Goal: Task Accomplishment & Management: Manage account settings

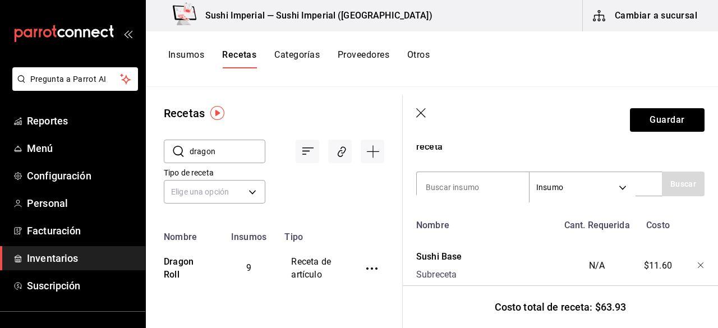
scroll to position [187, 0]
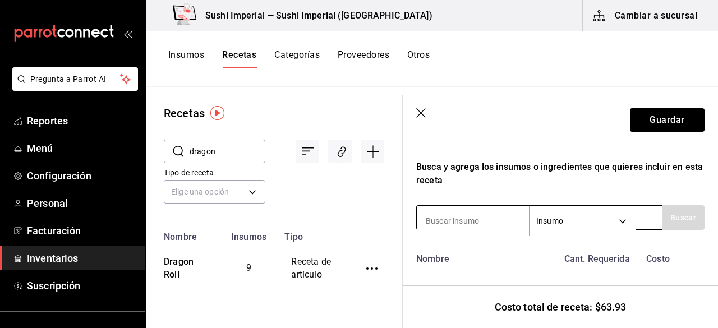
click at [459, 218] on input at bounding box center [473, 221] width 112 height 24
type input "salsa anguila"
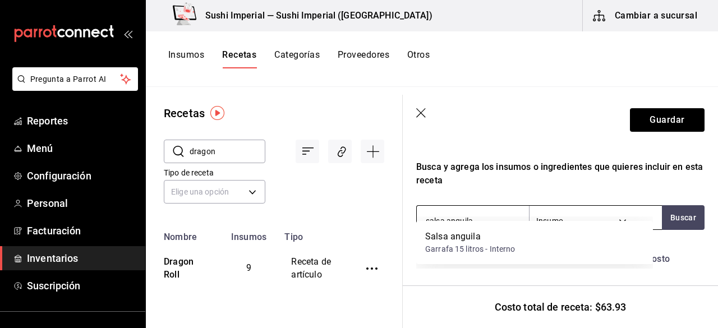
scroll to position [215, 0]
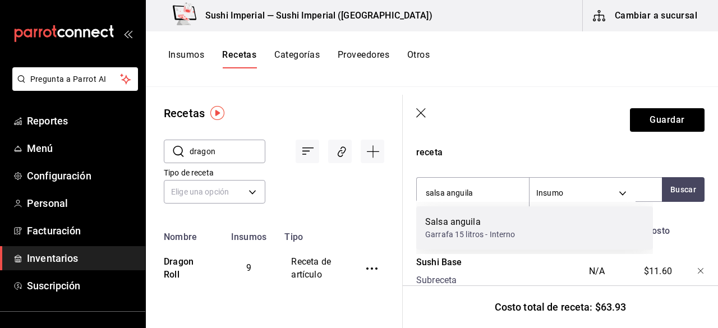
click at [461, 236] on div "Garrafa 15 litros - Interno" at bounding box center [470, 235] width 90 height 12
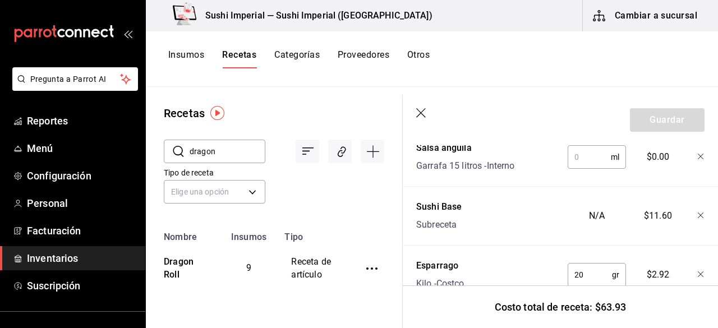
scroll to position [328, 0]
click at [577, 153] on input "text" at bounding box center [588, 158] width 43 height 22
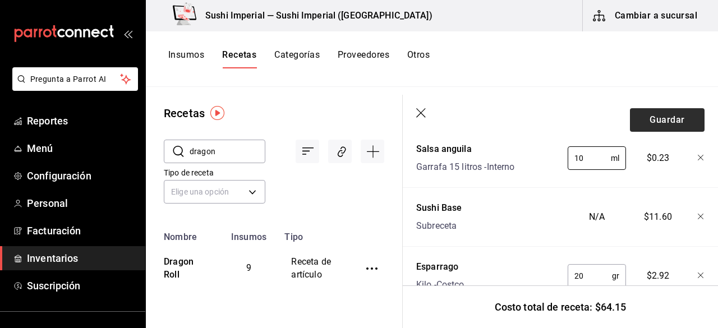
type input "10"
click at [660, 123] on button "Guardar" at bounding box center [667, 120] width 75 height 24
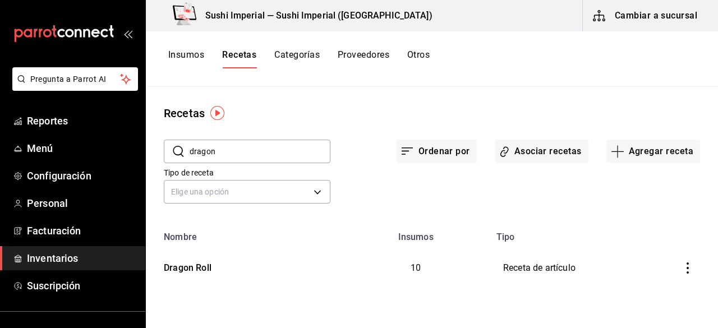
click at [204, 153] on input "dragon" at bounding box center [260, 151] width 141 height 22
type input "but"
click at [204, 269] on div "Butter Garlic" at bounding box center [187, 265] width 56 height 17
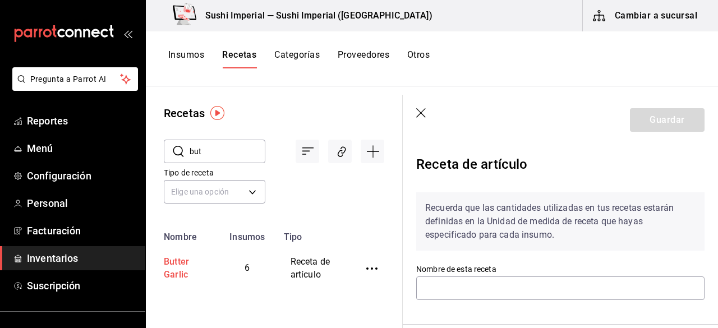
type input "Butter Garlic"
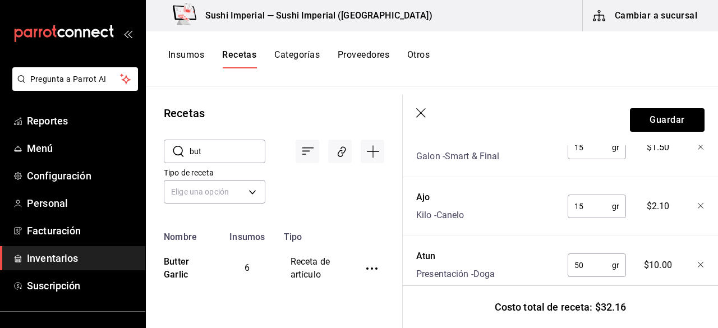
scroll to position [548, 0]
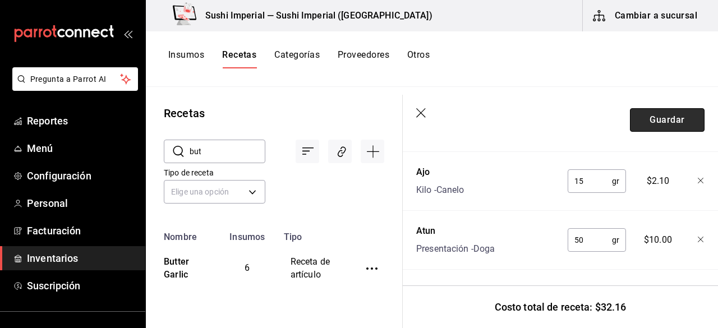
click at [642, 130] on button "Guardar" at bounding box center [667, 120] width 75 height 24
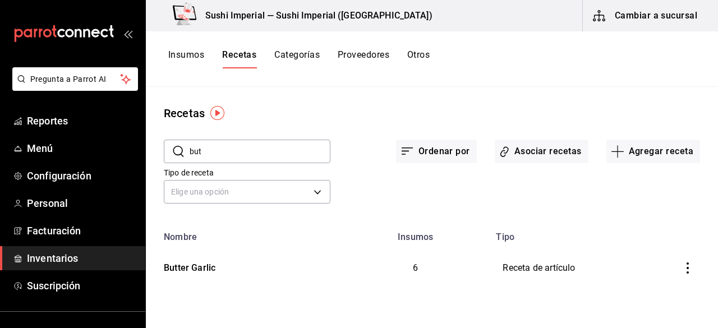
click at [193, 146] on input "but" at bounding box center [260, 151] width 141 height 22
type input "tuna spicy"
click at [200, 275] on td "Tuna Spicy" at bounding box center [244, 268] width 196 height 52
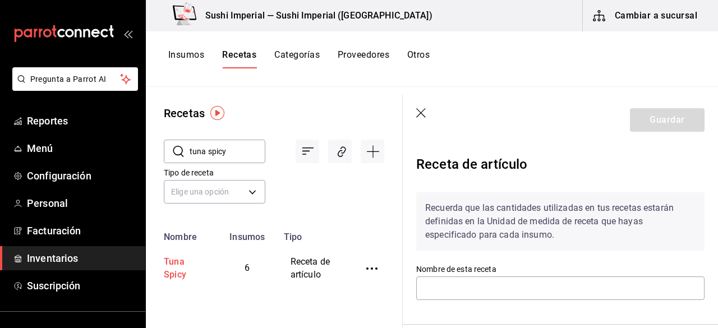
type input "Tuna Spicy"
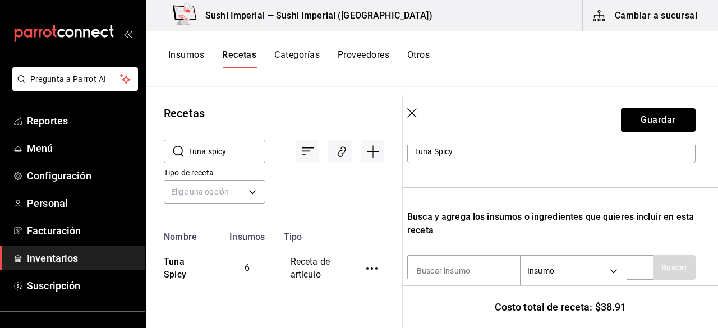
scroll to position [137, 9]
click at [461, 265] on input at bounding box center [464, 271] width 112 height 24
type input "aceite"
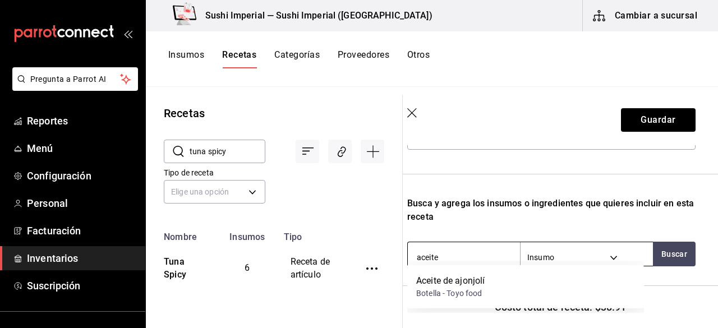
scroll to position [158, 9]
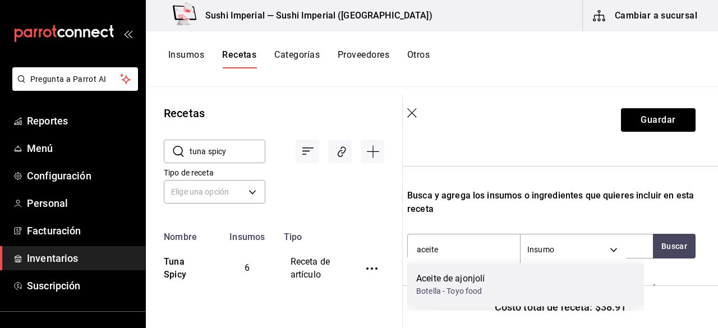
click at [460, 280] on div "Aceite de ajonjolí" at bounding box center [450, 278] width 68 height 13
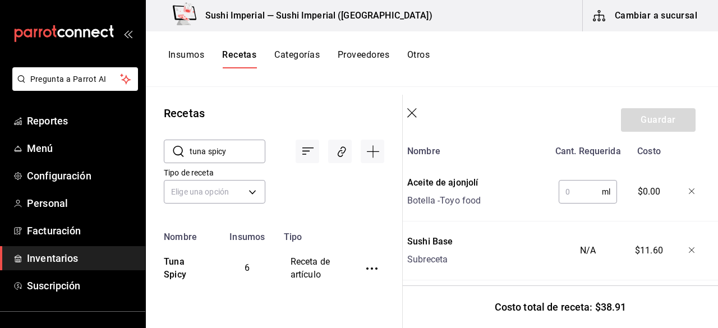
scroll to position [294, 9]
click at [569, 188] on input "text" at bounding box center [579, 192] width 43 height 22
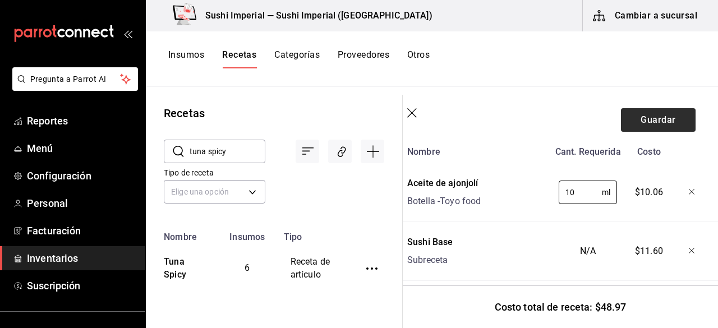
type input "10"
click at [634, 121] on button "Guardar" at bounding box center [658, 120] width 75 height 24
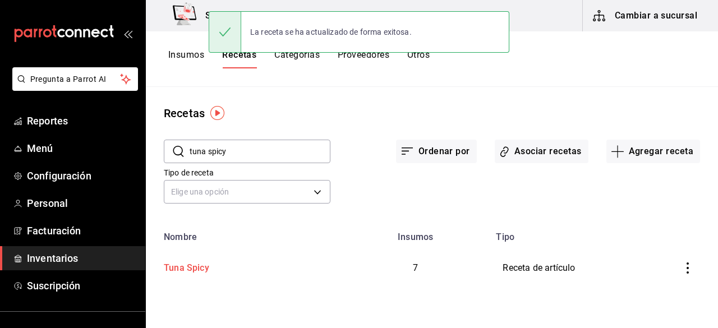
click at [168, 272] on div "Tuna Spicy" at bounding box center [184, 265] width 50 height 17
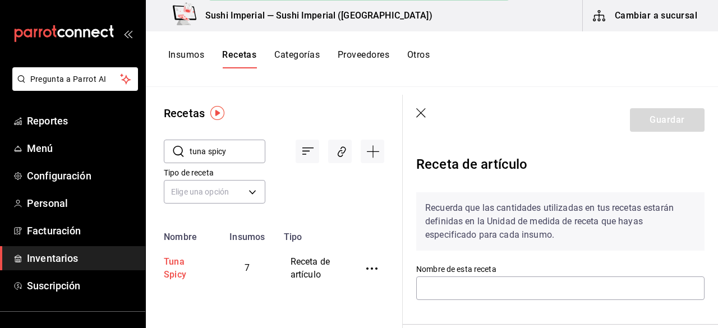
type input "Tuna Spicy"
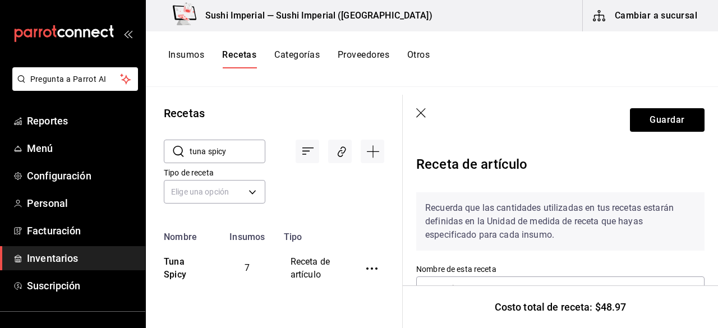
click at [210, 151] on input "tuna spicy" at bounding box center [228, 151] width 76 height 22
type input "ebi"
click at [190, 272] on div "Ebi Mango" at bounding box center [182, 266] width 46 height 30
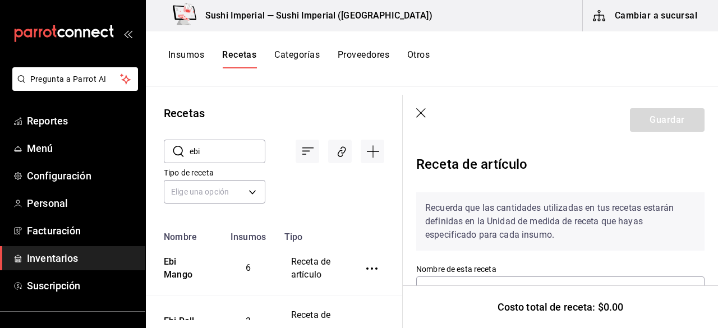
type input "Ebi Mango"
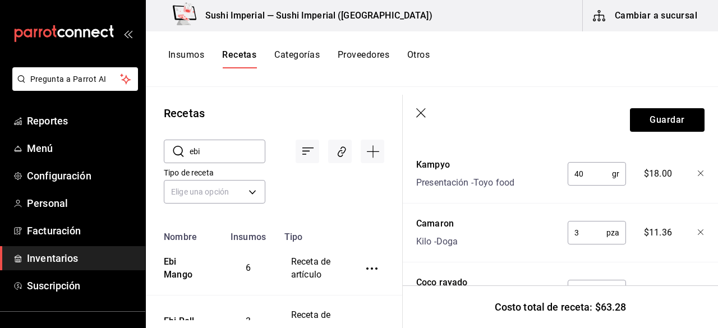
scroll to position [521, 0]
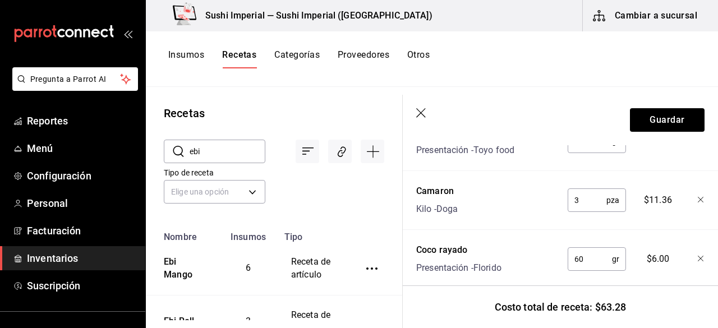
click at [200, 149] on input "ebi" at bounding box center [228, 151] width 76 height 22
click at [418, 109] on icon "button" at bounding box center [421, 113] width 11 height 11
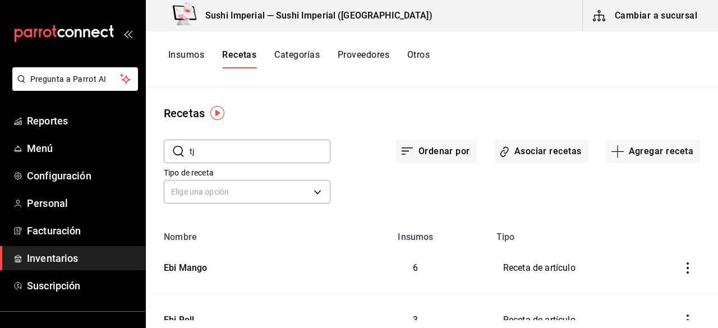
scroll to position [48, 0]
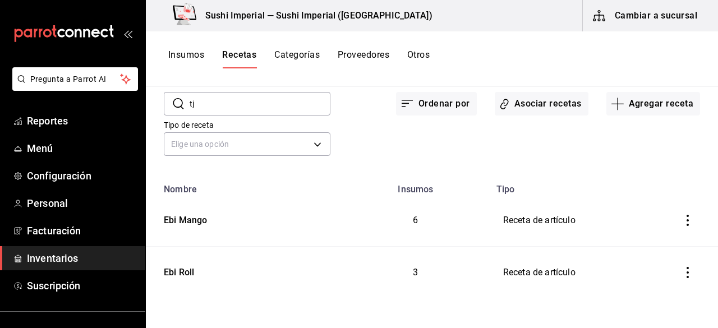
click at [247, 105] on input "tj" at bounding box center [260, 104] width 141 height 22
type input "t"
type input "T"
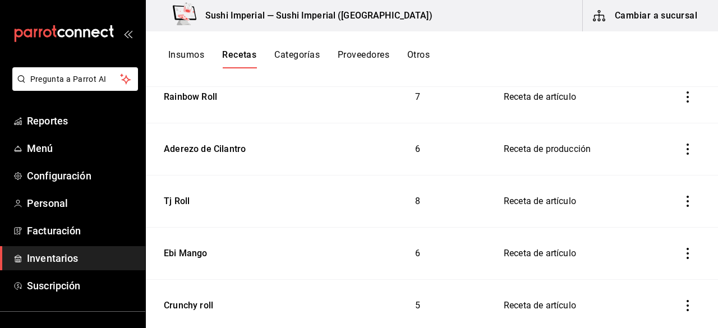
scroll to position [2364, 0]
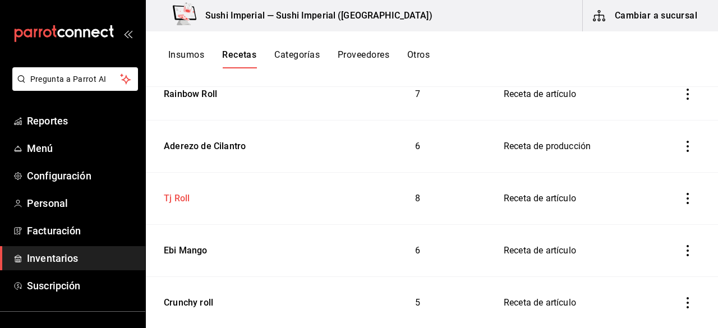
click at [181, 188] on div "Tj Roll" at bounding box center [174, 196] width 30 height 17
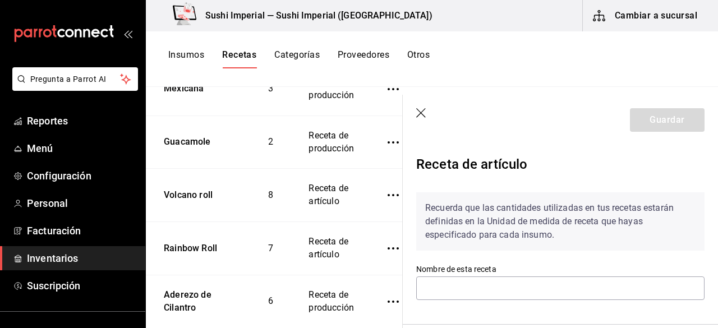
type input "Tj Roll"
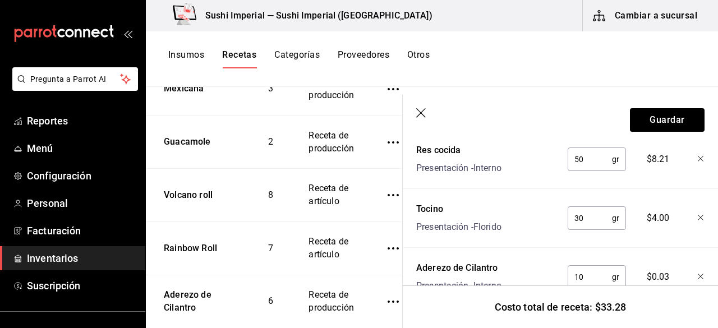
scroll to position [666, 0]
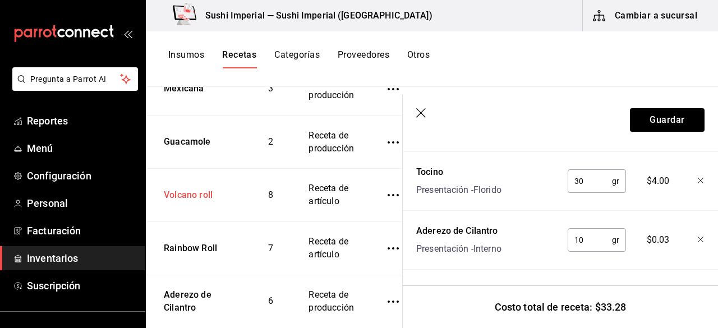
click at [182, 202] on div "Volcano roll" at bounding box center [185, 192] width 53 height 17
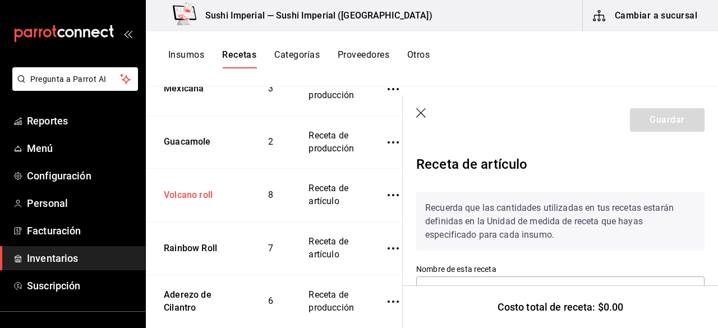
type input "Volcano roll"
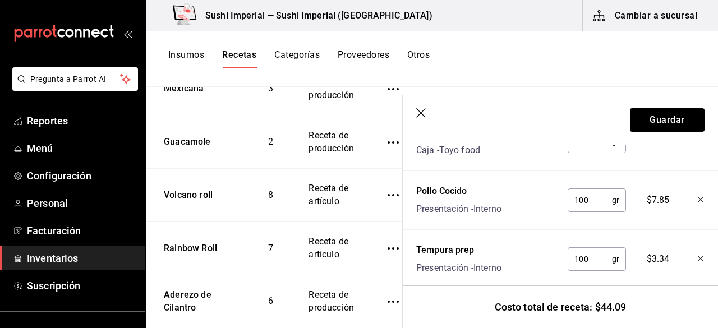
scroll to position [522, 0]
click at [423, 112] on icon "button" at bounding box center [421, 113] width 11 height 11
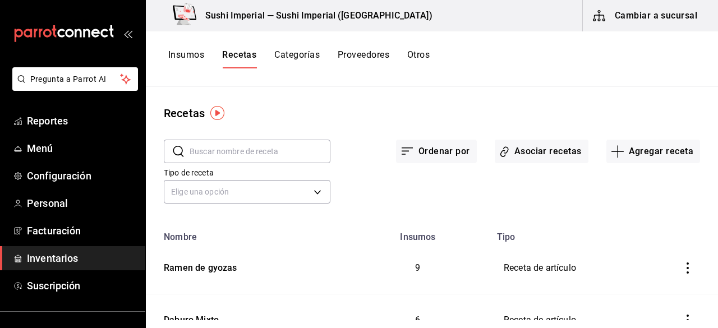
click at [233, 141] on input "text" at bounding box center [260, 151] width 141 height 22
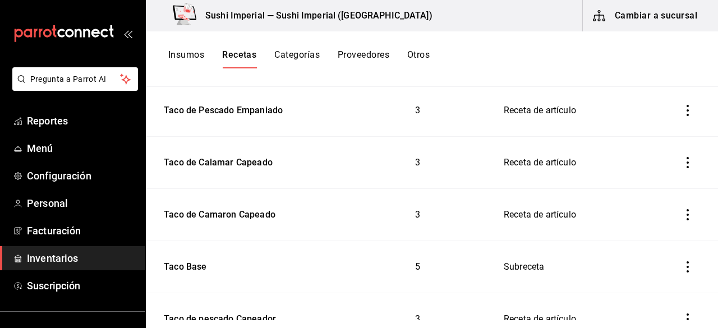
scroll to position [931, 0]
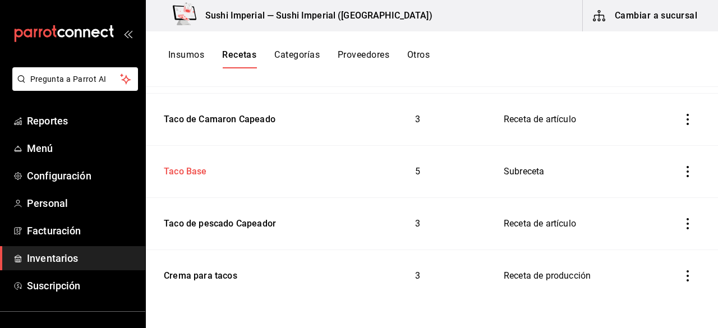
type input "taco"
click at [195, 161] on div "Taco Base" at bounding box center [183, 169] width 48 height 17
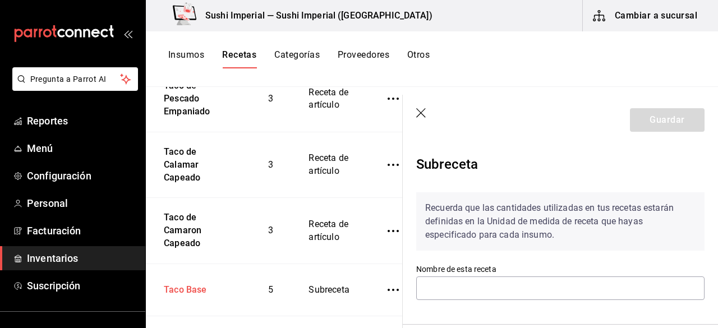
type input "Taco Base"
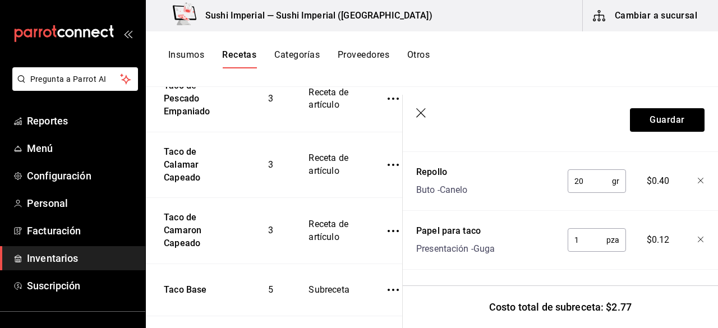
scroll to position [490, 0]
click at [419, 111] on icon "button" at bounding box center [421, 113] width 11 height 11
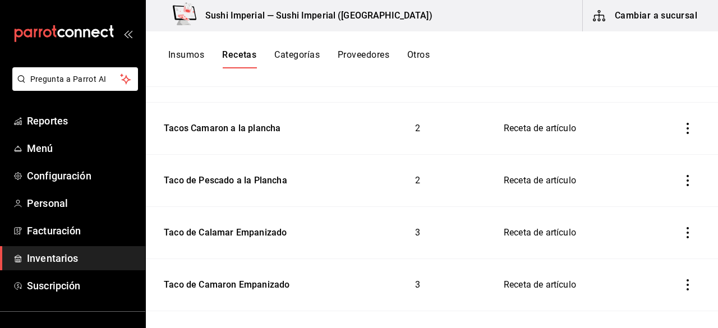
scroll to position [609, 0]
click at [223, 177] on div "Taco de Pescado a la Plancha" at bounding box center [223, 178] width 128 height 17
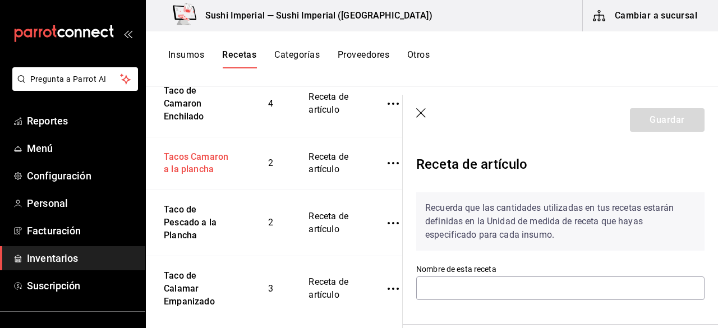
type input "Taco de Pescado a la Plancha"
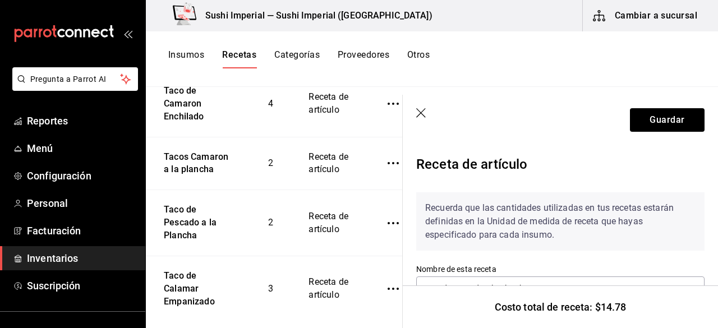
click at [420, 114] on icon "button" at bounding box center [421, 113] width 11 height 11
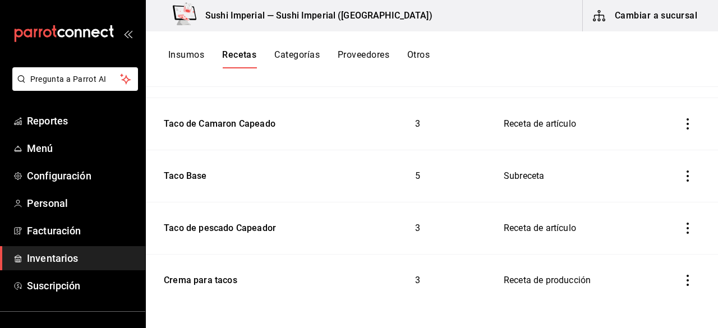
scroll to position [931, 0]
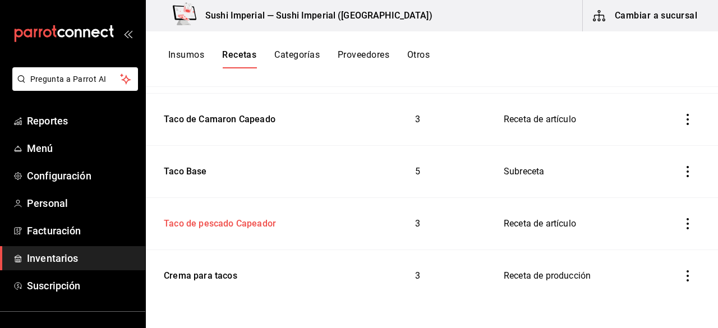
click at [207, 220] on div "Taco de pescado Capeador" at bounding box center [217, 221] width 117 height 17
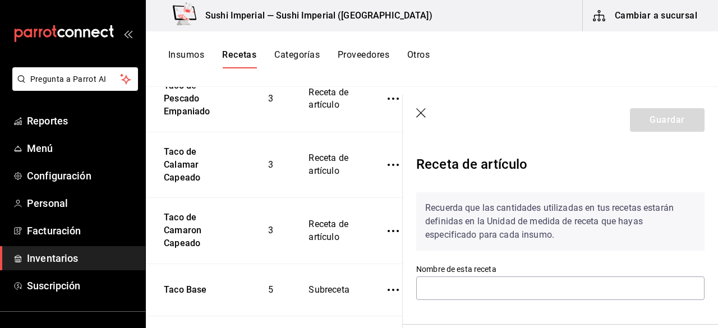
type input "Taco de pescado Capeador"
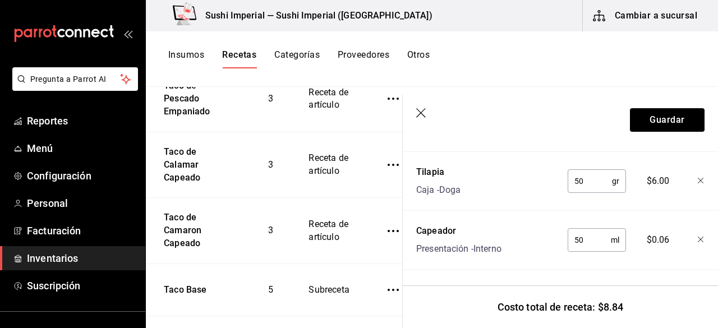
scroll to position [372, 0]
click at [423, 115] on icon "button" at bounding box center [421, 113] width 11 height 11
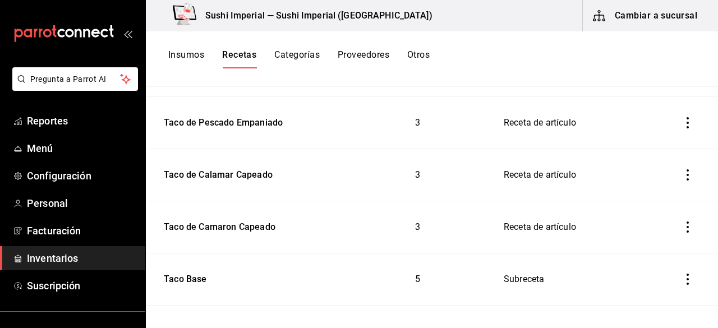
scroll to position [821, 0]
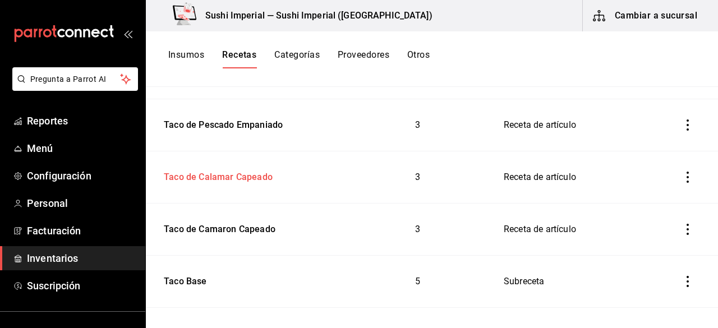
click at [244, 169] on div "Taco de Calamar Capeado" at bounding box center [215, 175] width 113 height 17
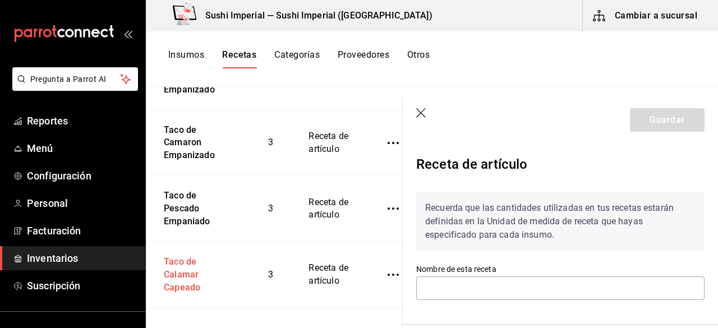
type input "Taco de Calamar Capeado"
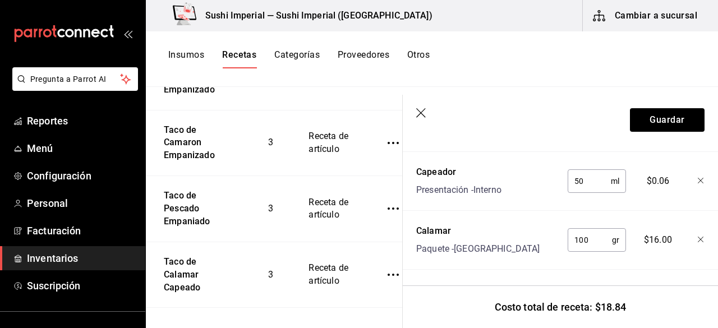
scroll to position [372, 0]
click at [416, 113] on icon "button" at bounding box center [421, 113] width 11 height 11
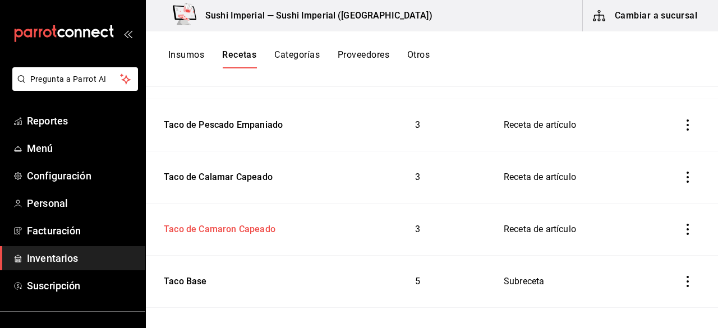
click at [249, 228] on div "Taco de Camaron Capeado" at bounding box center [217, 227] width 116 height 17
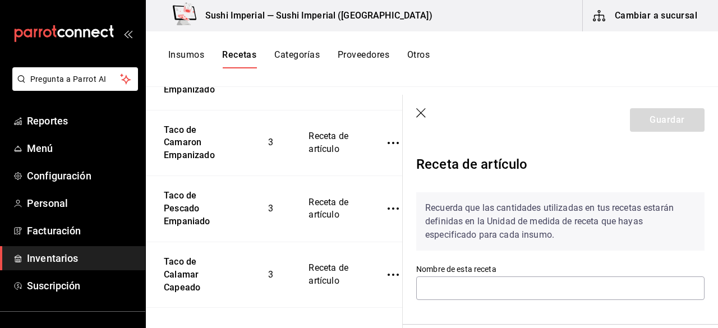
type input "Taco de Camaron Capeado"
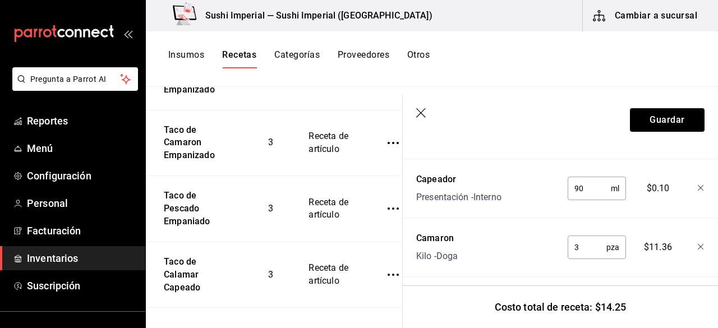
scroll to position [357, 0]
click at [422, 114] on icon "button" at bounding box center [421, 113] width 11 height 11
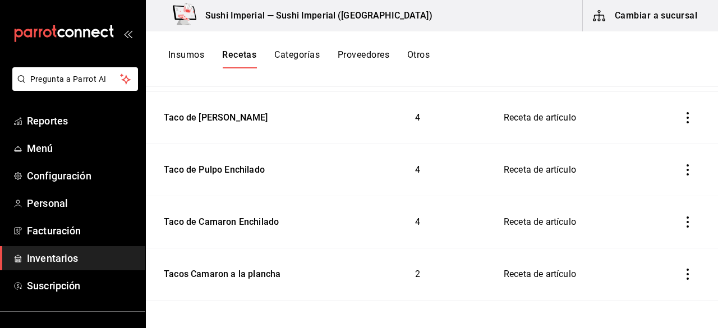
scroll to position [461, 0]
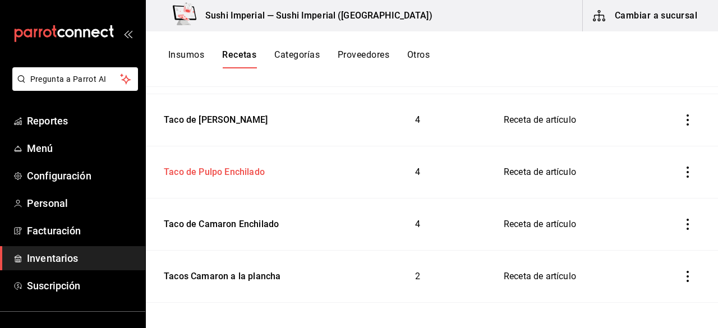
click at [225, 164] on div "Taco de Pulpo Enchilado" at bounding box center [211, 169] width 105 height 17
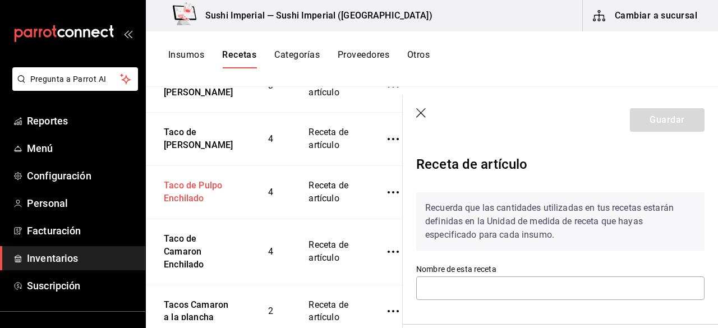
type input "Taco de Pulpo Enchilado"
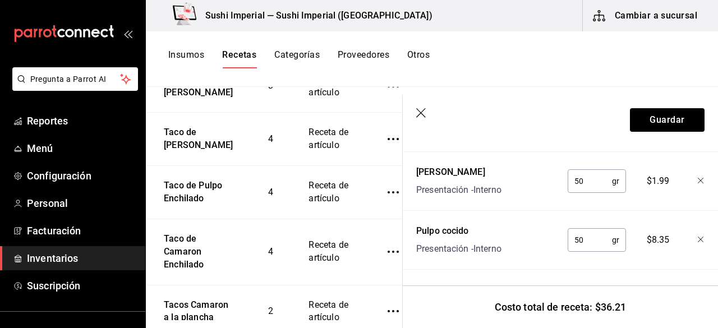
scroll to position [431, 0]
click at [420, 112] on icon "button" at bounding box center [421, 113] width 11 height 11
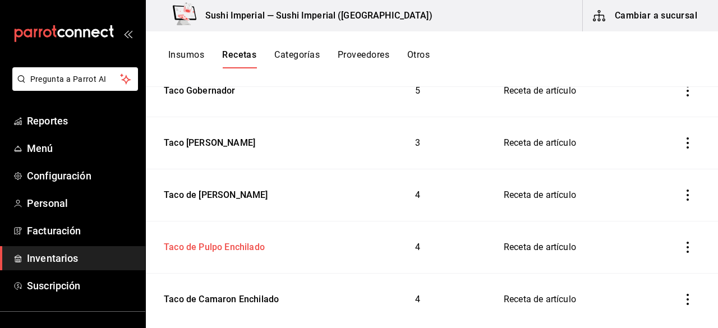
scroll to position [369, 0]
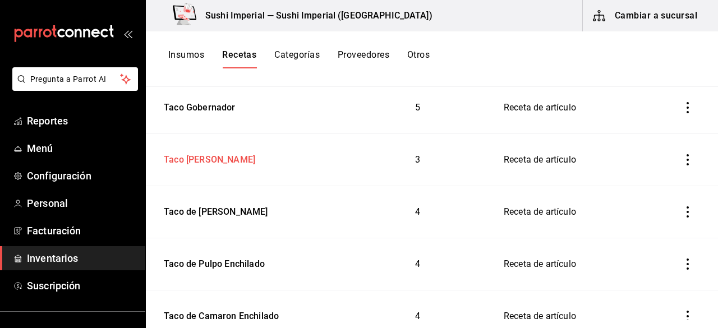
click at [193, 155] on div "Taco [PERSON_NAME]" at bounding box center [207, 157] width 96 height 17
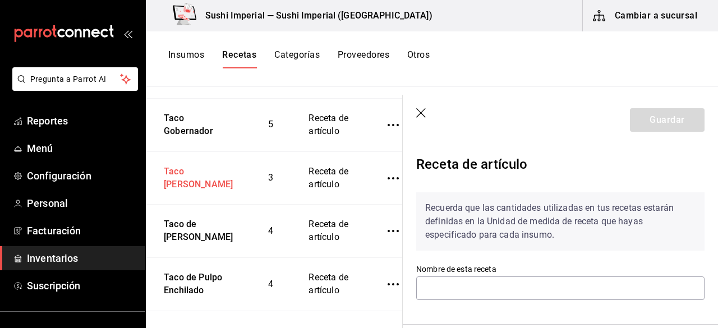
type input "Taco [PERSON_NAME]"
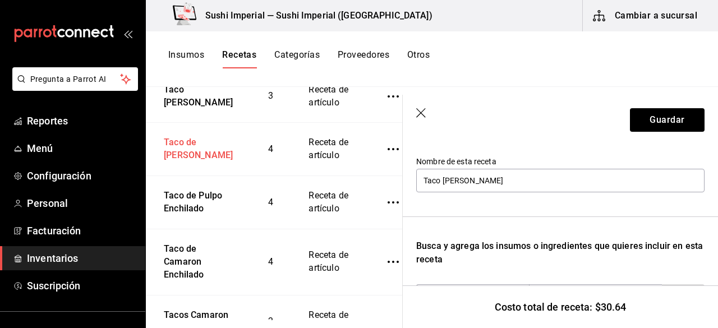
scroll to position [450, 0]
click at [186, 163] on div "Taco de [PERSON_NAME]" at bounding box center [195, 148] width 73 height 30
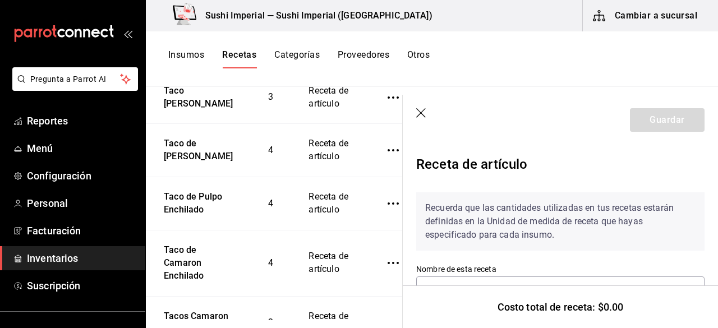
type input "Taco de [PERSON_NAME]"
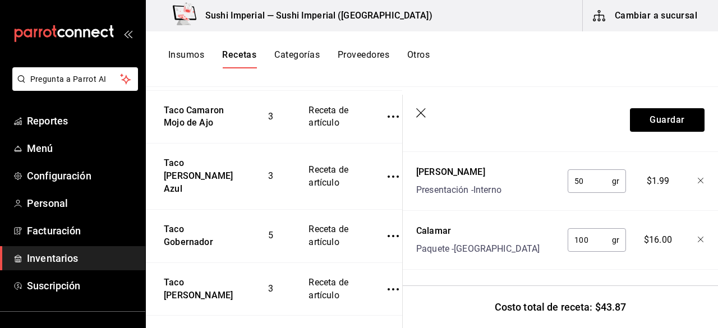
scroll to position [257, 0]
click at [176, 250] on div "Taco Gobernador" at bounding box center [195, 235] width 73 height 30
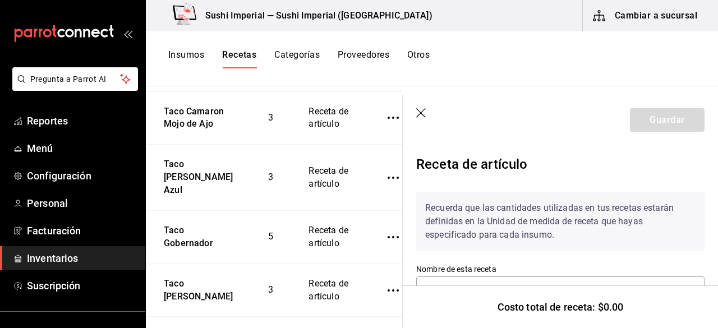
type input "Taco Gobernador"
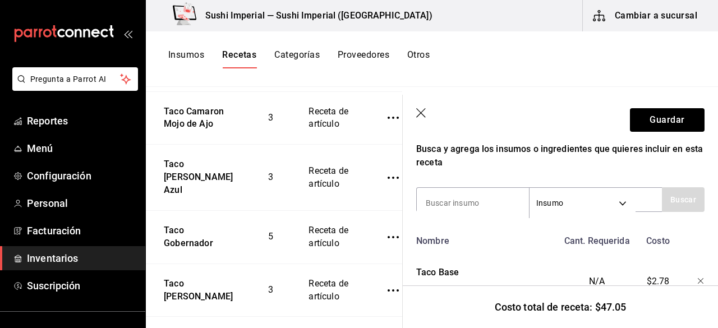
scroll to position [221, 0]
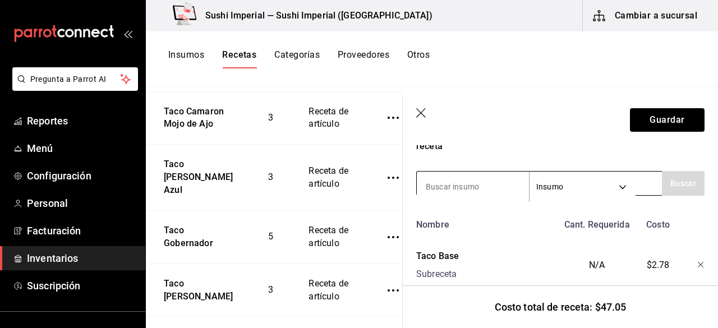
click at [444, 191] on input at bounding box center [473, 187] width 112 height 24
type input "serrano"
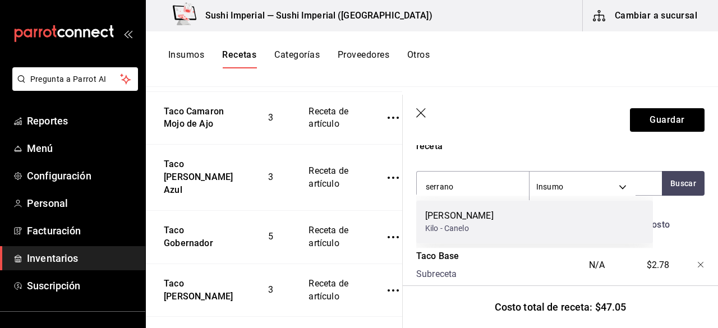
click at [446, 227] on div "Kilo - Canelo" at bounding box center [459, 229] width 68 height 12
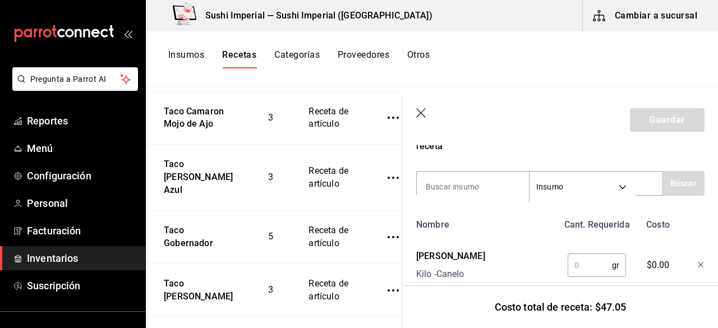
click at [576, 267] on input "text" at bounding box center [589, 265] width 44 height 22
type input "10"
click at [658, 125] on button "Guardar" at bounding box center [667, 120] width 75 height 24
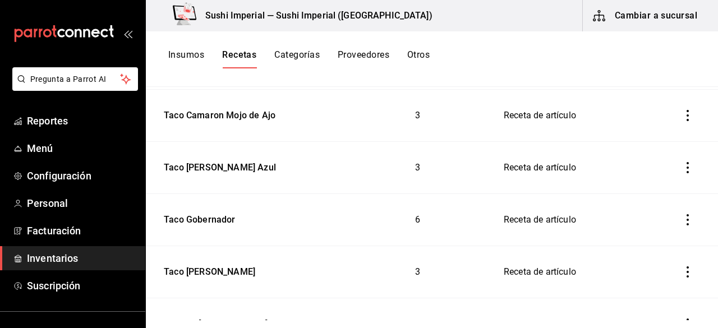
click at [418, 290] on td "3" at bounding box center [417, 272] width 145 height 52
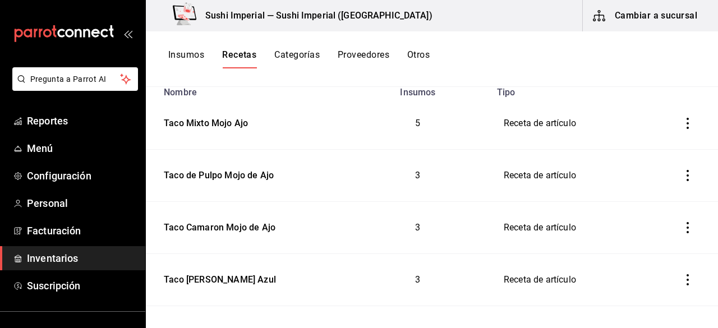
scroll to position [104, 0]
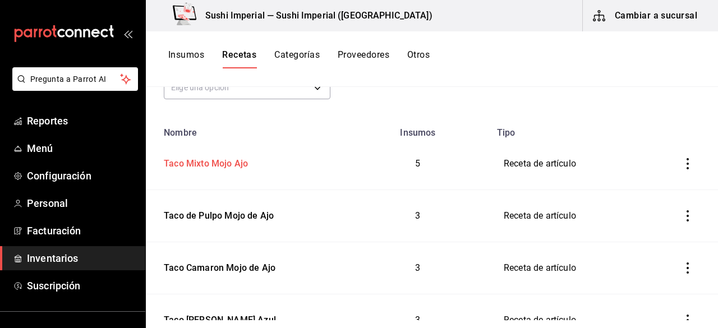
click at [218, 158] on div "Taco Mixto Mojo Ajo" at bounding box center [203, 161] width 89 height 17
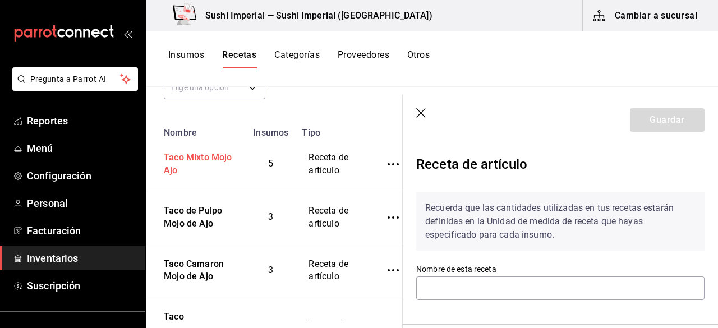
type input "Taco Mixto Mojo Ajo"
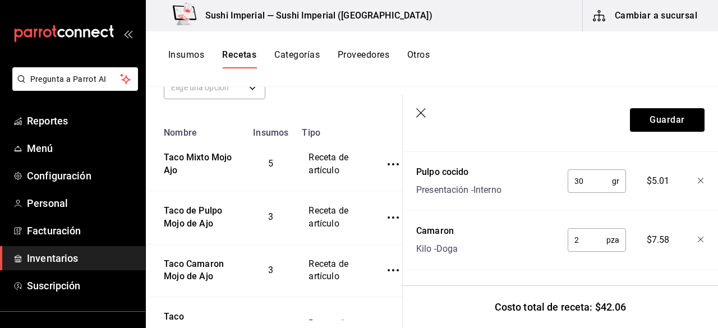
scroll to position [490, 0]
click at [419, 114] on icon "button" at bounding box center [421, 113] width 10 height 10
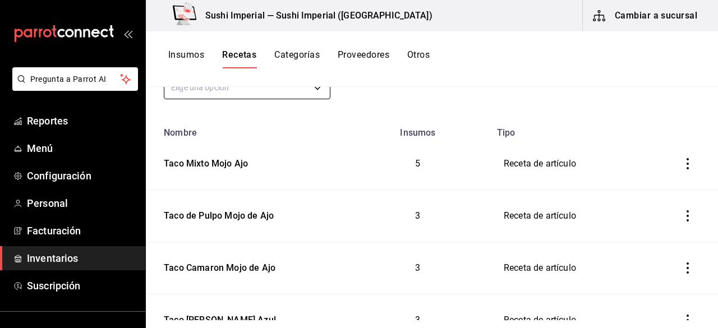
click at [195, 88] on body "Pregunta a Parrot AI Reportes Menú Configuración Personal Facturación Inventari…" at bounding box center [359, 160] width 718 height 320
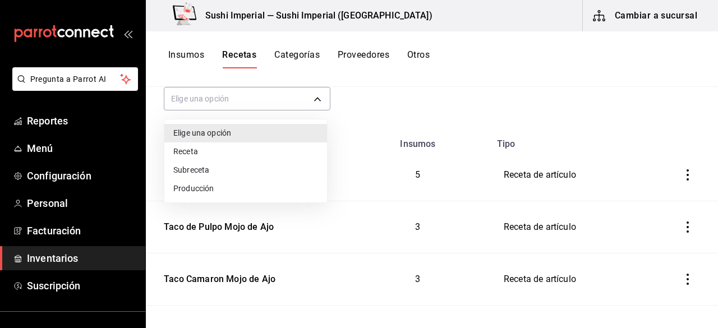
click at [413, 151] on div at bounding box center [359, 164] width 718 height 328
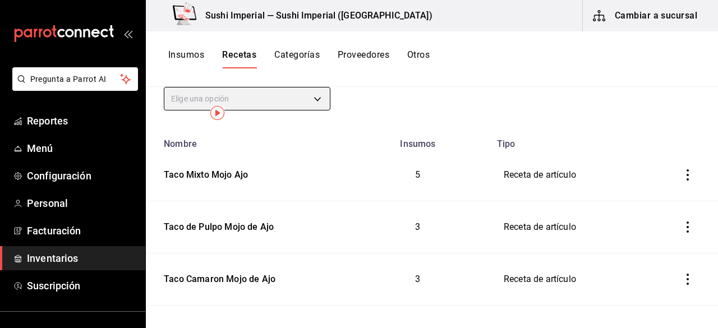
scroll to position [0, 0]
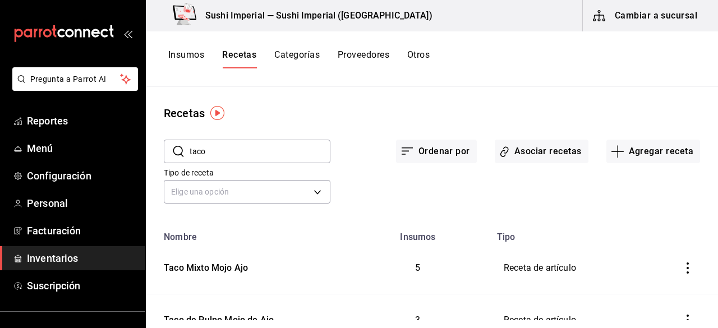
click at [228, 151] on input "taco" at bounding box center [260, 151] width 141 height 22
type input "t"
type input "tostada"
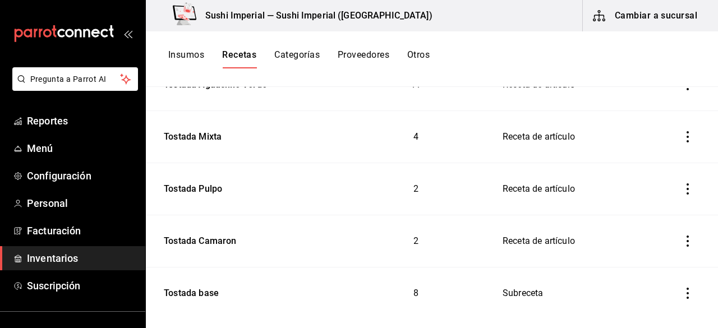
scroll to position [204, 0]
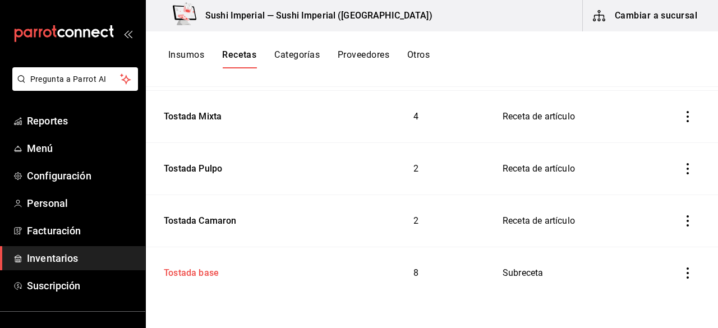
click at [187, 264] on div "Tostada base" at bounding box center [188, 270] width 59 height 17
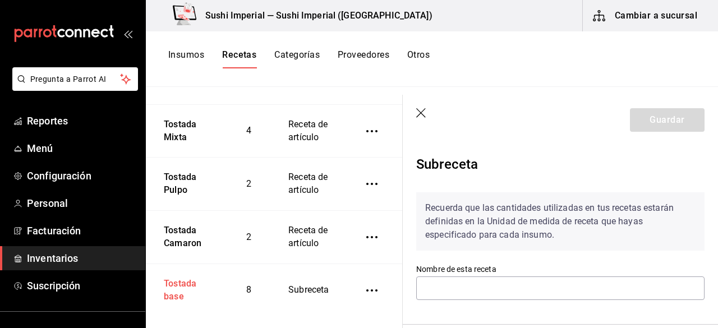
type input "Tostada base"
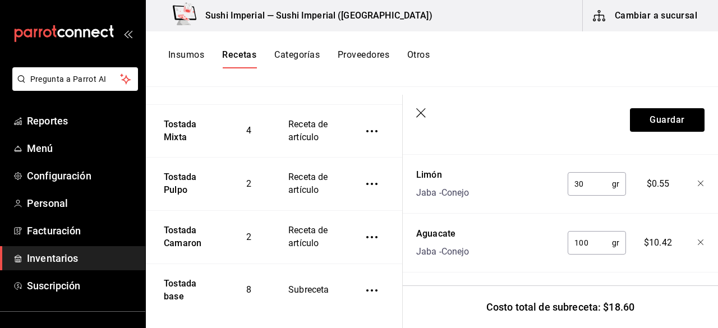
scroll to position [666, 0]
click at [424, 113] on icon "button" at bounding box center [421, 113] width 11 height 11
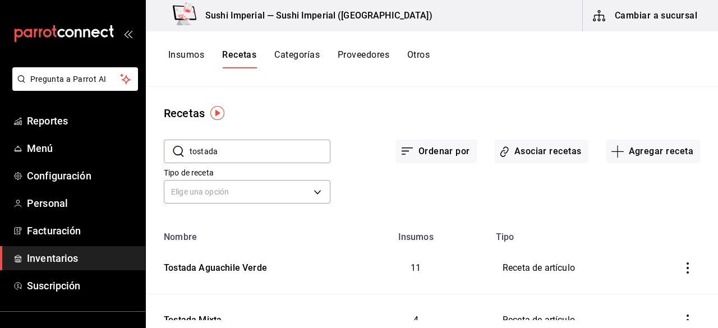
click at [227, 154] on input "tostada" at bounding box center [260, 151] width 141 height 22
type input "t"
type input "pescado"
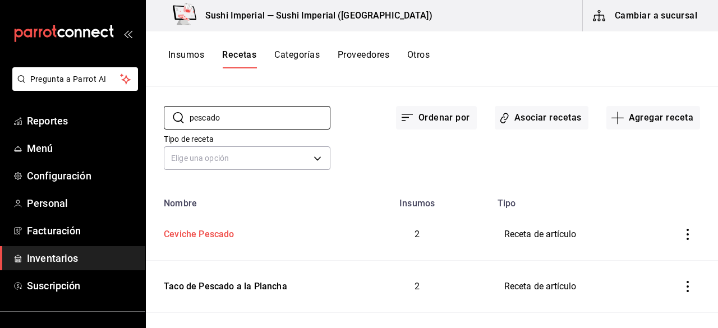
scroll to position [33, 0]
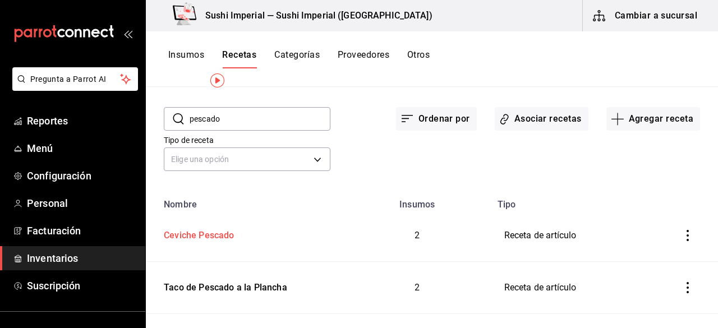
click at [205, 233] on div "Ceviche Pescado" at bounding box center [196, 233] width 75 height 17
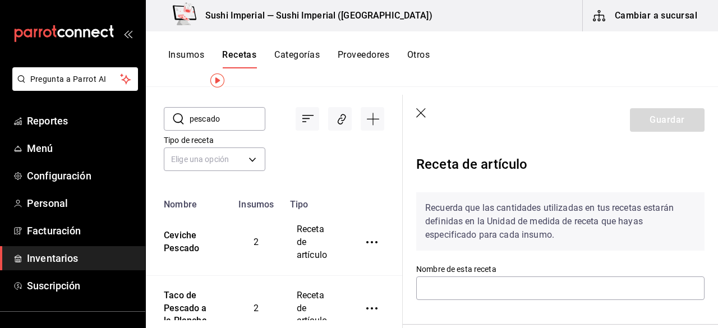
type input "Ceviche Pescado"
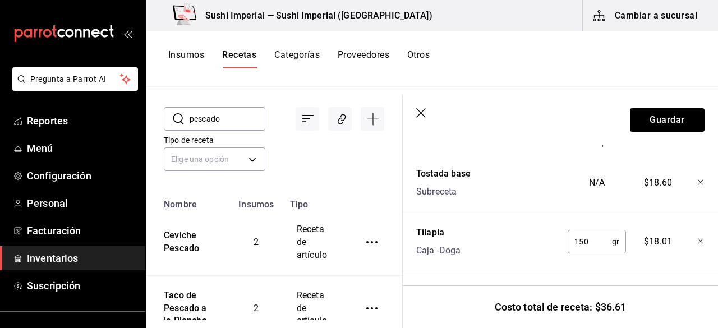
scroll to position [313, 0]
click at [414, 112] on header "Guardar" at bounding box center [560, 120] width 315 height 50
click at [423, 113] on icon "button" at bounding box center [421, 113] width 11 height 11
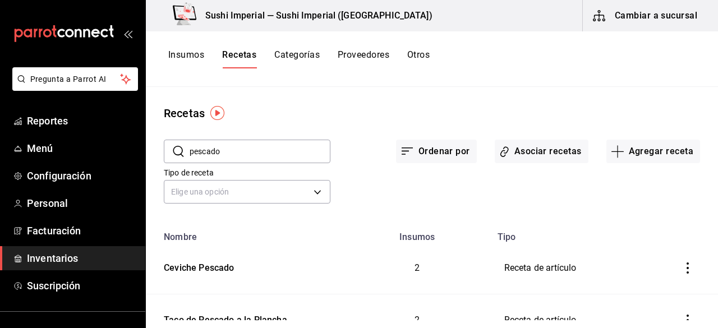
click at [211, 149] on input "pescado" at bounding box center [260, 151] width 141 height 22
type input "ceviche"
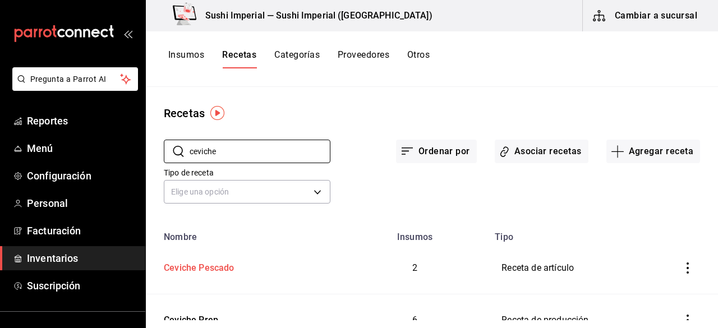
click at [237, 272] on div "Ceviche Pescado" at bounding box center [243, 265] width 169 height 17
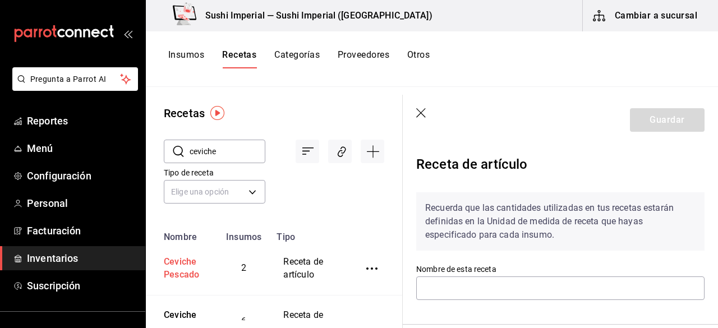
type input "Ceviche Pescado"
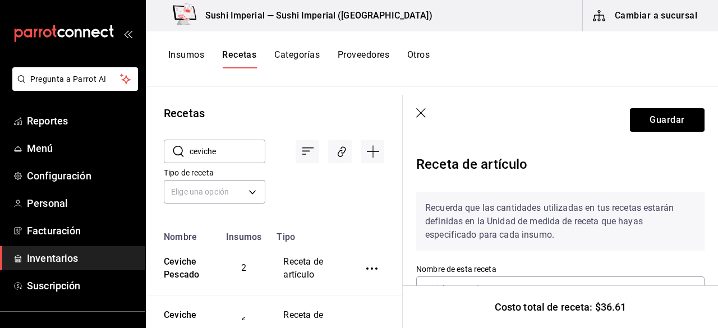
click at [415, 108] on header "Guardar" at bounding box center [560, 120] width 315 height 50
click at [426, 115] on icon "button" at bounding box center [421, 113] width 11 height 11
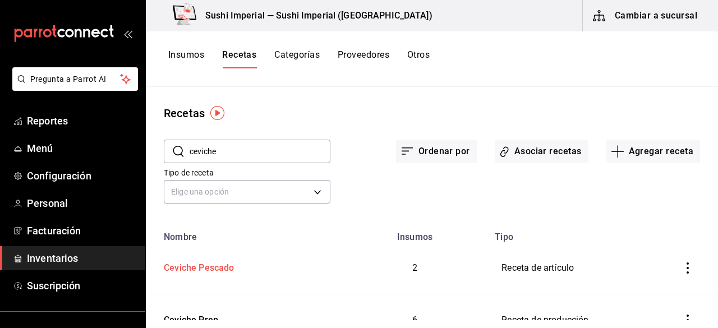
scroll to position [48, 0]
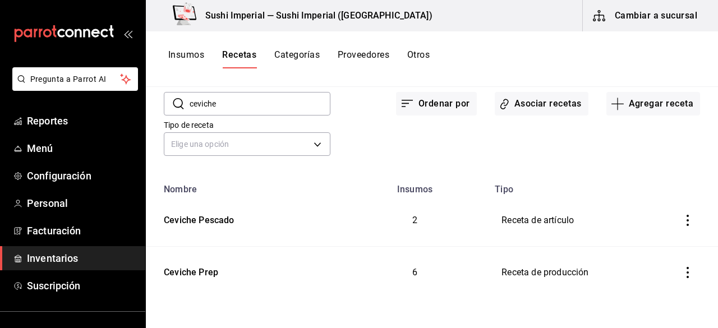
click at [232, 101] on input "ceviche" at bounding box center [260, 104] width 141 height 22
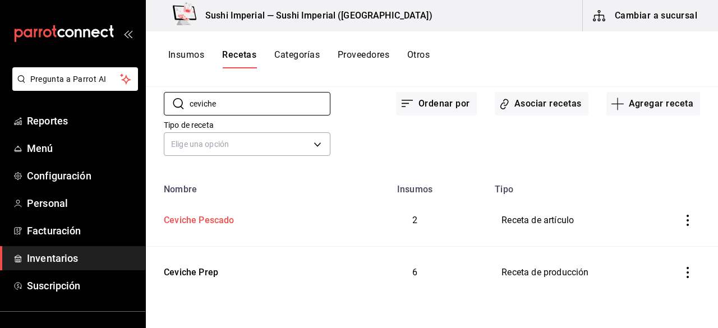
click at [216, 220] on div "Ceviche Pescado" at bounding box center [196, 218] width 75 height 17
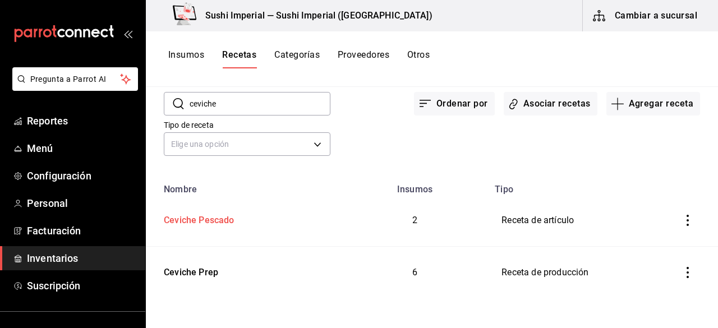
type input "Ceviche Pescado"
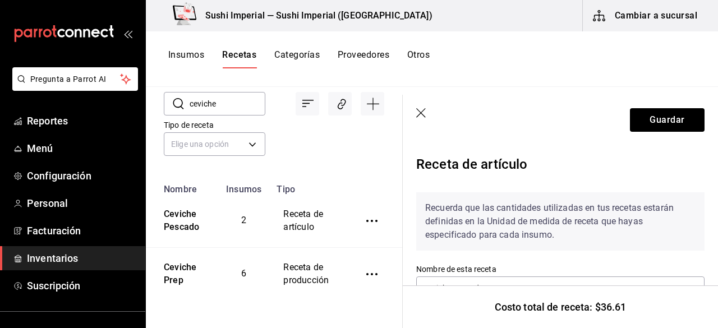
scroll to position [91, 0]
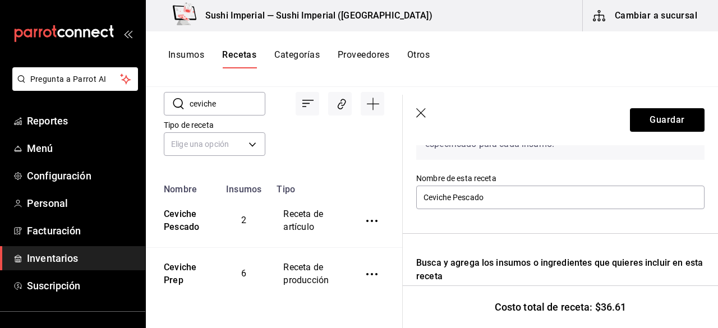
click at [418, 113] on icon "button" at bounding box center [421, 113] width 11 height 11
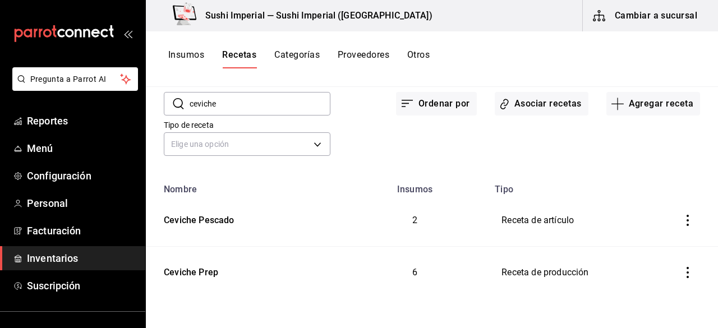
click at [226, 102] on input "ceviche" at bounding box center [260, 104] width 141 height 22
type input "tostada"
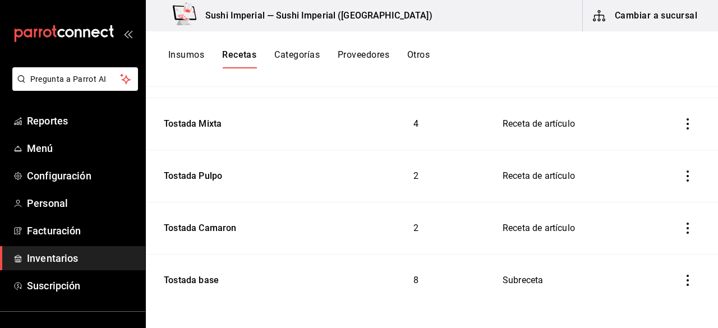
scroll to position [204, 0]
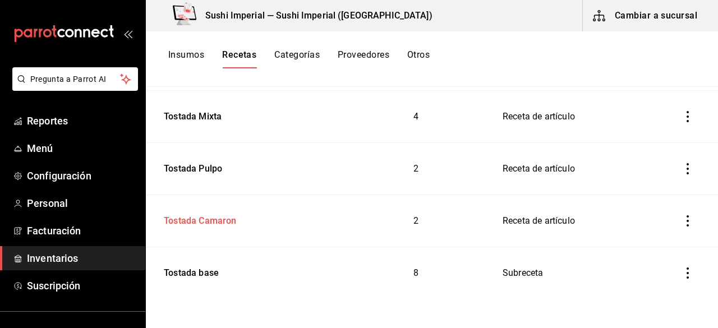
click at [221, 215] on div "Tostada Camaron" at bounding box center [197, 218] width 77 height 17
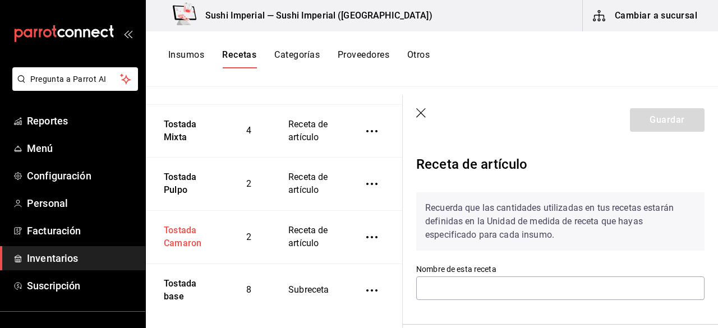
type input "Tostada Camaron"
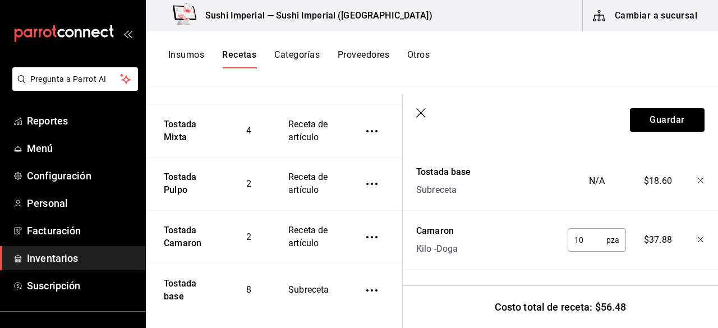
scroll to position [313, 0]
click at [179, 179] on div "Tostada Pulpo" at bounding box center [184, 182] width 50 height 30
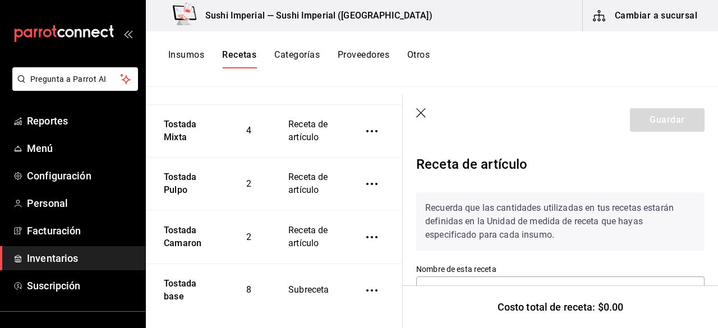
type input "Tostada Pulpo"
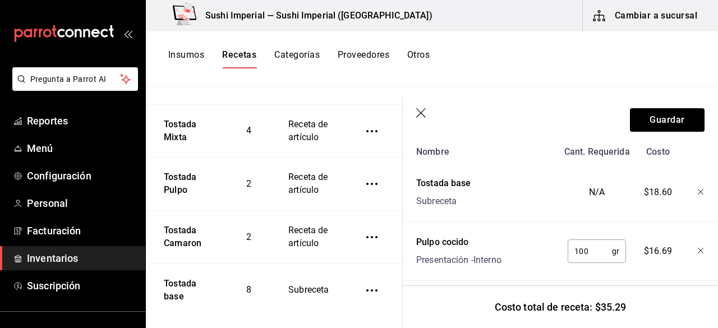
scroll to position [313, 0]
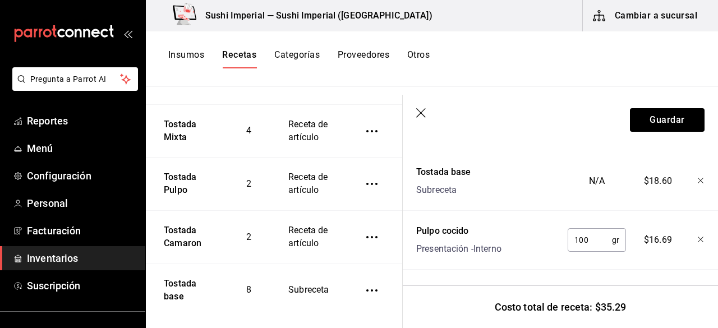
click at [422, 110] on icon "button" at bounding box center [421, 113] width 11 height 11
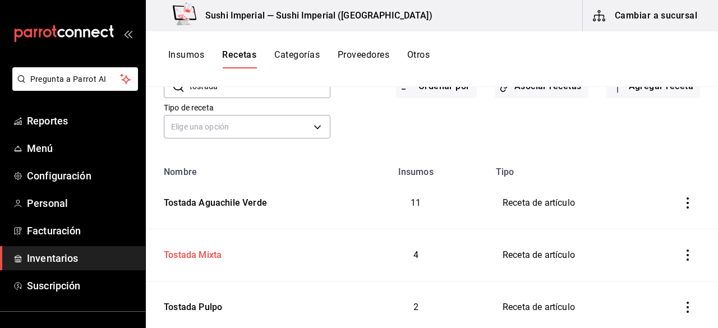
scroll to position [35, 0]
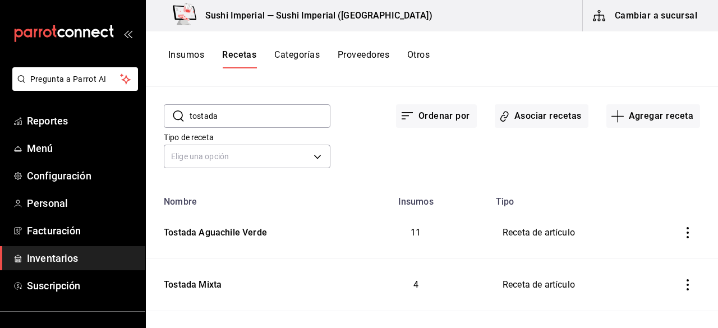
click at [244, 114] on input "tostada" at bounding box center [260, 116] width 141 height 22
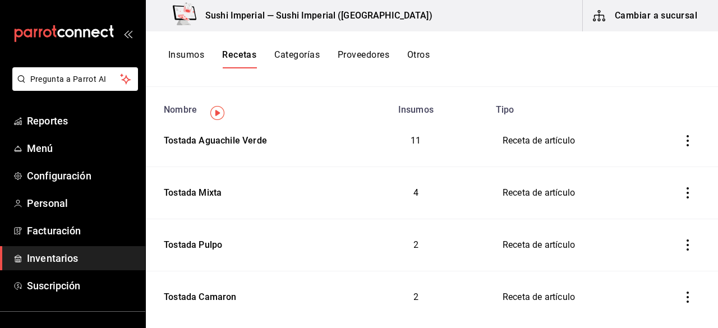
scroll to position [0, 0]
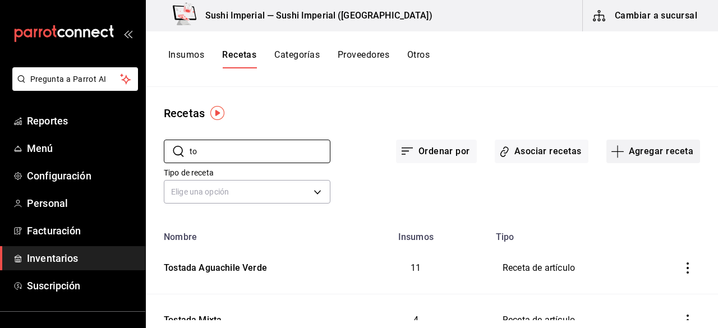
type input "to"
click at [645, 157] on button "Agregar receta" at bounding box center [653, 152] width 94 height 24
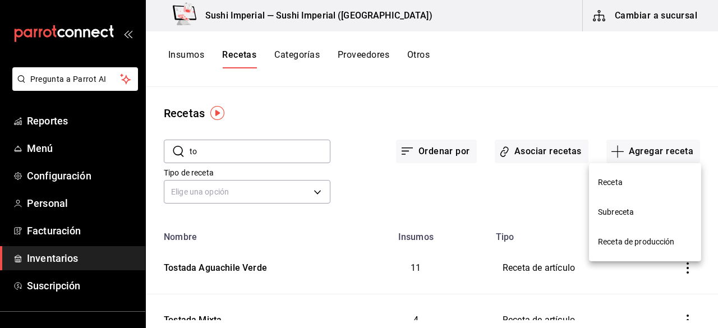
click at [619, 179] on span "Receta" at bounding box center [645, 183] width 94 height 12
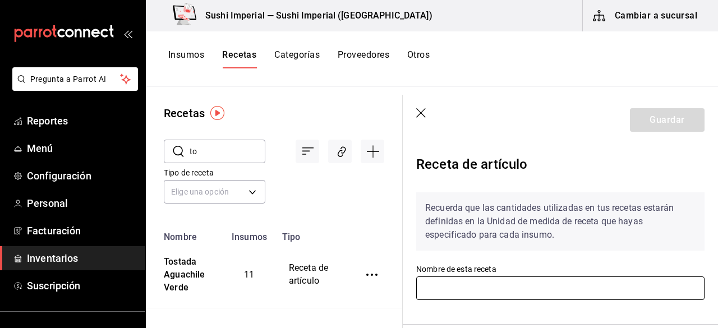
click at [474, 287] on input "text" at bounding box center [560, 288] width 288 height 24
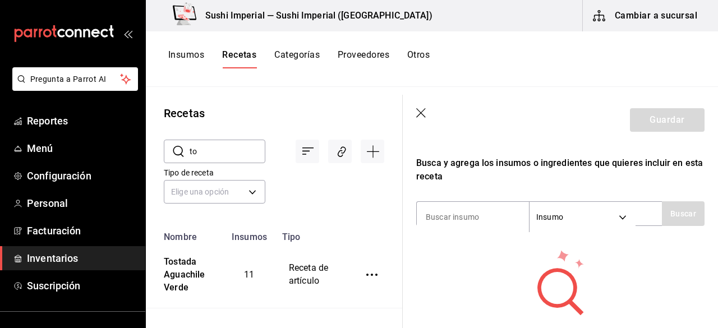
scroll to position [193, 0]
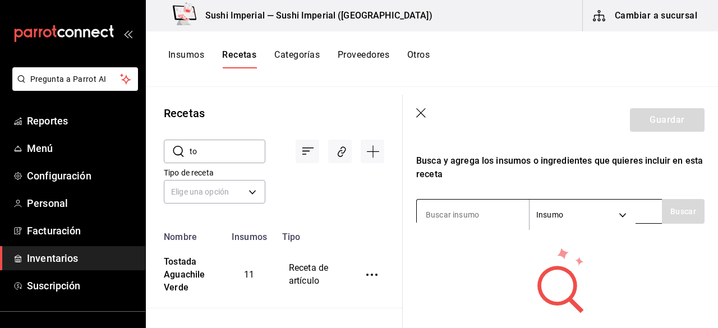
type input "Tostada de pescado"
click at [463, 210] on input at bounding box center [473, 215] width 112 height 24
click at [564, 216] on body "Pregunta a Parrot AI Reportes Menú Configuración Personal Facturación Inventari…" at bounding box center [359, 160] width 718 height 320
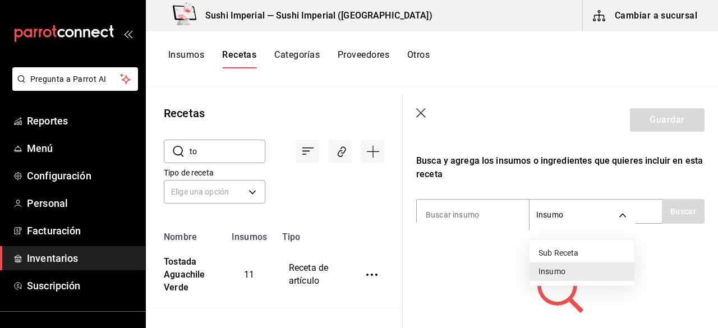
click at [548, 249] on li "Sub Receta" at bounding box center [581, 253] width 105 height 19
type input "SUBRECIPE"
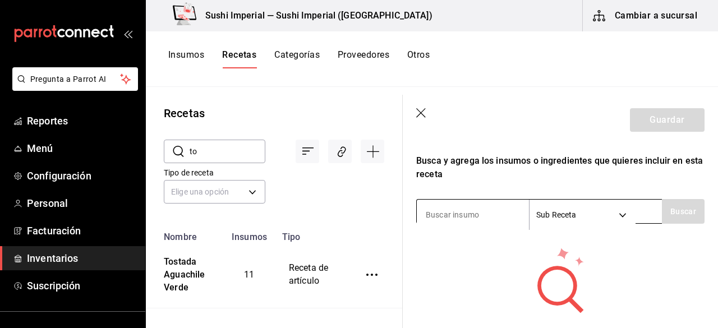
click at [472, 207] on input at bounding box center [473, 215] width 112 height 24
type input "tostada"
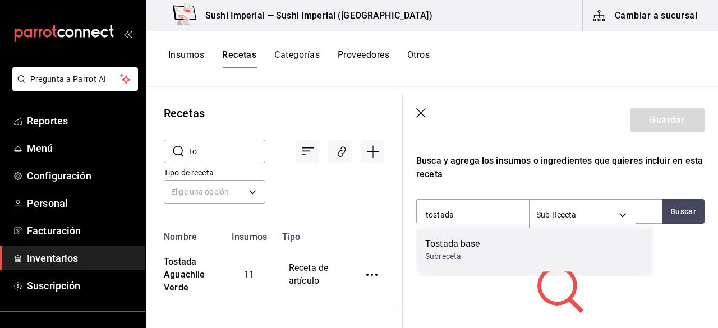
click at [443, 265] on div "Tostada base Subreceta" at bounding box center [534, 249] width 237 height 43
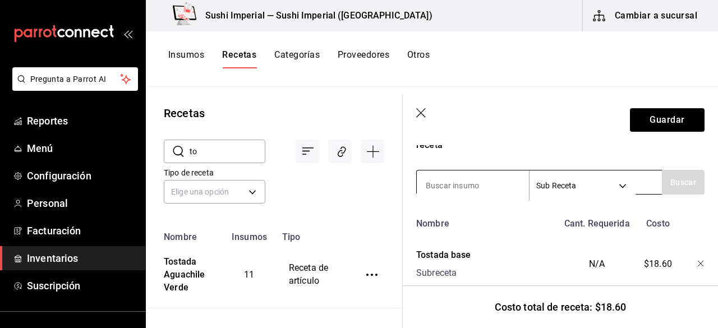
scroll to position [225, 0]
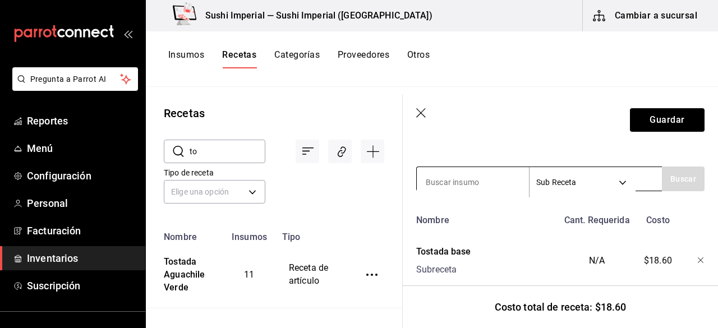
click at [441, 179] on input at bounding box center [473, 182] width 112 height 24
type input "A"
type input "pescado"
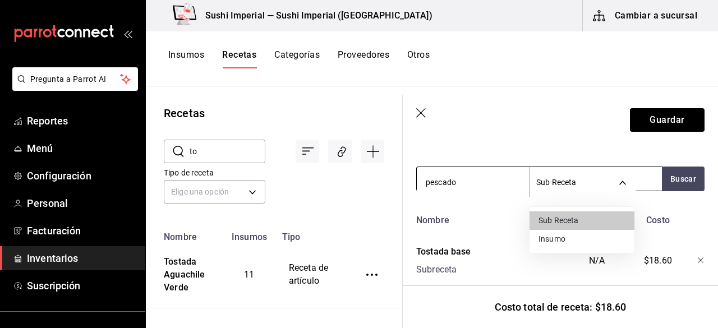
click at [623, 178] on body "Pregunta a Parrot AI Reportes Menú Configuración Personal Facturación Inventari…" at bounding box center [359, 160] width 718 height 320
click at [563, 237] on li "Insumo" at bounding box center [581, 239] width 105 height 19
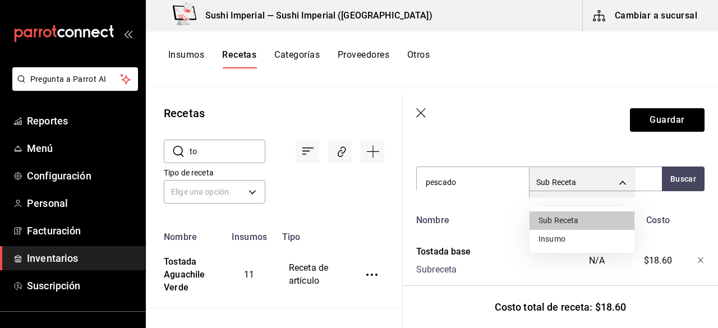
type input "SUPPLY"
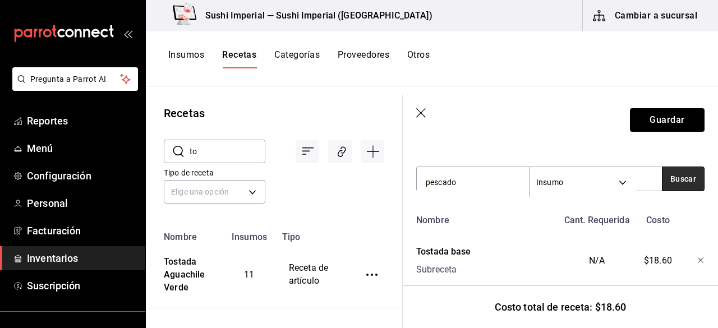
click at [676, 188] on button "Buscar" at bounding box center [683, 179] width 43 height 25
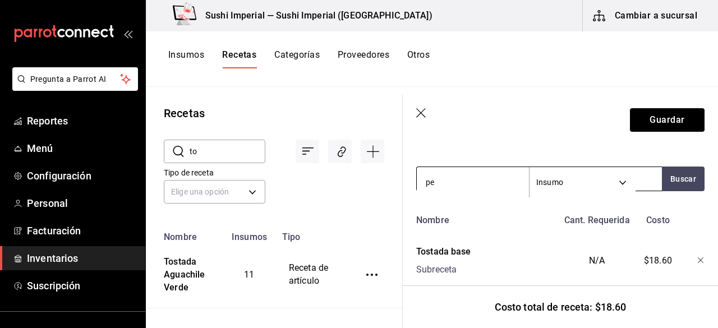
type input "p"
type input "tilapia"
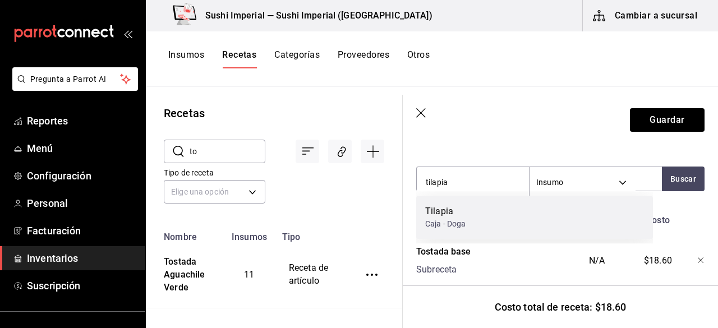
click at [483, 207] on div "Tilapia Caja - Doga" at bounding box center [534, 217] width 237 height 43
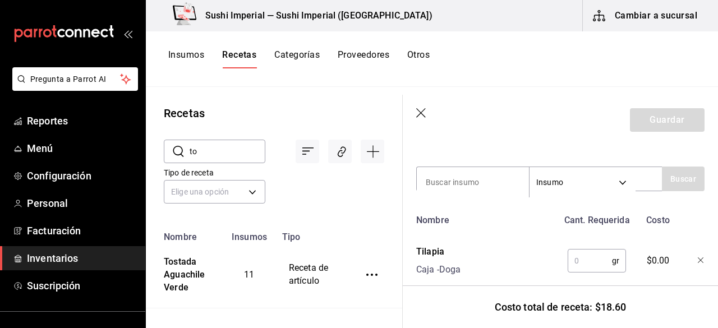
click at [577, 258] on input "text" at bounding box center [589, 260] width 44 height 22
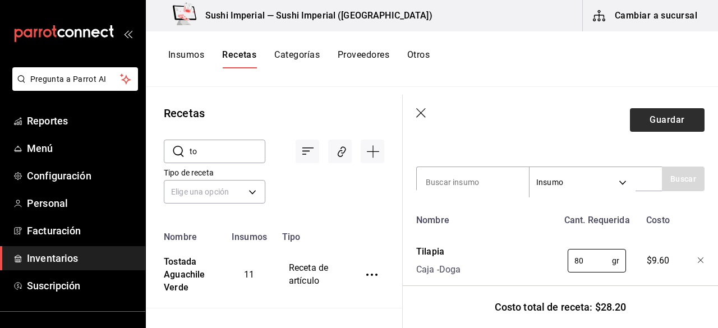
type input "80"
click at [657, 123] on button "Guardar" at bounding box center [667, 120] width 75 height 24
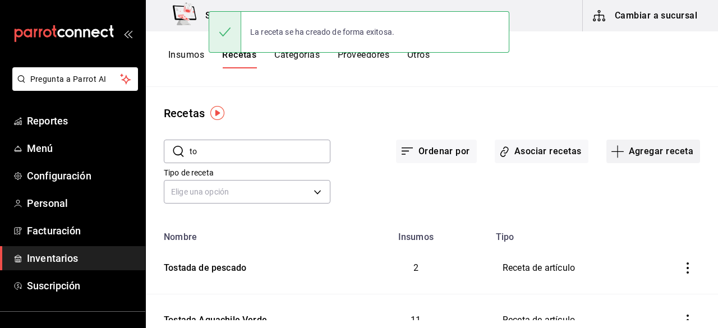
click at [650, 145] on button "Agregar receta" at bounding box center [653, 152] width 94 height 24
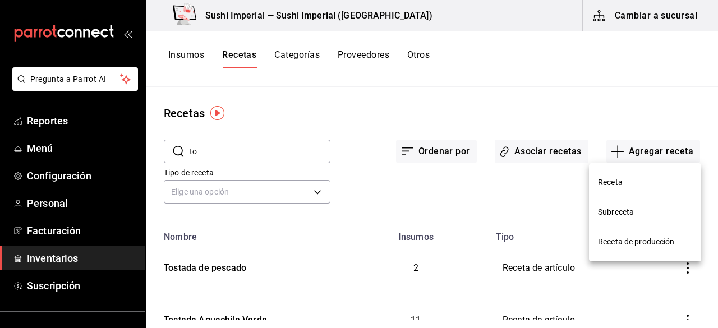
click at [613, 183] on span "Receta" at bounding box center [645, 183] width 94 height 12
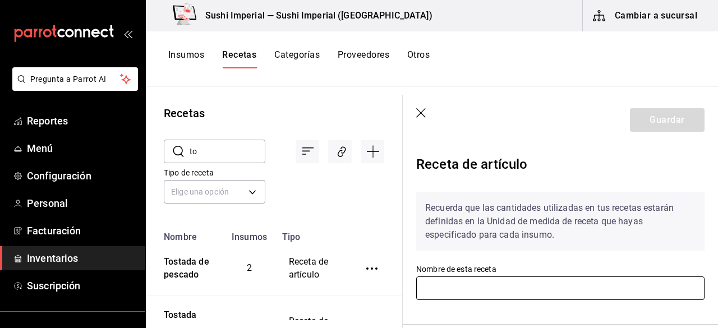
click at [461, 280] on input "text" at bounding box center [560, 288] width 288 height 24
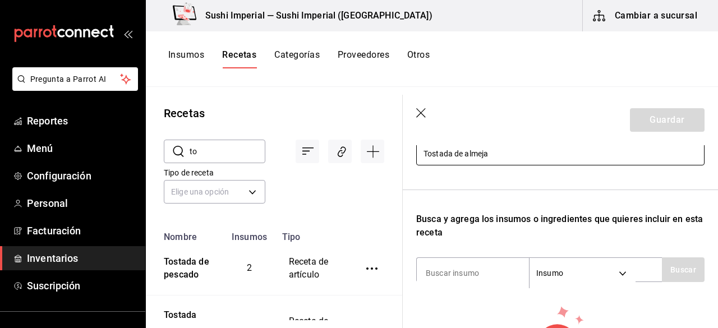
scroll to position [136, 0]
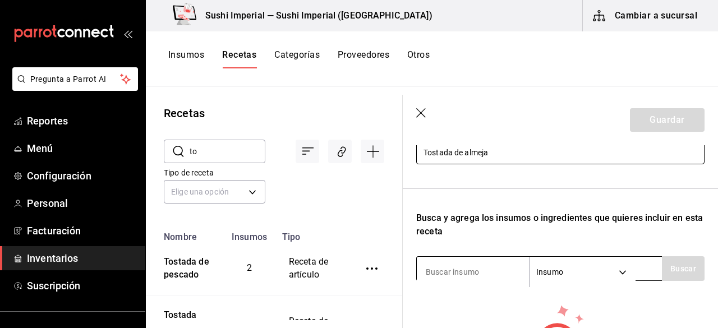
type input "Tostada de almeja"
click at [453, 272] on input at bounding box center [473, 272] width 112 height 24
click at [563, 284] on body "Pregunta a Parrot AI Reportes Menú Configuración Personal Facturación Inventari…" at bounding box center [359, 160] width 718 height 320
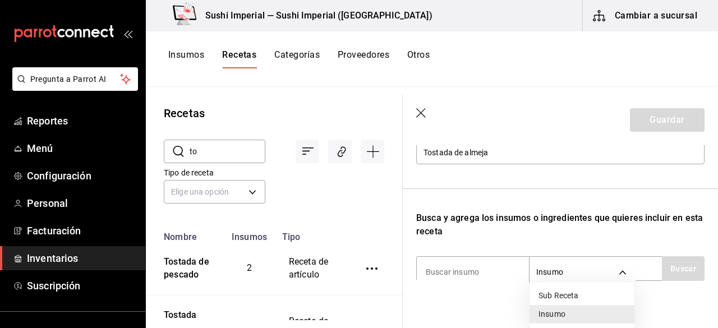
click at [552, 287] on li "Sub Receta" at bounding box center [581, 295] width 105 height 19
type input "SUBRECIPE"
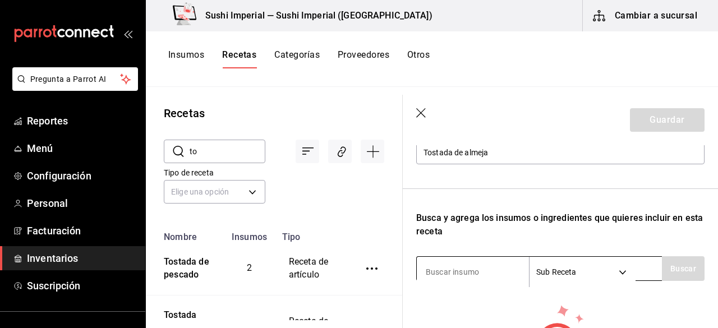
click at [454, 269] on input at bounding box center [473, 272] width 112 height 24
type input "tostada"
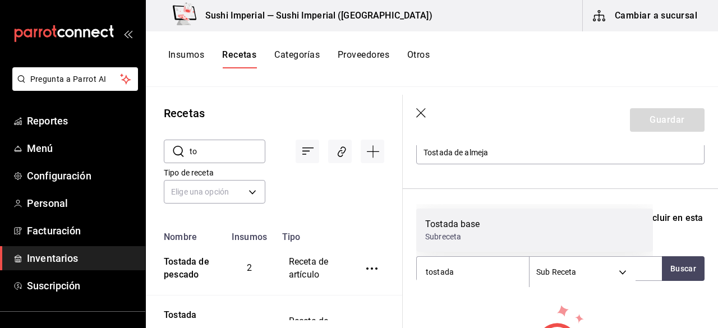
click at [453, 239] on div "Subreceta" at bounding box center [452, 237] width 55 height 12
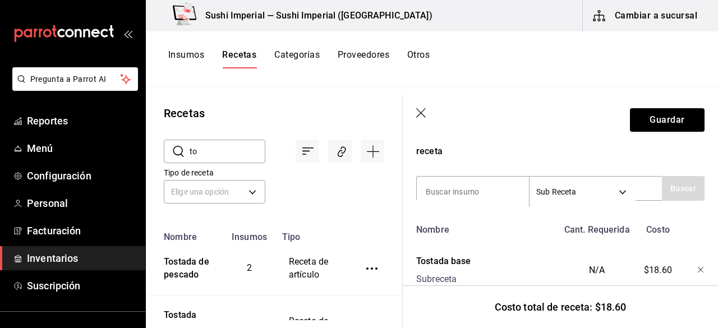
scroll to position [215, 0]
click at [552, 192] on body "Pregunta a Parrot AI Reportes Menú Configuración Personal Facturación Inventari…" at bounding box center [359, 160] width 718 height 320
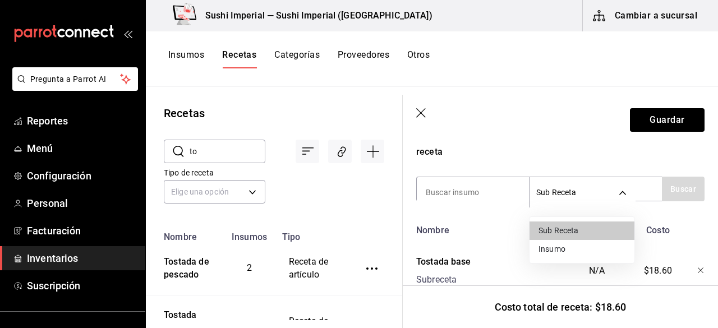
click at [544, 251] on li "Insumo" at bounding box center [581, 249] width 105 height 19
type input "SUPPLY"
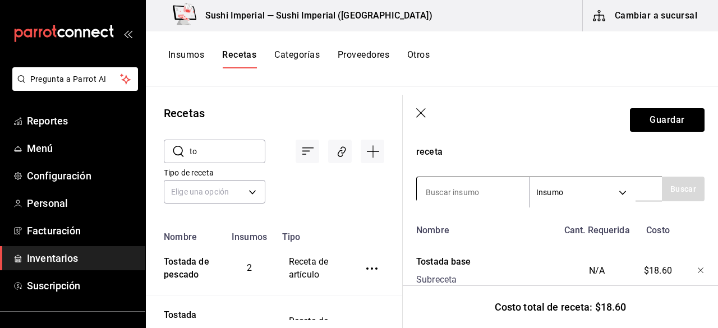
click at [468, 185] on input at bounding box center [473, 193] width 112 height 24
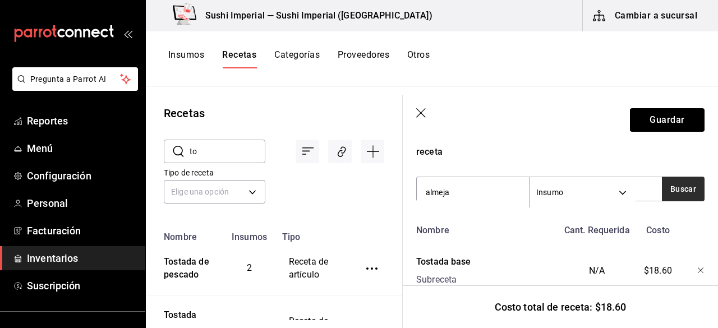
type input "almeja"
click at [674, 192] on button "Buscar" at bounding box center [683, 189] width 43 height 25
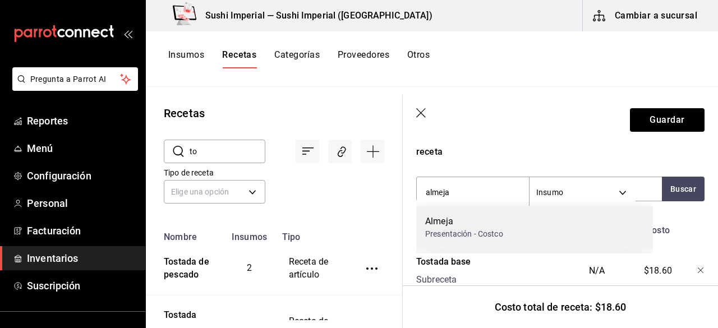
click at [496, 224] on div "Almeja" at bounding box center [464, 221] width 78 height 13
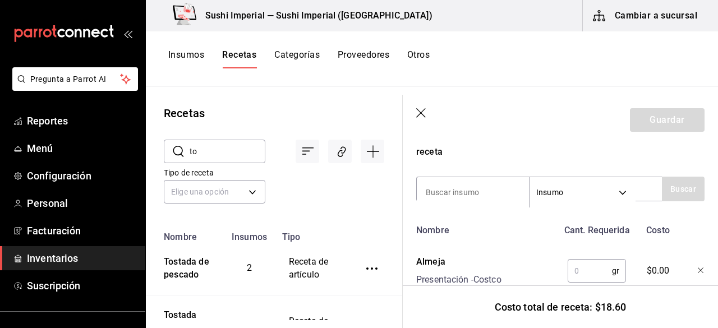
click at [578, 272] on input "text" at bounding box center [589, 271] width 44 height 22
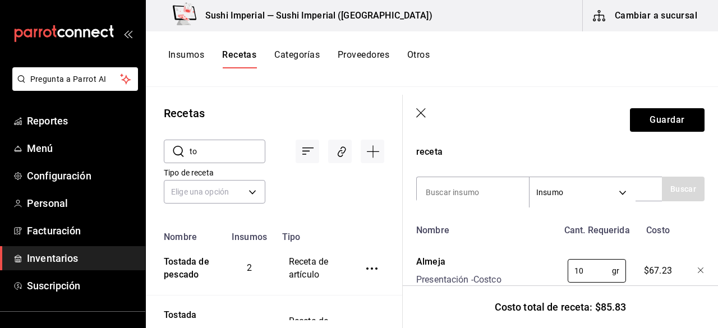
type input "1"
type input "80"
click at [656, 121] on button "Guardar" at bounding box center [667, 120] width 75 height 24
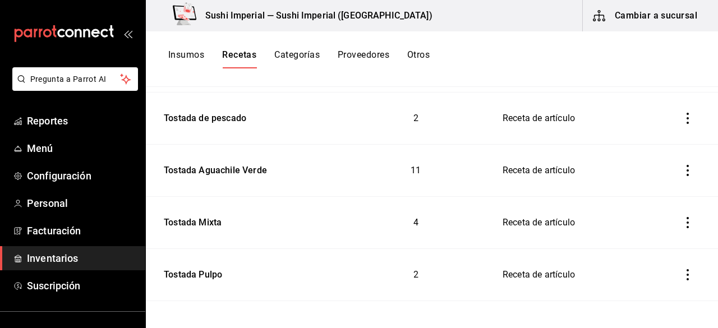
scroll to position [265, 0]
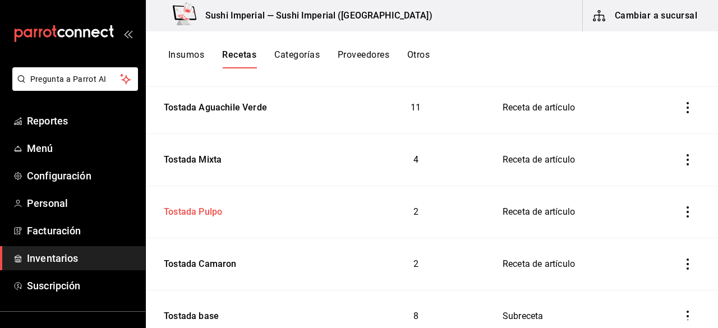
click at [183, 208] on div "Tostada Pulpo" at bounding box center [190, 209] width 63 height 17
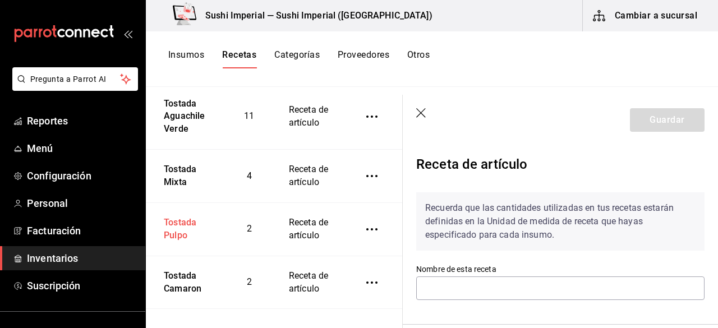
type input "Tostada Pulpo"
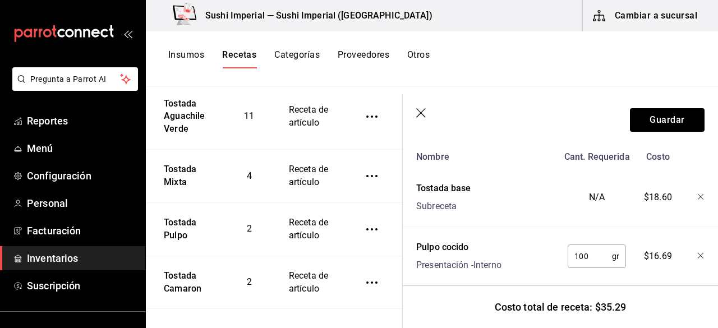
scroll to position [288, 0]
click at [657, 121] on button "Guardar" at bounding box center [667, 120] width 75 height 24
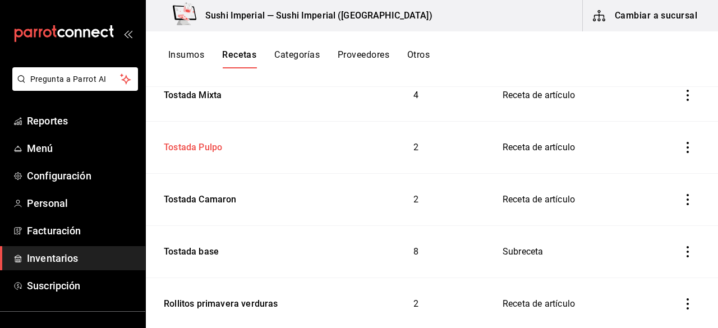
scroll to position [360, 0]
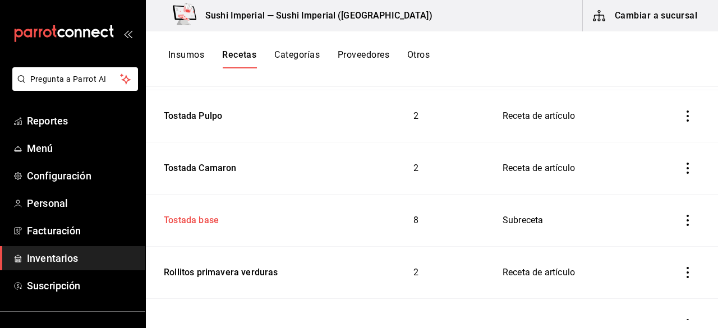
click at [178, 219] on div "Tostada base" at bounding box center [188, 218] width 59 height 17
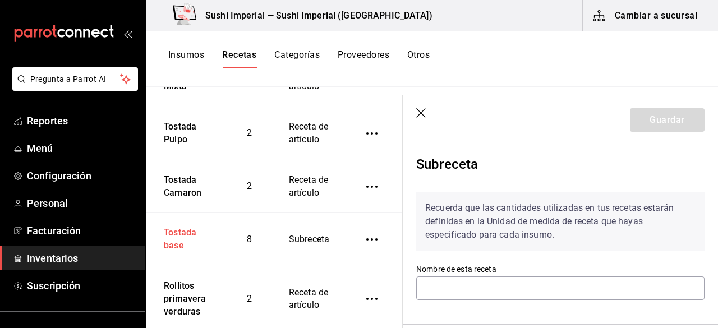
type input "Tostada base"
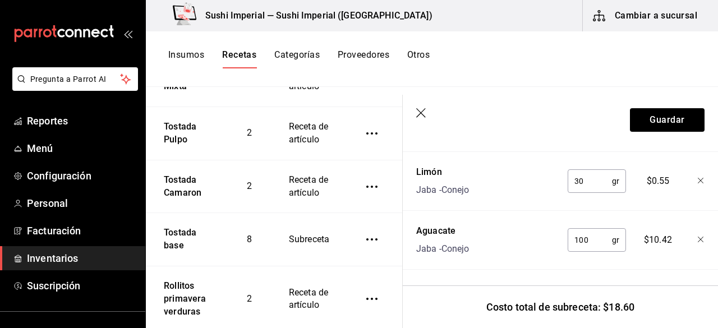
scroll to position [666, 0]
click at [415, 110] on header "Guardar" at bounding box center [560, 120] width 315 height 50
click at [424, 108] on icon "button" at bounding box center [421, 113] width 11 height 11
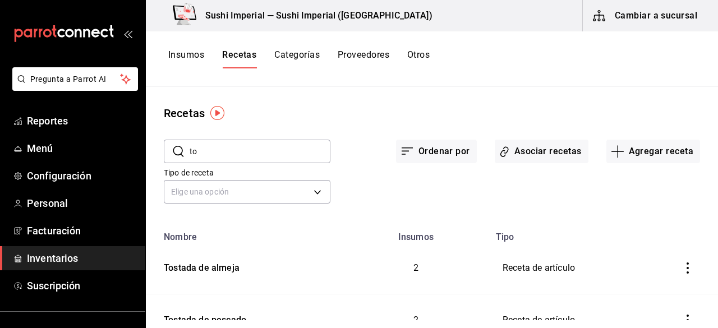
click at [200, 155] on input "to" at bounding box center [260, 151] width 141 height 22
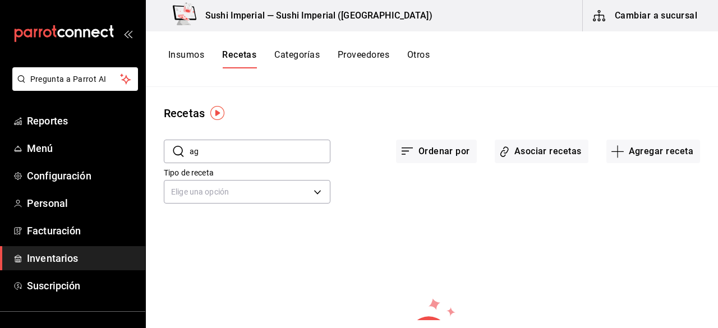
type input "a"
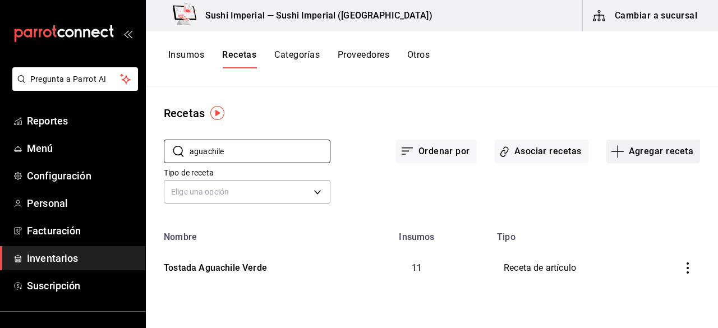
type input "aguachile"
click at [659, 149] on button "Agregar receta" at bounding box center [653, 152] width 94 height 24
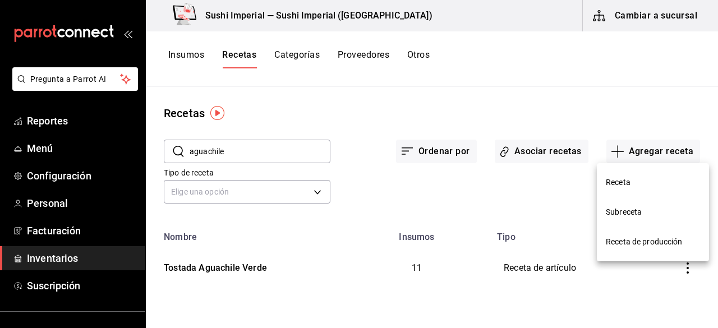
click at [616, 184] on span "Receta" at bounding box center [653, 183] width 94 height 12
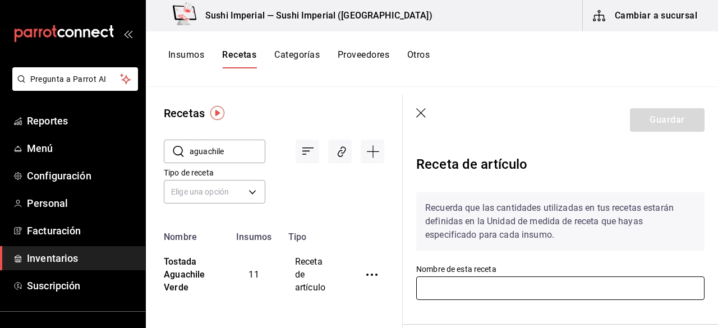
click at [472, 289] on input "text" at bounding box center [560, 288] width 288 height 24
type input "Tostada aguachile rojo"
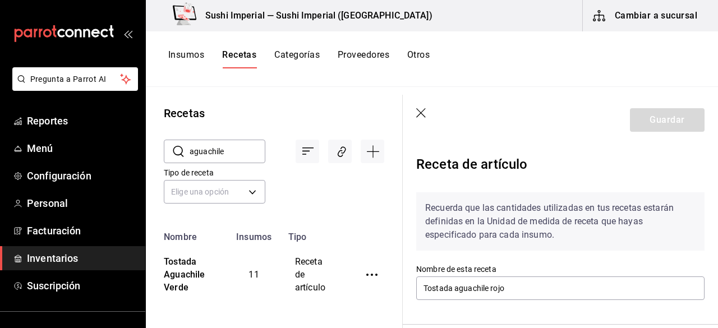
click at [641, 161] on div "Receta de artículo" at bounding box center [560, 167] width 288 height 34
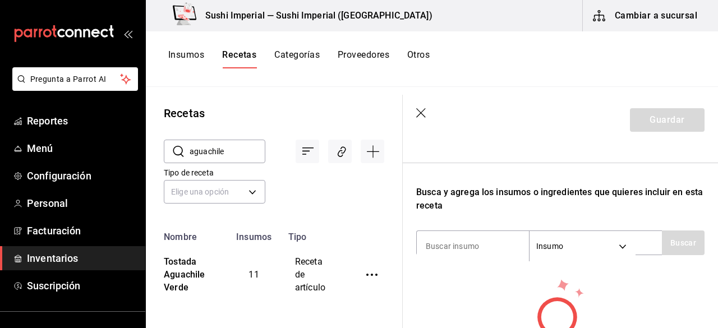
scroll to position [168, 0]
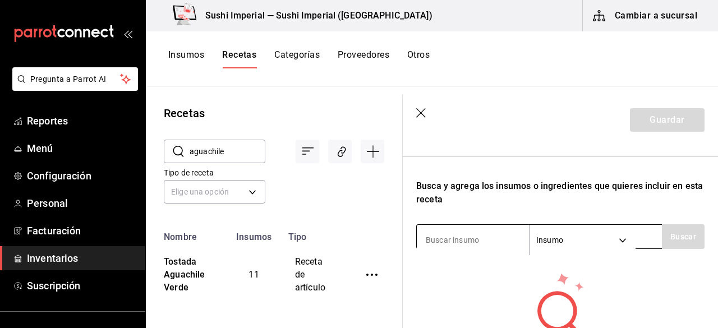
click at [463, 232] on input at bounding box center [473, 240] width 112 height 24
type input "tostada"
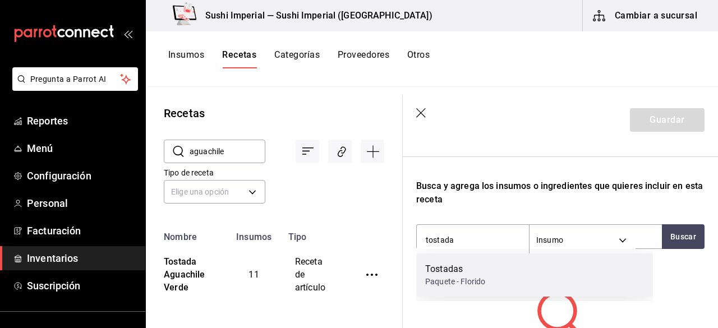
click at [447, 278] on div "Paquete - Florido" at bounding box center [455, 282] width 60 height 12
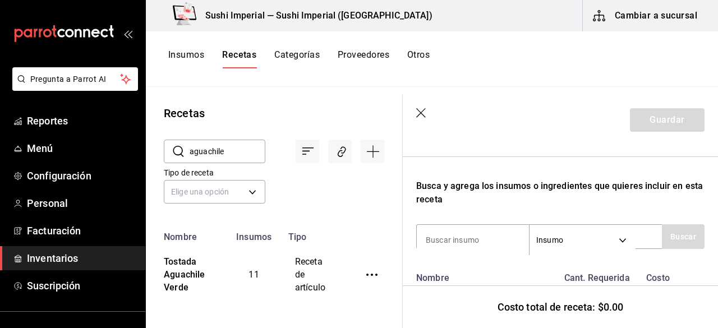
scroll to position [255, 0]
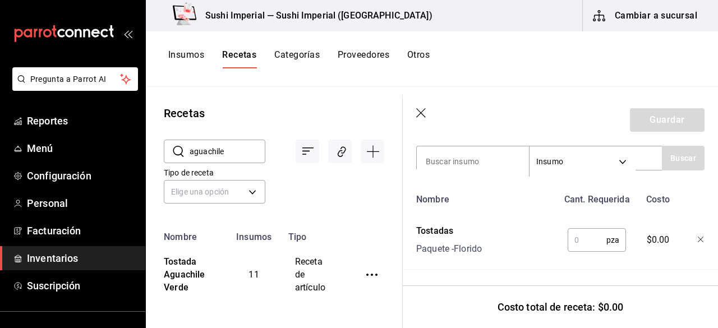
click at [577, 232] on input "text" at bounding box center [586, 240] width 39 height 22
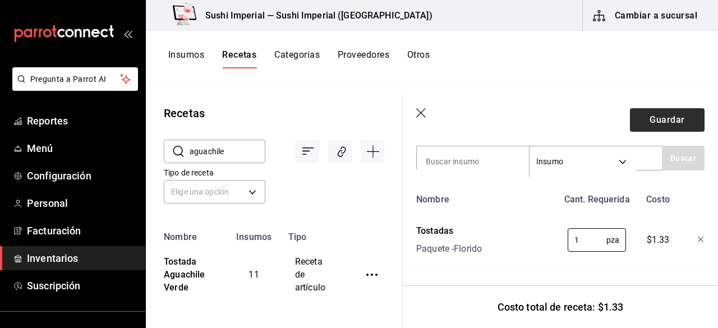
type input "1"
click at [659, 123] on button "Guardar" at bounding box center [667, 120] width 75 height 24
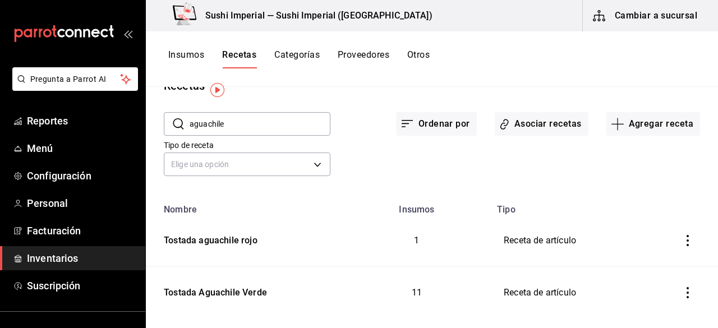
scroll to position [48, 0]
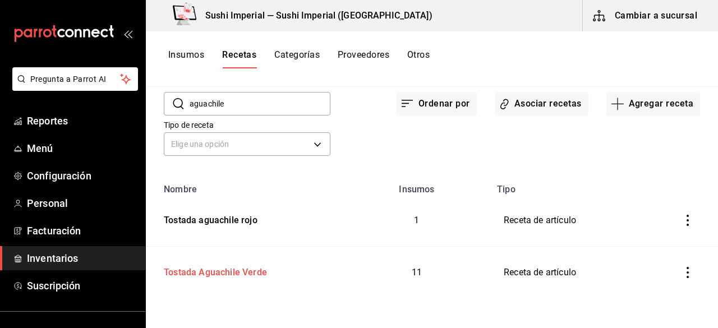
click at [221, 271] on div "Tostada Aguachile Verde" at bounding box center [213, 270] width 108 height 17
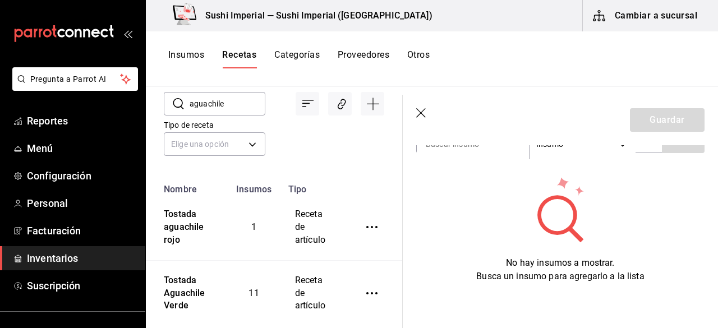
type input "Tostada Aguachile Verde"
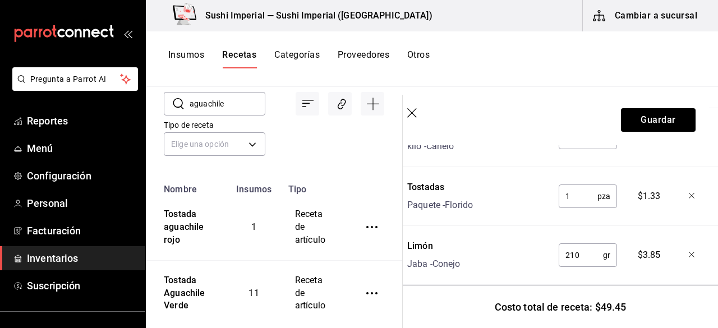
scroll to position [693, 0]
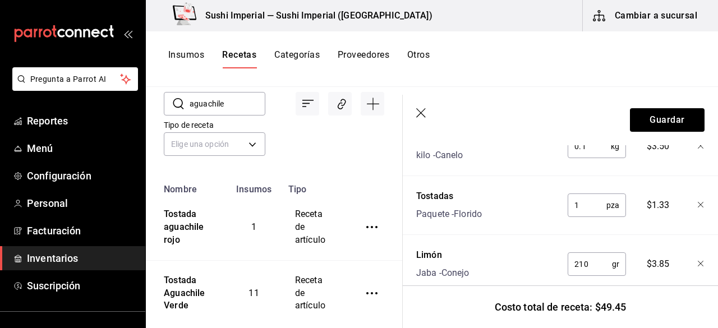
click at [417, 109] on icon "button" at bounding box center [421, 113] width 10 height 10
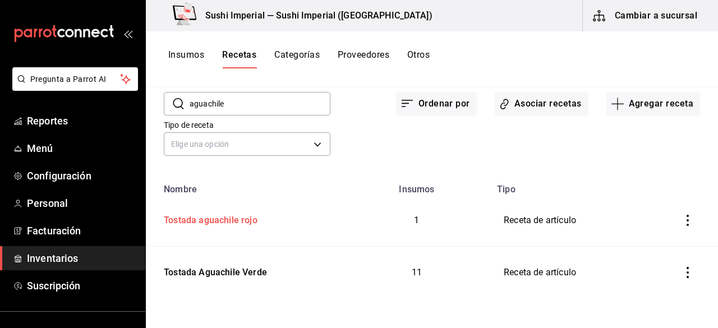
click at [215, 218] on div "Tostada aguachile rojo" at bounding box center [208, 218] width 98 height 17
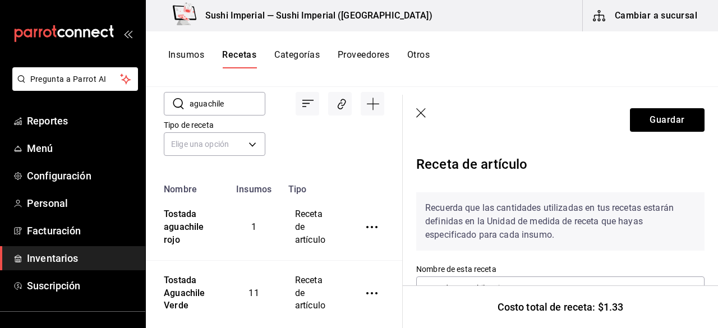
scroll to position [100, 0]
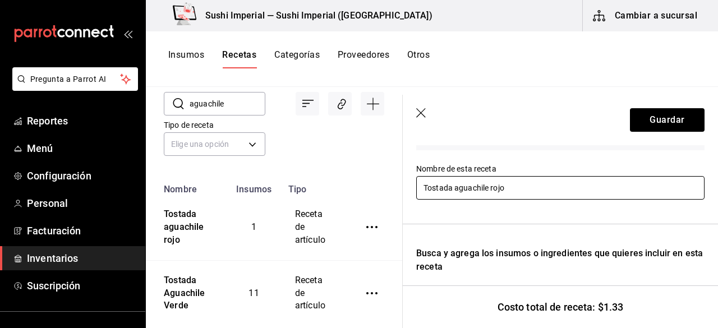
click at [492, 189] on input "Tostada aguachile rojo" at bounding box center [560, 188] width 288 height 24
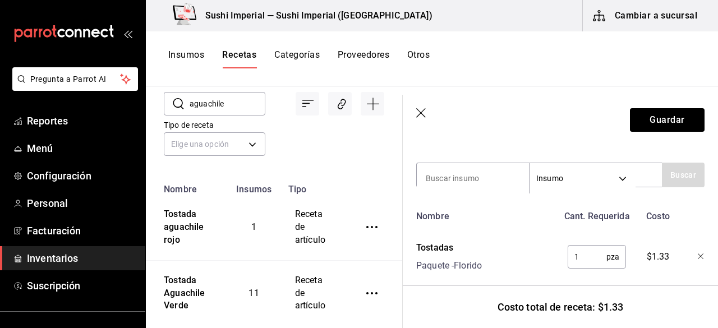
scroll to position [255, 0]
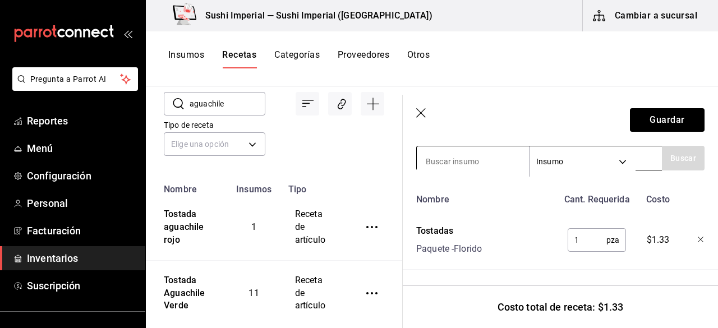
type input "Tostada aguachile Rojo"
click at [493, 152] on input at bounding box center [473, 162] width 112 height 24
type input "pepino"
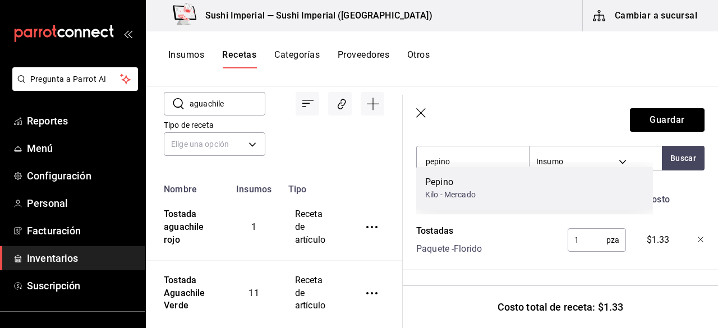
click at [501, 182] on div "[PERSON_NAME]" at bounding box center [534, 188] width 237 height 43
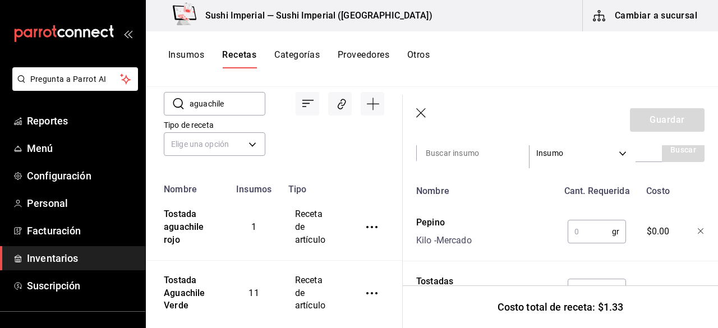
click at [577, 232] on input "text" at bounding box center [589, 231] width 44 height 22
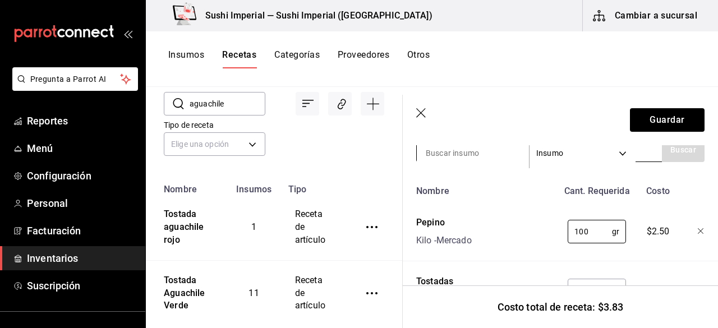
type input "100"
click at [443, 150] on input at bounding box center [473, 153] width 112 height 24
type input "cebolla morada"
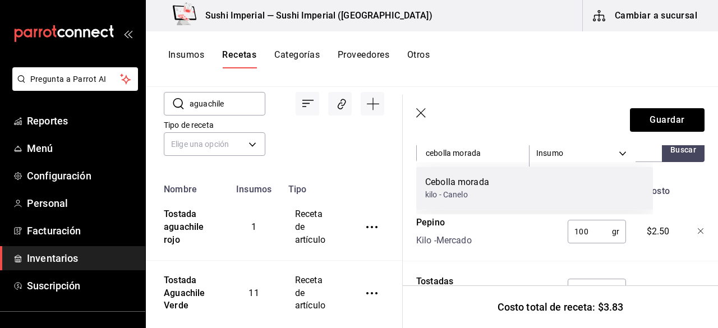
click at [440, 177] on div "Cebolla morada" at bounding box center [457, 181] width 64 height 13
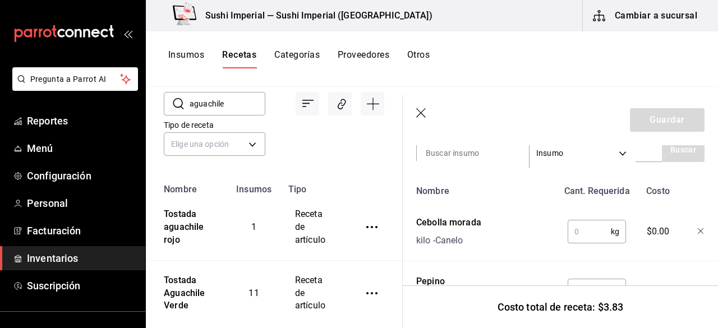
click at [572, 232] on input "text" at bounding box center [588, 231] width 43 height 22
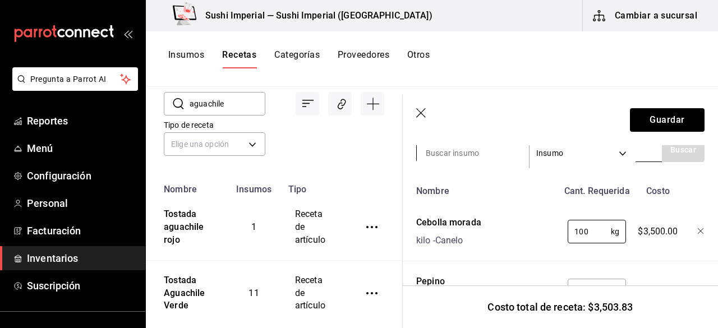
type input "100"
click at [466, 147] on input at bounding box center [473, 153] width 112 height 24
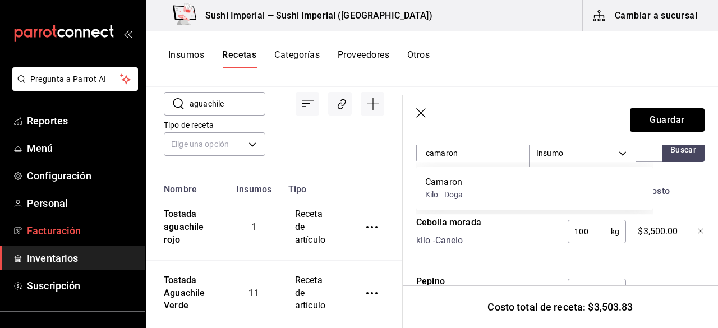
type input "camaron"
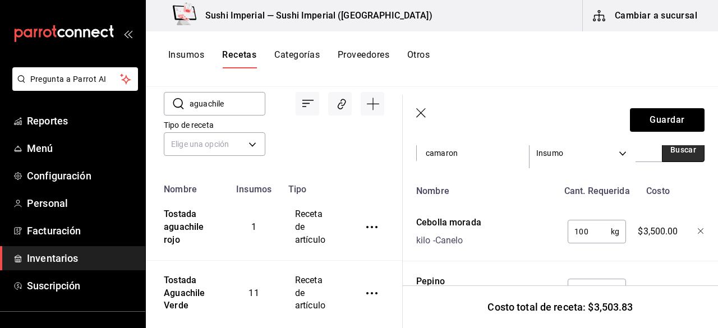
click at [674, 159] on button "Buscar" at bounding box center [683, 149] width 43 height 25
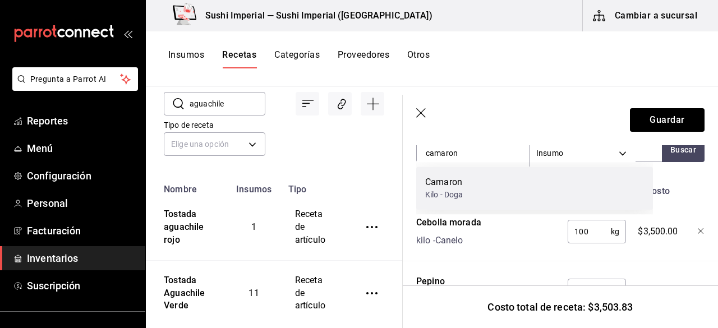
click at [508, 186] on div "Camaron Kilo - Doga" at bounding box center [534, 188] width 237 height 43
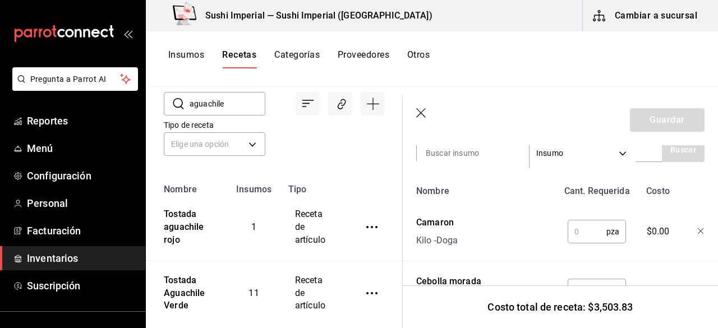
click at [577, 227] on input "text" at bounding box center [586, 231] width 39 height 22
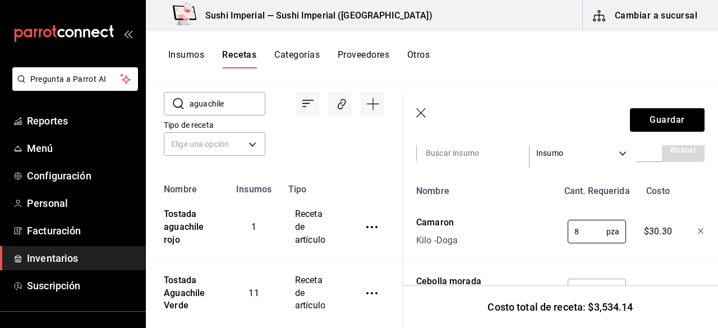
type input "8"
click at [454, 165] on div "Recuerda que las cantidades utilizadas en tus recetas estarán definidas en la U…" at bounding box center [560, 183] width 288 height 509
click at [454, 150] on input at bounding box center [473, 153] width 112 height 24
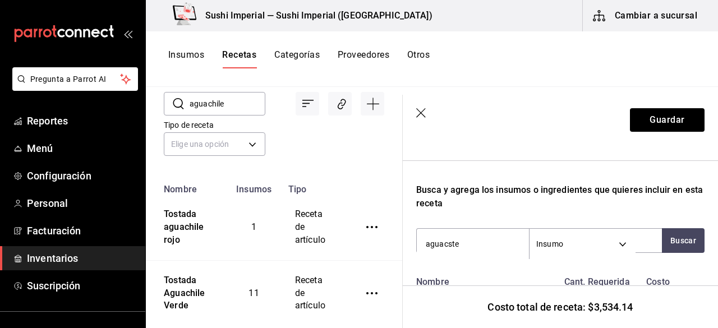
scroll to position [158, 0]
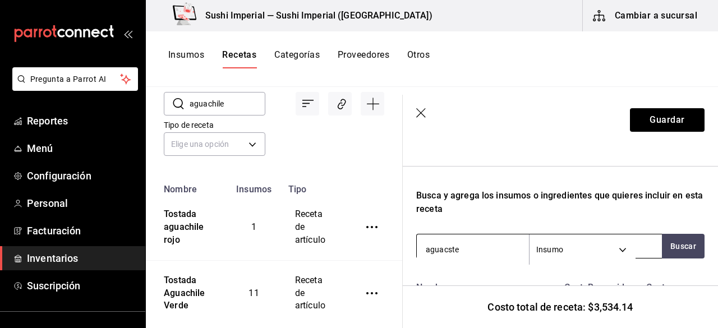
click at [487, 241] on input "aguacste" at bounding box center [473, 250] width 112 height 24
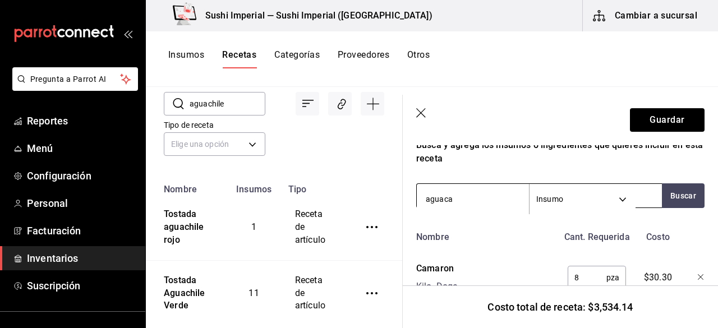
scroll to position [210, 0]
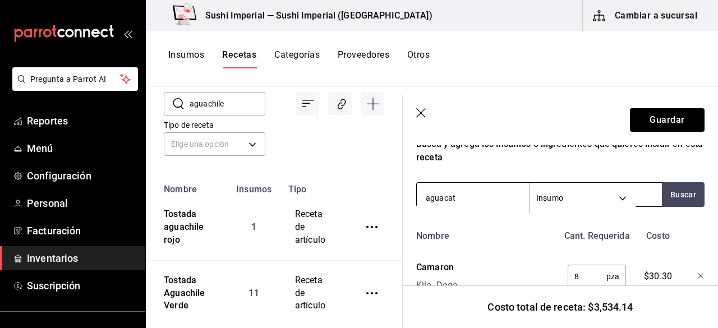
type input "aguacate"
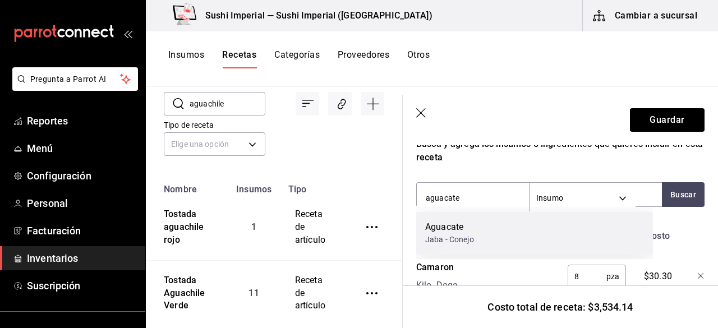
click at [480, 235] on div "Aguacate Jaba - Conejo" at bounding box center [534, 232] width 237 height 43
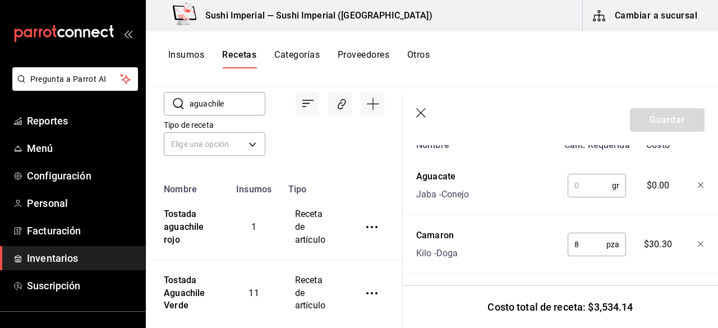
scroll to position [302, 0]
click at [580, 184] on input "text" at bounding box center [589, 184] width 44 height 22
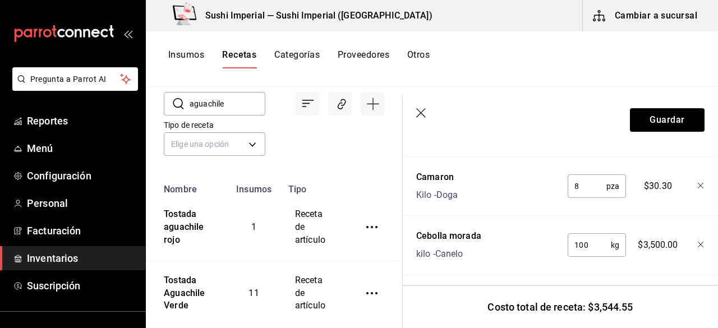
scroll to position [359, 0]
type input "100"
click at [583, 243] on input "100" at bounding box center [588, 245] width 43 height 22
type input "1"
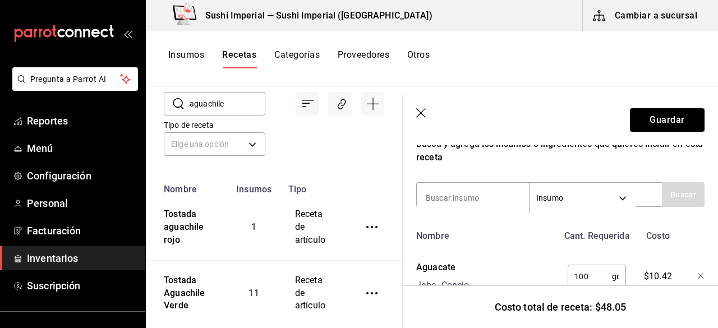
scroll to position [178, 3]
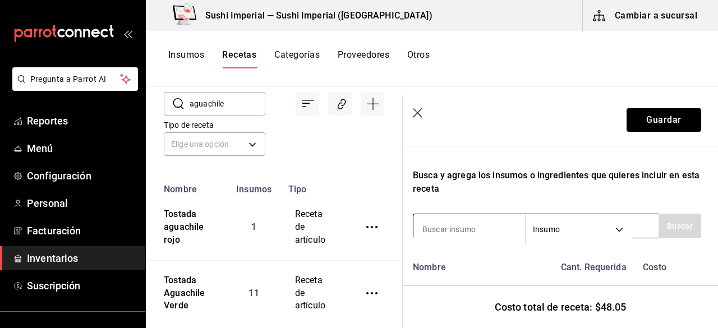
type input "0.1"
click at [478, 220] on input at bounding box center [469, 230] width 112 height 24
type input "[GEOGRAPHIC_DATA]"
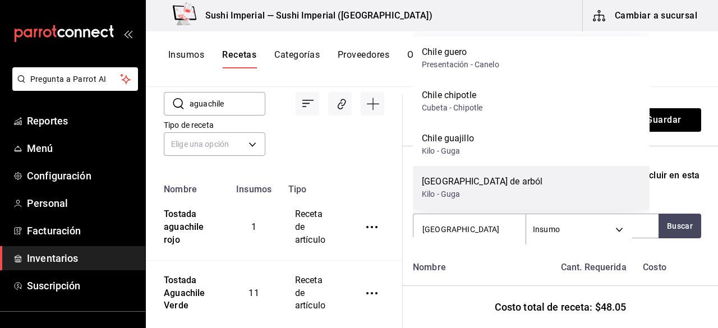
click at [463, 184] on div "[GEOGRAPHIC_DATA] de arból" at bounding box center [482, 181] width 121 height 13
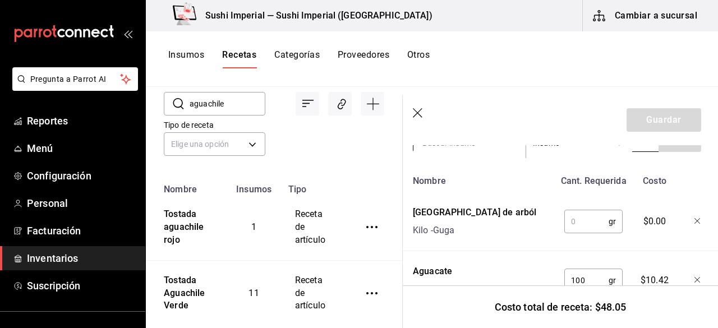
scroll to position [275, 3]
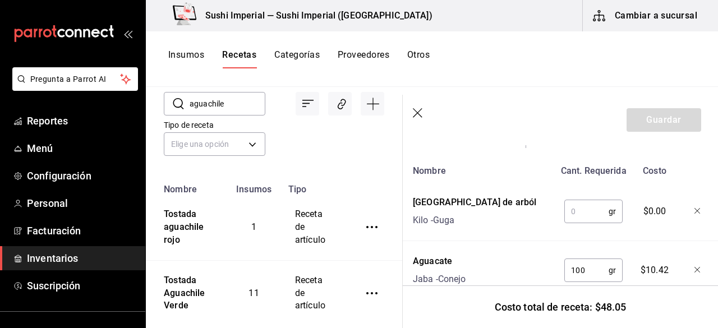
click at [575, 215] on input "text" at bounding box center [586, 211] width 44 height 22
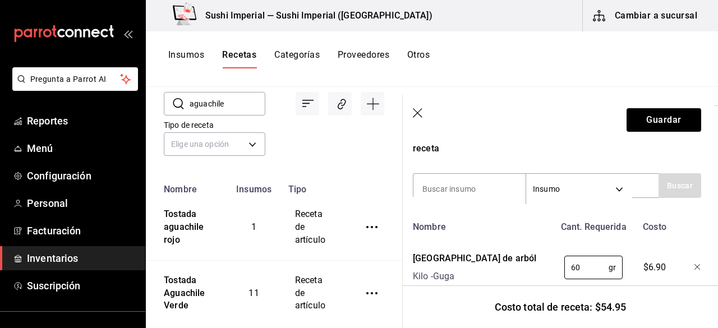
scroll to position [213, 3]
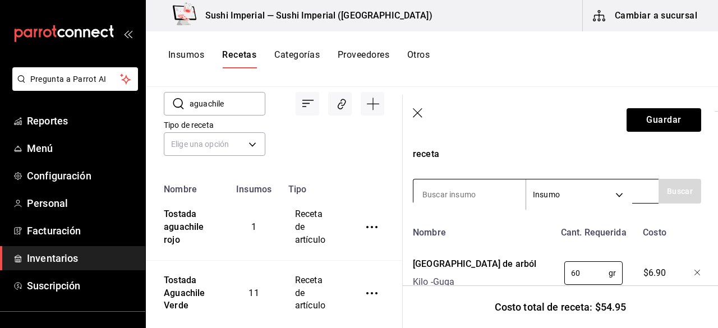
type input "60"
click at [442, 190] on input at bounding box center [469, 195] width 112 height 24
type input "gua"
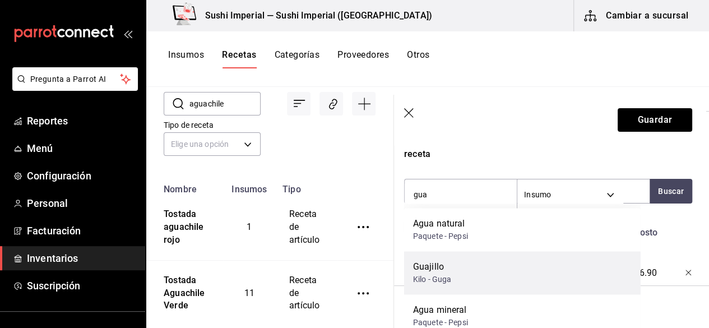
click at [451, 271] on div "Guajillo Kilo - Guga" at bounding box center [522, 272] width 237 height 43
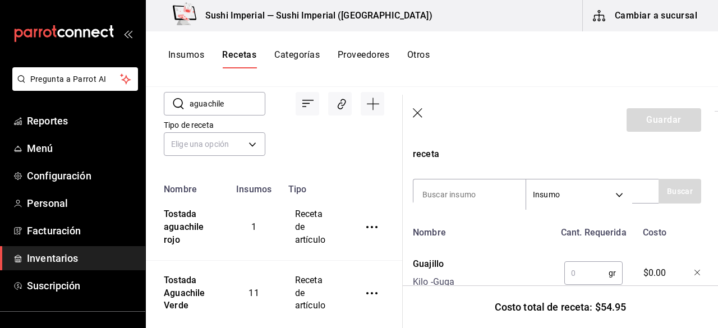
scroll to position [277, 3]
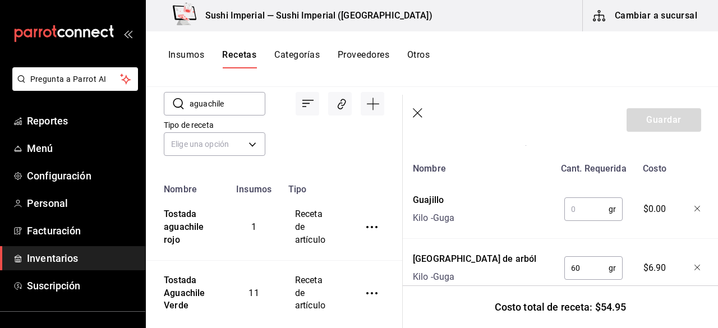
click at [580, 206] on input "text" at bounding box center [586, 209] width 44 height 22
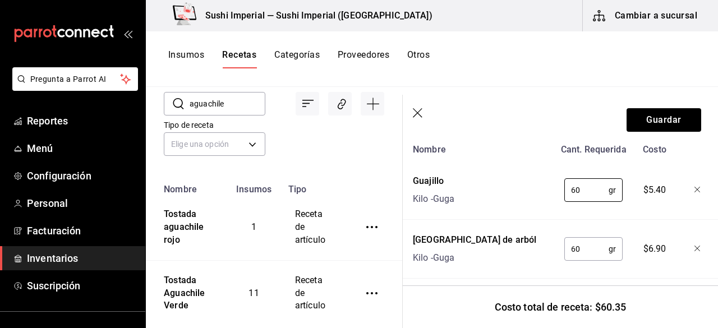
scroll to position [296, 3]
type input "60"
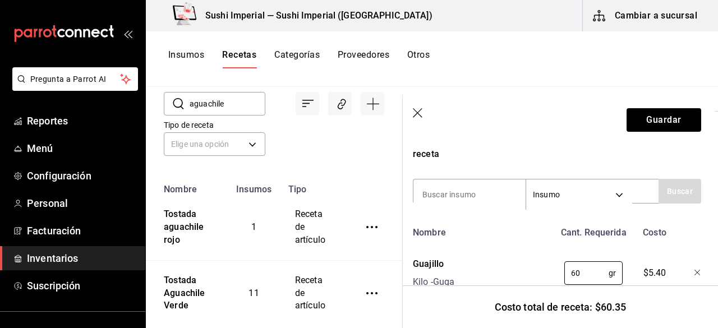
scroll to position [202, 3]
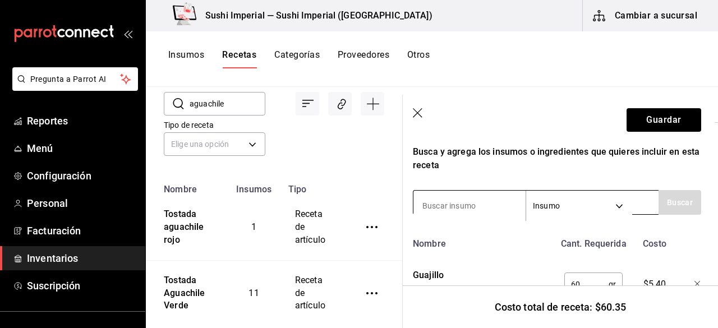
click at [459, 206] on input at bounding box center [469, 206] width 112 height 24
type input "Sal de ajo"
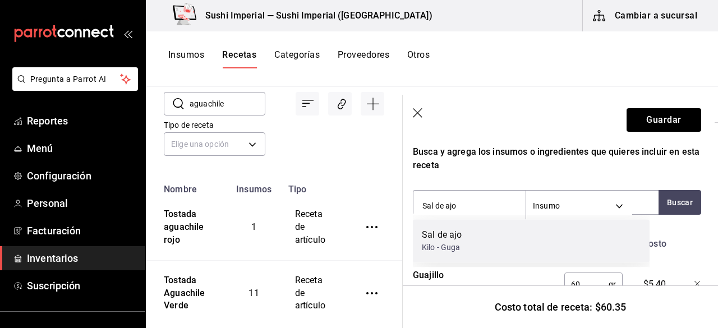
click at [450, 245] on div "Kilo - Guga" at bounding box center [442, 248] width 40 height 12
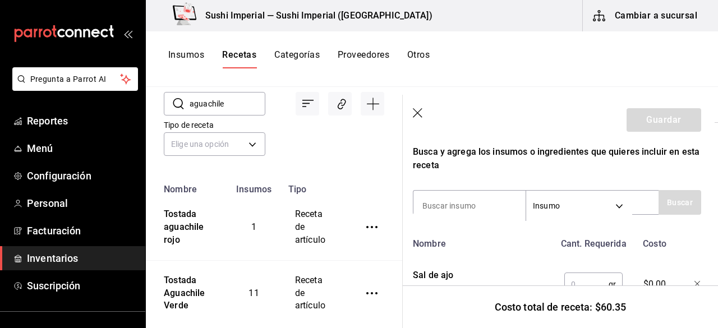
click at [574, 280] on input "text" at bounding box center [586, 284] width 44 height 22
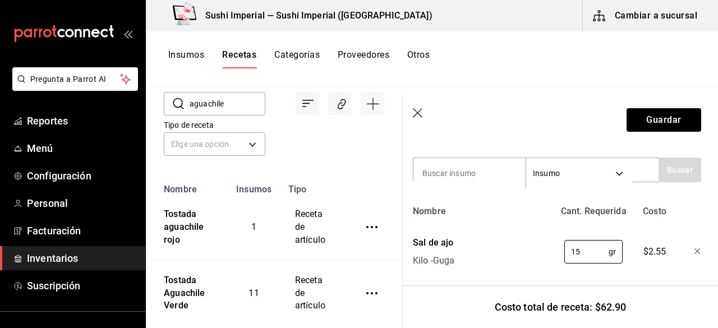
scroll to position [233, 3]
type input "15"
click at [464, 168] on input at bounding box center [469, 175] width 112 height 24
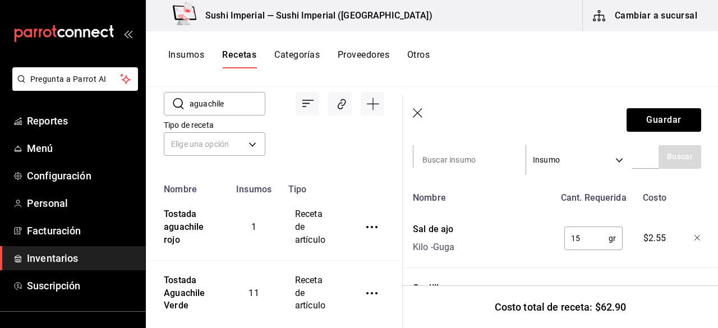
scroll to position [249, 3]
click at [454, 154] on input at bounding box center [469, 159] width 112 height 24
type input "Ajo"
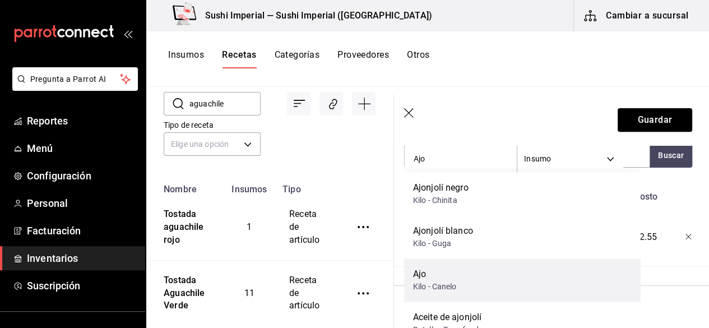
click at [442, 273] on div "Ajo" at bounding box center [435, 273] width 44 height 13
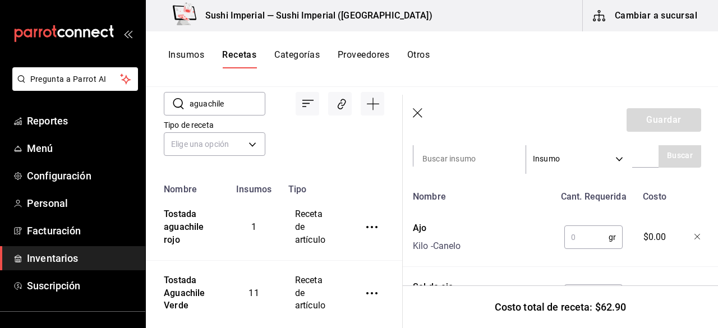
click at [581, 241] on input "text" at bounding box center [586, 237] width 44 height 22
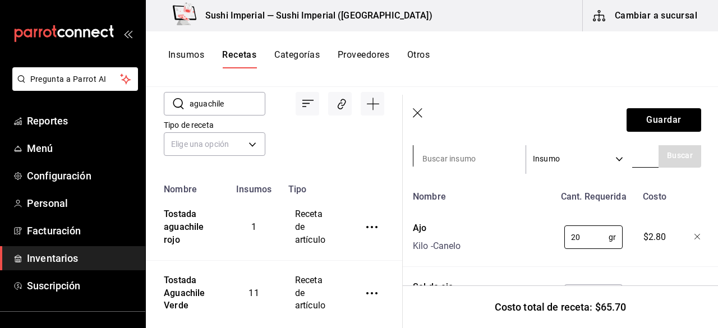
type input "20"
click at [459, 156] on input at bounding box center [469, 159] width 112 height 24
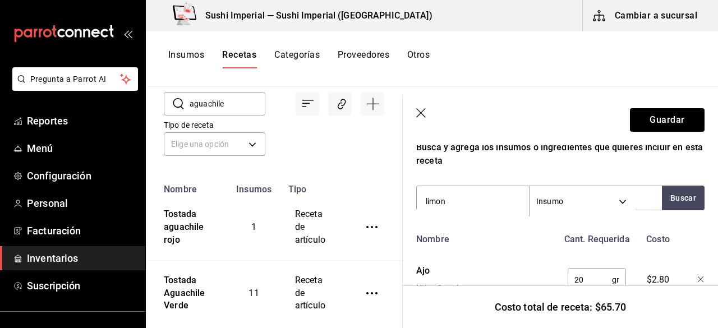
scroll to position [198, 0]
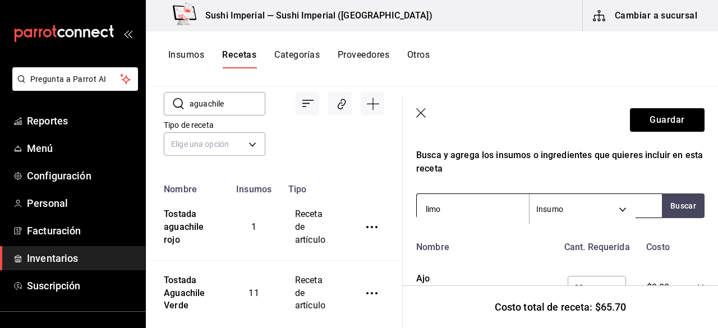
type input "lim"
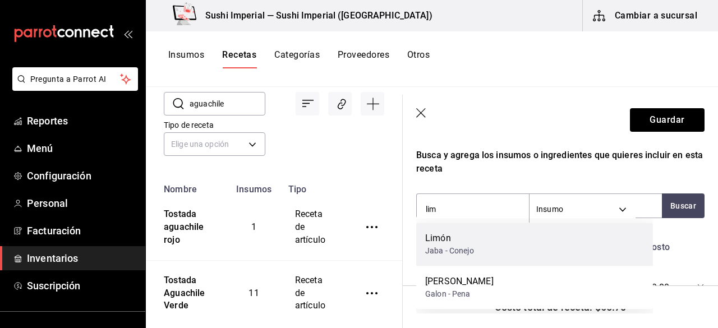
click at [473, 253] on div "Jaba - Conejo" at bounding box center [449, 251] width 49 height 12
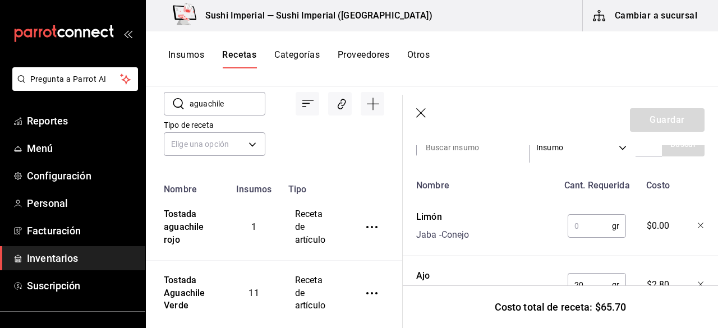
scroll to position [266, 0]
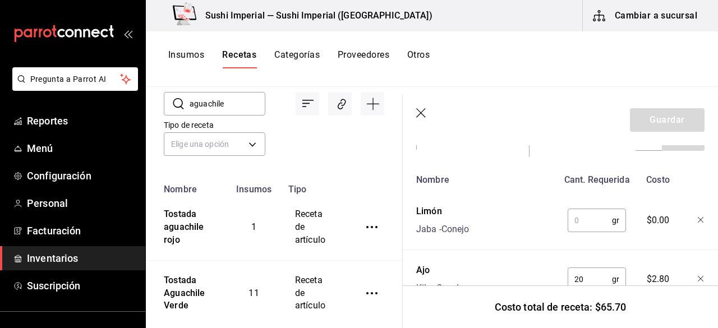
click at [584, 220] on input "text" at bounding box center [589, 220] width 44 height 22
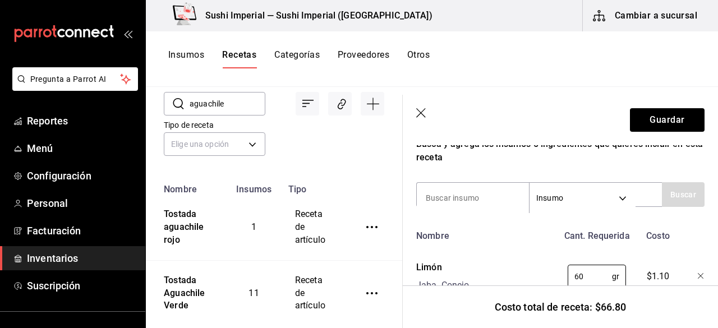
scroll to position [210, 0]
type input "60"
click at [450, 195] on input at bounding box center [473, 198] width 112 height 24
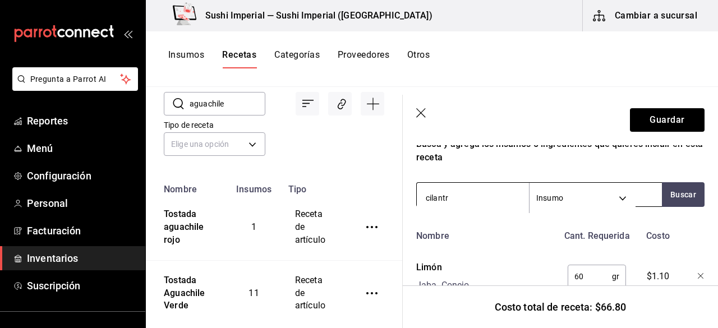
type input "cilantro"
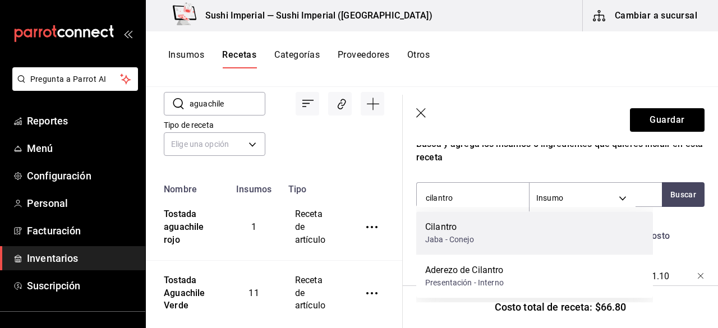
click at [472, 236] on div "Jaba - Conejo" at bounding box center [449, 240] width 49 height 12
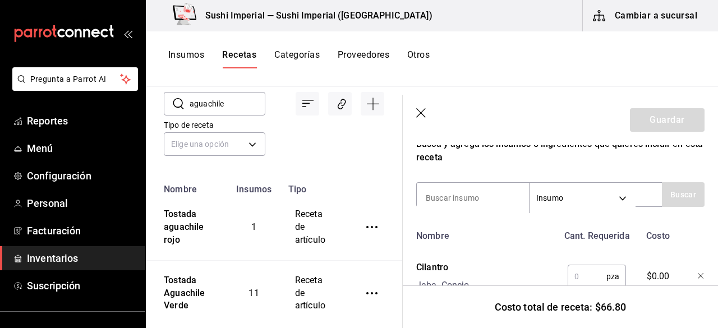
scroll to position [225, 0]
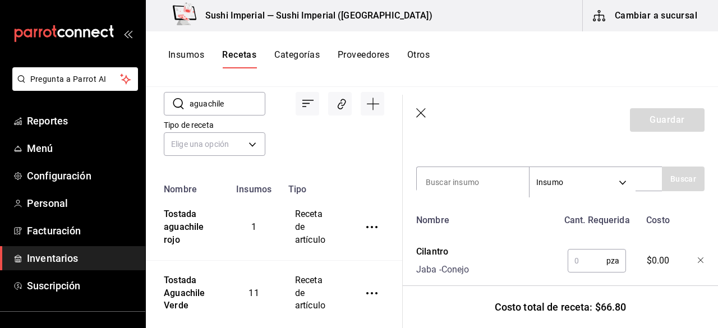
click at [576, 254] on input "text" at bounding box center [586, 260] width 39 height 22
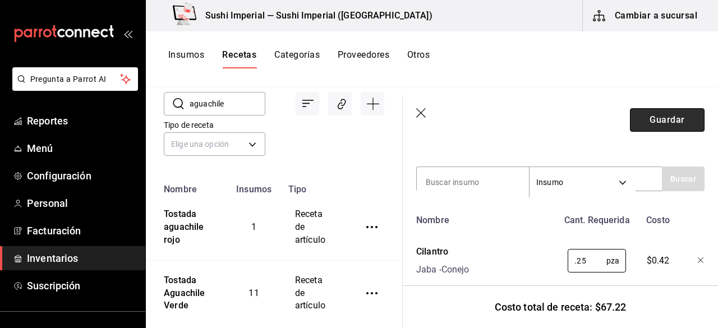
type input "0.25"
click at [667, 117] on button "Guardar" at bounding box center [667, 120] width 75 height 24
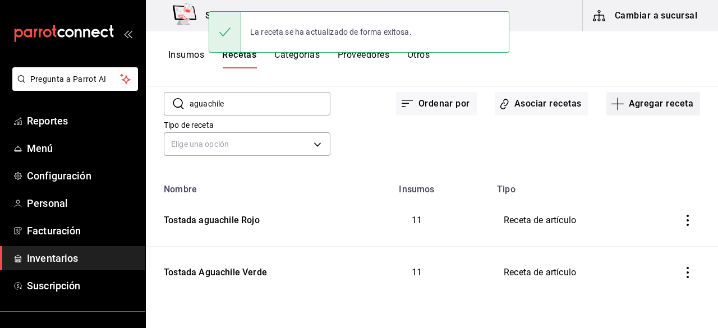
click at [659, 100] on button "Agregar receta" at bounding box center [653, 104] width 94 height 24
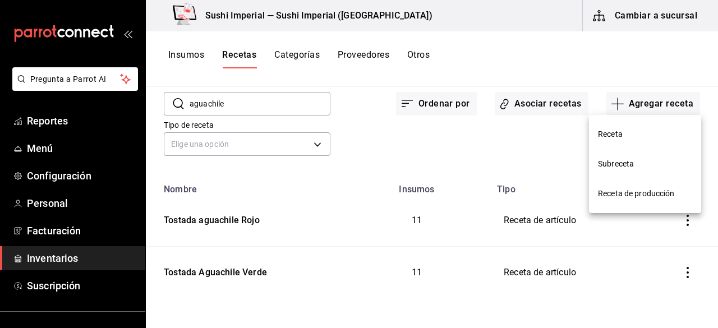
click at [629, 137] on span "Receta" at bounding box center [645, 134] width 94 height 12
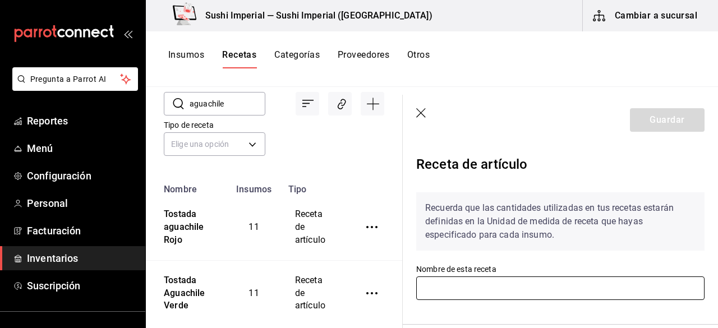
click at [494, 276] on input "text" at bounding box center [560, 288] width 288 height 24
type input "A"
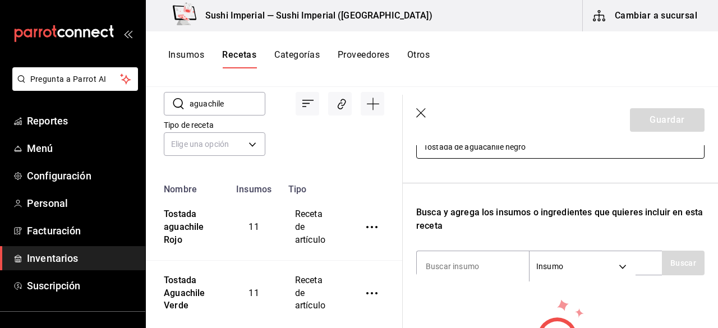
scroll to position [153, 0]
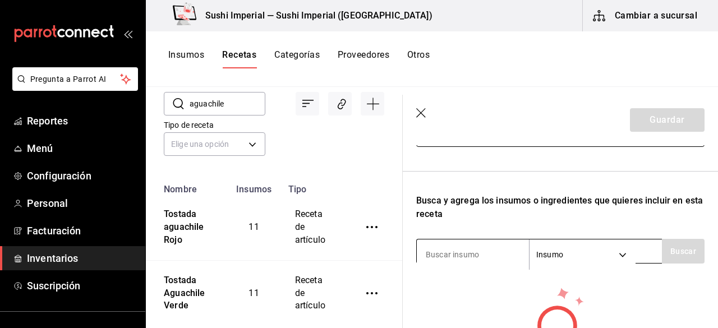
type input "Tostada de aguacahile negro"
click at [464, 257] on input at bounding box center [473, 255] width 112 height 24
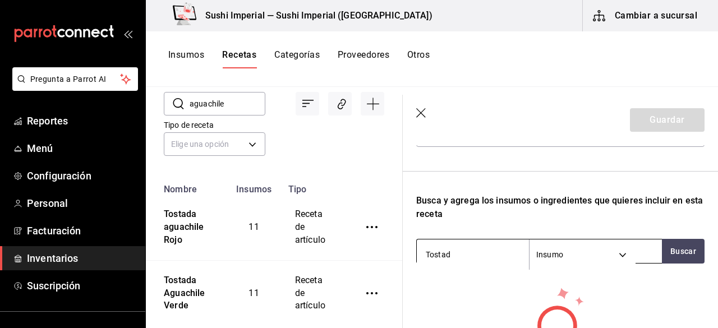
type input "Tostada"
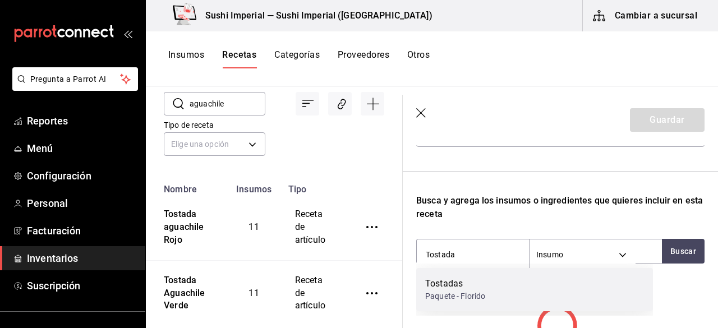
click at [461, 284] on div "Tostadas" at bounding box center [455, 283] width 60 height 13
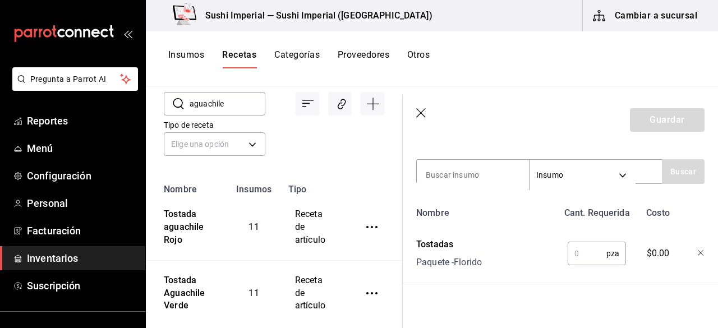
scroll to position [233, 0]
click at [575, 249] on input "text" at bounding box center [586, 253] width 39 height 22
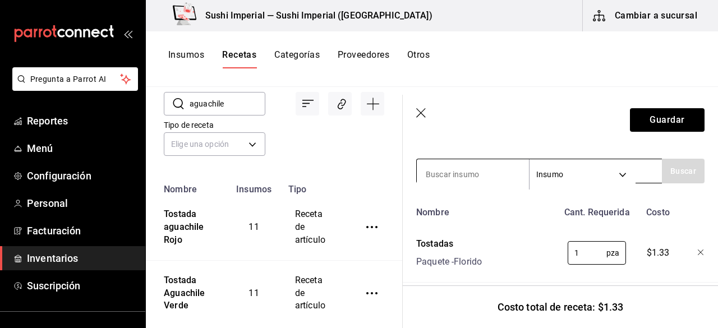
type input "1"
click at [478, 168] on input at bounding box center [473, 175] width 112 height 24
type input "Camaron"
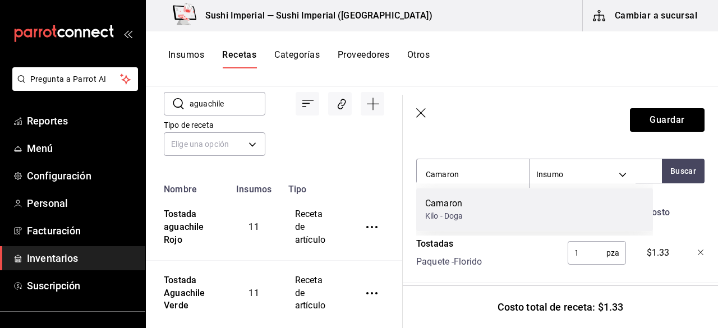
click at [484, 205] on div "Camaron Kilo - Doga" at bounding box center [534, 209] width 237 height 43
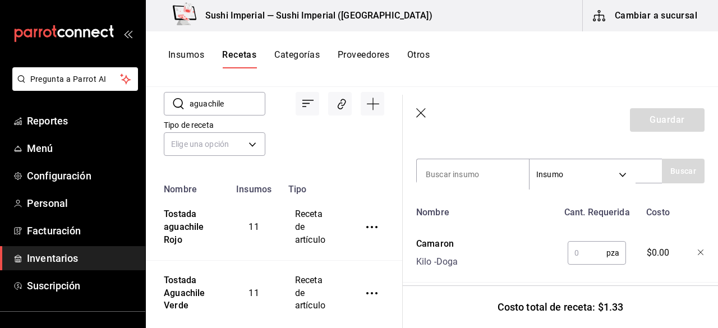
click at [576, 255] on input "text" at bounding box center [586, 253] width 39 height 22
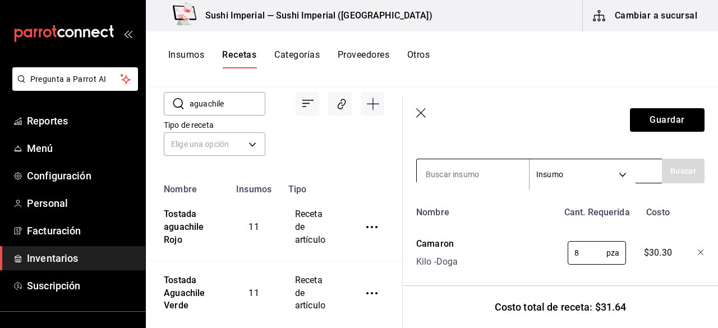
type input "8"
click at [465, 173] on input at bounding box center [473, 175] width 112 height 24
type input "Pepino"
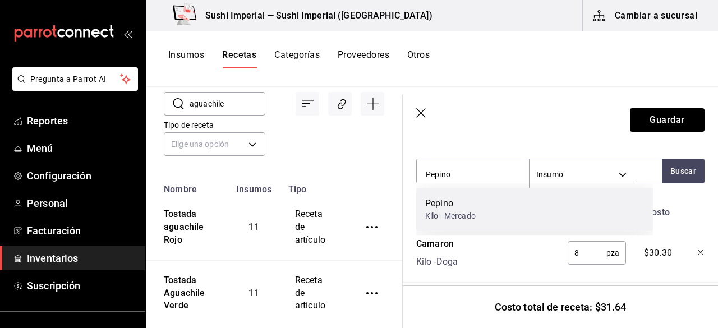
click at [488, 209] on div "[PERSON_NAME]" at bounding box center [534, 209] width 237 height 43
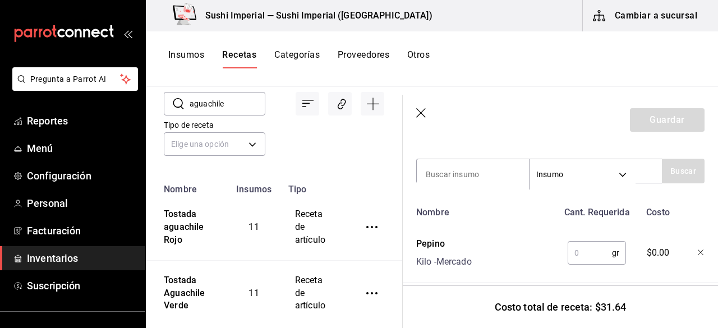
click at [576, 252] on input "text" at bounding box center [589, 253] width 44 height 22
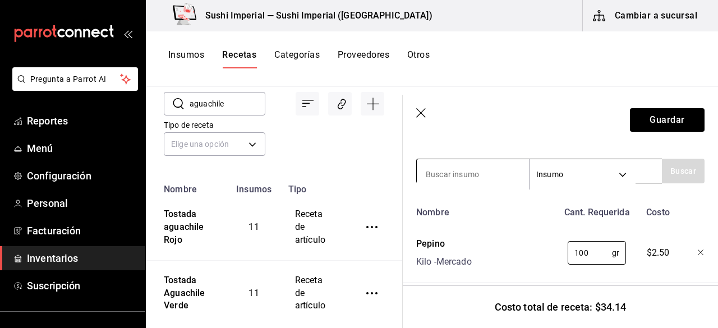
type input "100"
click at [457, 174] on input at bounding box center [473, 175] width 112 height 24
type input "cebolla morada"
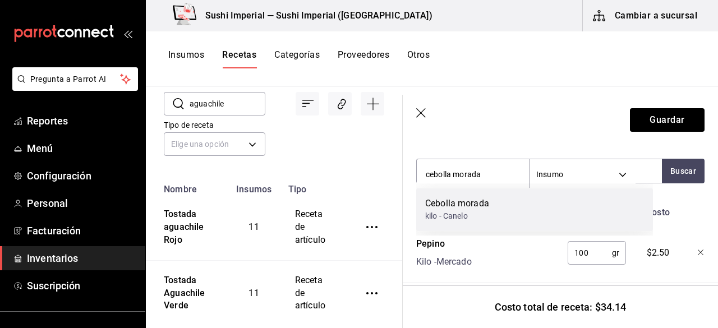
click at [469, 193] on div "Cebolla morada kilo - Canelo" at bounding box center [534, 209] width 237 height 43
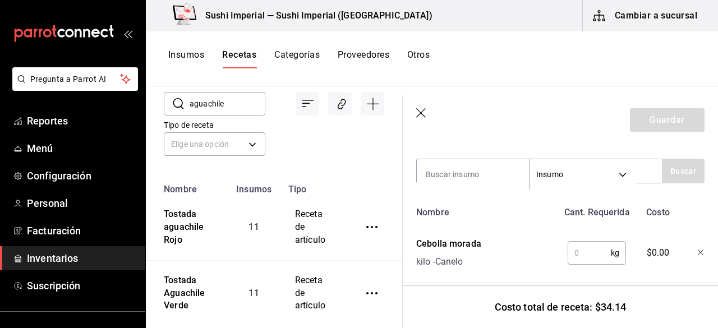
click at [576, 250] on input "text" at bounding box center [588, 253] width 43 height 22
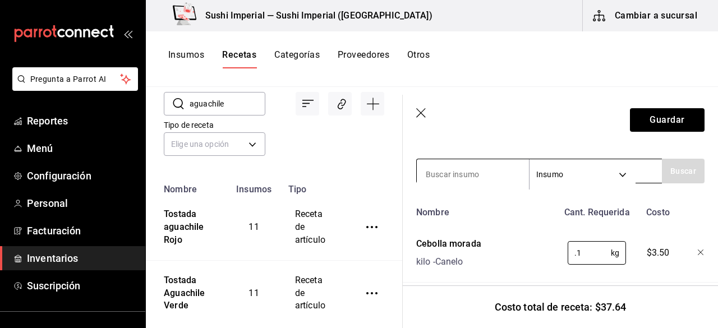
type input "0.1"
click at [473, 172] on input at bounding box center [473, 175] width 112 height 24
type input "Aguacate"
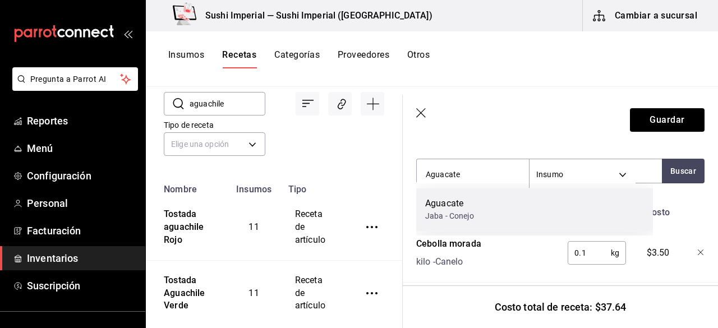
click at [456, 211] on div "Jaba - Conejo" at bounding box center [449, 216] width 49 height 12
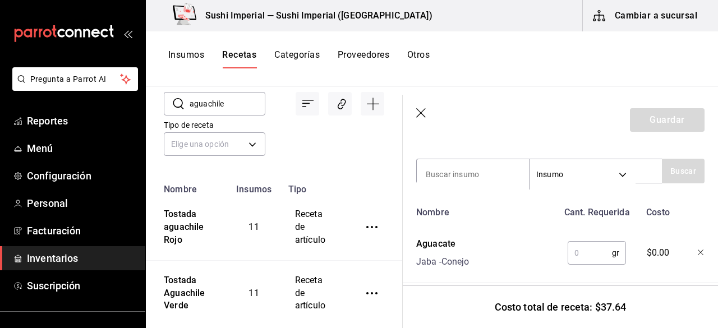
click at [575, 249] on input "text" at bounding box center [589, 253] width 44 height 22
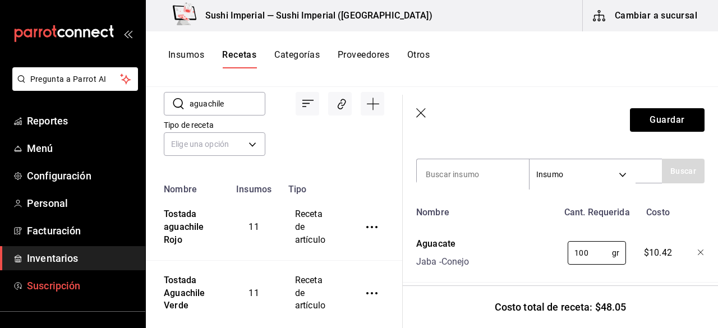
type input "100"
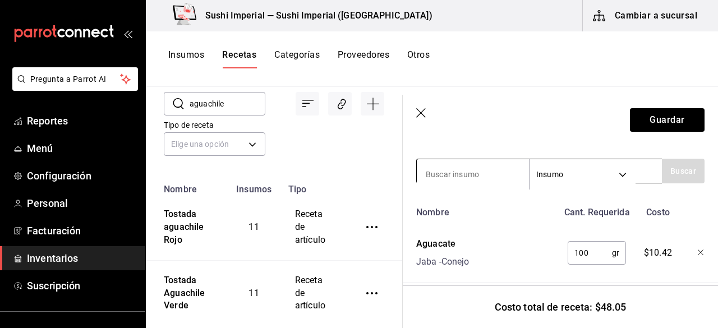
click at [445, 177] on input at bounding box center [473, 175] width 112 height 24
type input "Salsa"
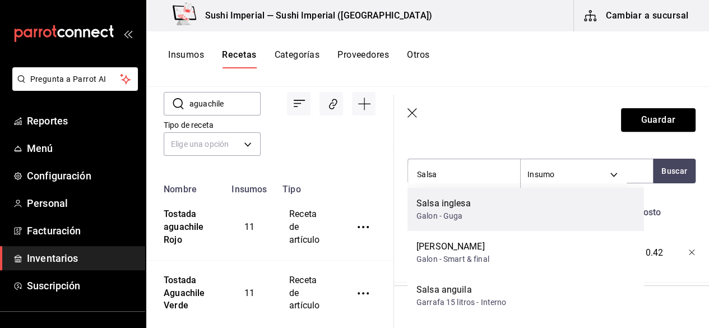
click at [445, 204] on div "Salsa inglesa" at bounding box center [444, 203] width 54 height 13
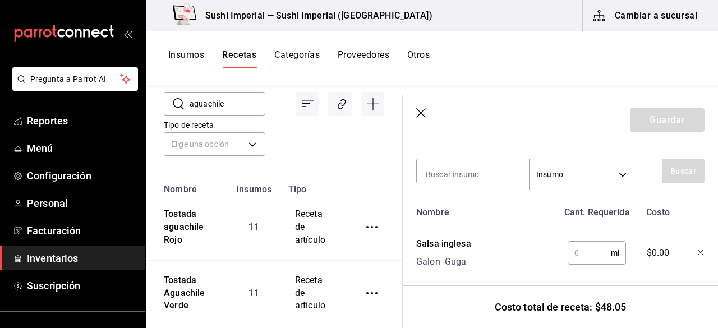
click at [575, 258] on input "text" at bounding box center [588, 253] width 43 height 22
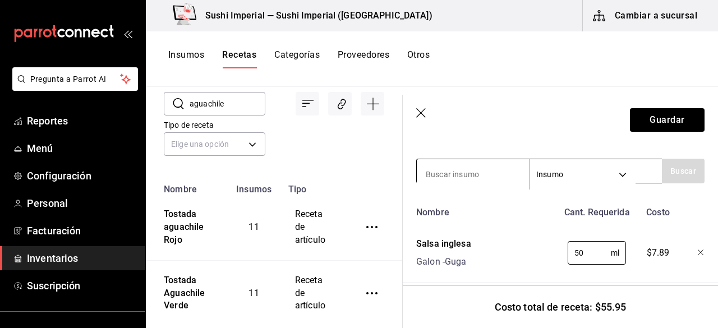
type input "50"
click at [465, 181] on input at bounding box center [473, 175] width 112 height 24
type input "salsa ma"
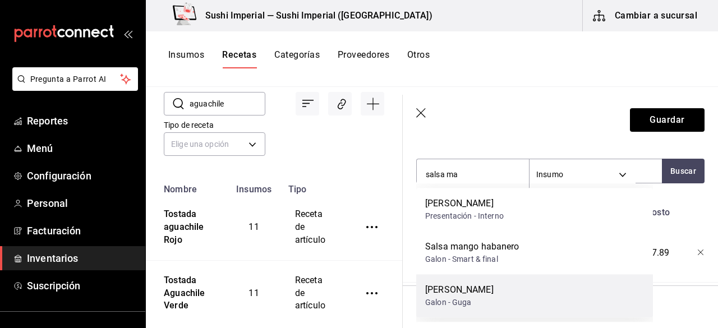
click at [473, 311] on div "[PERSON_NAME]" at bounding box center [534, 295] width 237 height 43
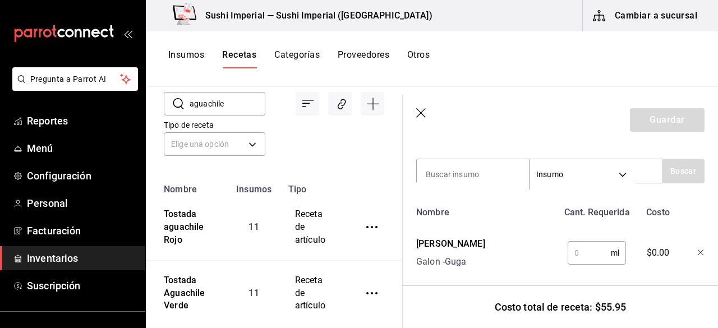
click at [569, 245] on input "text" at bounding box center [588, 253] width 43 height 22
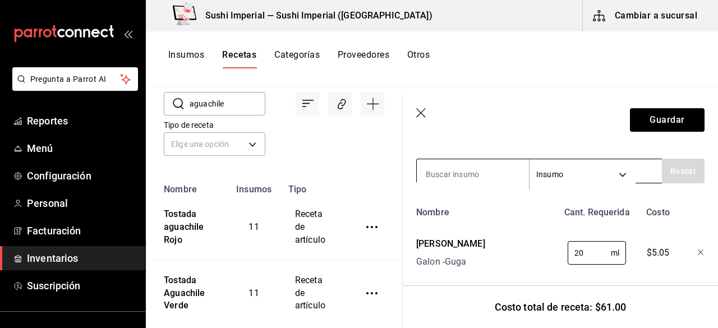
type input "20"
click at [450, 174] on input at bounding box center [473, 175] width 112 height 24
type input "Lim"
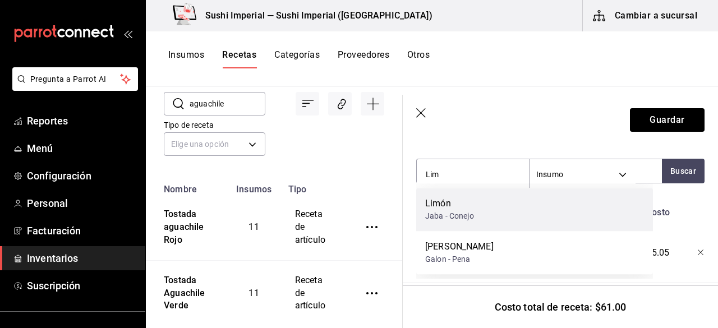
click at [549, 210] on div "Limón Jaba - Conejo" at bounding box center [534, 209] width 237 height 43
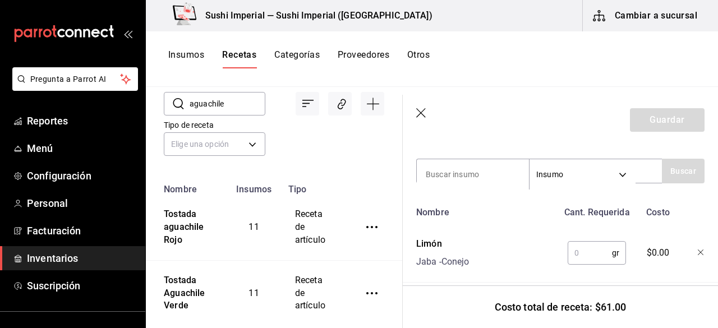
click at [576, 253] on input "text" at bounding box center [589, 253] width 44 height 22
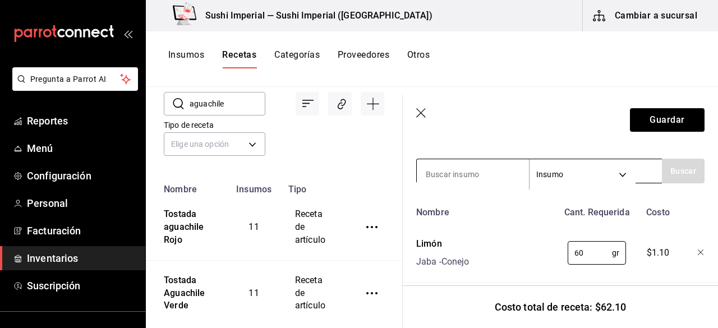
type input "60"
click at [465, 163] on input at bounding box center [473, 175] width 112 height 24
type input "b"
type input "habanero"
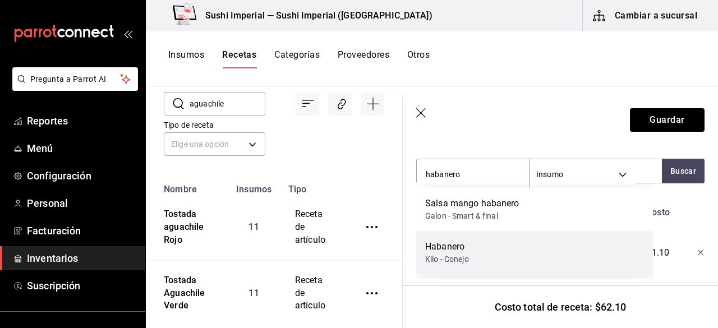
click at [495, 256] on div "Habanero Kilo - Conejo" at bounding box center [534, 252] width 237 height 43
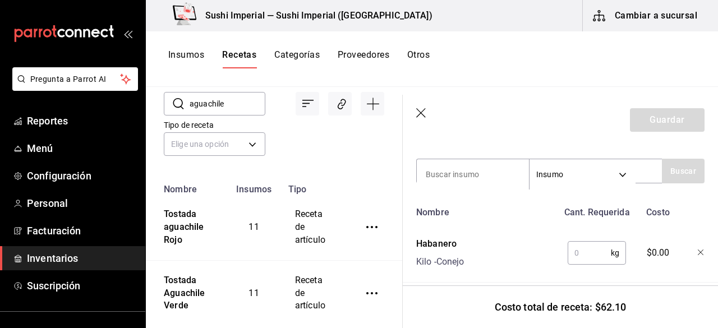
click at [580, 249] on input "text" at bounding box center [588, 253] width 43 height 22
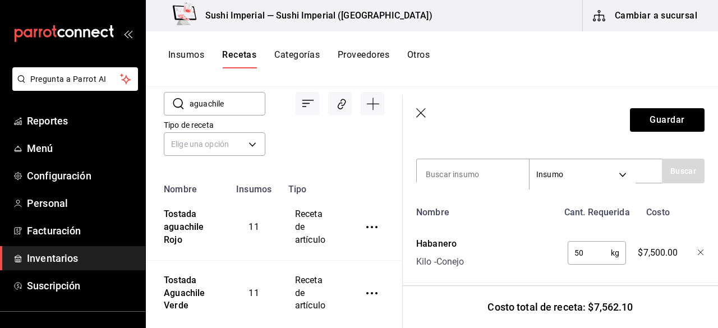
type input "5"
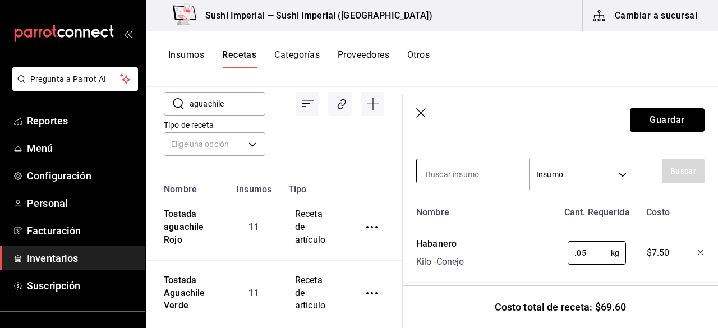
type input "0.05"
click at [464, 173] on input at bounding box center [473, 175] width 112 height 24
type input "pimienta"
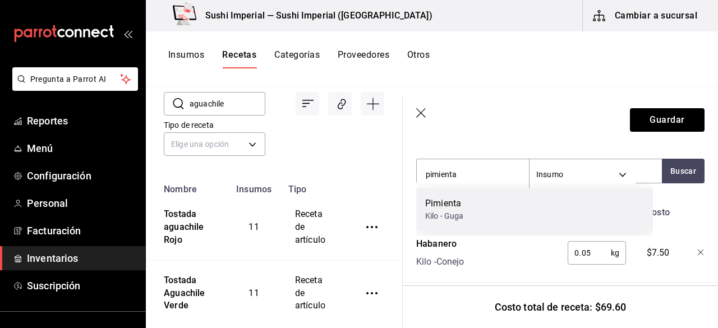
click at [458, 219] on div "Kilo - Guga" at bounding box center [444, 216] width 38 height 12
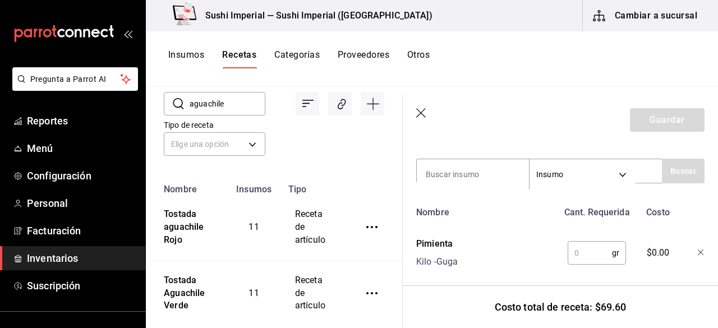
click at [570, 252] on input "text" at bounding box center [589, 253] width 44 height 22
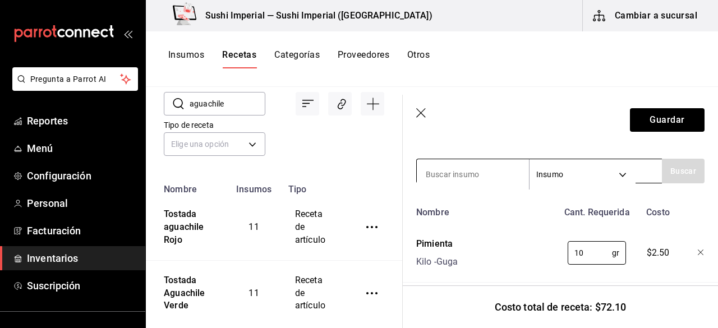
type input "10"
click at [483, 168] on input at bounding box center [473, 175] width 112 height 24
type input "cilantro"
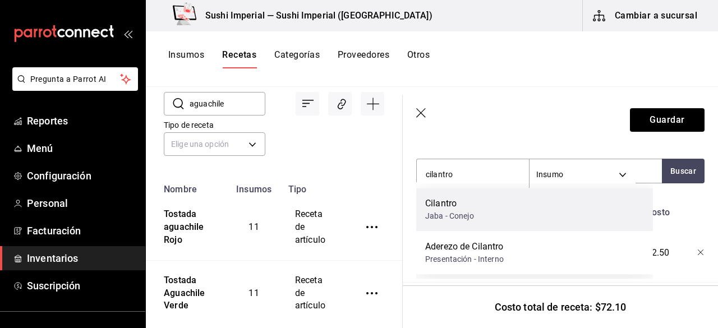
click at [456, 204] on div "Cilantro" at bounding box center [449, 203] width 49 height 13
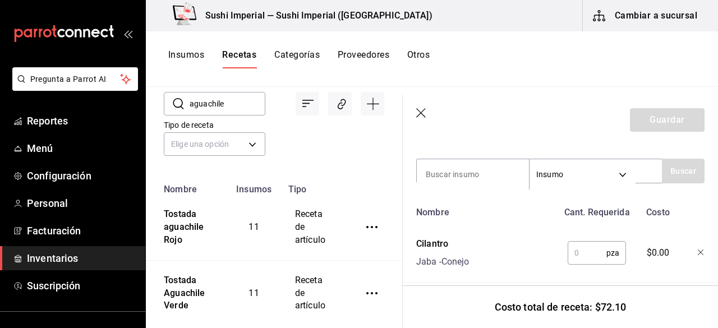
click at [580, 258] on input "text" at bounding box center [586, 253] width 39 height 22
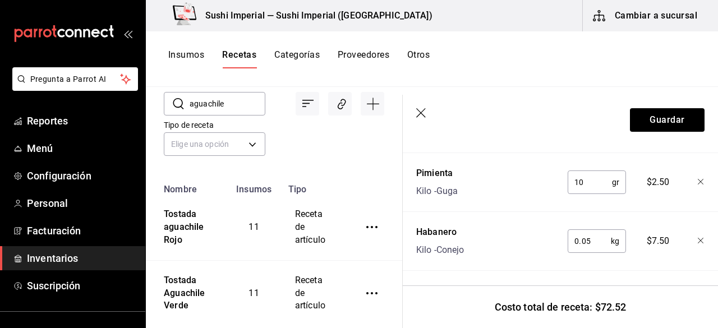
scroll to position [175, 0]
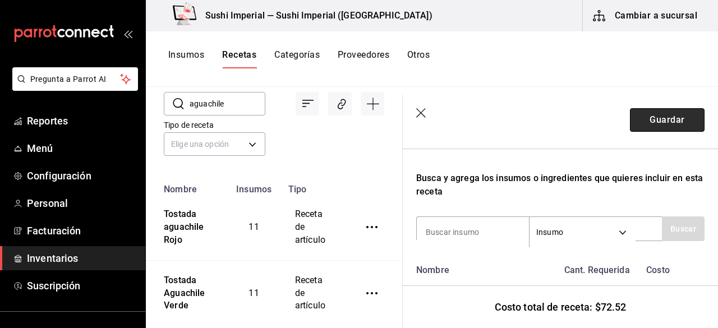
type input "0.25"
click at [658, 114] on button "Guardar" at bounding box center [667, 120] width 75 height 24
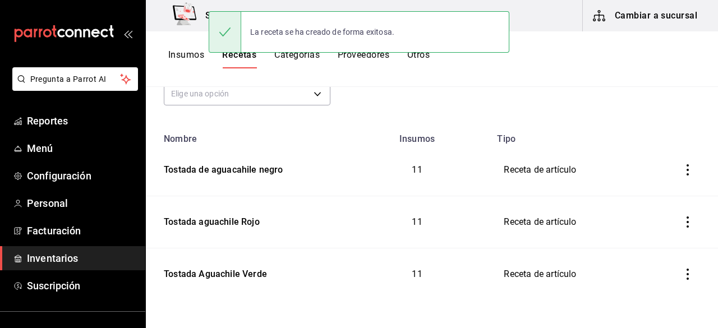
scroll to position [100, 0]
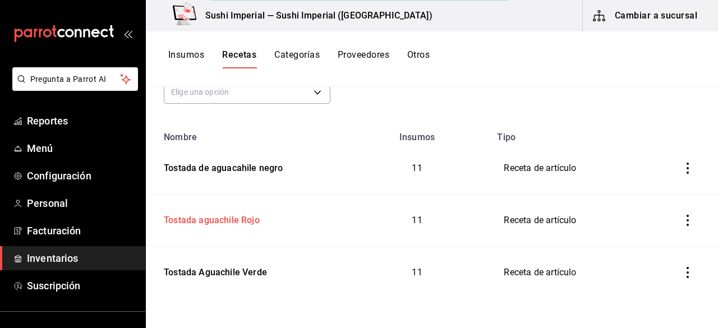
click at [215, 222] on div "Tostada aguachile Rojo" at bounding box center [209, 218] width 100 height 17
type input "Tostada aguachile Rojo"
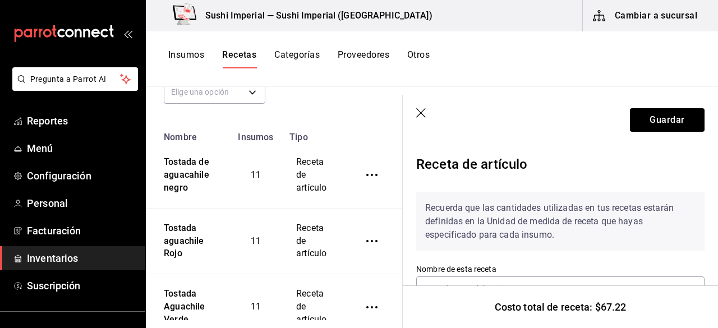
click at [413, 113] on header "Guardar" at bounding box center [560, 120] width 315 height 50
click at [167, 183] on div "Tostada de aguacahile negro" at bounding box center [187, 172] width 56 height 43
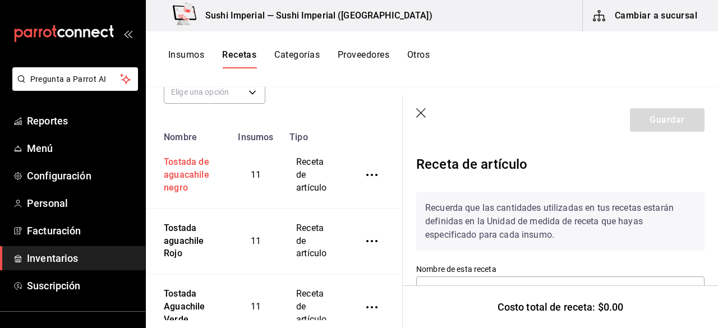
type input "Tostada de aguacahile negro"
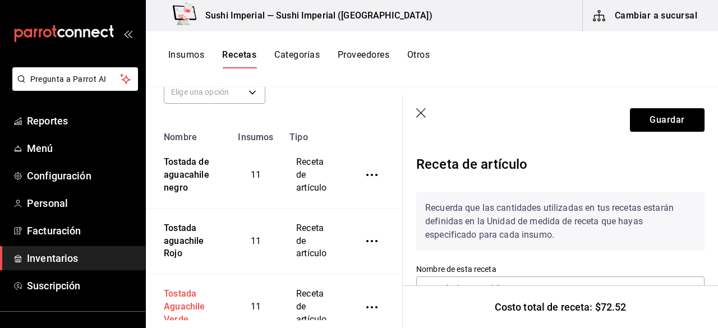
click at [170, 293] on div "Tostada Aguachile Verde" at bounding box center [187, 304] width 56 height 43
type input "Tostada Aguachile Verde"
click at [415, 115] on header "Guardar" at bounding box center [560, 120] width 315 height 50
click at [422, 115] on icon "button" at bounding box center [421, 113] width 11 height 11
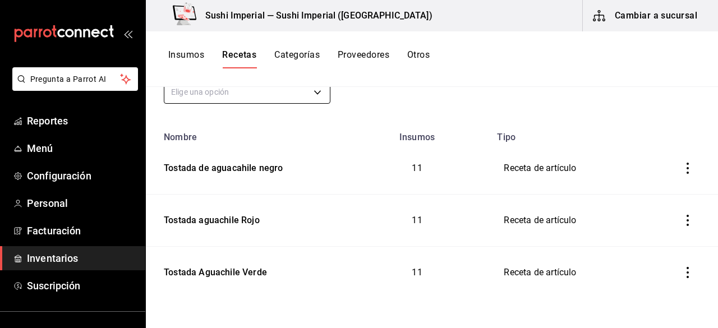
click at [237, 94] on body "Pregunta a Parrot AI Reportes Menú Configuración Personal Facturación Inventari…" at bounding box center [359, 160] width 718 height 320
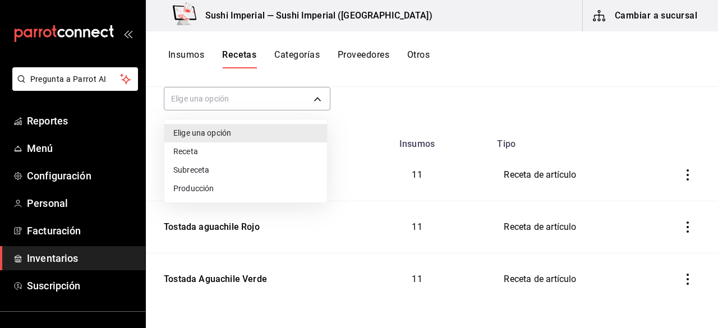
click at [358, 121] on div at bounding box center [359, 164] width 718 height 328
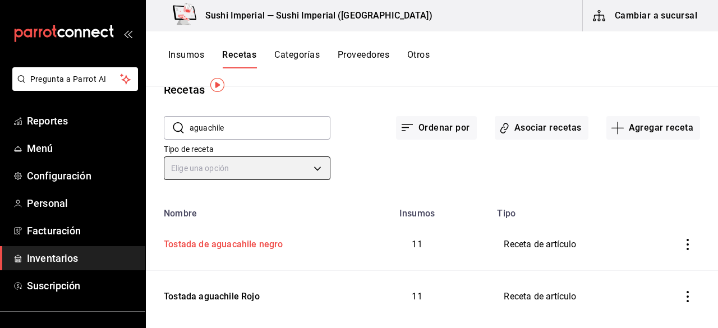
scroll to position [21, 0]
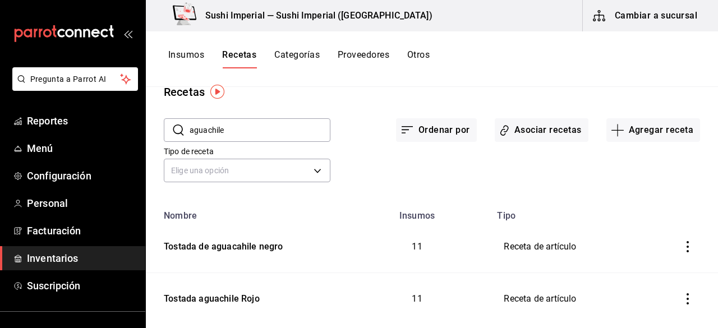
click at [223, 131] on input "aguachile" at bounding box center [260, 130] width 141 height 22
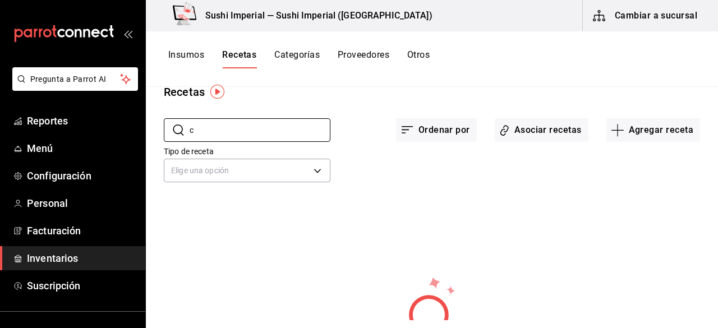
type input "c"
click at [657, 124] on button "Agregar receta" at bounding box center [653, 130] width 94 height 24
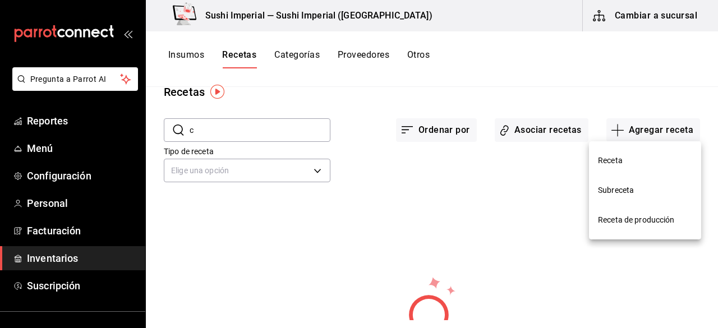
click at [630, 195] on span "Subreceta" at bounding box center [645, 190] width 94 height 12
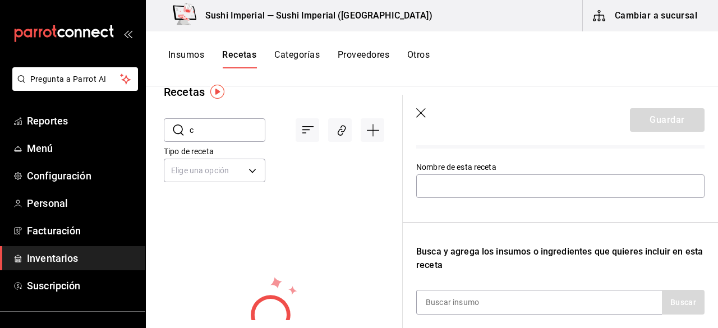
scroll to position [113, 0]
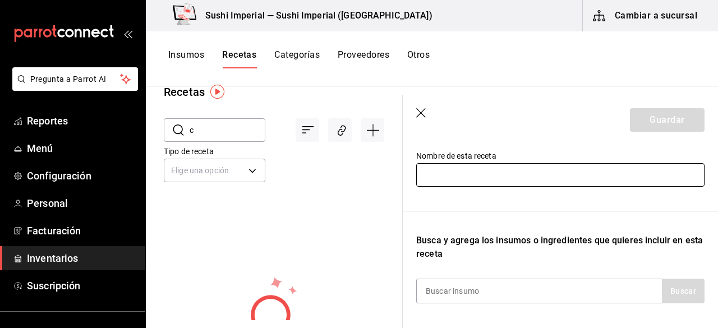
click at [432, 174] on input "text" at bounding box center [560, 175] width 288 height 24
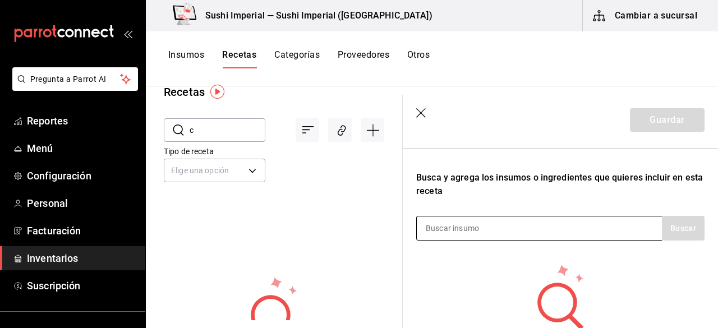
type input "Consome de mariscos"
click at [457, 221] on input at bounding box center [473, 228] width 112 height 24
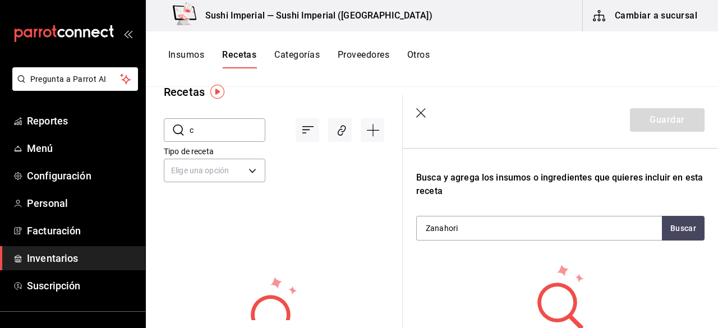
type input "Zanahoria"
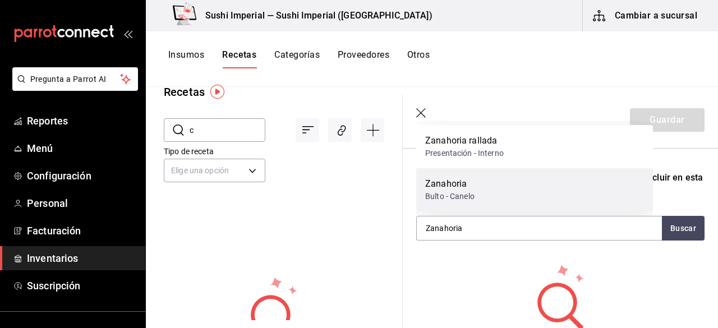
click at [474, 201] on div "Bulto - Canelo" at bounding box center [449, 197] width 49 height 12
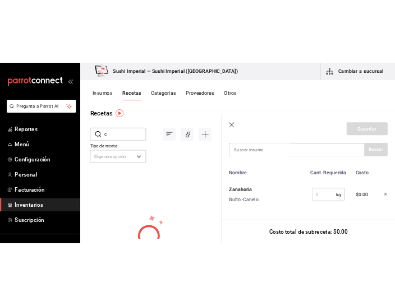
scroll to position [252, 0]
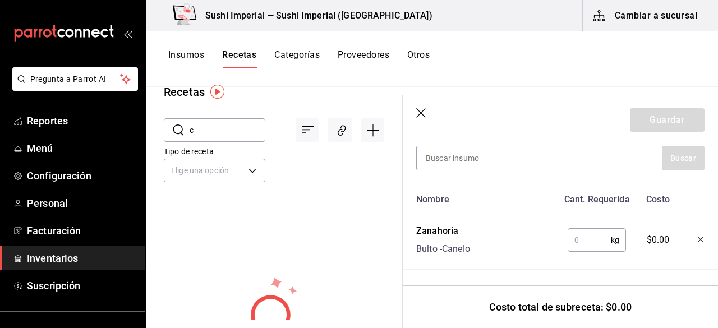
click at [577, 236] on input "text" at bounding box center [588, 240] width 43 height 22
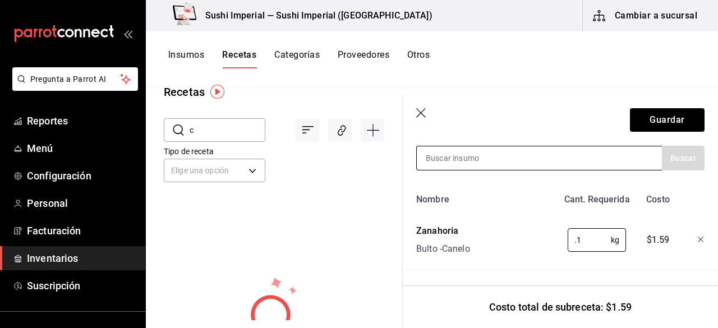
type input "0.1"
click at [482, 159] on input at bounding box center [473, 158] width 112 height 24
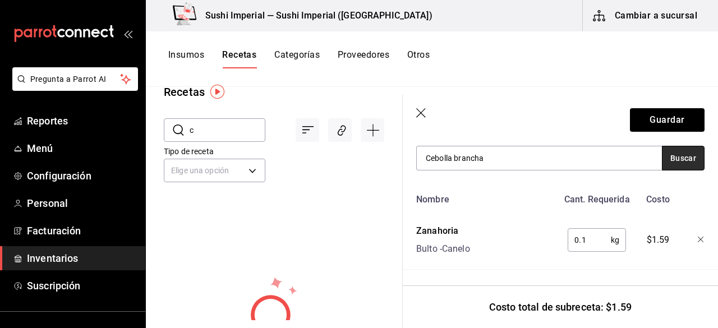
click at [674, 155] on button "Buscar" at bounding box center [683, 158] width 43 height 25
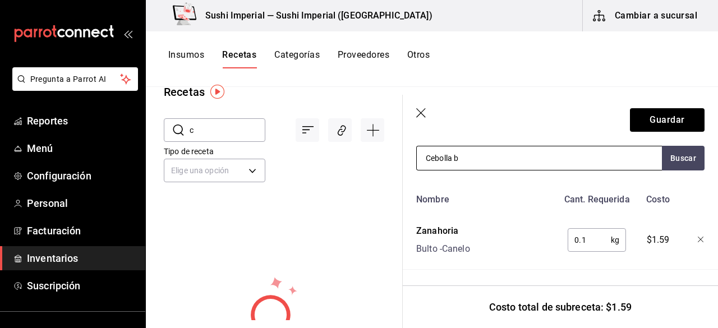
type input "Cebolla"
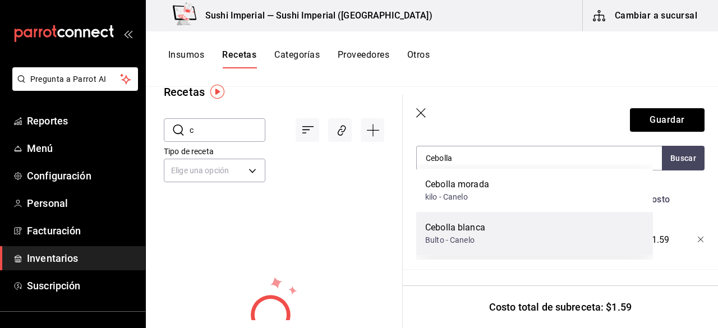
click at [474, 233] on div "Cebolla blanca" at bounding box center [455, 227] width 60 height 13
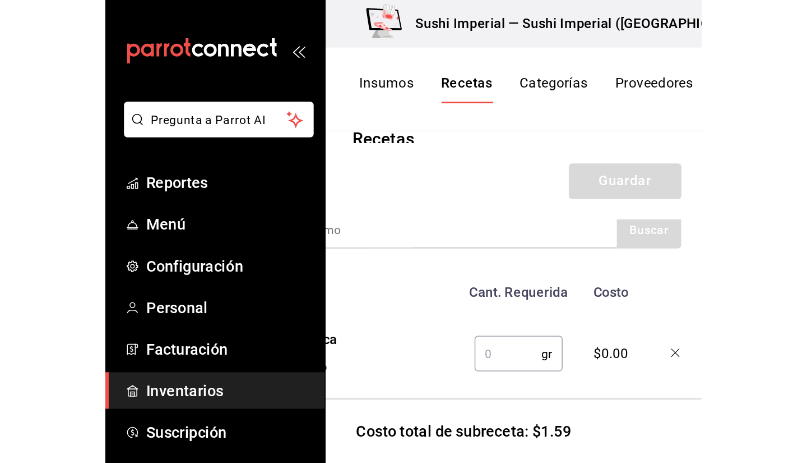
scroll to position [179, 0]
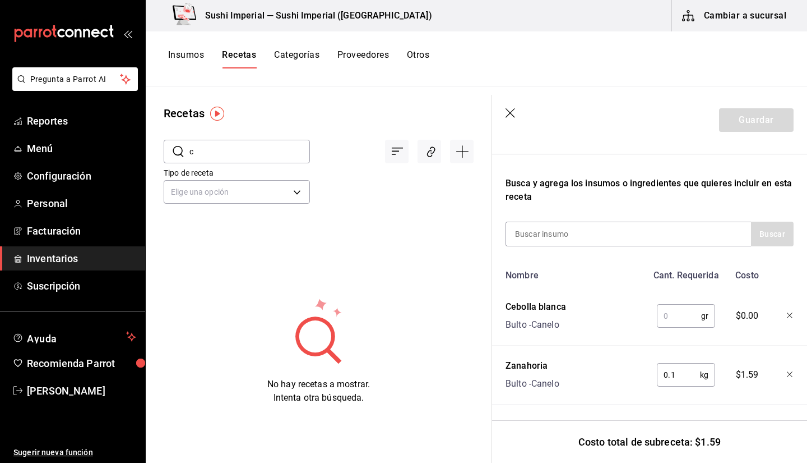
click at [663, 307] on input "text" at bounding box center [679, 315] width 44 height 22
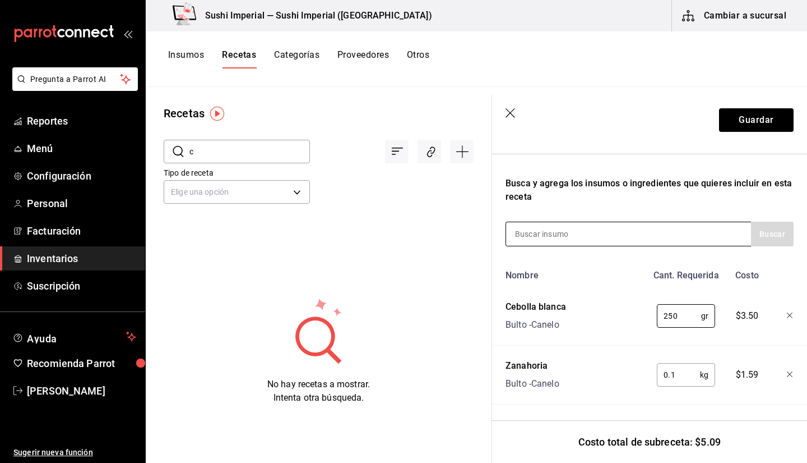
type input "250"
click at [521, 227] on input at bounding box center [562, 234] width 112 height 24
type input "apio"
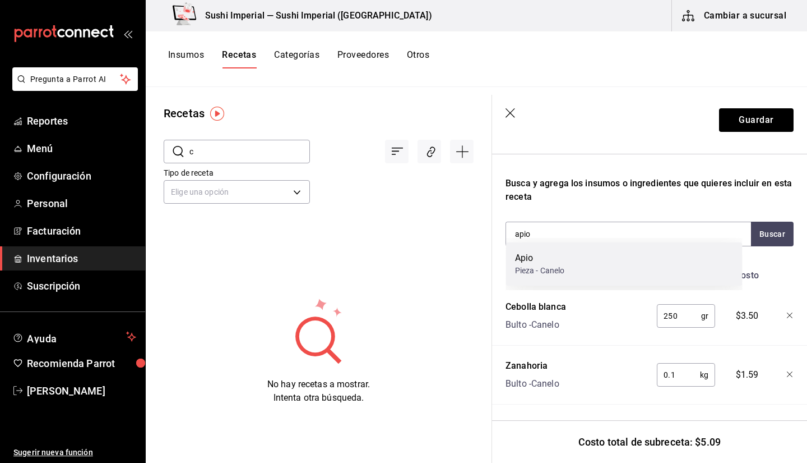
click at [570, 265] on div "Apio Pieza - Canelo" at bounding box center [624, 263] width 237 height 43
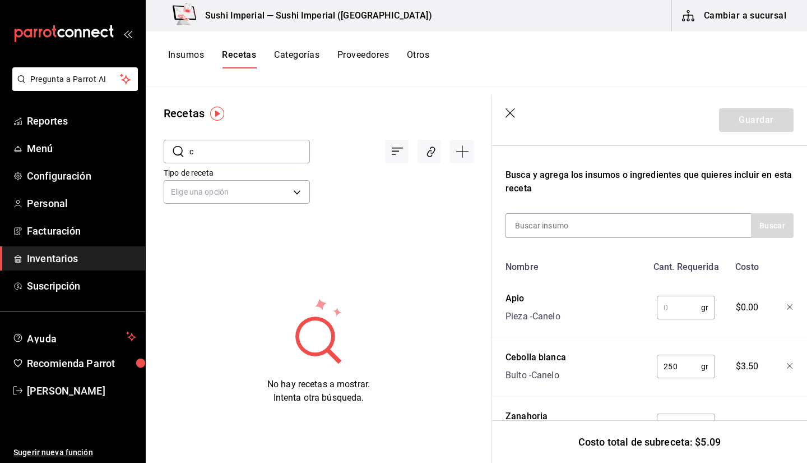
click at [672, 306] on input "text" at bounding box center [679, 307] width 44 height 22
type input "."
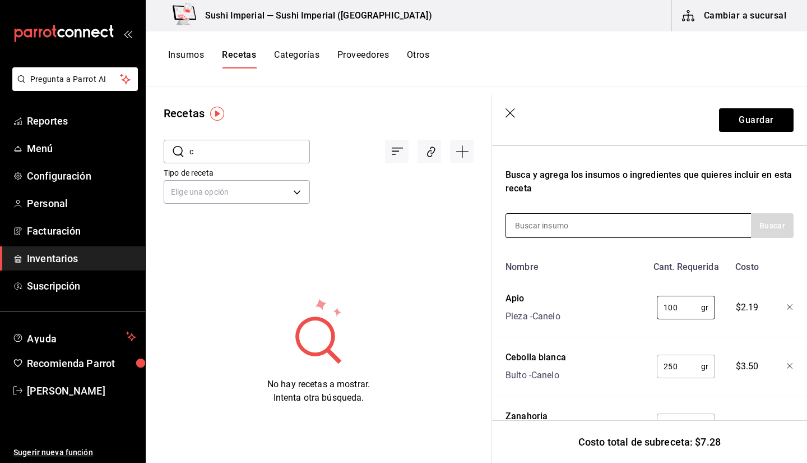
type input "100"
click at [553, 222] on input at bounding box center [562, 226] width 112 height 24
type input "camar"
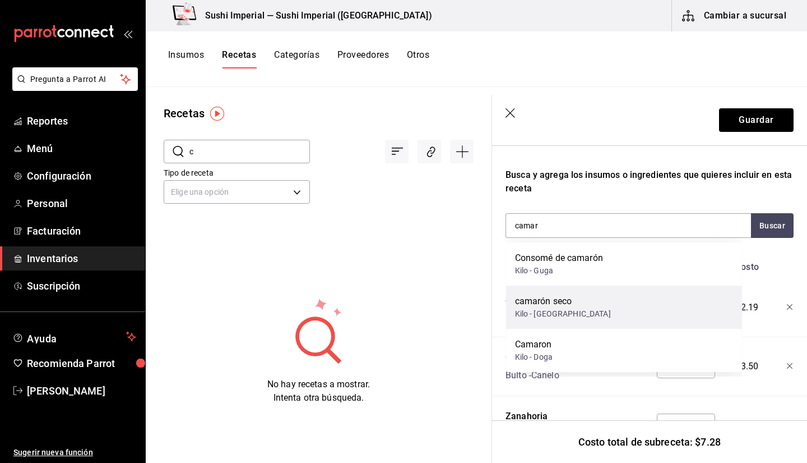
click at [617, 313] on div "camarón seco [GEOGRAPHIC_DATA] - [GEOGRAPHIC_DATA]" at bounding box center [624, 306] width 237 height 43
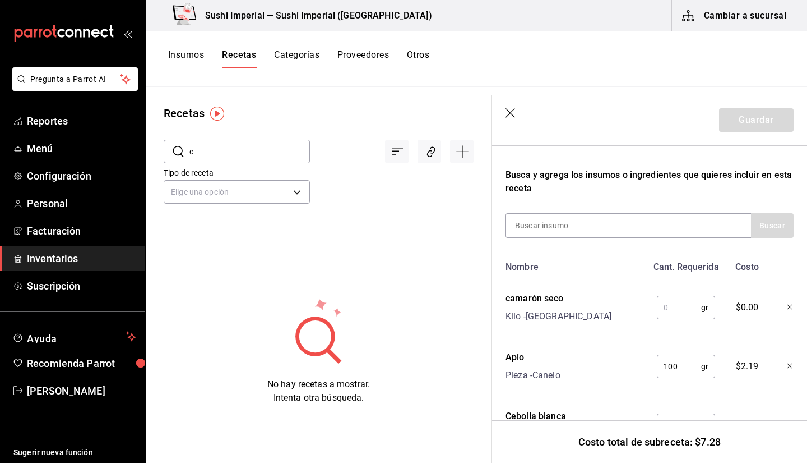
click at [665, 305] on input "text" at bounding box center [679, 307] width 44 height 22
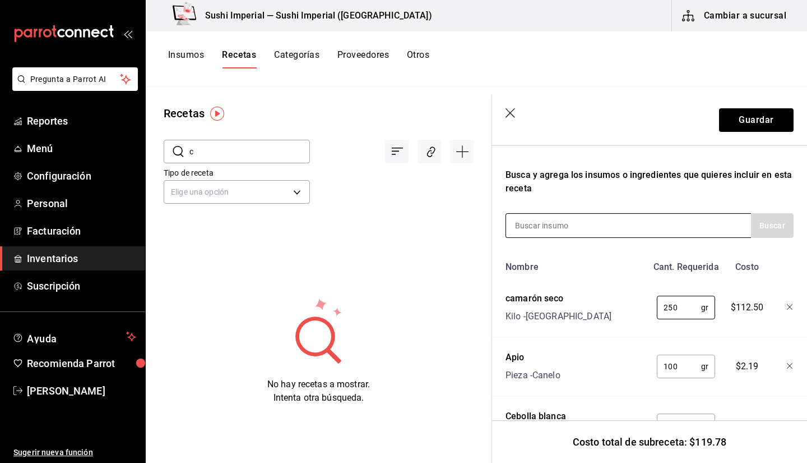
type input "250"
click at [529, 228] on input at bounding box center [562, 226] width 112 height 24
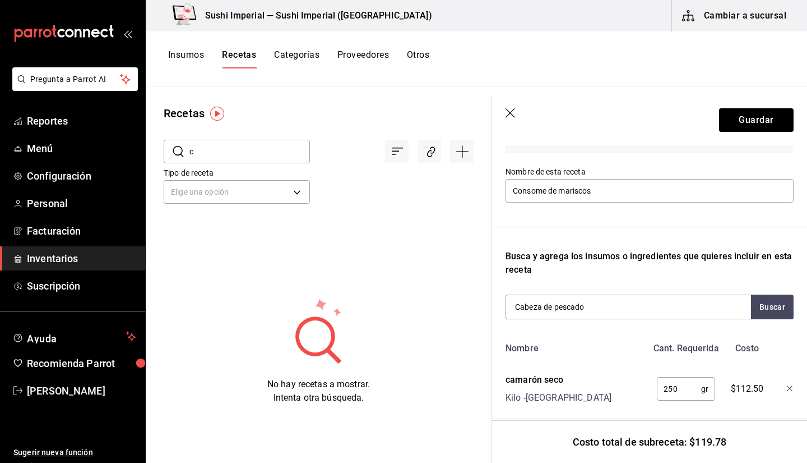
scroll to position [97, 0]
type input "Cabeza de pescado"
click at [508, 110] on icon "button" at bounding box center [511, 113] width 10 height 10
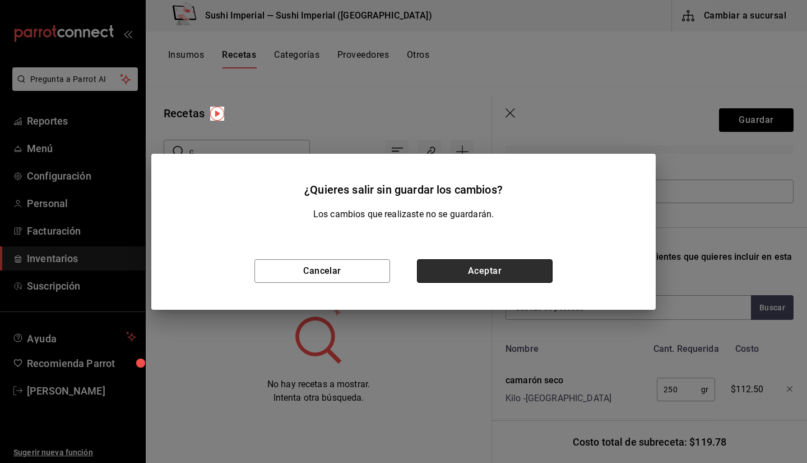
click at [498, 269] on button "Aceptar" at bounding box center [485, 271] width 136 height 24
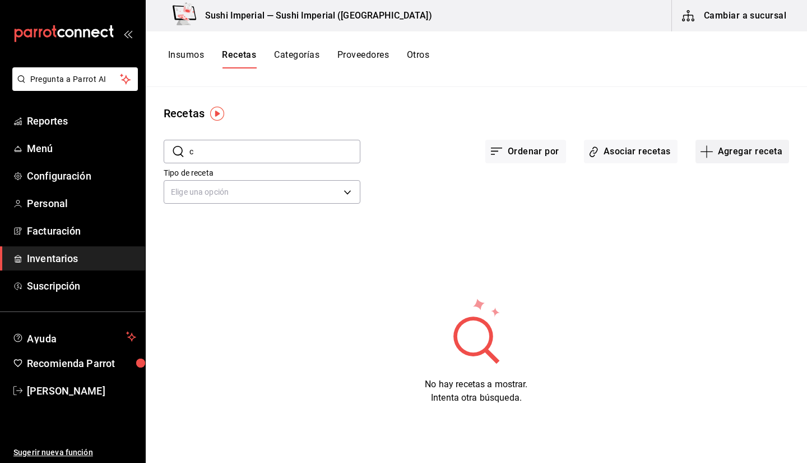
click at [717, 151] on button "Agregar receta" at bounding box center [743, 152] width 94 height 24
click at [714, 244] on span "Receta de producción" at bounding box center [742, 242] width 94 height 12
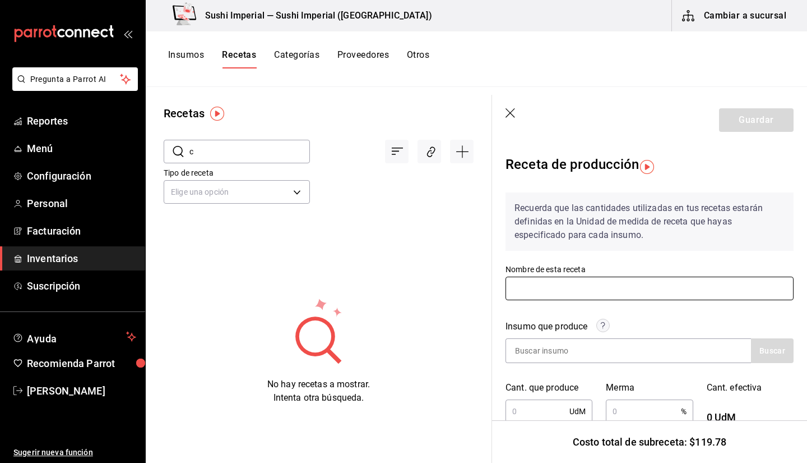
click at [575, 282] on input "text" at bounding box center [650, 288] width 288 height 24
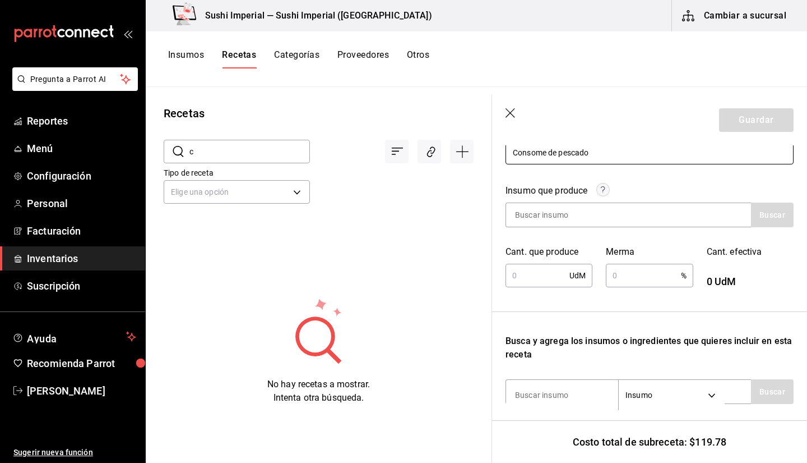
scroll to position [137, 0]
type input "Consome de pescado"
click at [525, 216] on input at bounding box center [562, 213] width 112 height 24
click at [531, 268] on input "text" at bounding box center [538, 273] width 64 height 22
type input "1"
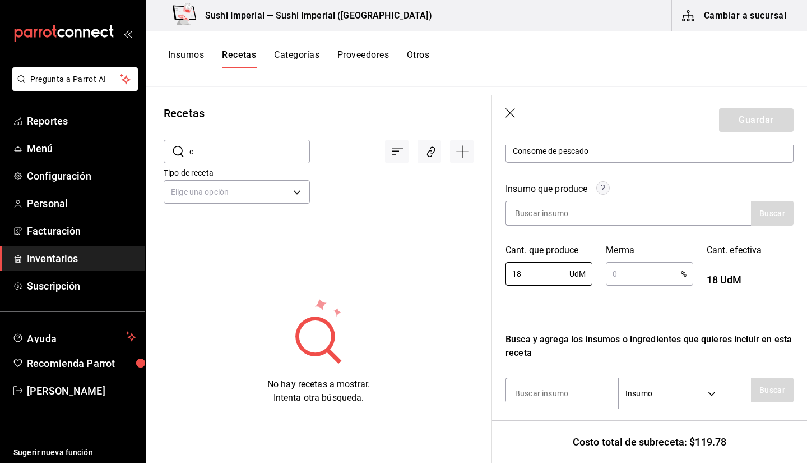
type input "18"
click at [614, 275] on input "text" at bounding box center [643, 273] width 75 height 22
type input "20"
click at [578, 274] on div "18 UdM ​" at bounding box center [549, 274] width 87 height 24
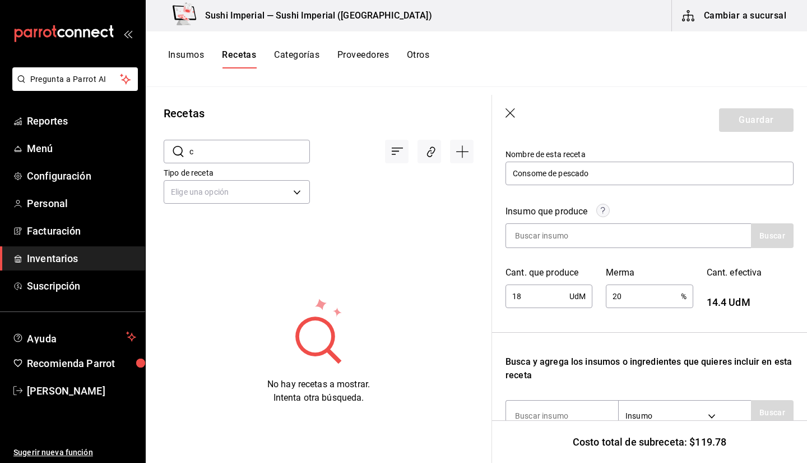
scroll to position [115, 0]
click at [546, 243] on input at bounding box center [562, 235] width 112 height 24
type input "cons"
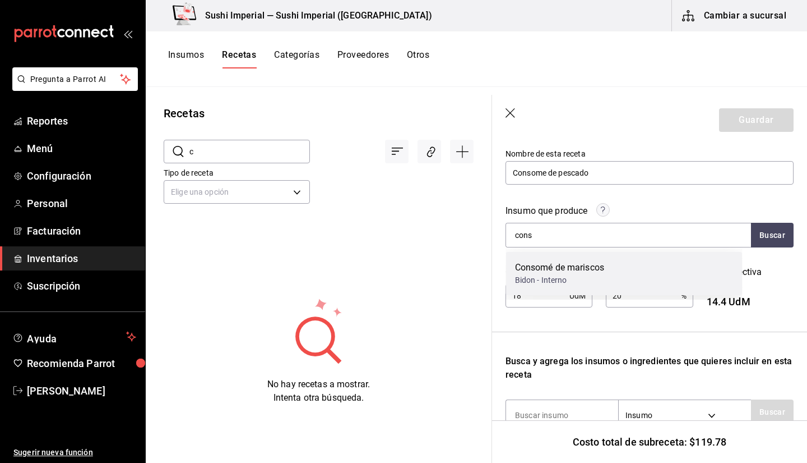
click at [566, 275] on div "Bidon - Interno" at bounding box center [560, 280] width 90 height 12
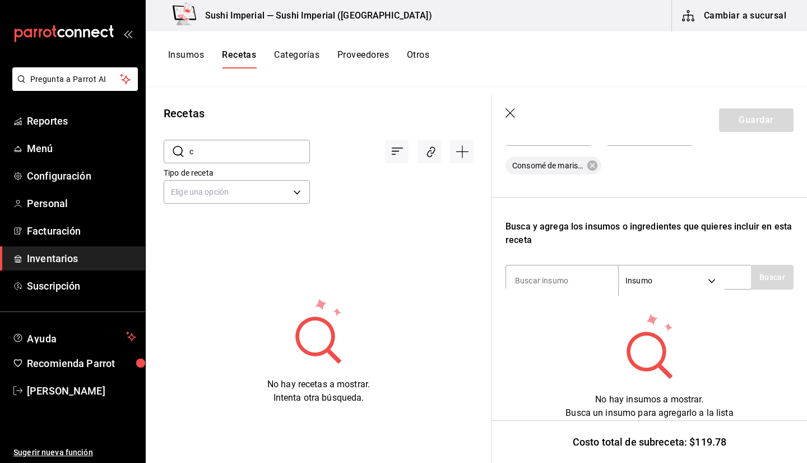
scroll to position [278, 0]
click at [540, 284] on input at bounding box center [562, 279] width 112 height 24
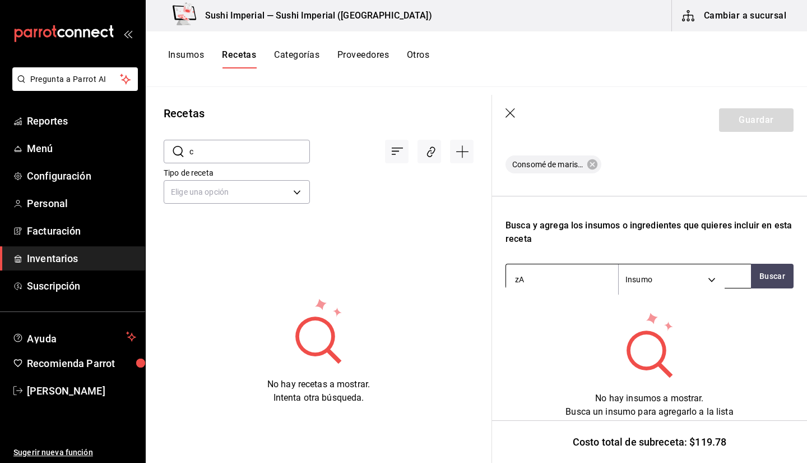
type input "z"
type input "zanahoria"
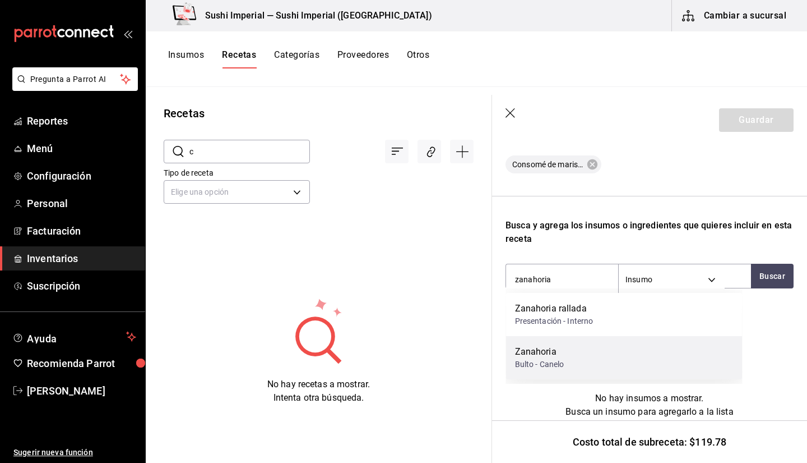
click at [567, 327] on div "Zanahoria Bulto - Canelo" at bounding box center [624, 357] width 237 height 43
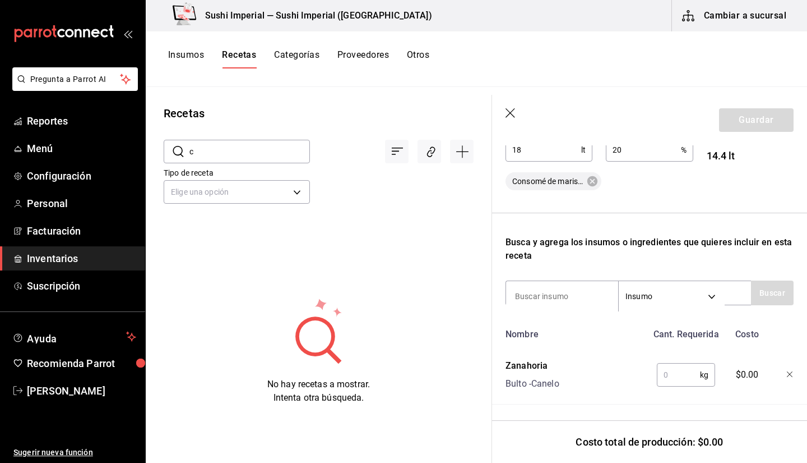
scroll to position [270, 0]
click at [665, 327] on input "text" at bounding box center [678, 374] width 43 height 22
type input "0.1"
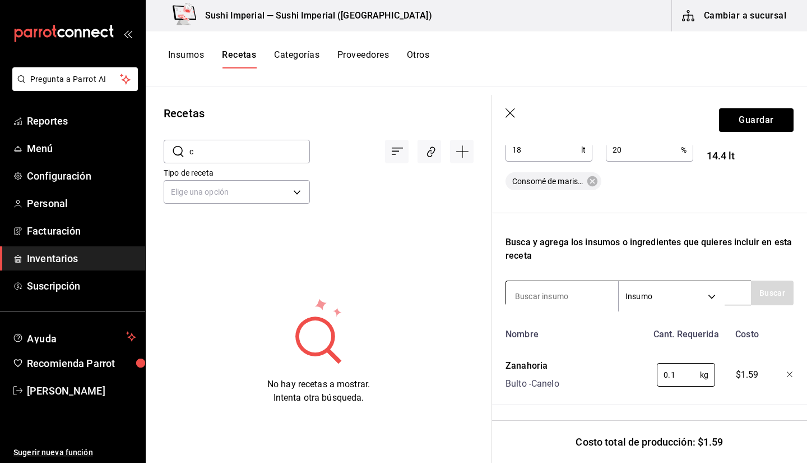
click at [524, 288] on input at bounding box center [562, 296] width 112 height 24
type input "cebolla"
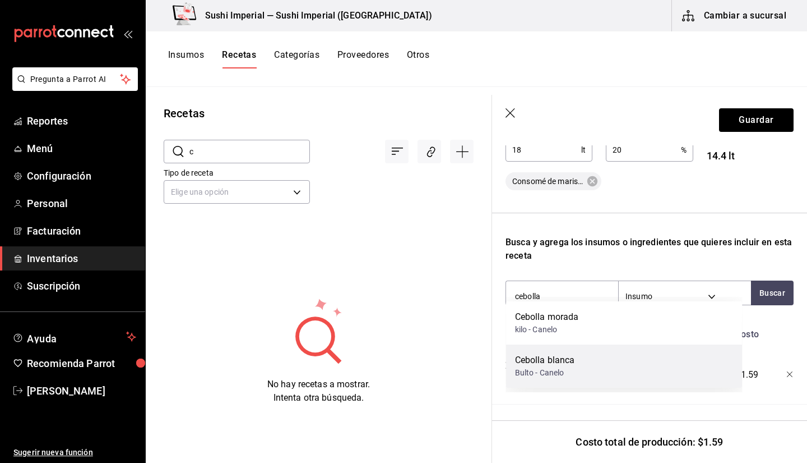
click at [590, 327] on div "Cebolla blanca Bulto - Canelo" at bounding box center [624, 365] width 237 height 43
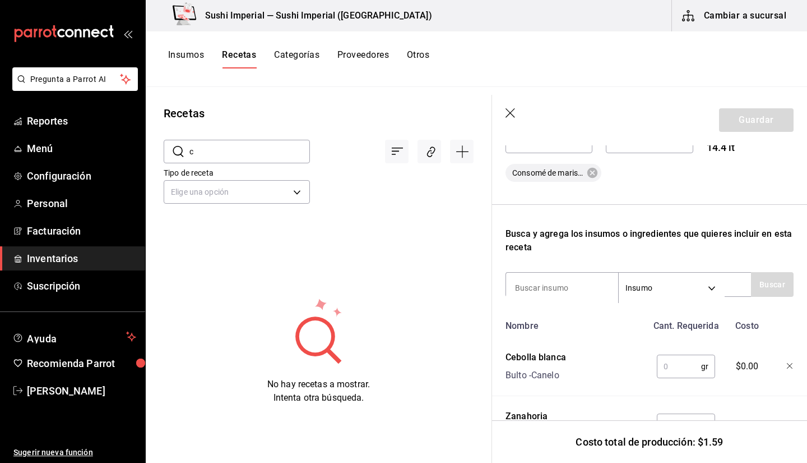
click at [663, 327] on input "text" at bounding box center [679, 366] width 44 height 22
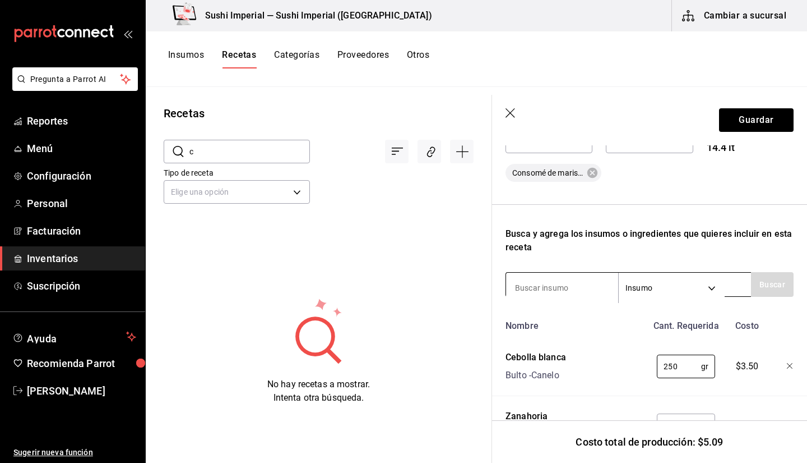
type input "250"
click at [560, 280] on input at bounding box center [562, 288] width 112 height 24
type input "apio"
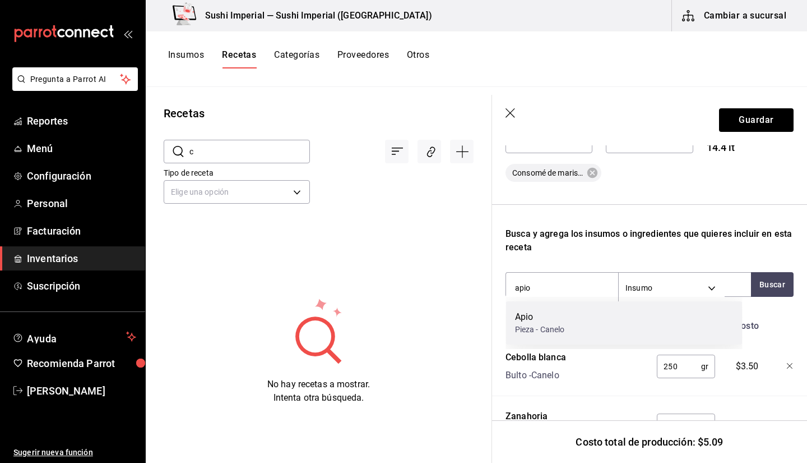
click at [532, 323] on div "Pieza - Canelo" at bounding box center [540, 329] width 50 height 12
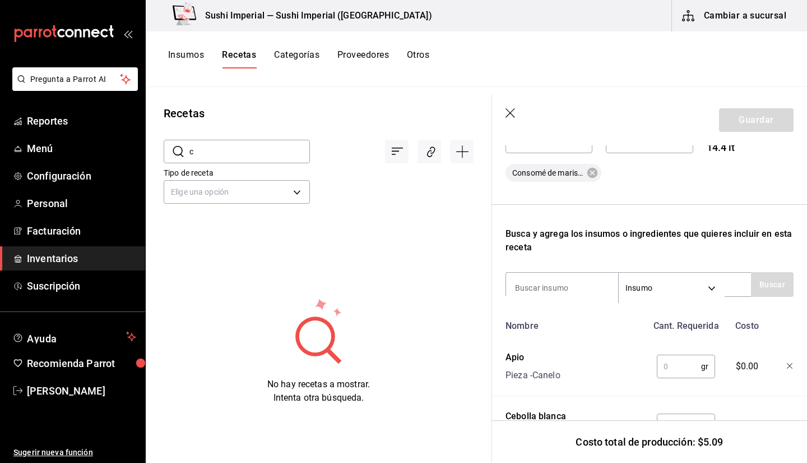
click at [676, 327] on input "text" at bounding box center [679, 366] width 44 height 22
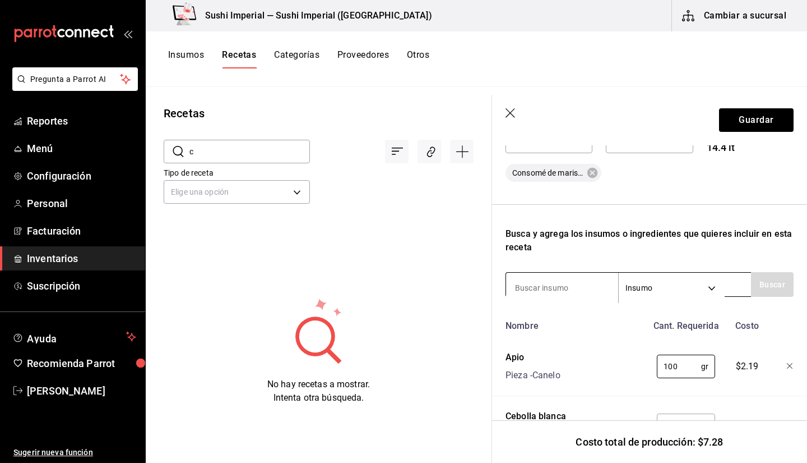
type input "100"
click at [544, 283] on input at bounding box center [562, 288] width 112 height 24
type input "camaron"
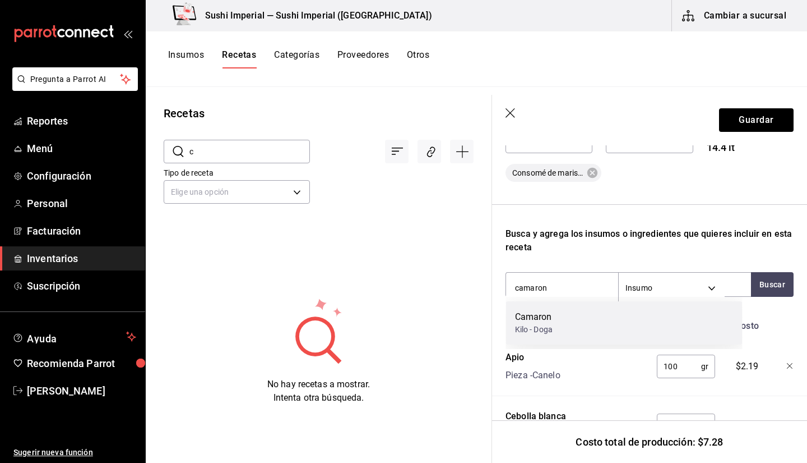
click at [544, 323] on div "Kilo - Doga" at bounding box center [534, 329] width 38 height 12
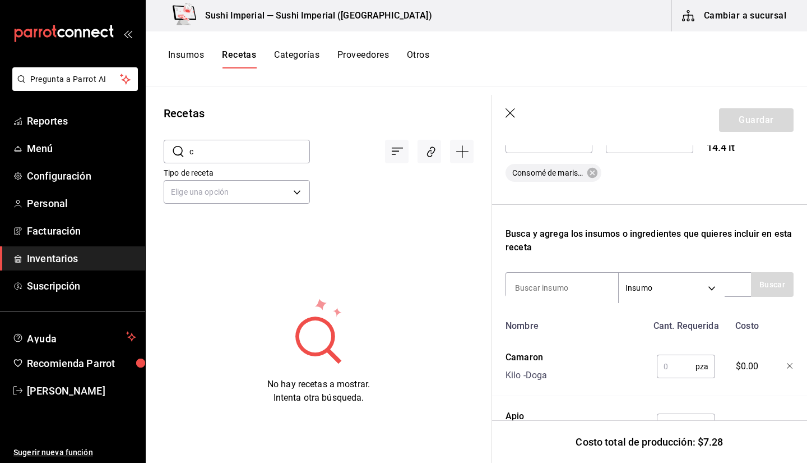
click at [676, 327] on input "text" at bounding box center [676, 366] width 39 height 22
click at [717, 327] on icon "button" at bounding box center [790, 366] width 6 height 6
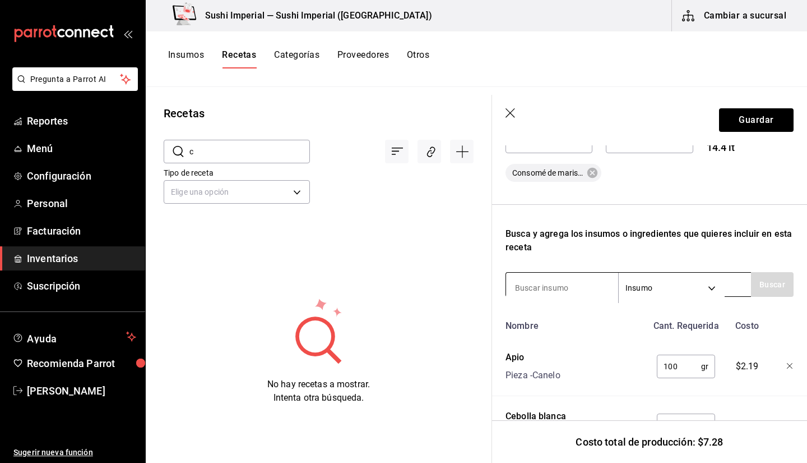
click at [543, 294] on input at bounding box center [562, 288] width 112 height 24
type input "cama"
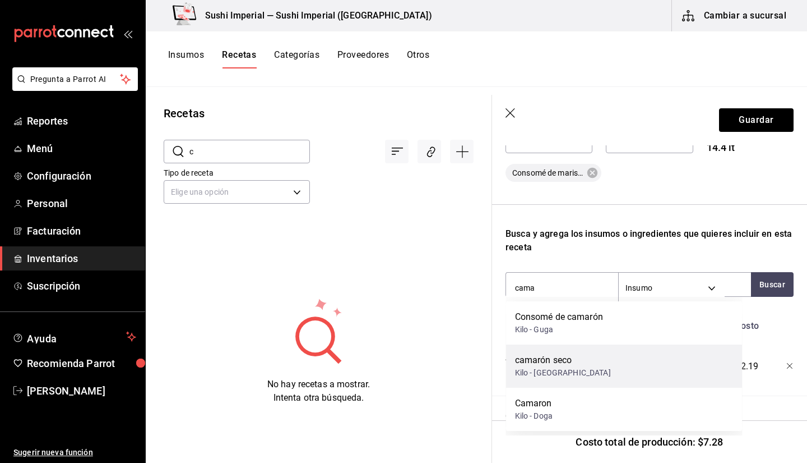
click at [579, 327] on div "camarón seco [GEOGRAPHIC_DATA] - [GEOGRAPHIC_DATA]" at bounding box center [624, 365] width 237 height 43
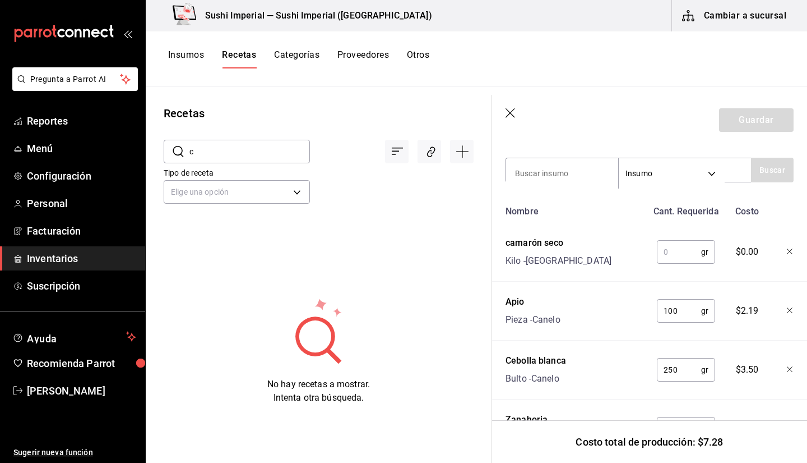
scroll to position [385, 0]
click at [660, 250] on input "text" at bounding box center [679, 251] width 44 height 22
type input "3"
type input "240"
click at [552, 168] on input at bounding box center [562, 173] width 112 height 24
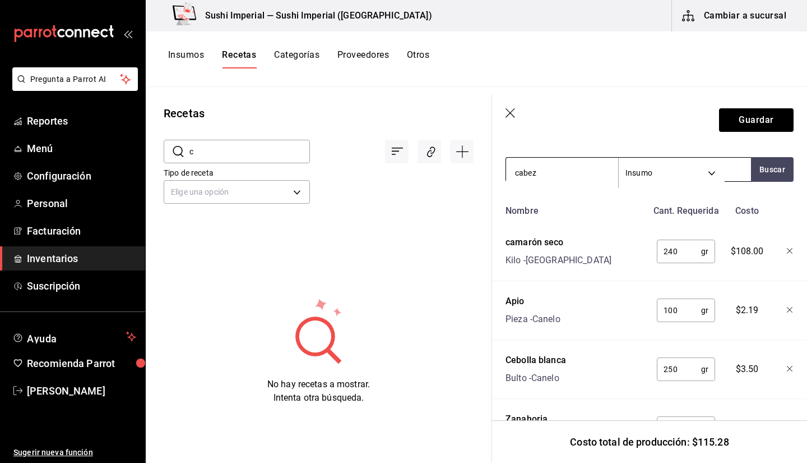
type input "cabeza"
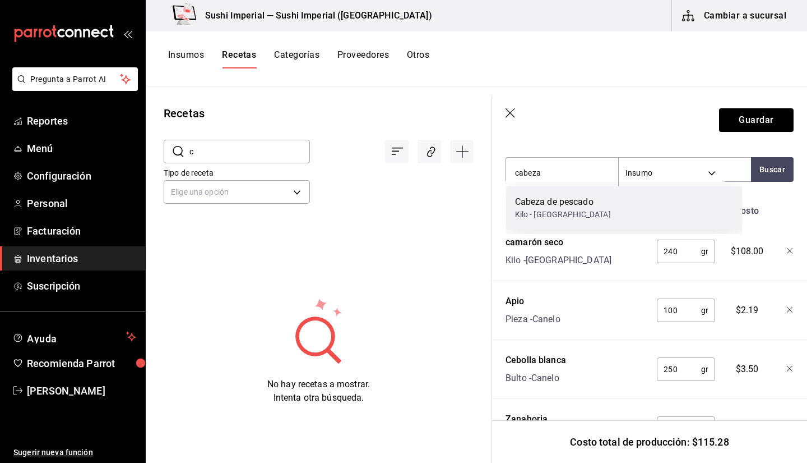
click at [564, 206] on div "Cabeza de pescado" at bounding box center [563, 201] width 96 height 13
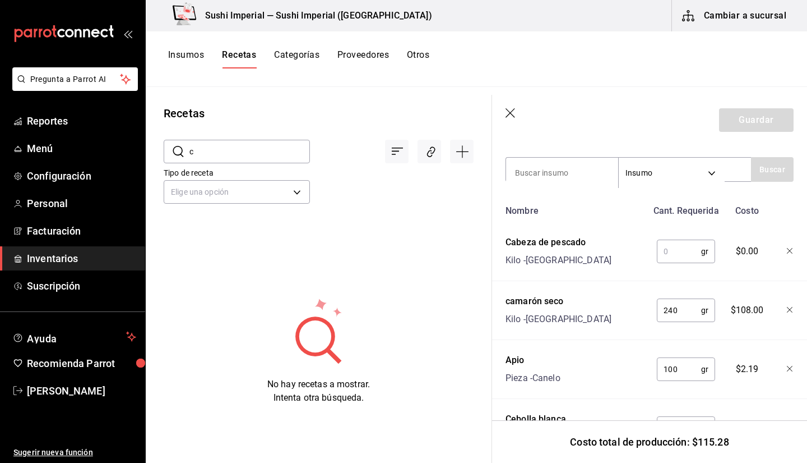
click at [665, 247] on input "text" at bounding box center [679, 251] width 44 height 22
type input "1,000"
click at [552, 172] on input at bounding box center [562, 173] width 112 height 24
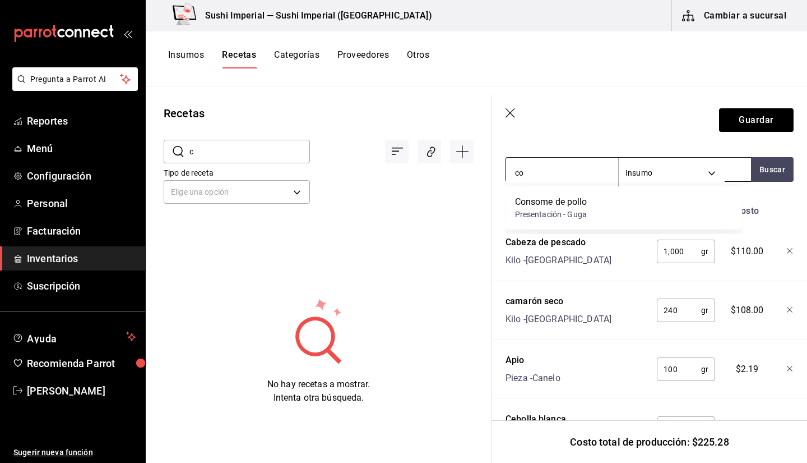
type input "c"
type input "camar"
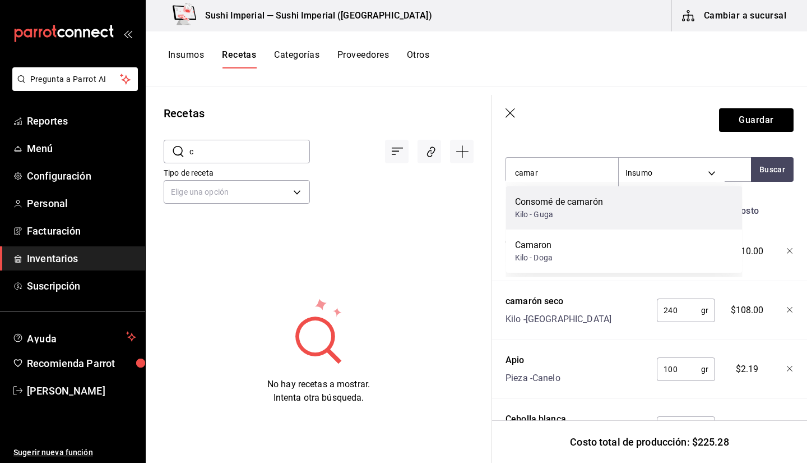
click at [575, 208] on div "Consomé de camarón" at bounding box center [559, 201] width 88 height 13
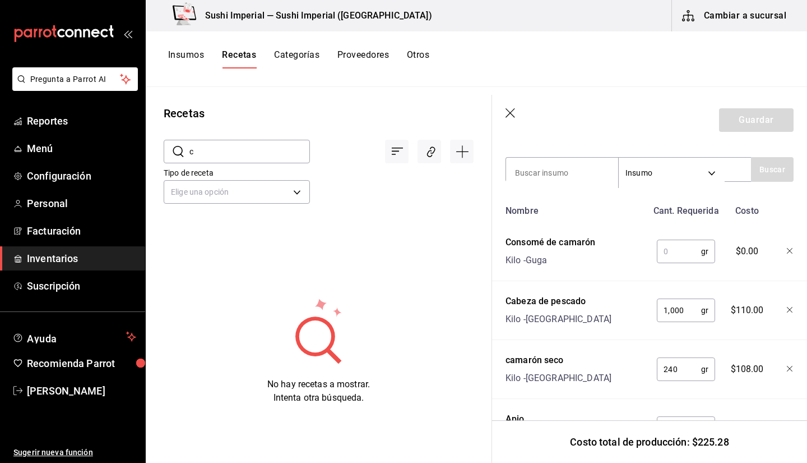
click at [670, 255] on input "text" at bounding box center [679, 251] width 44 height 22
click at [661, 253] on input "text" at bounding box center [679, 251] width 44 height 22
type input "60"
click at [581, 168] on input at bounding box center [562, 173] width 112 height 24
type input "ajo"
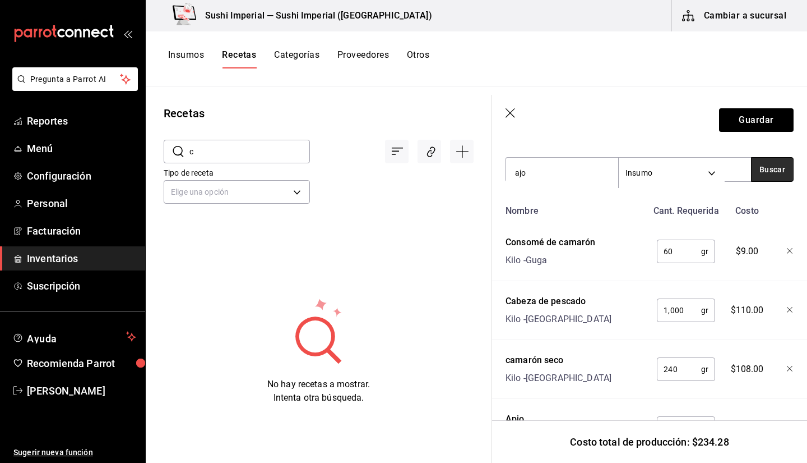
click at [717, 177] on button "Buscar" at bounding box center [772, 169] width 43 height 25
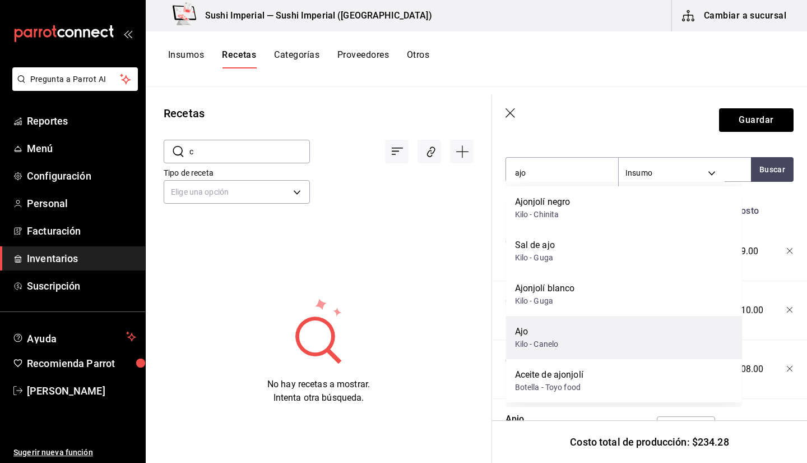
click at [647, 327] on div "Ajo Kilo - Canelo" at bounding box center [624, 337] width 237 height 43
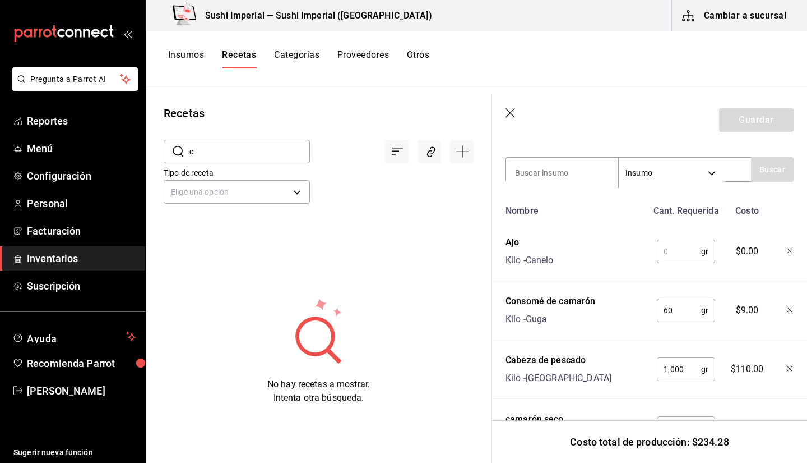
click at [685, 252] on input "text" at bounding box center [679, 251] width 44 height 22
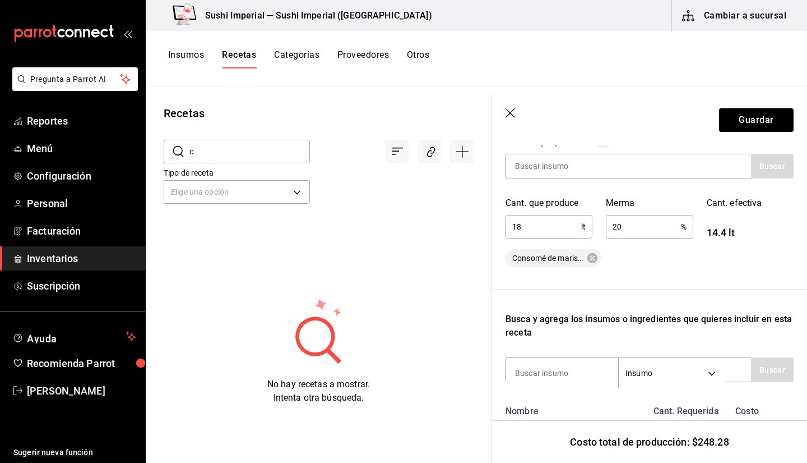
scroll to position [184, 0]
type input "100"
click at [537, 223] on input "18" at bounding box center [544, 227] width 76 height 22
type input "18"
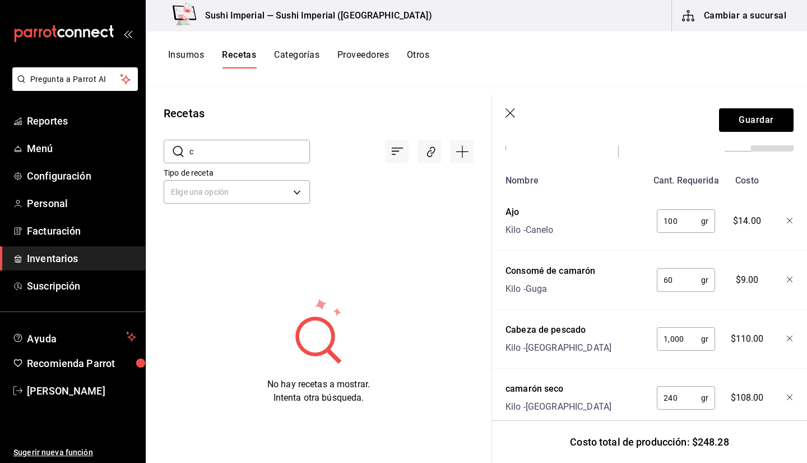
scroll to position [293, 0]
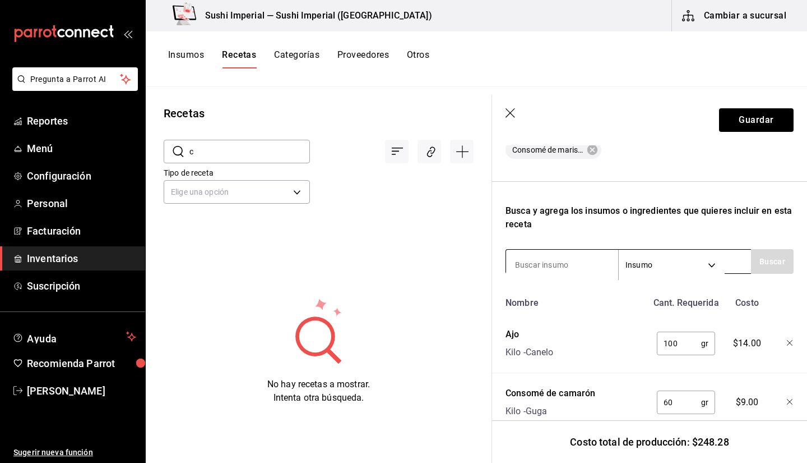
click at [573, 262] on input at bounding box center [562, 265] width 112 height 24
type input "tomate"
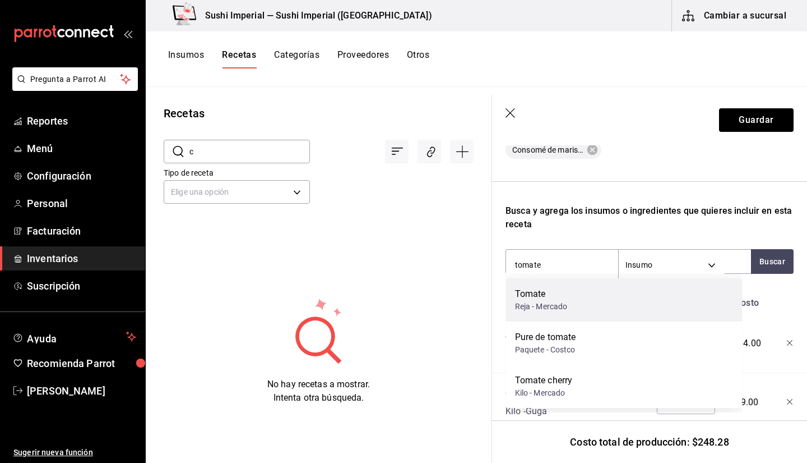
click at [576, 289] on div "Tomate Reja - Mercado" at bounding box center [624, 299] width 237 height 43
click at [576, 289] on div "Recuerda que las cantidades utilizadas en tus recetas estarán definidas en la U…" at bounding box center [650, 308] width 288 height 835
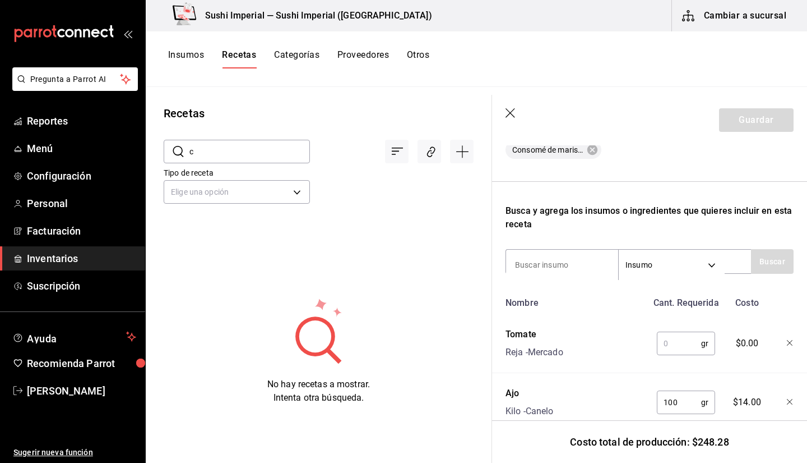
click at [651, 327] on div "gr ​" at bounding box center [684, 341] width 73 height 36
click at [660, 327] on input "text" at bounding box center [679, 343] width 44 height 22
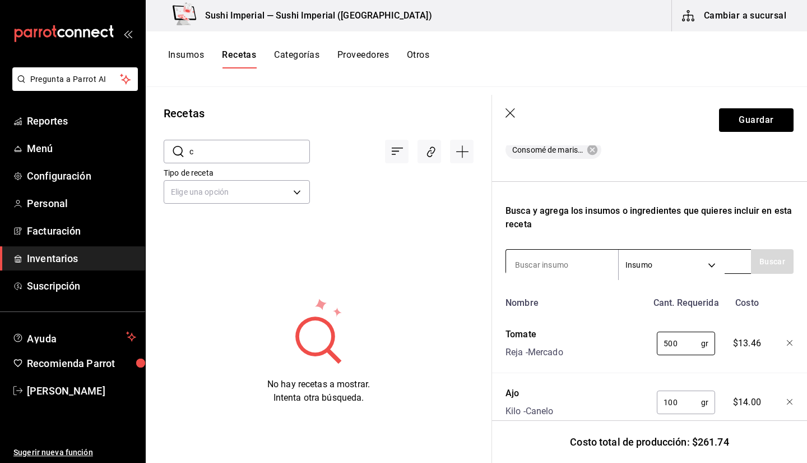
type input "500"
click at [572, 260] on input at bounding box center [562, 265] width 112 height 24
type input "pure"
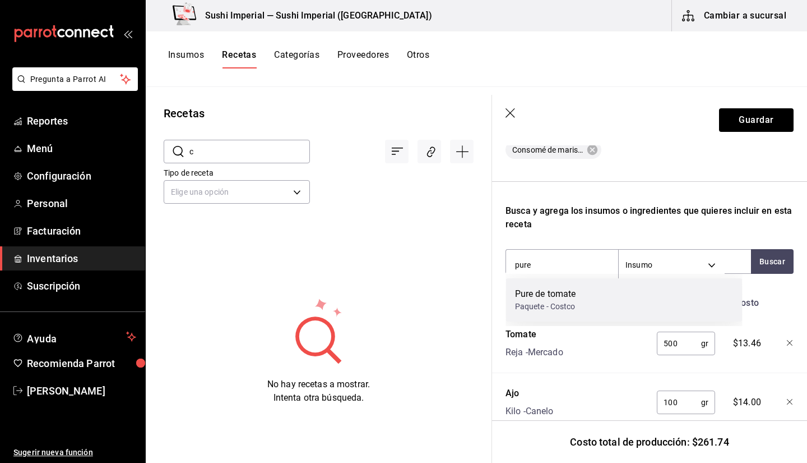
click at [584, 293] on div "Pure de tomate Paquete - Costco" at bounding box center [624, 299] width 237 height 43
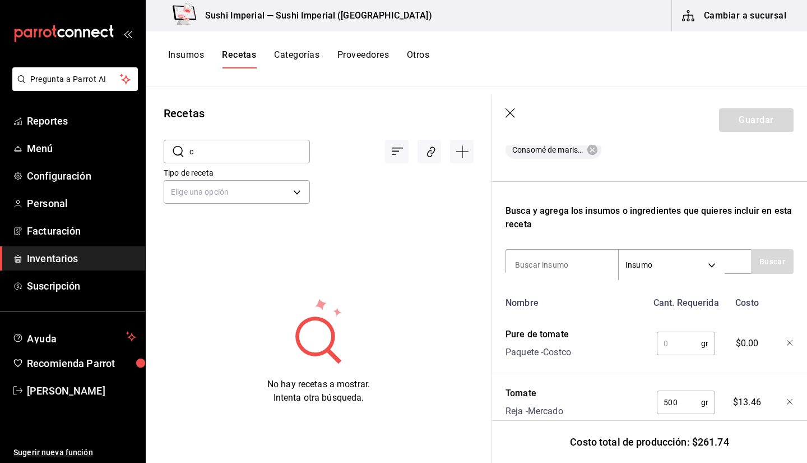
click at [658, 327] on input "text" at bounding box center [679, 343] width 44 height 22
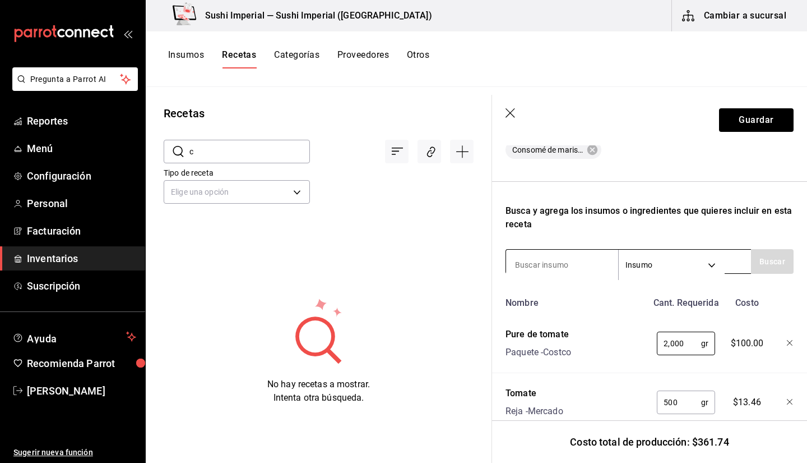
type input "2,000"
click at [563, 265] on input at bounding box center [562, 265] width 112 height 24
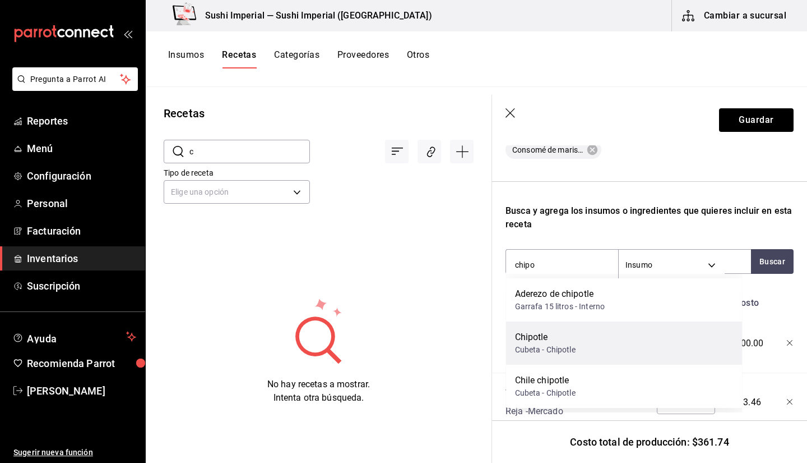
click at [557, 327] on div "Chipotle" at bounding box center [545, 336] width 61 height 13
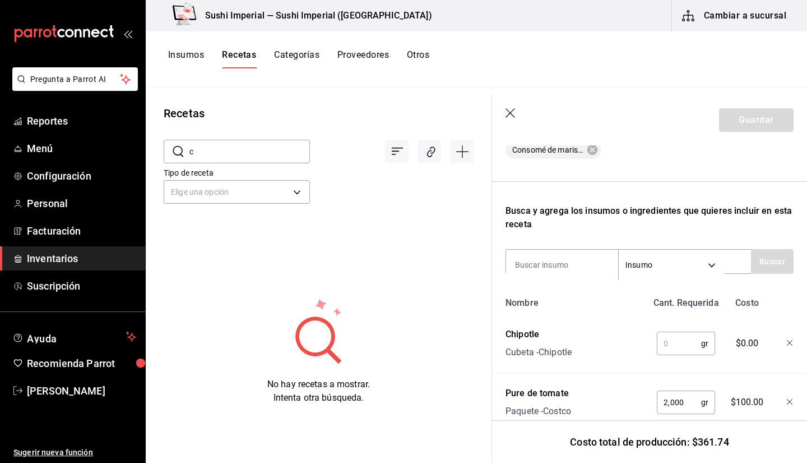
click at [671, 327] on input "text" at bounding box center [679, 343] width 44 height 22
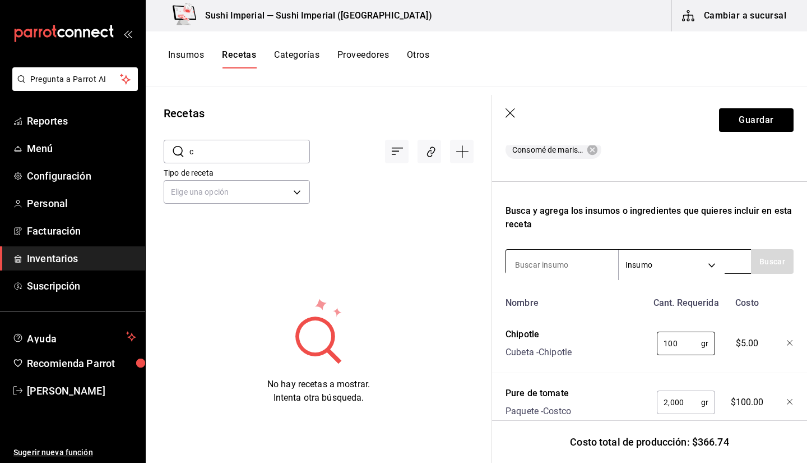
click at [572, 257] on input at bounding box center [562, 265] width 112 height 24
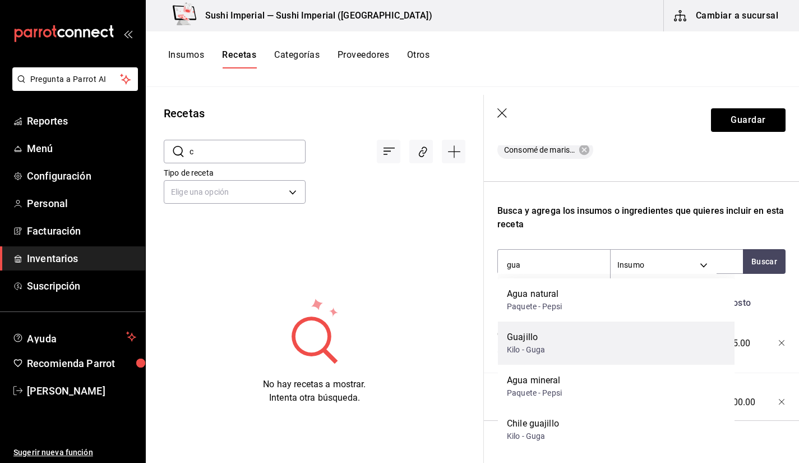
click at [588, 327] on div "Guajillo Kilo - Guga" at bounding box center [616, 342] width 237 height 43
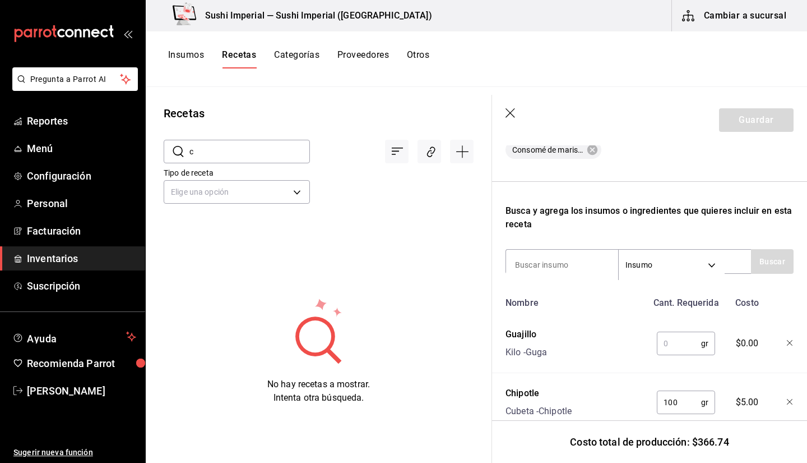
click at [667, 327] on input "text" at bounding box center [679, 343] width 44 height 22
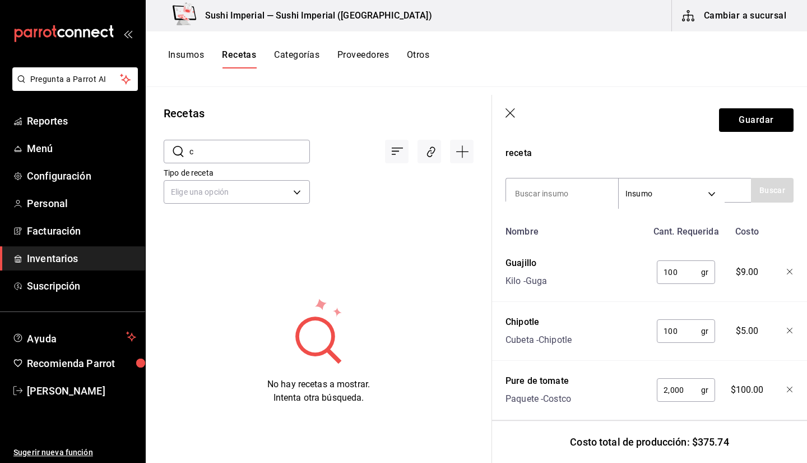
scroll to position [364, 0]
click at [555, 192] on input at bounding box center [562, 193] width 112 height 24
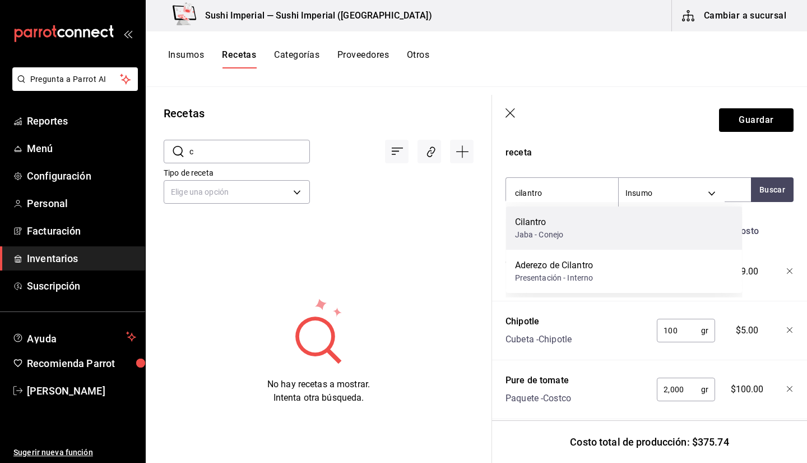
click at [571, 241] on div "Cilantro Jaba - Conejo" at bounding box center [624, 227] width 237 height 43
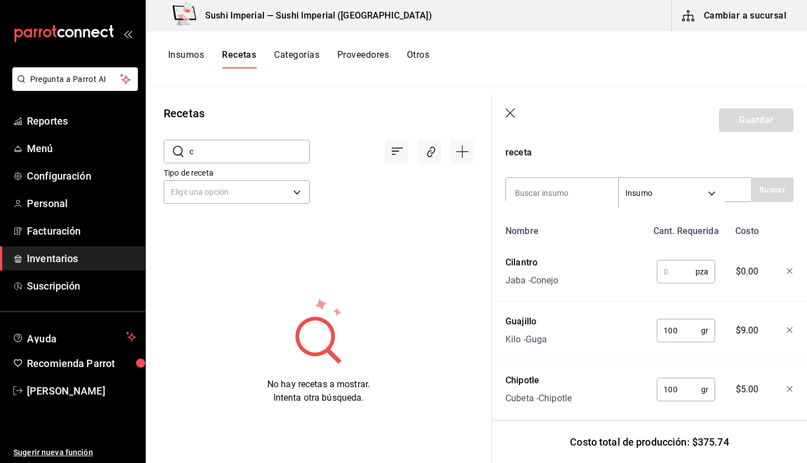
click at [665, 274] on input "text" at bounding box center [676, 271] width 39 height 22
click at [566, 196] on input at bounding box center [562, 193] width 112 height 24
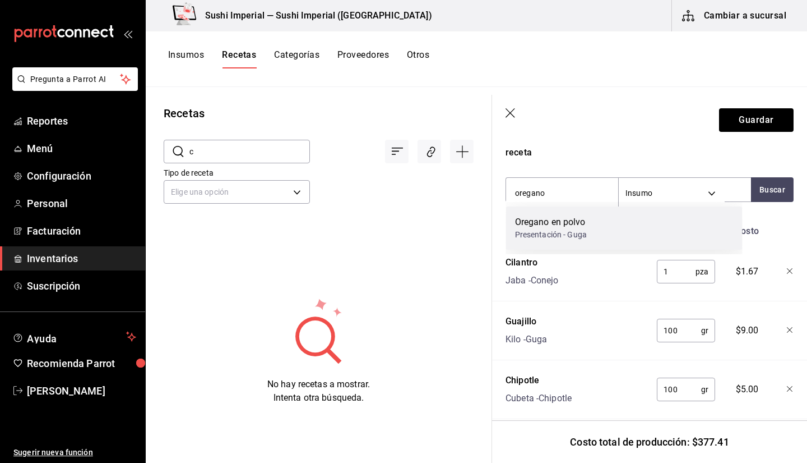
click at [565, 233] on div "Presentación - Guga" at bounding box center [551, 235] width 72 height 12
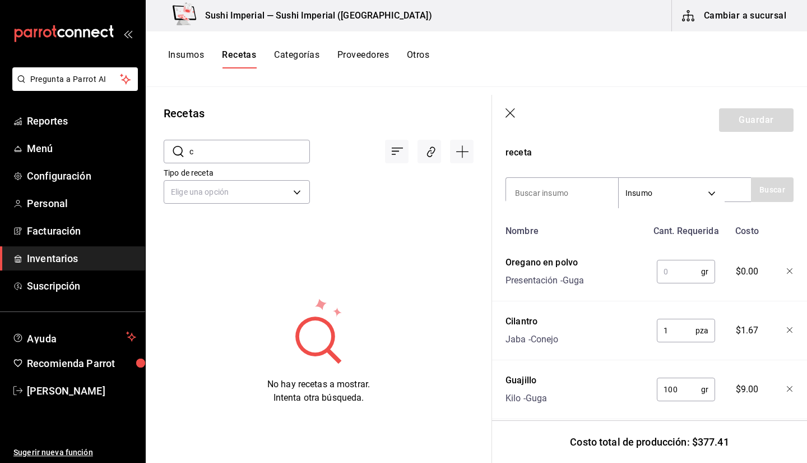
click at [680, 266] on input "text" at bounding box center [679, 271] width 44 height 22
click at [717, 112] on button "Guardar" at bounding box center [756, 120] width 75 height 24
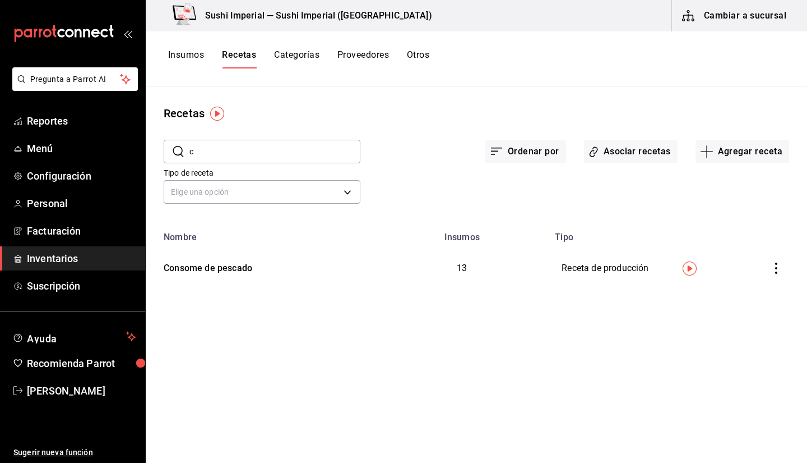
click at [218, 153] on input "c" at bounding box center [275, 151] width 171 height 22
click at [717, 155] on button "Agregar receta" at bounding box center [743, 152] width 94 height 24
click at [715, 184] on span "Receta" at bounding box center [742, 183] width 94 height 12
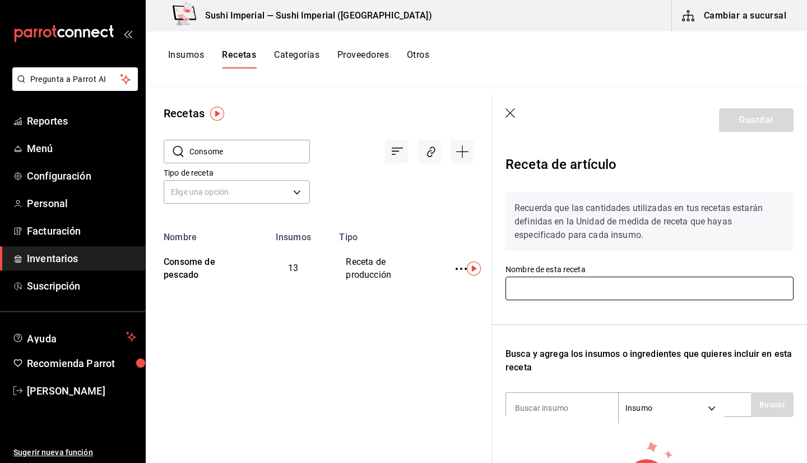
click at [588, 292] on input "text" at bounding box center [650, 288] width 288 height 24
click at [535, 323] on div "Recuerda que las cantidades utilizadas en tus recetas estarán definidas en la U…" at bounding box center [650, 364] width 288 height 363
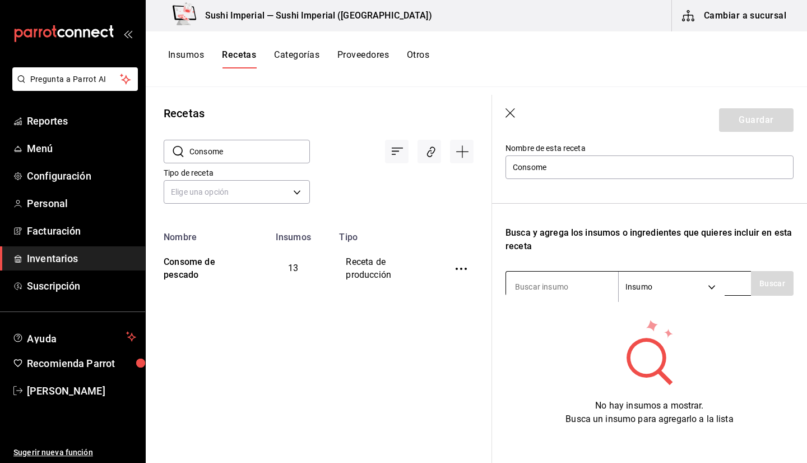
click at [537, 285] on input at bounding box center [562, 287] width 112 height 24
click at [717, 286] on button "Buscar" at bounding box center [772, 283] width 43 height 25
click at [666, 284] on body "Pregunta a Parrot AI Reportes Menú Configuración Personal Facturación Inventari…" at bounding box center [403, 227] width 807 height 455
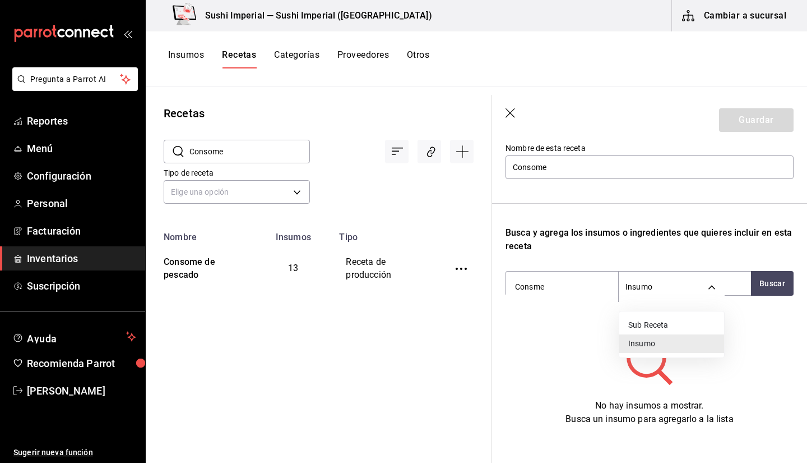
click at [662, 288] on div at bounding box center [403, 231] width 807 height 463
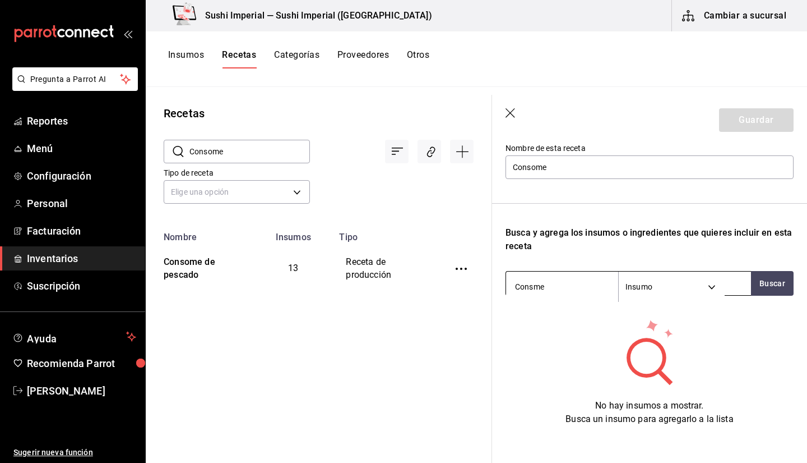
click at [572, 283] on input "Consme" at bounding box center [562, 287] width 112 height 24
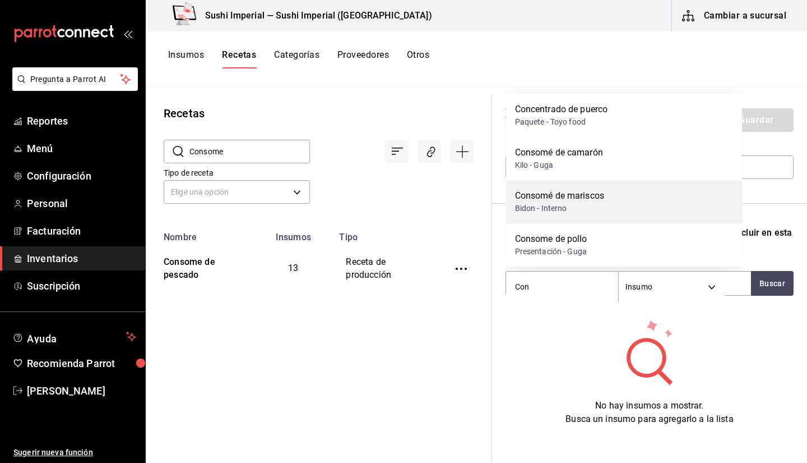
click at [570, 207] on div "Bidon - Interno" at bounding box center [560, 208] width 90 height 12
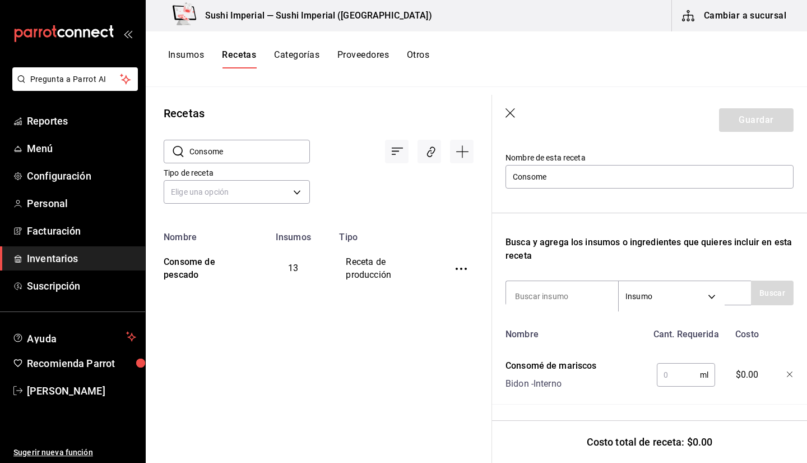
scroll to position [120, 0]
click at [671, 327] on input "text" at bounding box center [678, 374] width 43 height 22
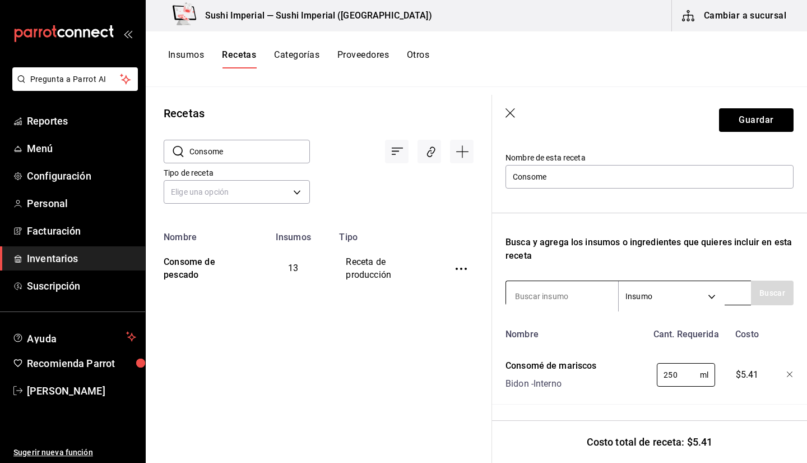
click at [540, 289] on input at bounding box center [562, 296] width 112 height 24
click at [717, 288] on button "Buscar" at bounding box center [772, 292] width 43 height 25
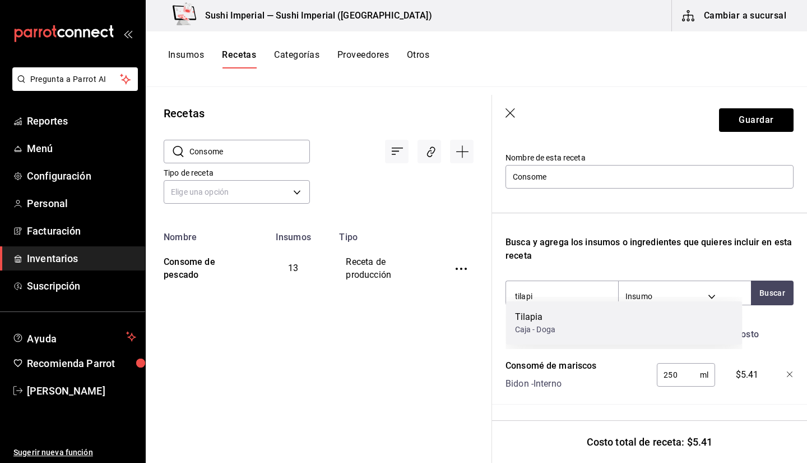
click at [676, 326] on div "Tilapia Caja - Doga" at bounding box center [624, 322] width 237 height 43
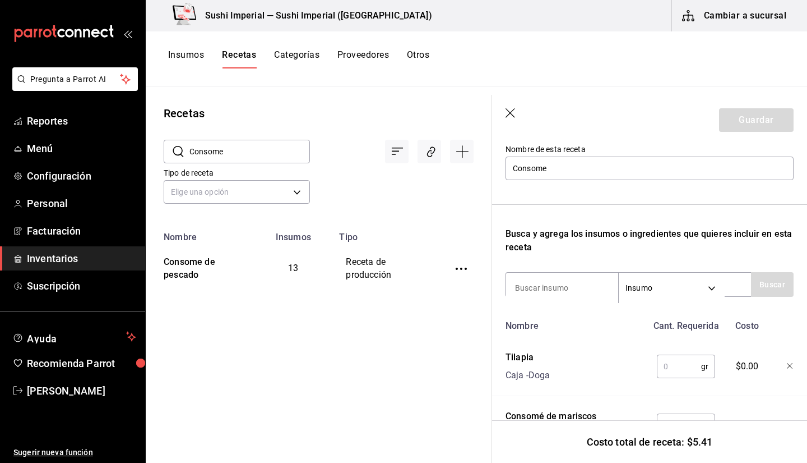
click at [671, 327] on input "text" at bounding box center [679, 366] width 44 height 22
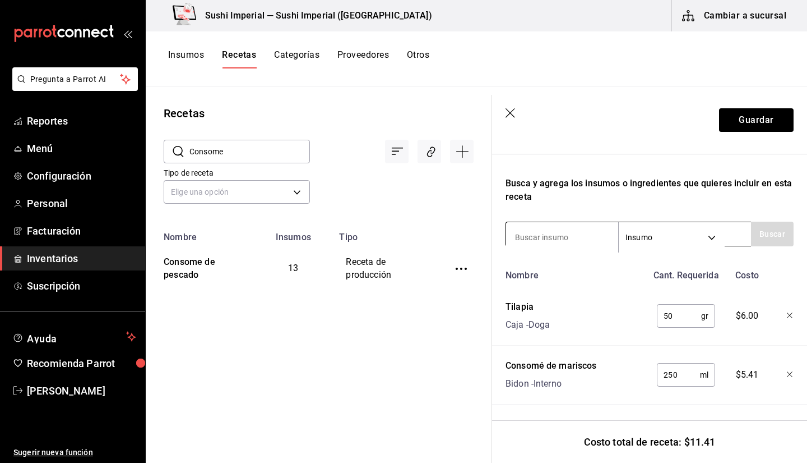
click at [539, 228] on input at bounding box center [562, 237] width 112 height 24
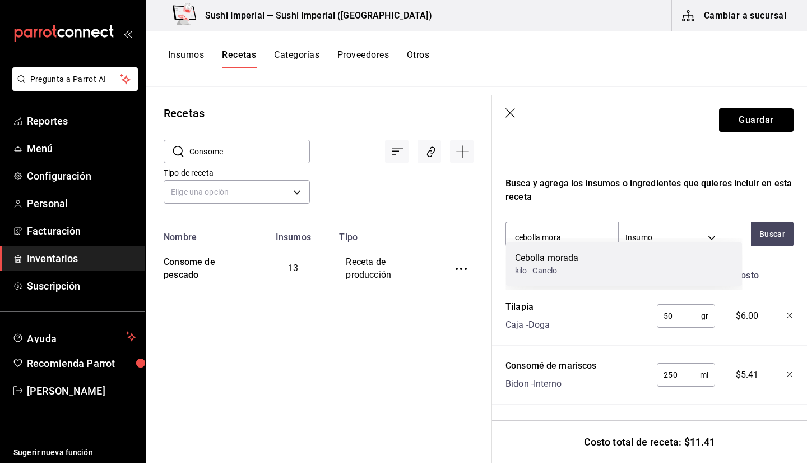
click at [546, 264] on div "Cebolla morada" at bounding box center [547, 257] width 64 height 13
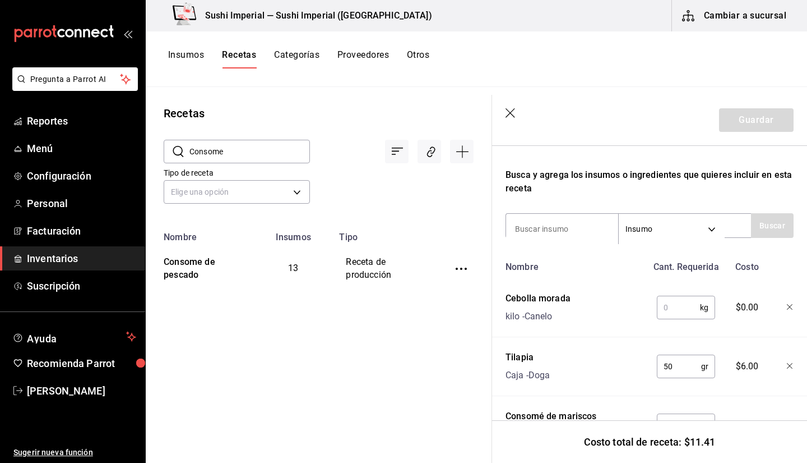
click at [658, 311] on input "text" at bounding box center [678, 307] width 43 height 22
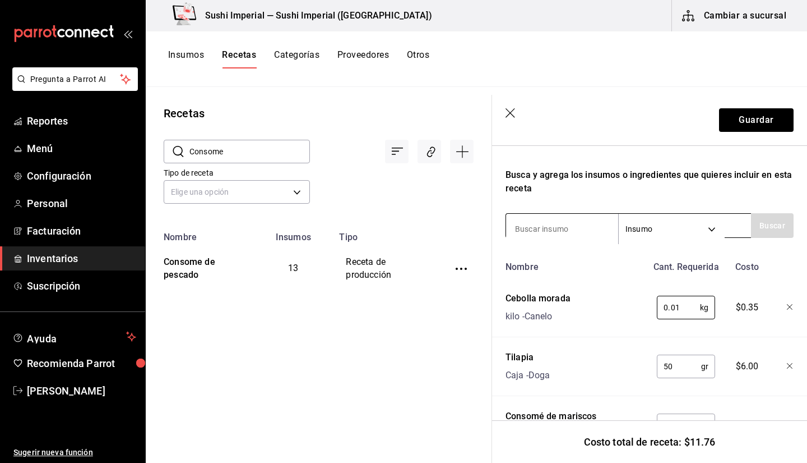
click at [556, 227] on input at bounding box center [562, 229] width 112 height 24
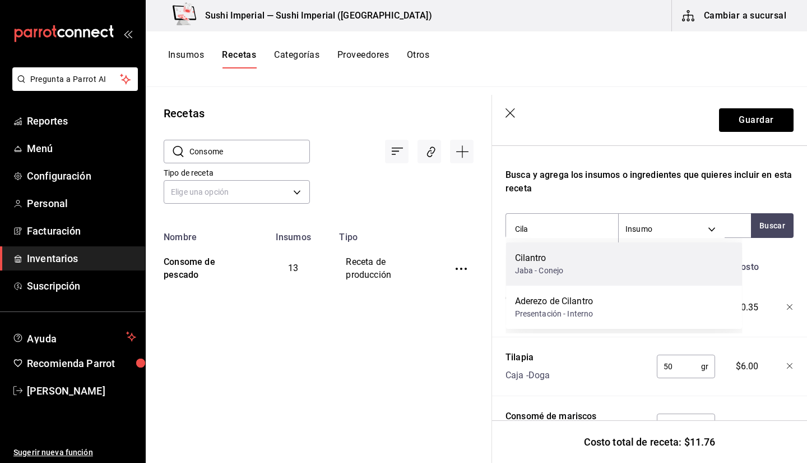
click at [542, 269] on div "Jaba - Conejo" at bounding box center [539, 271] width 49 height 12
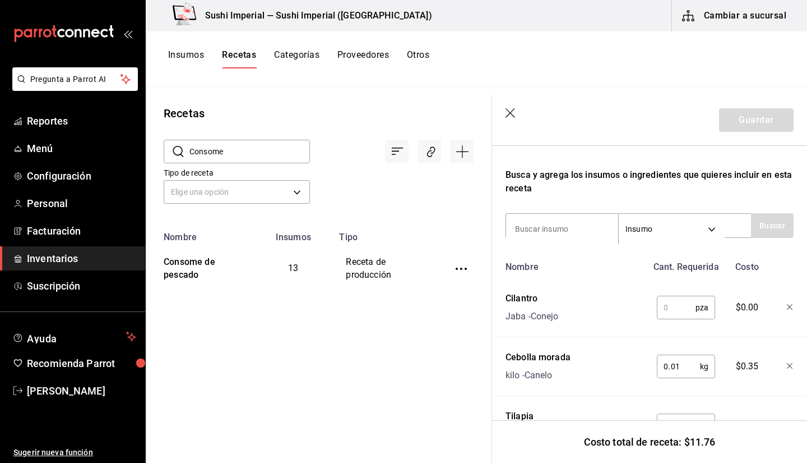
click at [665, 311] on input "text" at bounding box center [676, 307] width 39 height 22
click at [570, 227] on input at bounding box center [562, 229] width 112 height 24
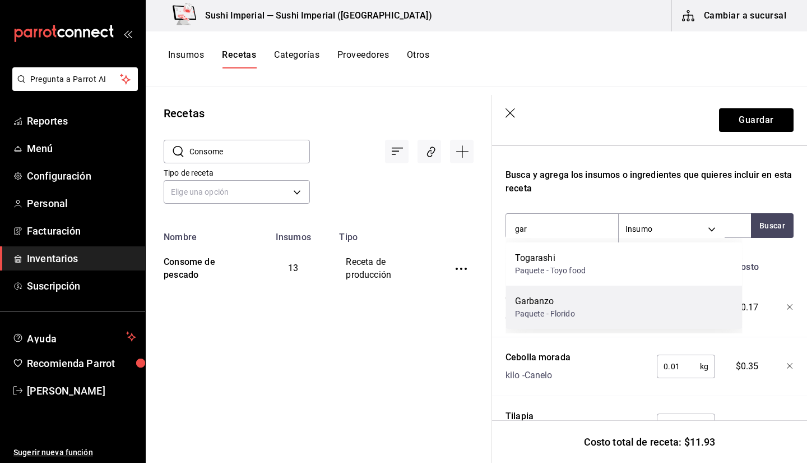
click at [556, 326] on div "Garbanzo Paquete - Florido" at bounding box center [624, 306] width 237 height 43
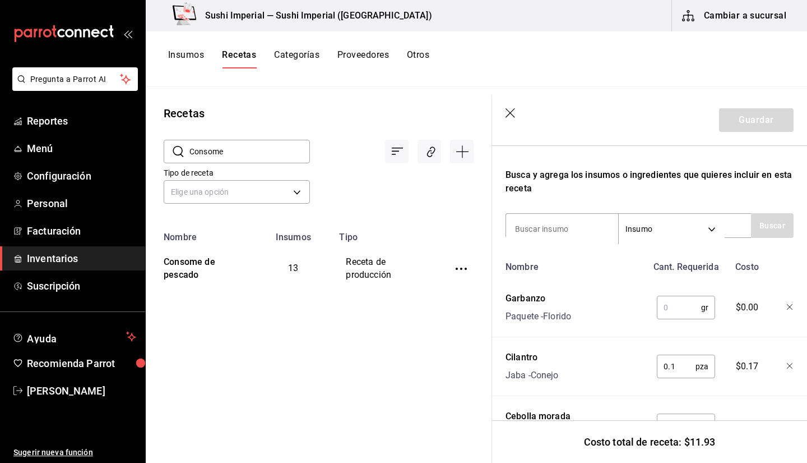
click at [659, 302] on input "text" at bounding box center [679, 307] width 44 height 22
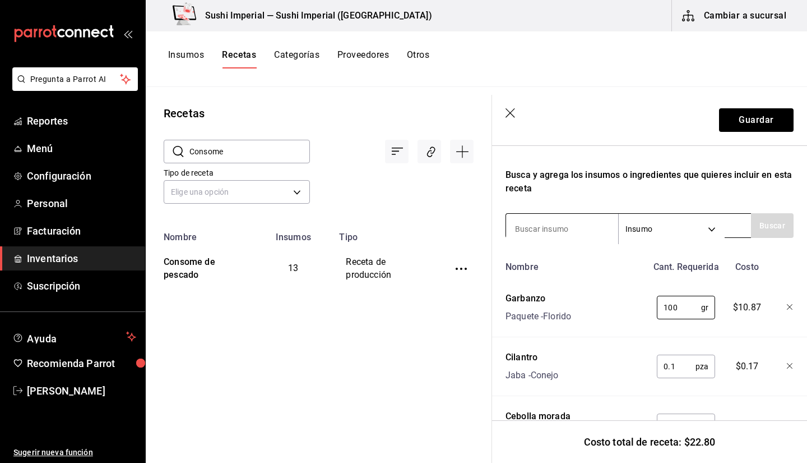
click at [555, 219] on input at bounding box center [562, 229] width 112 height 24
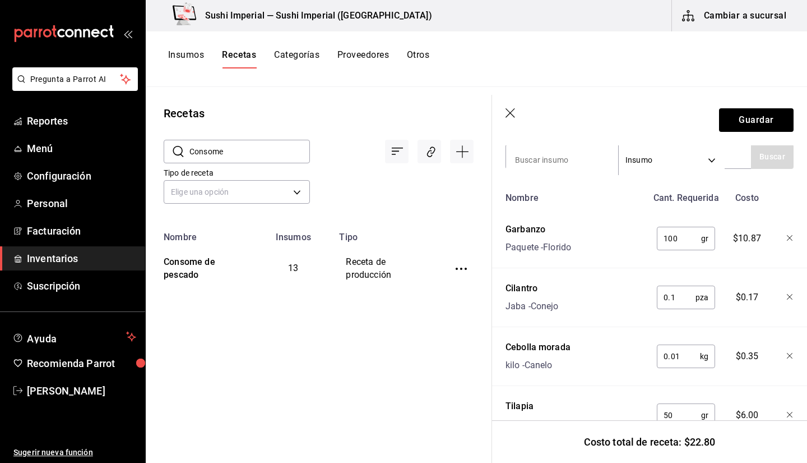
scroll to position [239, 0]
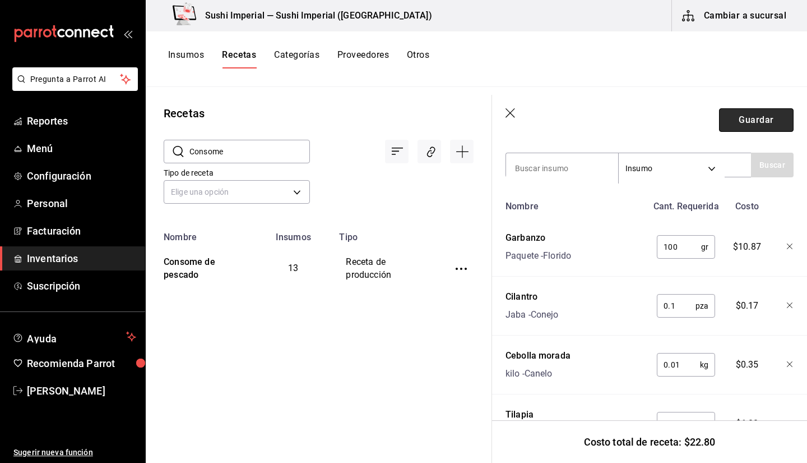
click at [717, 119] on button "Guardar" at bounding box center [756, 120] width 75 height 24
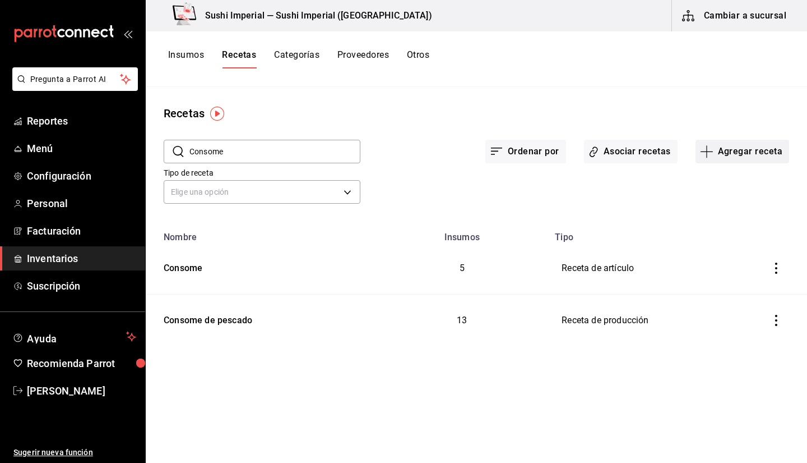
click at [717, 147] on button "Agregar receta" at bounding box center [743, 152] width 94 height 24
click at [712, 181] on span "Receta" at bounding box center [742, 183] width 94 height 12
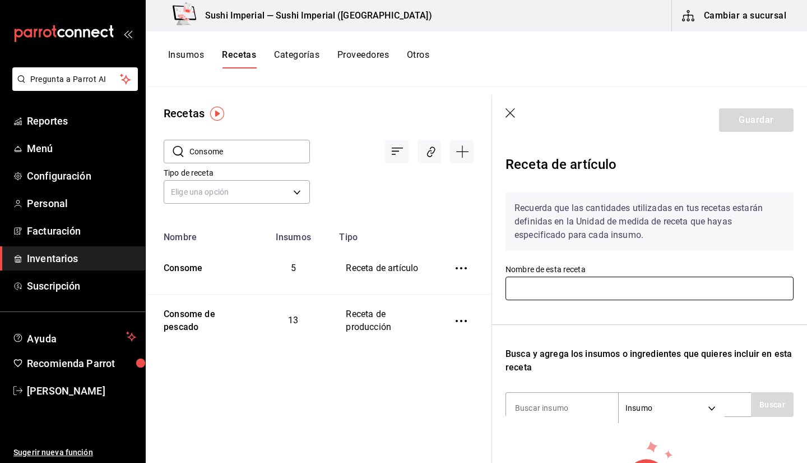
click at [568, 286] on input "text" at bounding box center [650, 288] width 288 height 24
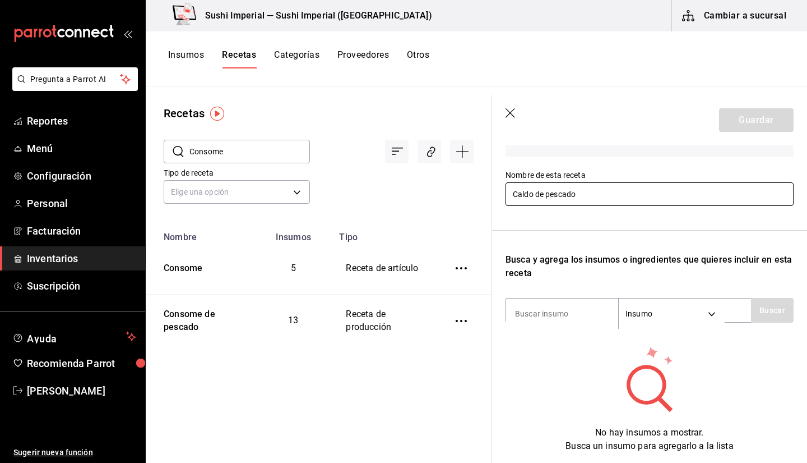
scroll to position [95, 0]
click at [567, 308] on input at bounding box center [562, 313] width 112 height 24
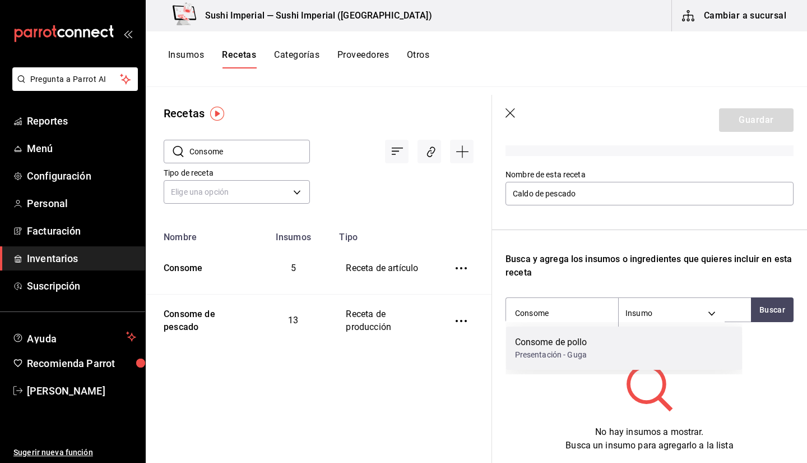
click at [553, 327] on div "Consome de pollo" at bounding box center [551, 341] width 72 height 13
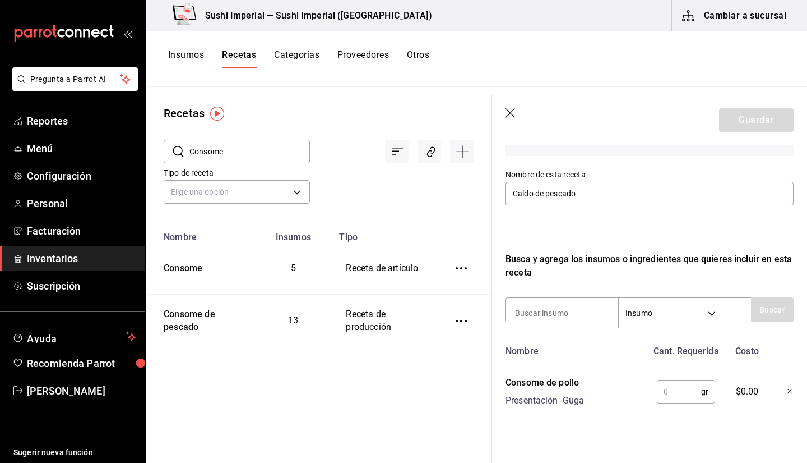
click at [684, 327] on input "text" at bounding box center [679, 391] width 44 height 22
click at [717, 327] on icon "button" at bounding box center [790, 391] width 7 height 7
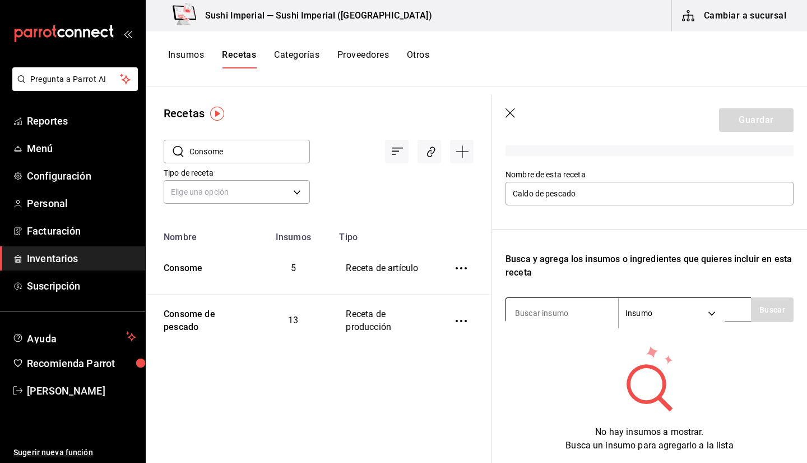
click at [521, 309] on input at bounding box center [562, 313] width 112 height 24
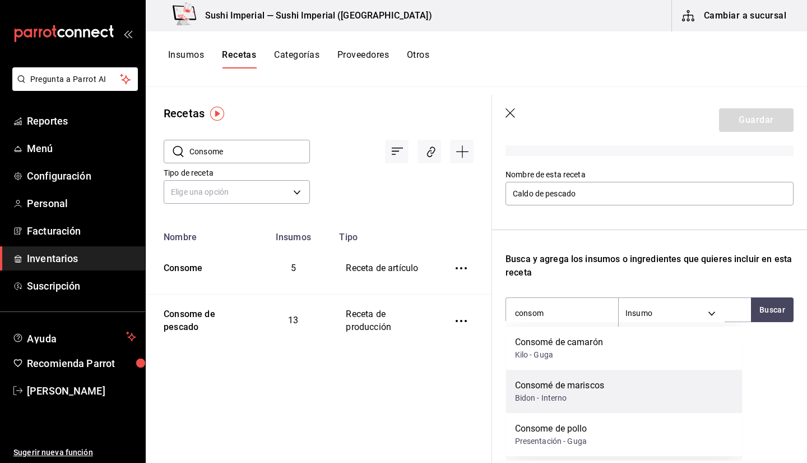
click at [566, 327] on div "Consomé de mariscos Bidon - Interno" at bounding box center [624, 390] width 237 height 43
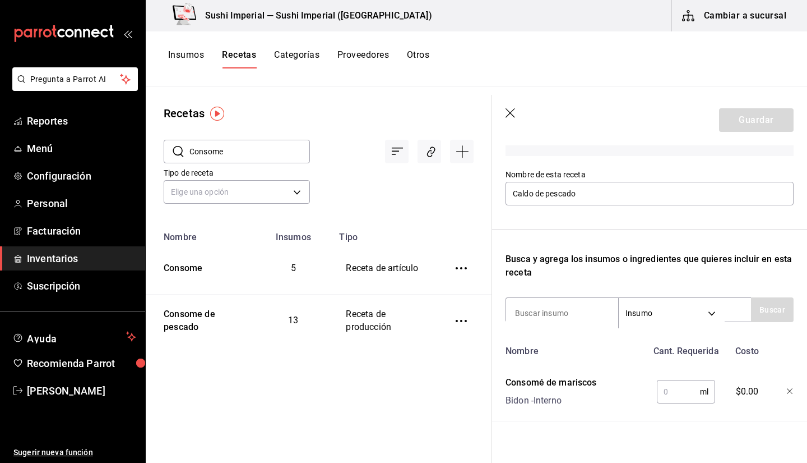
click at [671, 327] on input "text" at bounding box center [678, 391] width 43 height 22
click at [529, 313] on input at bounding box center [562, 313] width 112 height 24
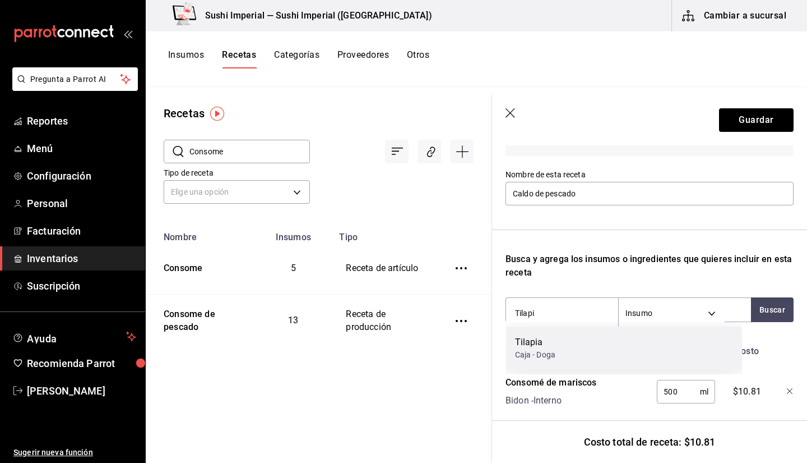
click at [546, 327] on div "Caja - Doga" at bounding box center [535, 355] width 40 height 12
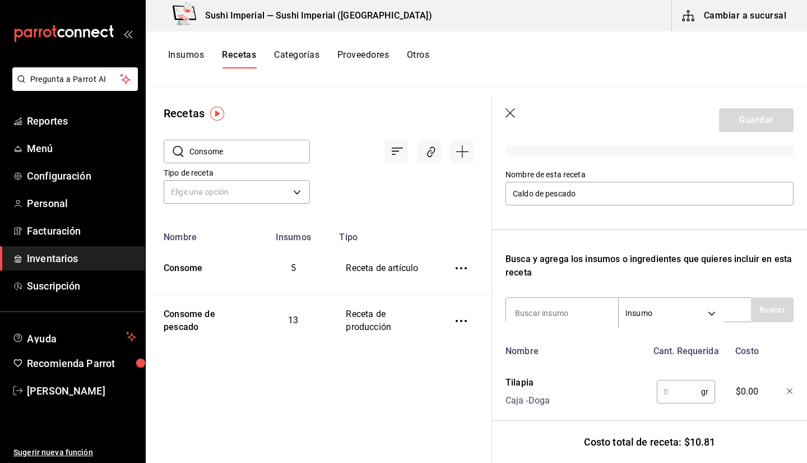
scroll to position [179, 0]
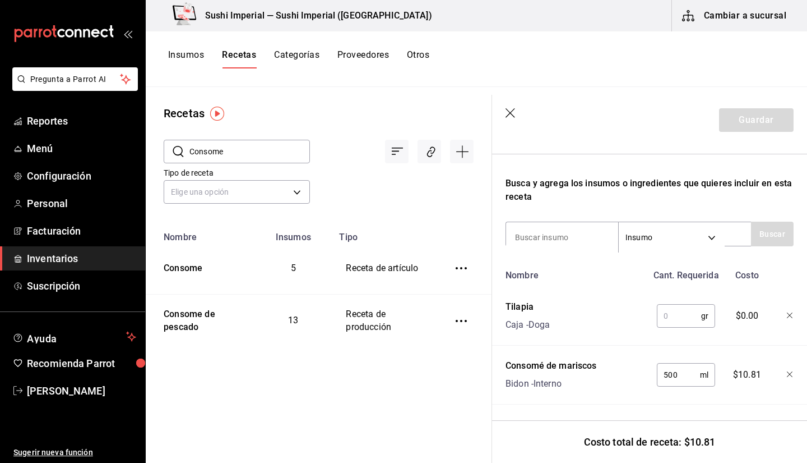
click at [665, 304] on input "text" at bounding box center [679, 315] width 44 height 22
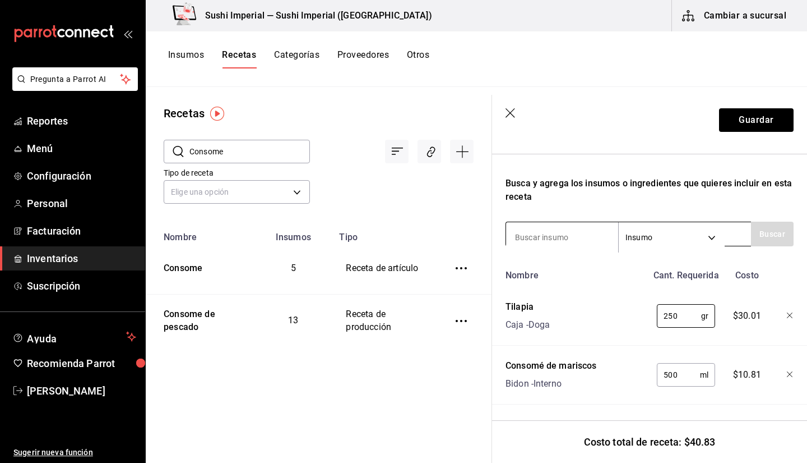
click at [530, 225] on input at bounding box center [562, 237] width 112 height 24
click at [717, 122] on button "Guardar" at bounding box center [756, 120] width 75 height 24
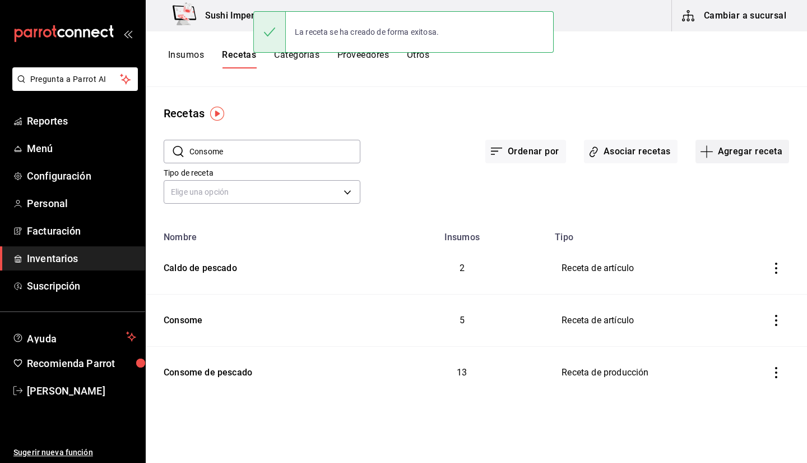
click at [717, 150] on button "Agregar receta" at bounding box center [743, 152] width 94 height 24
click at [717, 224] on li "Subreceta" at bounding box center [742, 212] width 112 height 30
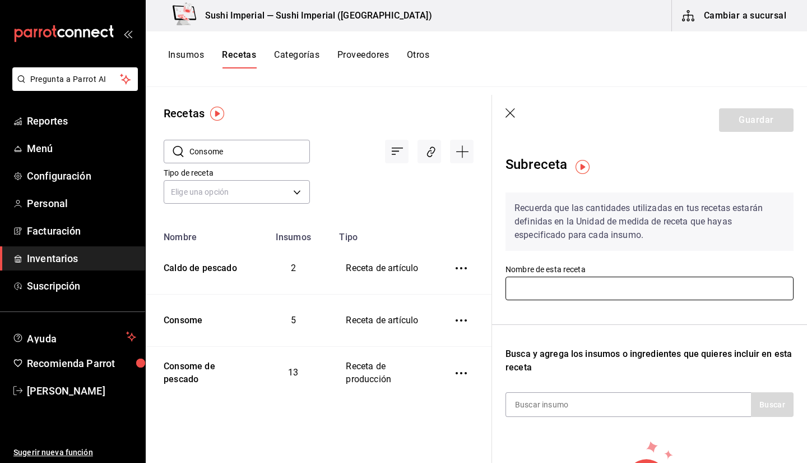
click at [546, 277] on input "text" at bounding box center [650, 288] width 288 height 24
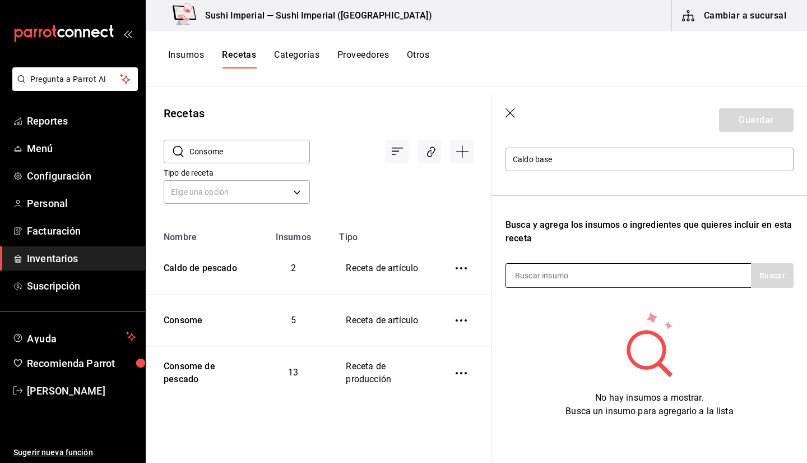
click at [530, 271] on input at bounding box center [562, 276] width 112 height 24
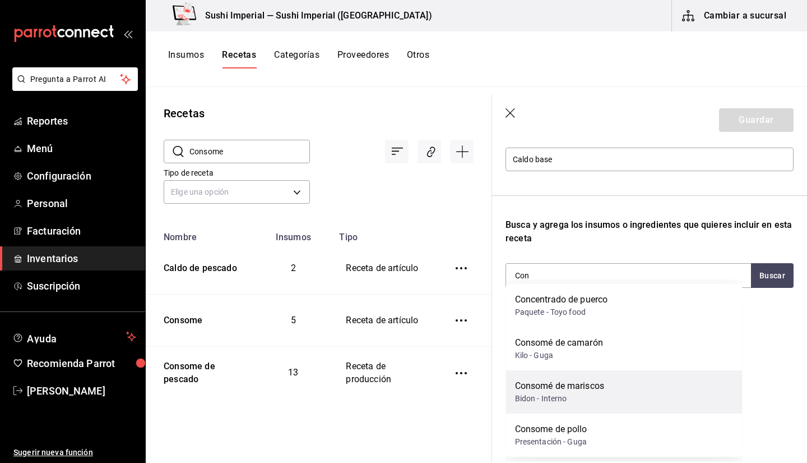
click at [568, 327] on div "Consomé de mariscos" at bounding box center [560, 385] width 90 height 13
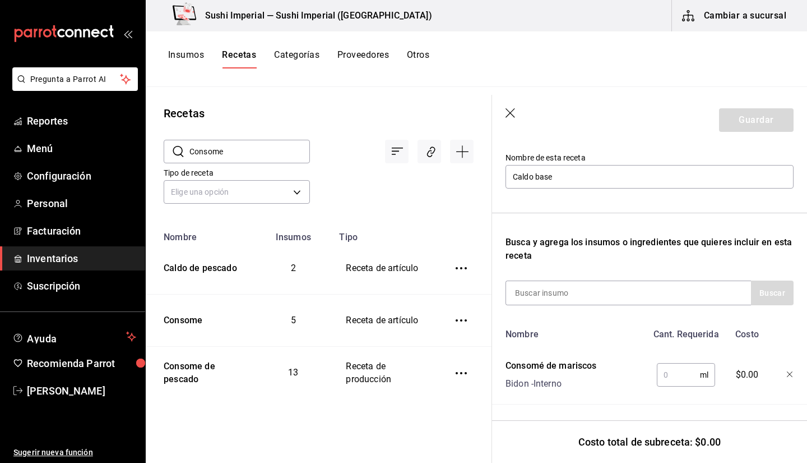
click at [657, 327] on input "text" at bounding box center [678, 374] width 43 height 22
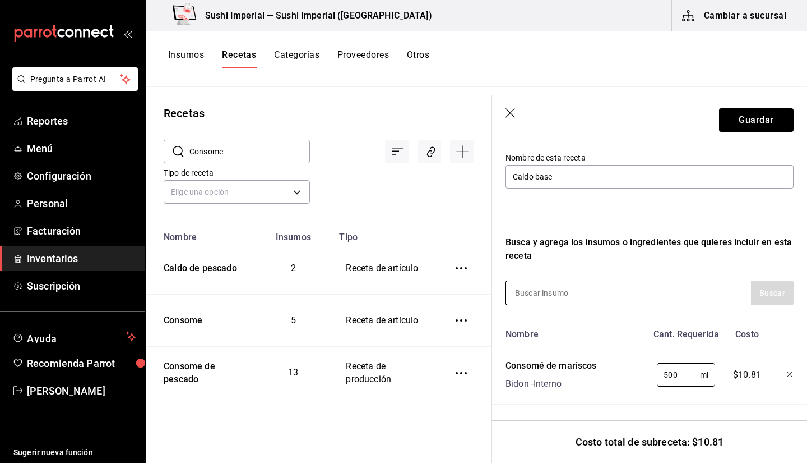
click at [547, 281] on input at bounding box center [562, 293] width 112 height 24
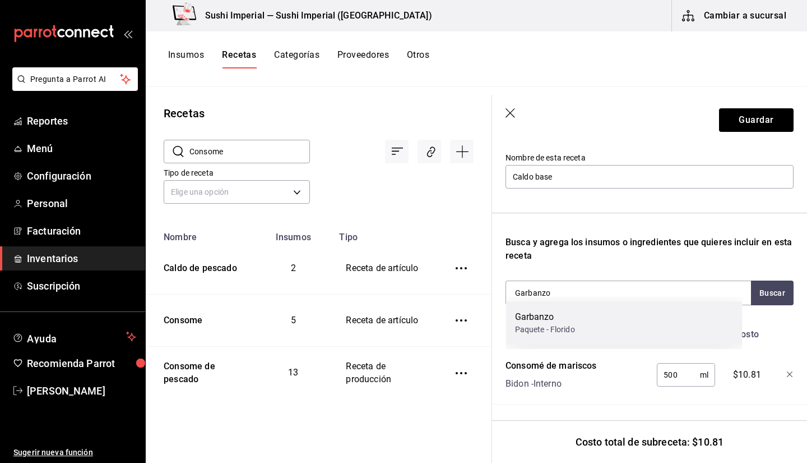
click at [535, 321] on div "Garbanzo" at bounding box center [545, 316] width 60 height 13
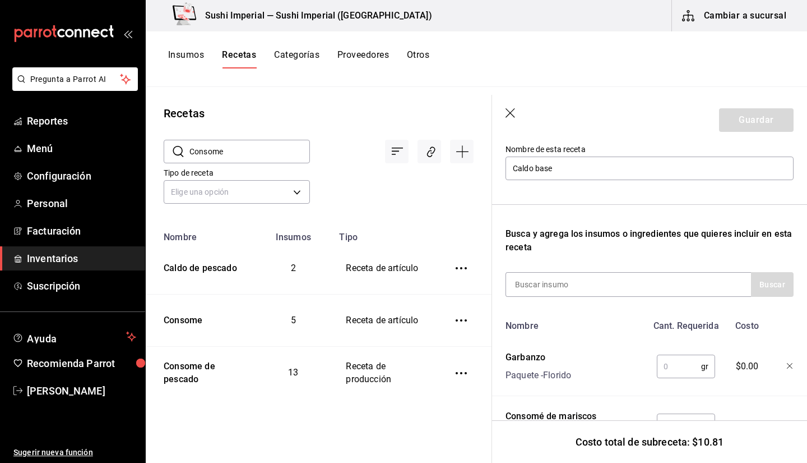
click at [663, 327] on input "text" at bounding box center [679, 366] width 44 height 22
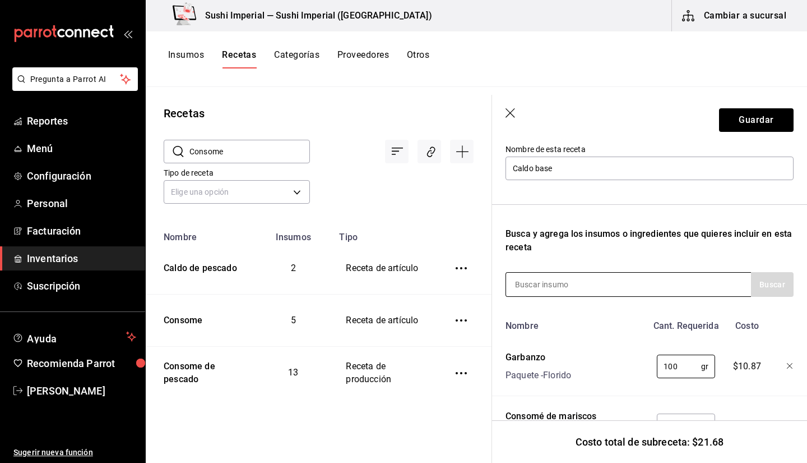
click at [597, 285] on input at bounding box center [562, 284] width 112 height 24
click at [561, 289] on input "cebolla borada" at bounding box center [562, 284] width 112 height 24
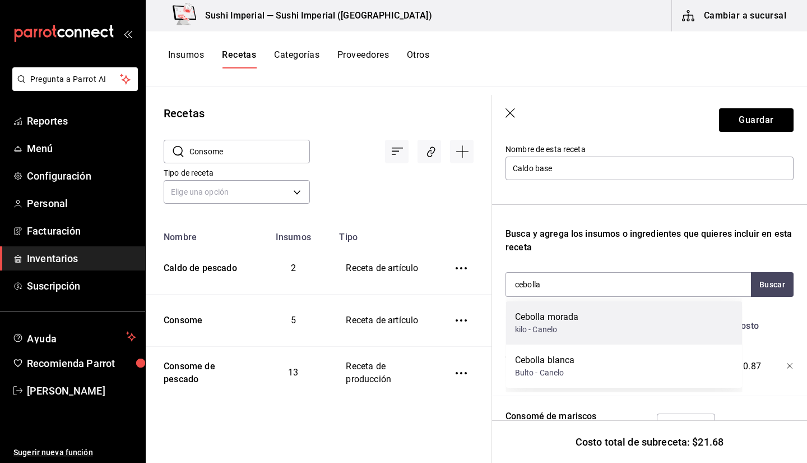
click at [565, 327] on div "Cebolla morada kilo - Canelo" at bounding box center [624, 322] width 237 height 43
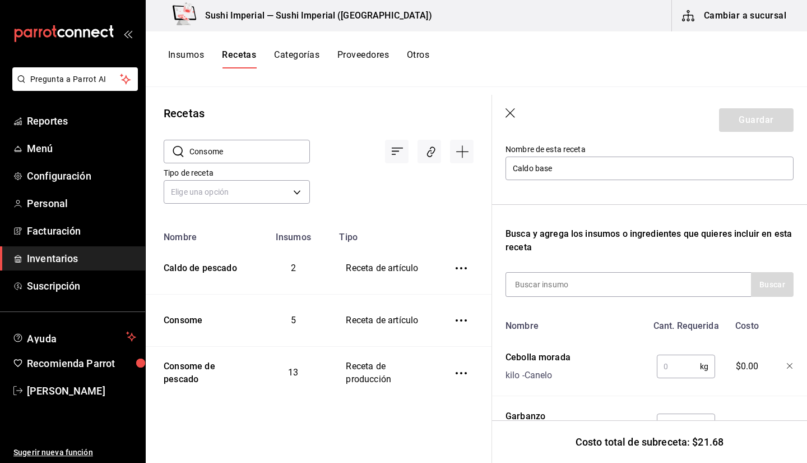
click at [666, 327] on input "text" at bounding box center [678, 366] width 43 height 22
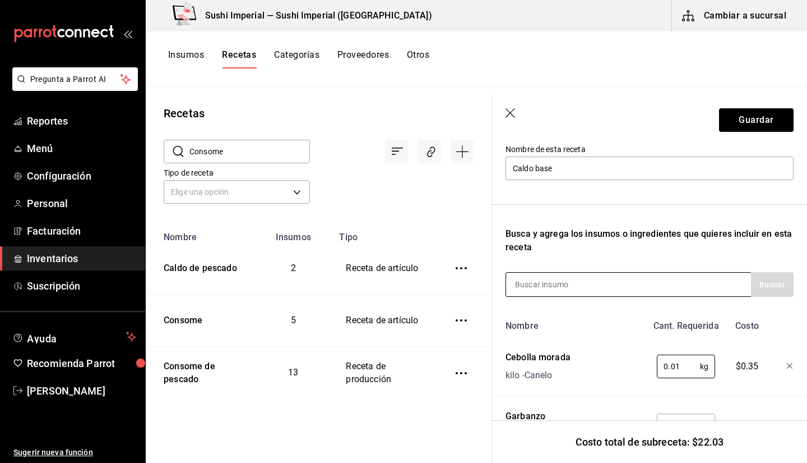
click at [562, 286] on input at bounding box center [562, 284] width 112 height 24
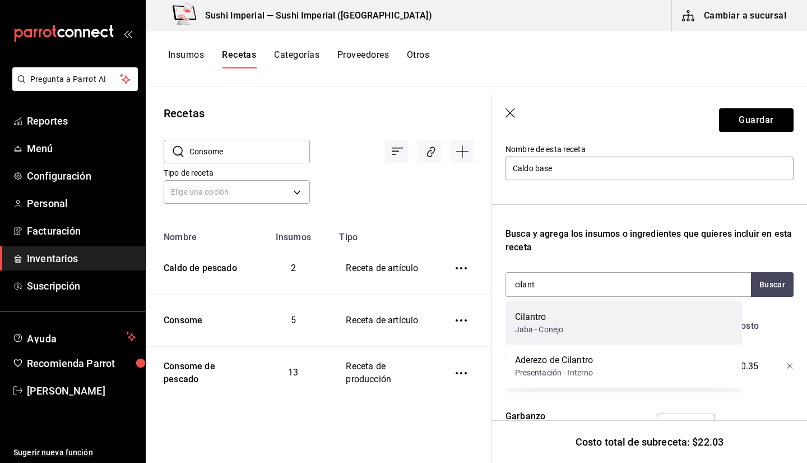
click at [569, 317] on div "Cilantro Jaba - Conejo" at bounding box center [624, 322] width 237 height 43
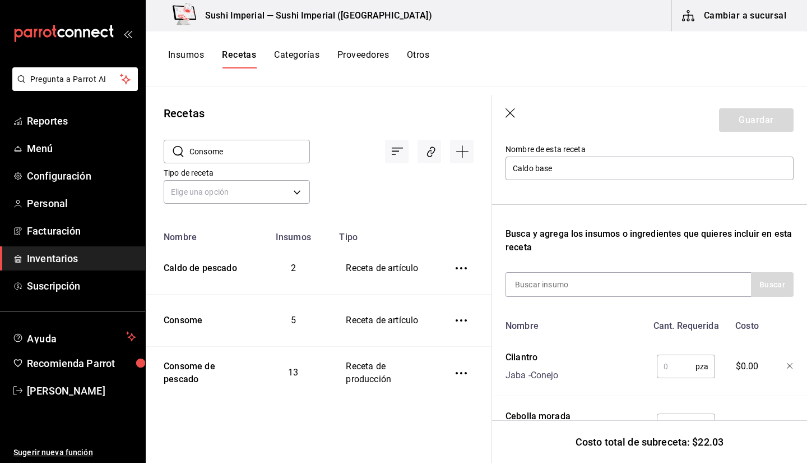
click at [675, 327] on input "text" at bounding box center [676, 366] width 39 height 22
click at [570, 283] on input at bounding box center [562, 284] width 112 height 24
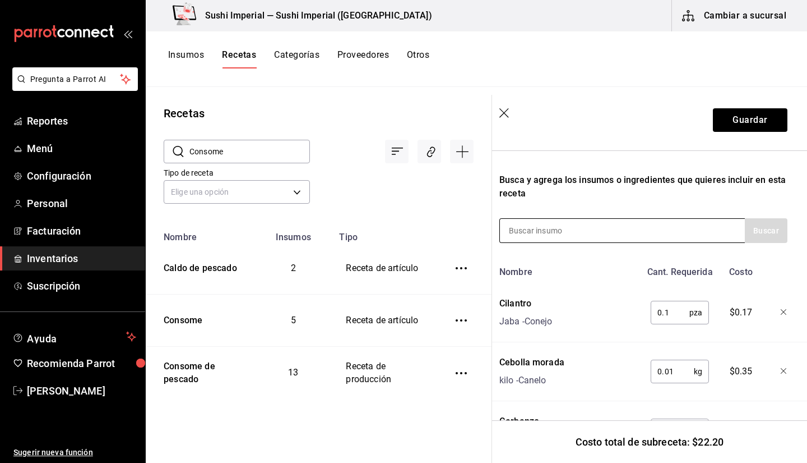
scroll to position [166, 0]
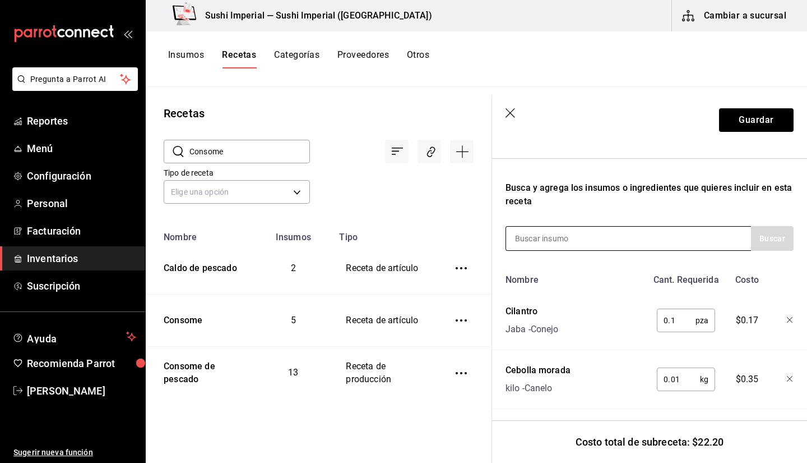
click at [522, 239] on input at bounding box center [562, 239] width 112 height 24
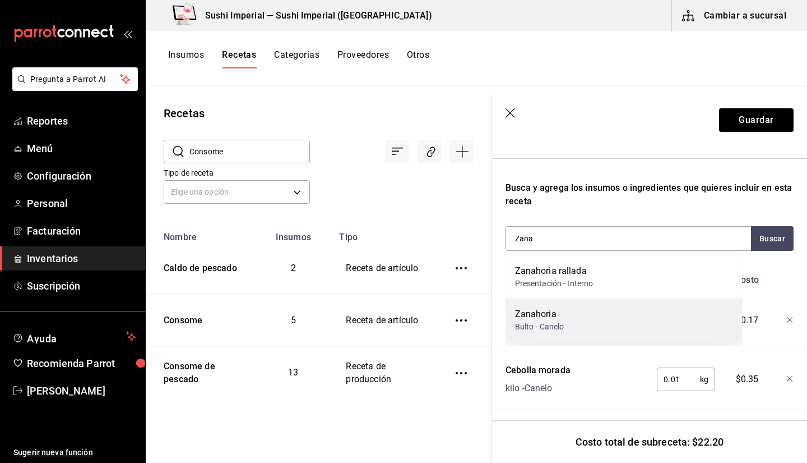
click at [593, 315] on div "Zanahoria Bulto - Canelo" at bounding box center [624, 319] width 237 height 43
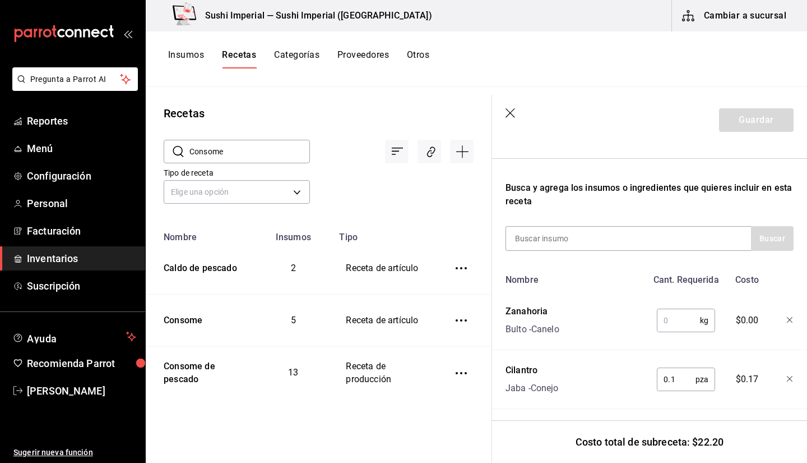
click at [659, 318] on input "text" at bounding box center [678, 320] width 43 height 22
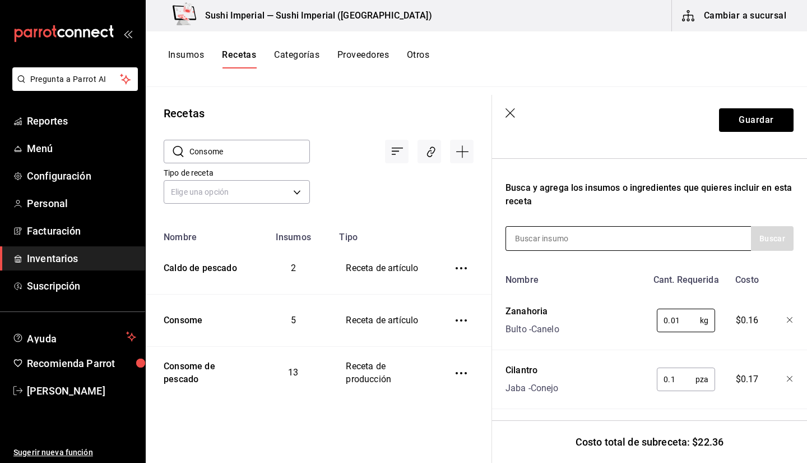
click at [531, 248] on input at bounding box center [562, 239] width 112 height 24
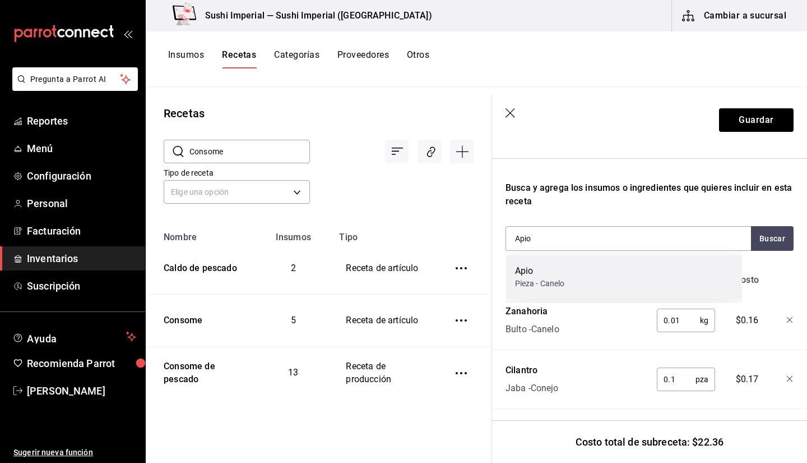
click at [513, 267] on div "Apio Pieza - Canelo" at bounding box center [624, 276] width 237 height 43
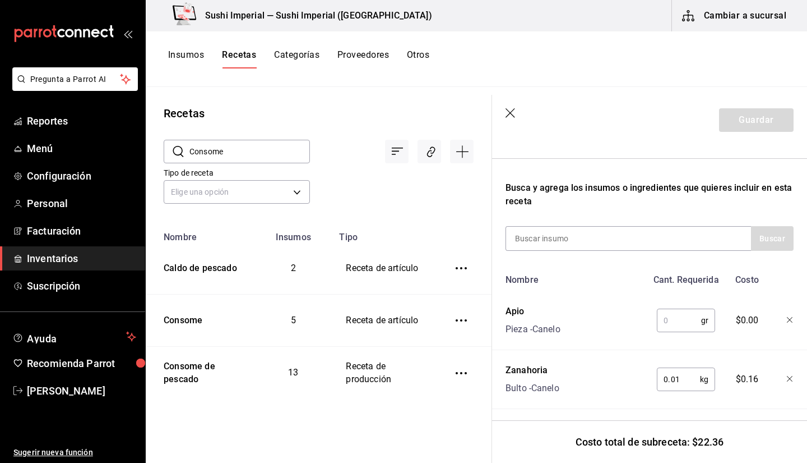
click at [679, 320] on input "text" at bounding box center [679, 320] width 44 height 22
click at [538, 245] on input at bounding box center [562, 239] width 112 height 24
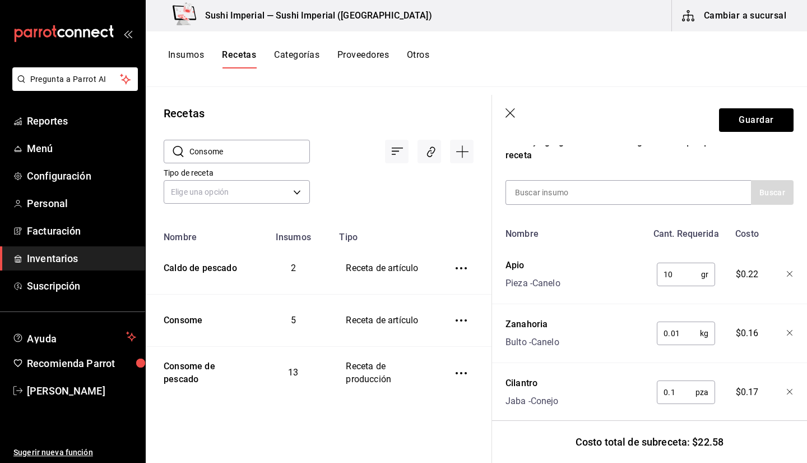
scroll to position [211, 0]
click at [717, 195] on button "Buscar" at bounding box center [772, 193] width 43 height 25
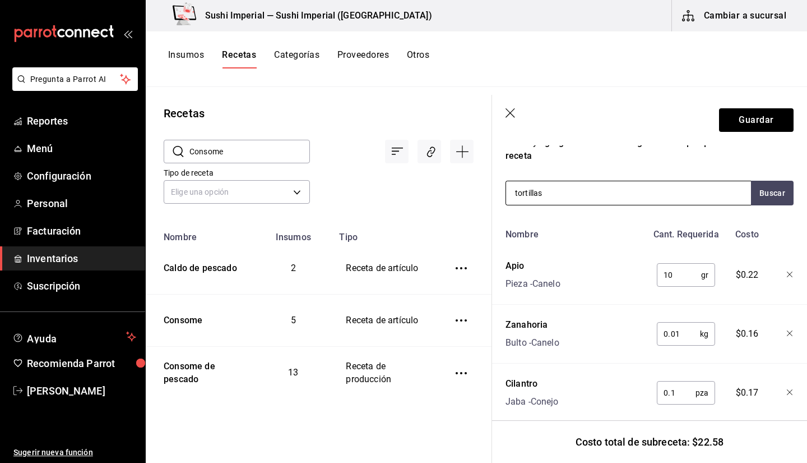
click at [616, 201] on input "tortillas" at bounding box center [562, 193] width 112 height 24
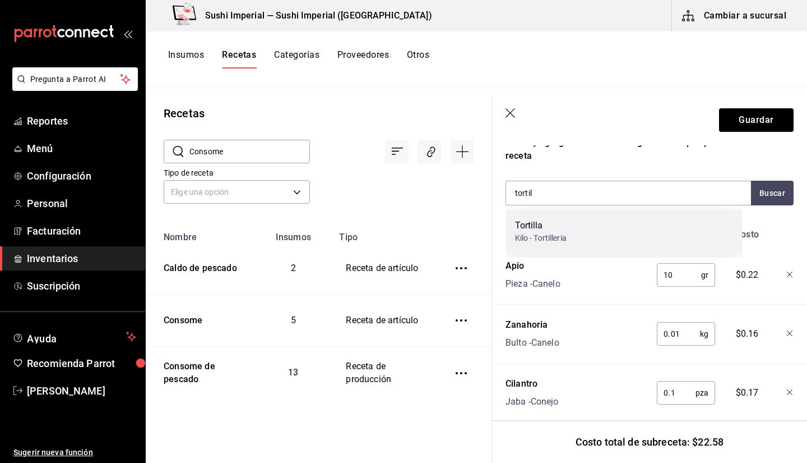
click at [593, 237] on div "Tortilla Kilo - Tortilleria" at bounding box center [624, 231] width 237 height 43
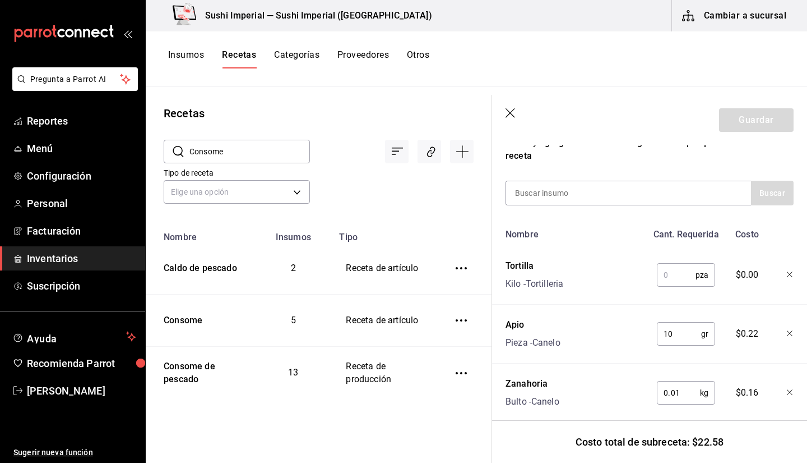
click at [664, 275] on input "text" at bounding box center [676, 275] width 39 height 22
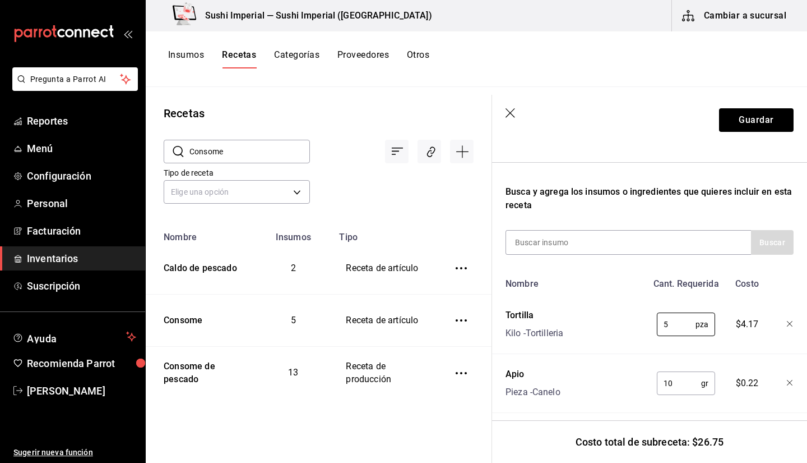
scroll to position [156, 0]
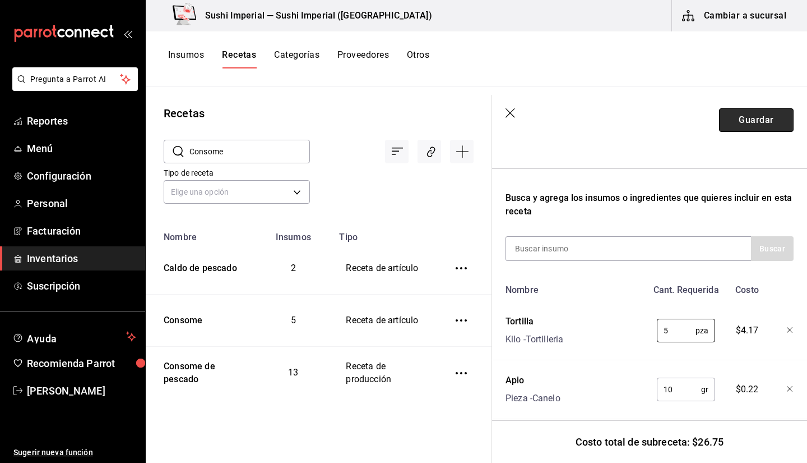
click at [717, 118] on button "Guardar" at bounding box center [756, 120] width 75 height 24
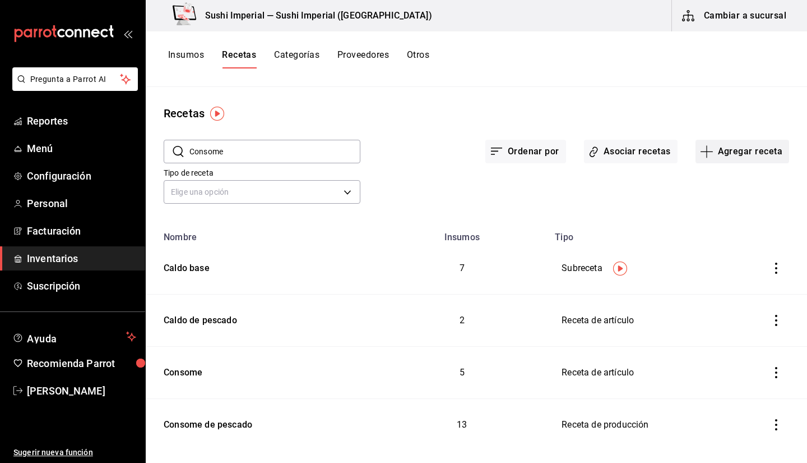
click at [717, 149] on button "Agregar receta" at bounding box center [743, 152] width 94 height 24
click at [216, 323] on div at bounding box center [403, 231] width 807 height 463
click at [214, 315] on div "Caldo de pescado" at bounding box center [198, 317] width 78 height 17
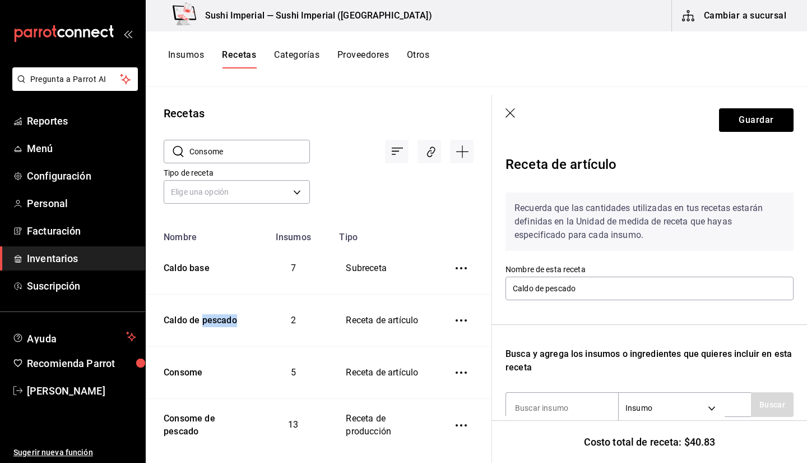
scroll to position [179, 0]
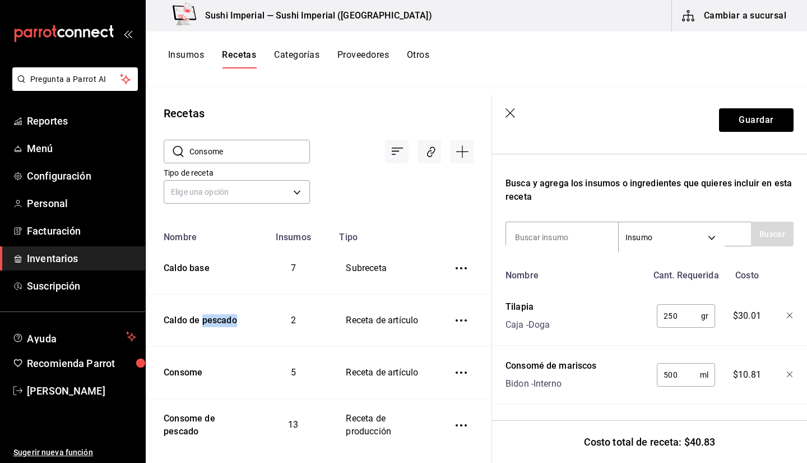
click at [717, 327] on icon "button" at bounding box center [790, 374] width 6 height 6
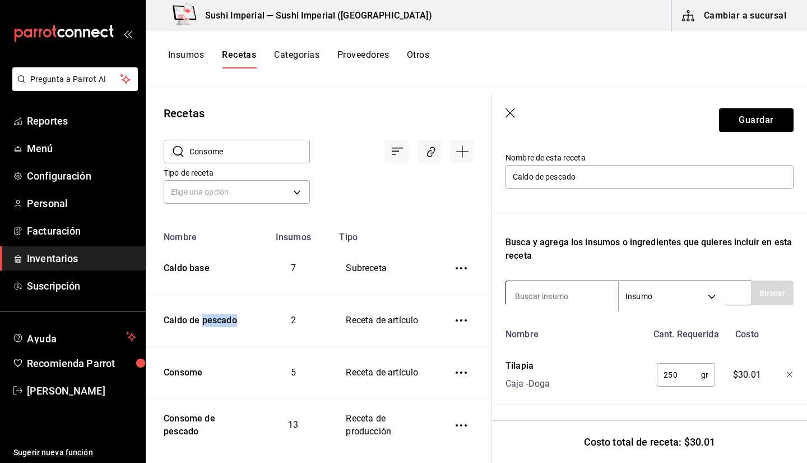
click at [688, 290] on body "Pregunta a Parrot AI Reportes Menú Configuración Personal Facturación Inventari…" at bounding box center [403, 227] width 807 height 455
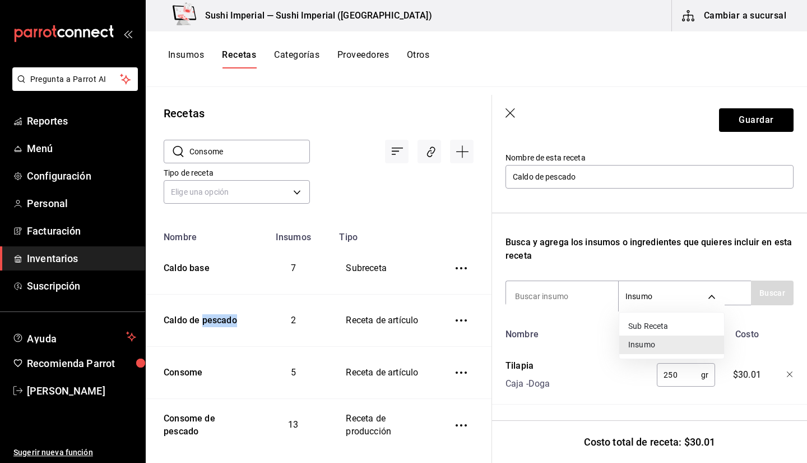
click at [655, 325] on li "Sub Receta" at bounding box center [672, 326] width 105 height 19
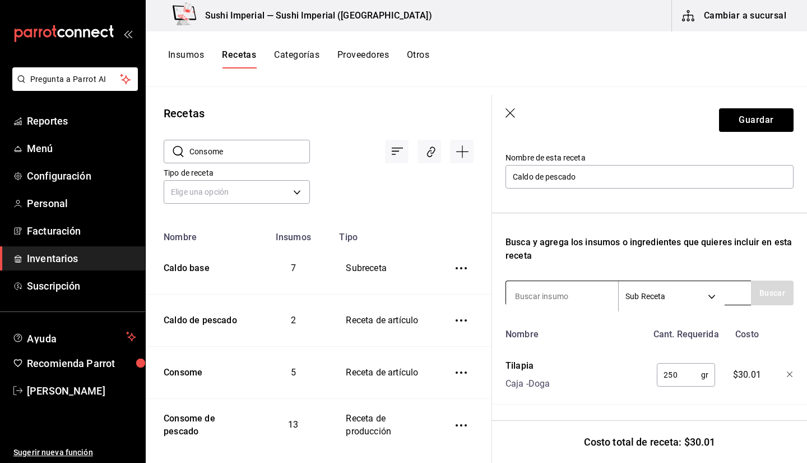
click at [563, 292] on input at bounding box center [562, 296] width 112 height 24
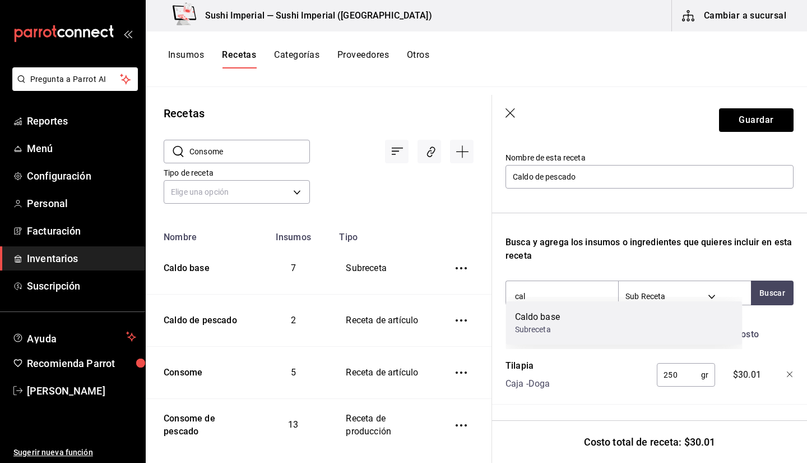
click at [543, 327] on div "Subreceta" at bounding box center [537, 329] width 45 height 12
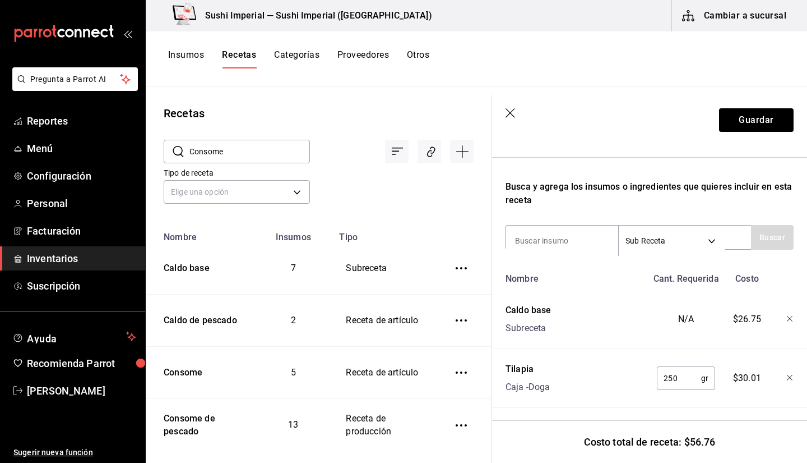
scroll to position [179, 0]
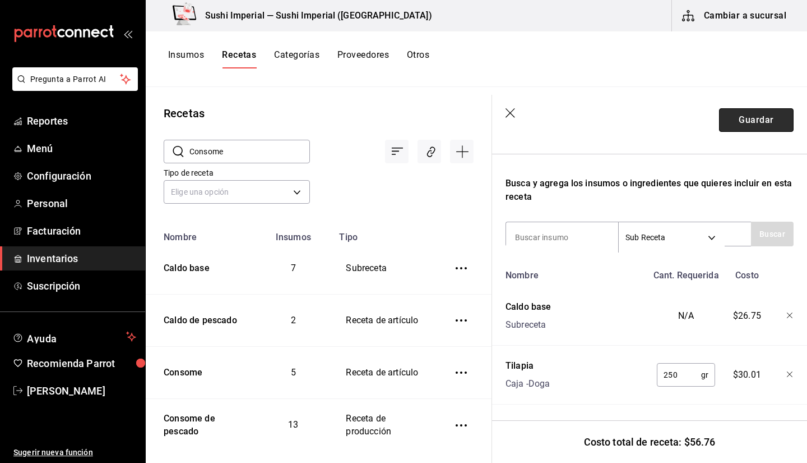
click at [717, 117] on button "Guardar" at bounding box center [756, 120] width 75 height 24
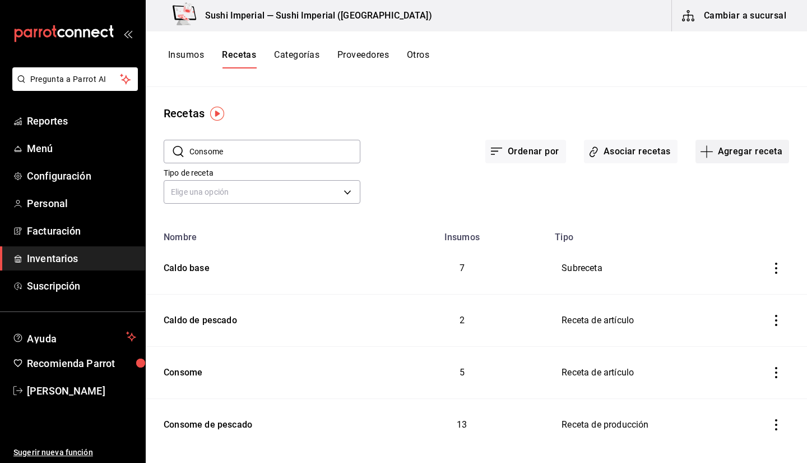
click at [717, 146] on button "Agregar receta" at bounding box center [743, 152] width 94 height 24
click at [717, 172] on li "Receta" at bounding box center [735, 183] width 112 height 30
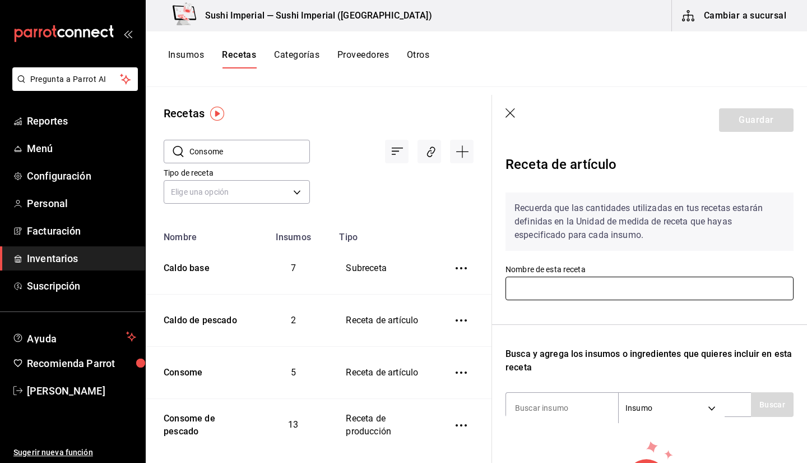
click at [549, 297] on input "text" at bounding box center [650, 288] width 288 height 24
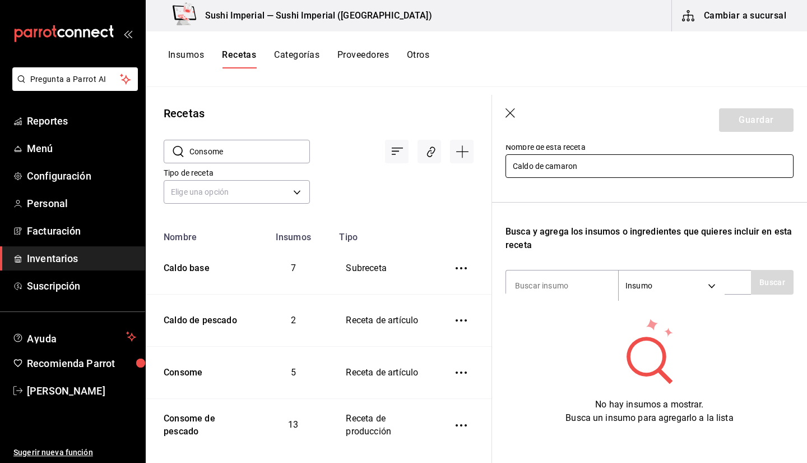
scroll to position [128, 0]
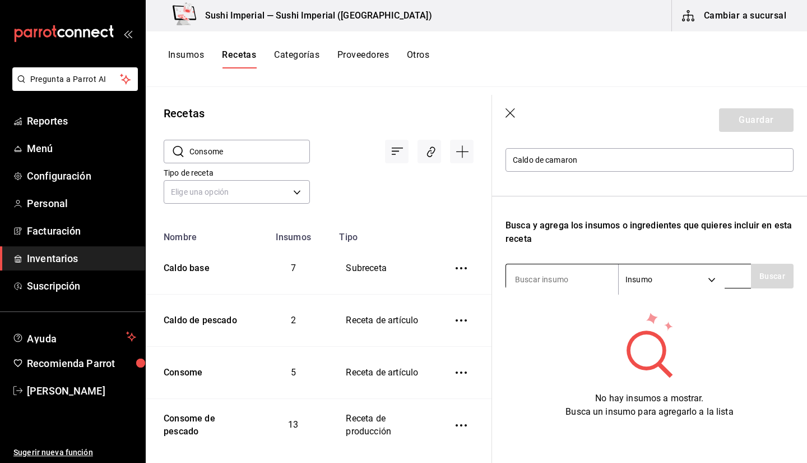
click at [535, 279] on input at bounding box center [562, 279] width 112 height 24
click at [654, 267] on body "Pregunta a Parrot AI Reportes Menú Configuración Personal Facturación Inventari…" at bounding box center [403, 227] width 807 height 455
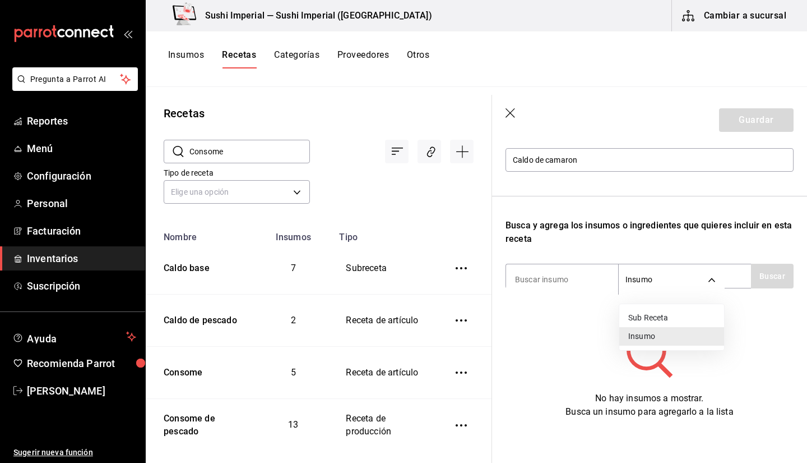
click at [648, 311] on li "Sub Receta" at bounding box center [672, 317] width 105 height 19
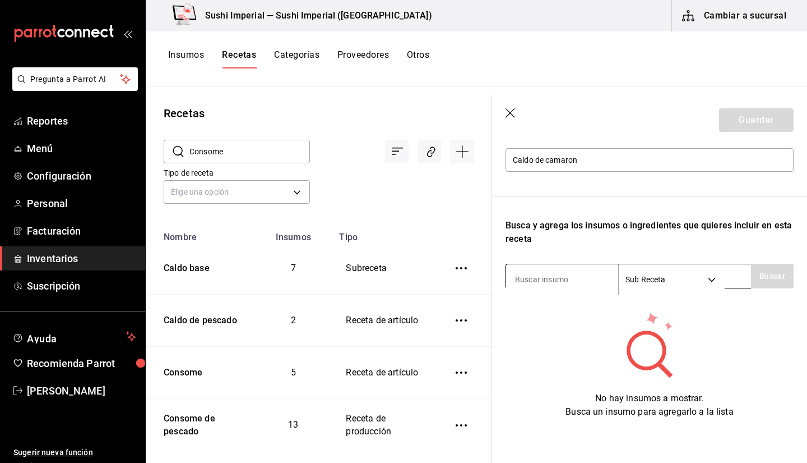
click at [550, 289] on input at bounding box center [562, 279] width 112 height 24
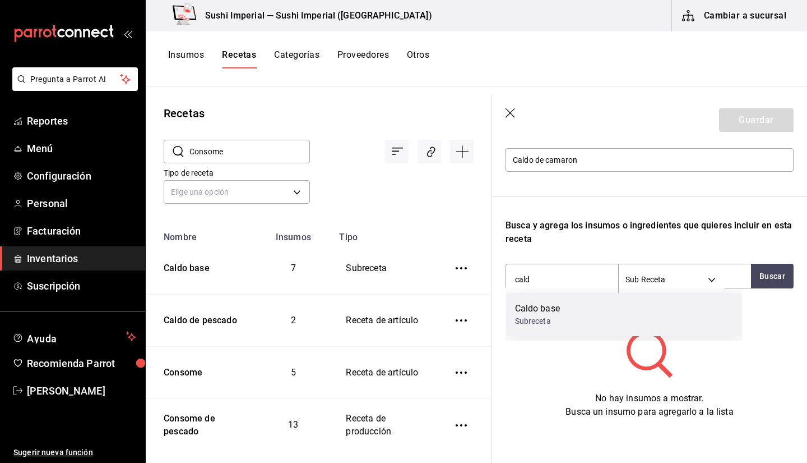
click at [607, 309] on div "Caldo base Subreceta" at bounding box center [624, 314] width 237 height 43
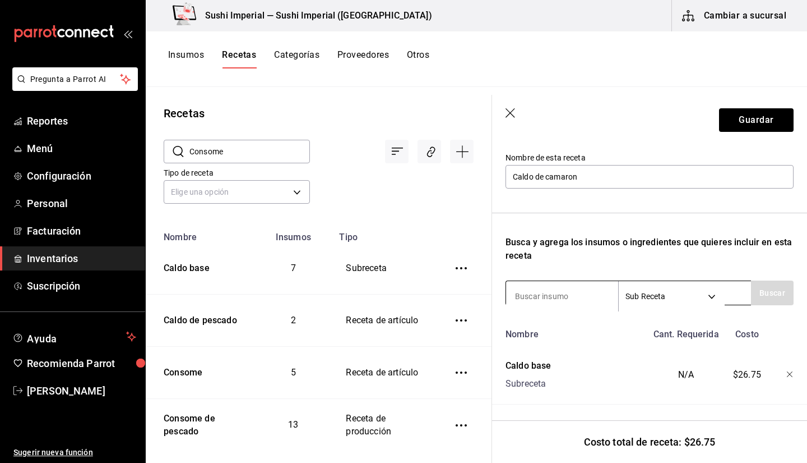
click at [539, 289] on input at bounding box center [562, 296] width 112 height 24
click at [621, 283] on body "Pregunta a Parrot AI Reportes Menú Configuración Personal Facturación Inventari…" at bounding box center [403, 227] width 807 height 455
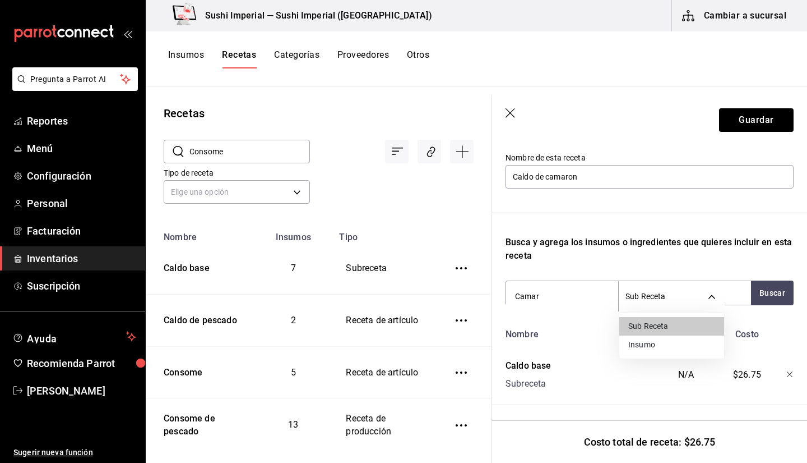
click at [653, 327] on li "Insumo" at bounding box center [672, 344] width 105 height 19
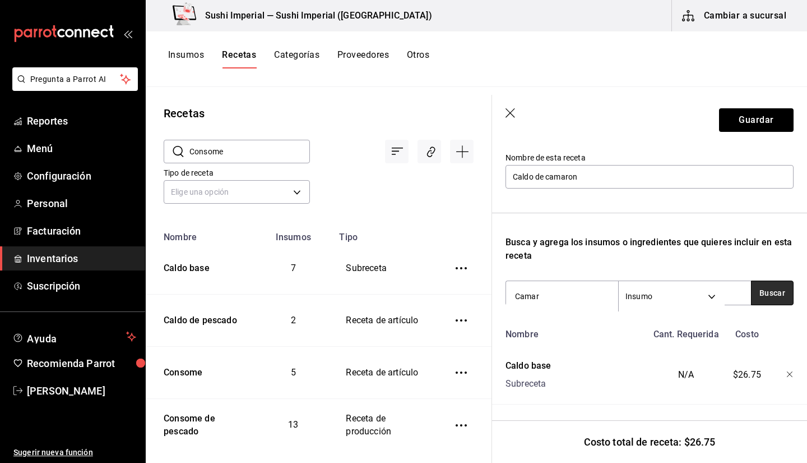
click at [717, 282] on button "Buscar" at bounding box center [772, 292] width 43 height 25
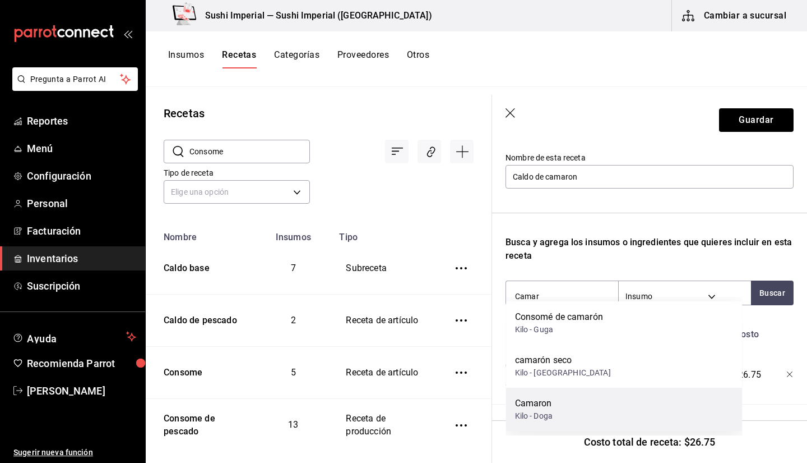
click at [585, 327] on div "Camaron Kilo - Doga" at bounding box center [624, 408] width 237 height 43
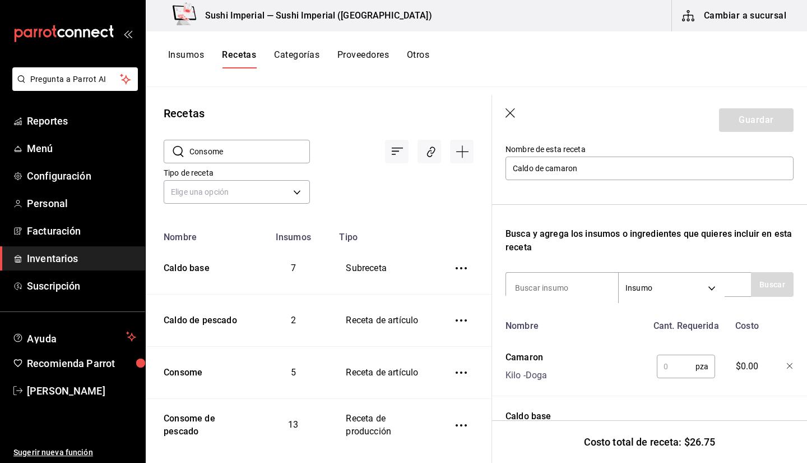
click at [670, 327] on input "text" at bounding box center [676, 366] width 39 height 22
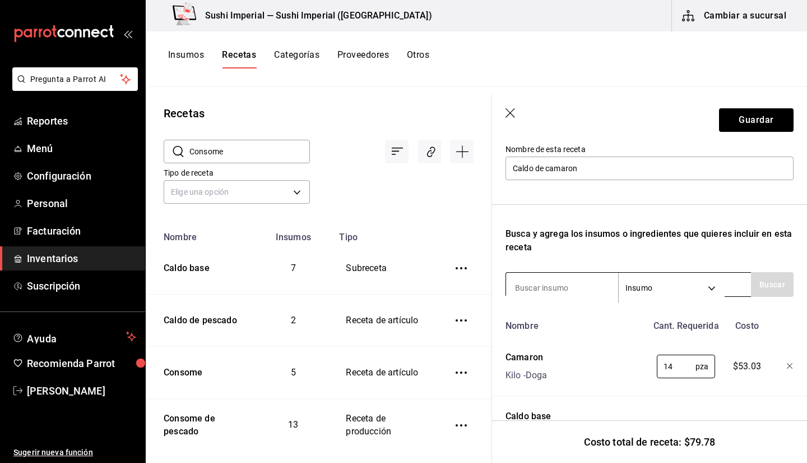
click at [557, 298] on input at bounding box center [562, 288] width 112 height 24
click at [557, 292] on input at bounding box center [562, 288] width 112 height 24
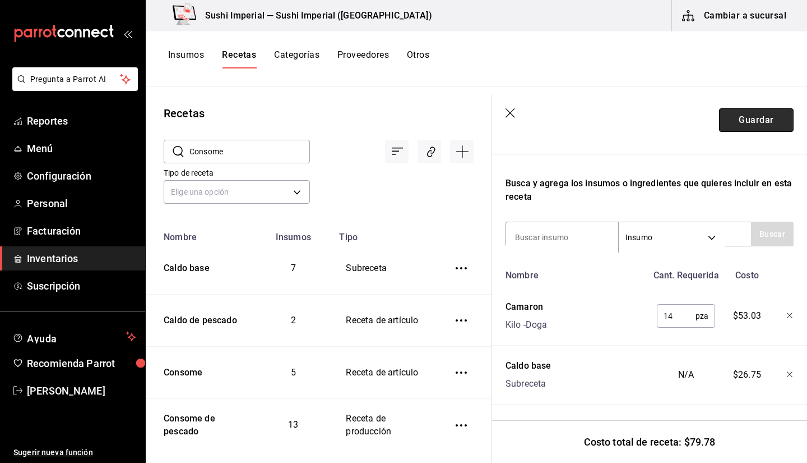
click at [717, 122] on button "Guardar" at bounding box center [756, 120] width 75 height 24
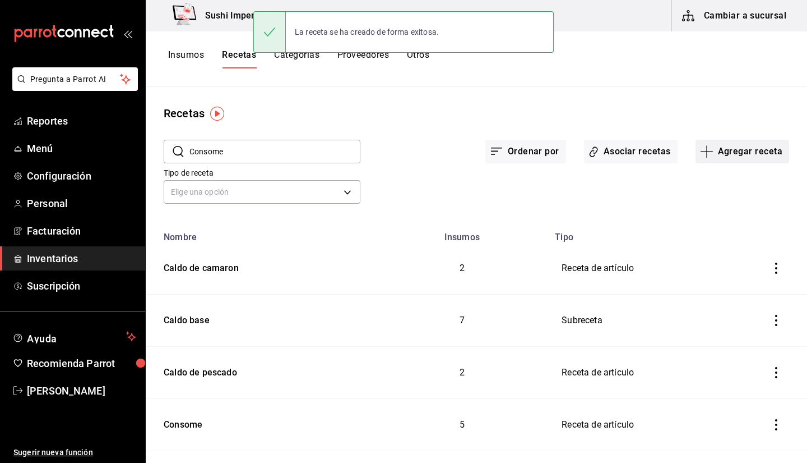
click at [717, 145] on button "Agregar receta" at bounding box center [743, 152] width 94 height 24
click at [715, 191] on li "Receta" at bounding box center [735, 183] width 112 height 30
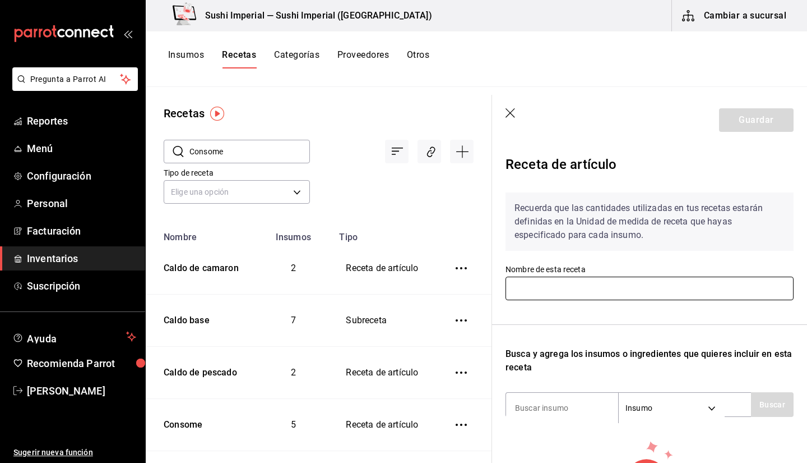
click at [588, 284] on input "text" at bounding box center [650, 288] width 288 height 24
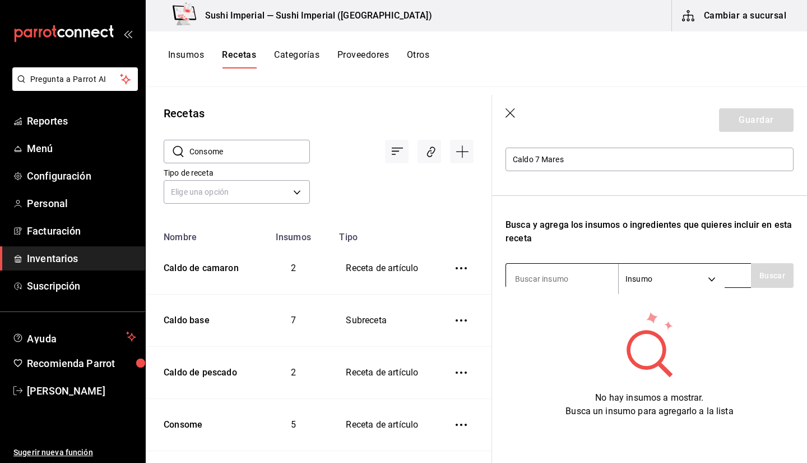
click at [552, 267] on input at bounding box center [562, 279] width 112 height 24
click at [670, 276] on body "Pregunta a Parrot AI Reportes Menú Configuración Personal Facturación Inventari…" at bounding box center [403, 227] width 807 height 455
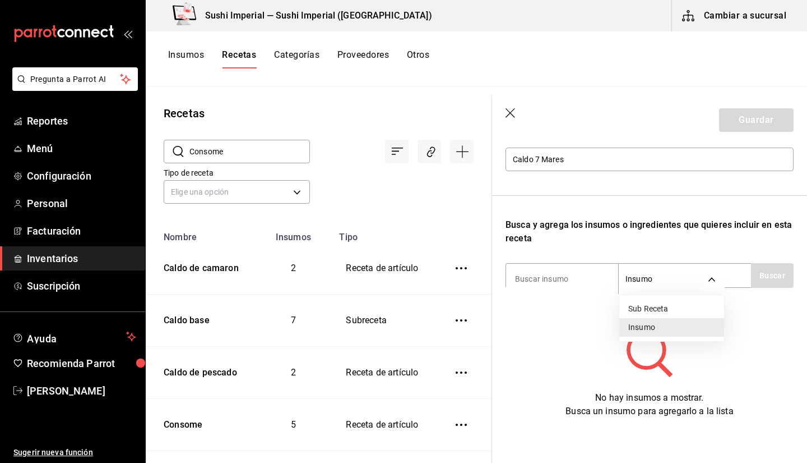
click at [653, 311] on li "Sub Receta" at bounding box center [672, 308] width 105 height 19
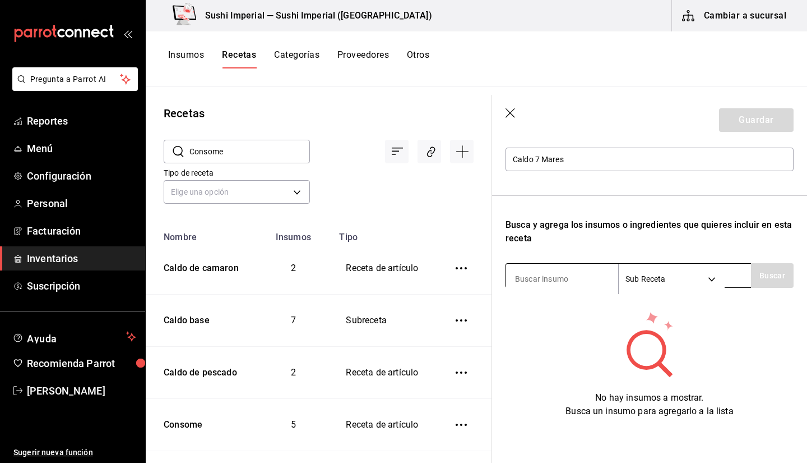
click at [533, 267] on input at bounding box center [562, 279] width 112 height 24
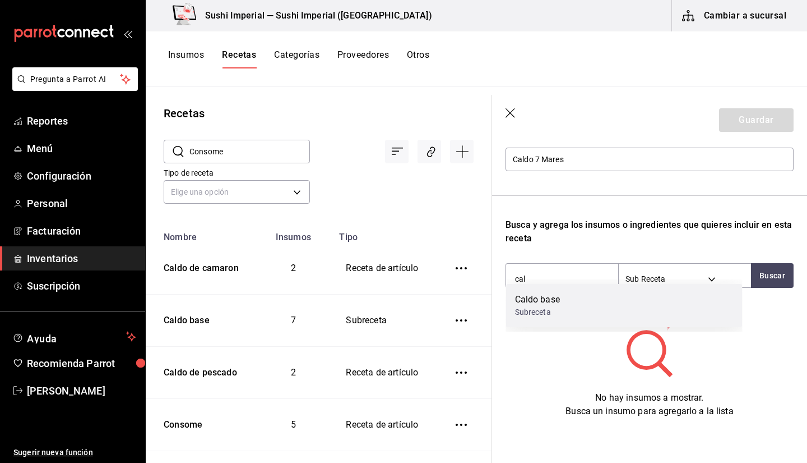
click at [570, 315] on div "Caldo base Subreceta" at bounding box center [624, 305] width 237 height 43
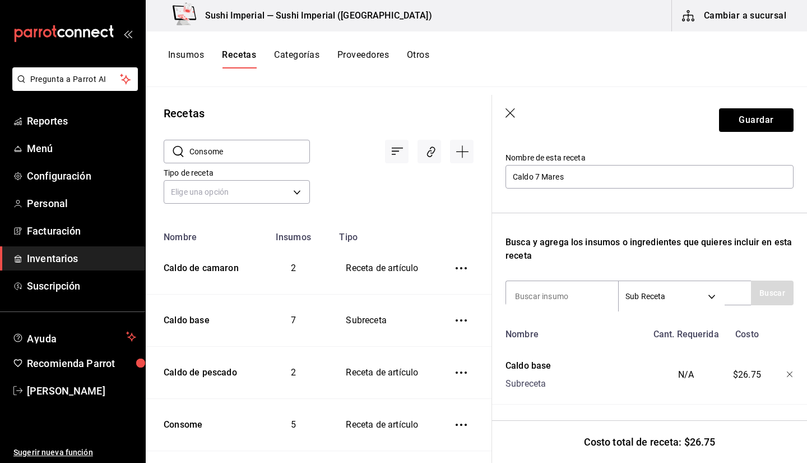
scroll to position [120, 0]
click at [538, 292] on input at bounding box center [562, 296] width 112 height 24
click at [717, 289] on button "Buscar" at bounding box center [772, 292] width 43 height 25
click at [651, 293] on body "Pregunta a Parrot AI Reportes Menú Configuración Personal Facturación Inventari…" at bounding box center [403, 227] width 807 height 455
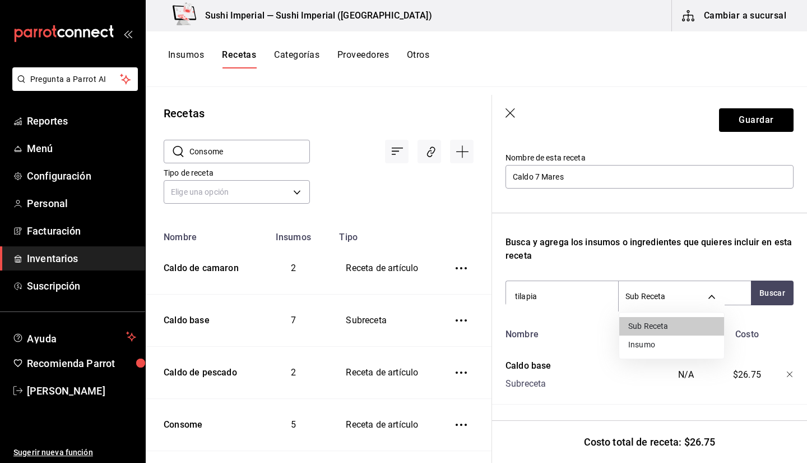
click at [642, 327] on li "Insumo" at bounding box center [672, 344] width 105 height 19
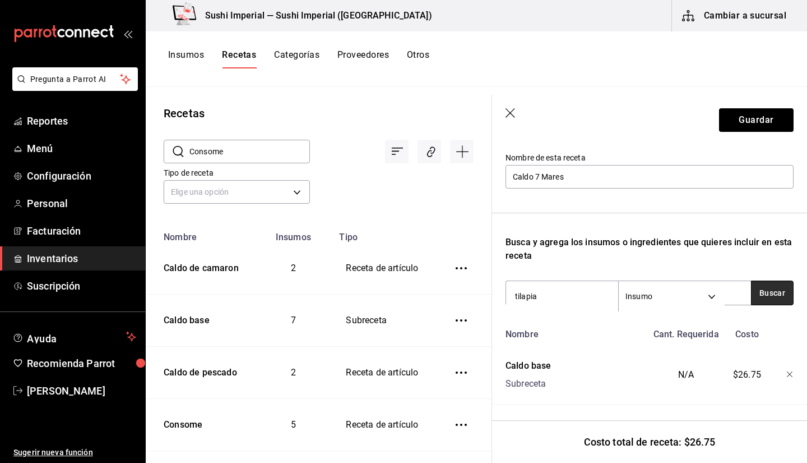
click at [717, 285] on button "Buscar" at bounding box center [772, 292] width 43 height 25
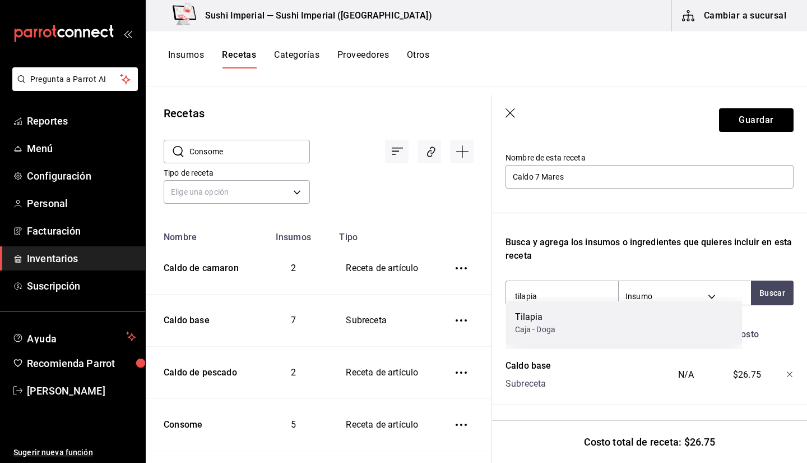
click at [579, 327] on div "Tilapia Caja - Doga" at bounding box center [624, 322] width 237 height 43
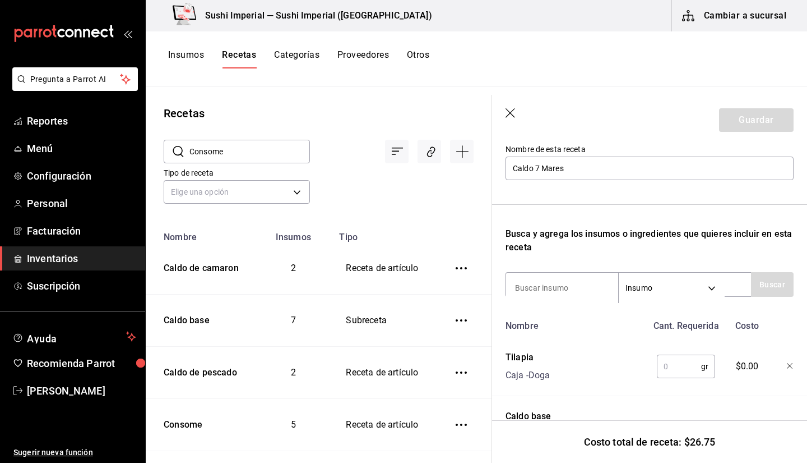
click at [669, 327] on input "text" at bounding box center [679, 366] width 44 height 22
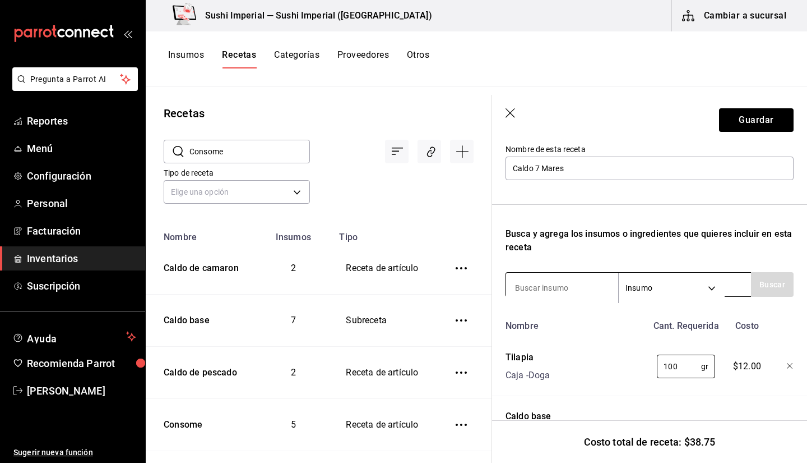
click at [573, 281] on input at bounding box center [562, 288] width 112 height 24
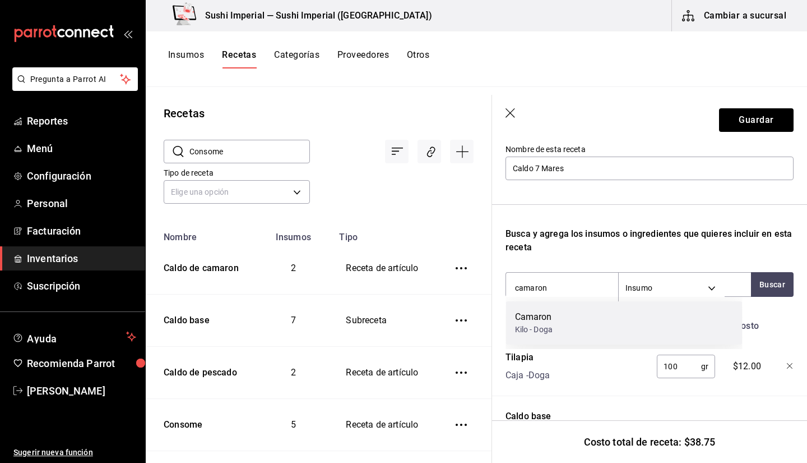
click at [541, 327] on div "Kilo - Doga" at bounding box center [534, 329] width 38 height 12
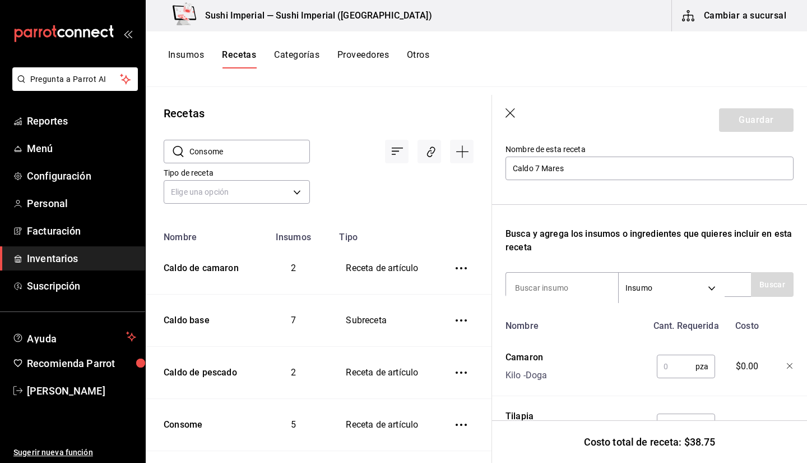
click at [671, 327] on input "text" at bounding box center [676, 366] width 39 height 22
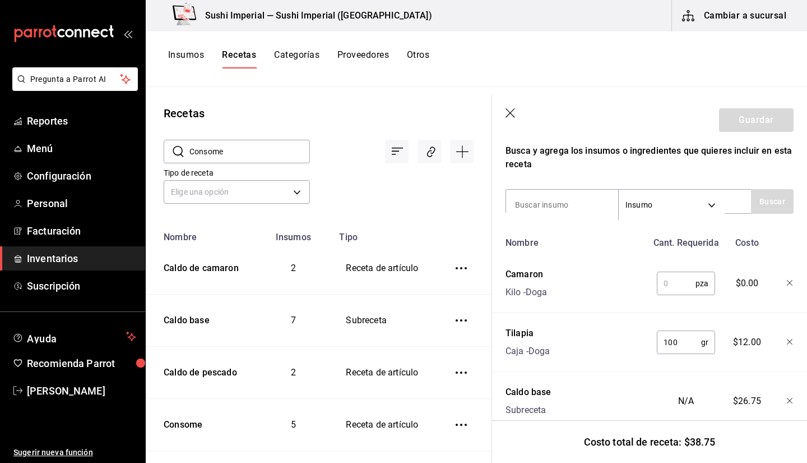
scroll to position [204, 0]
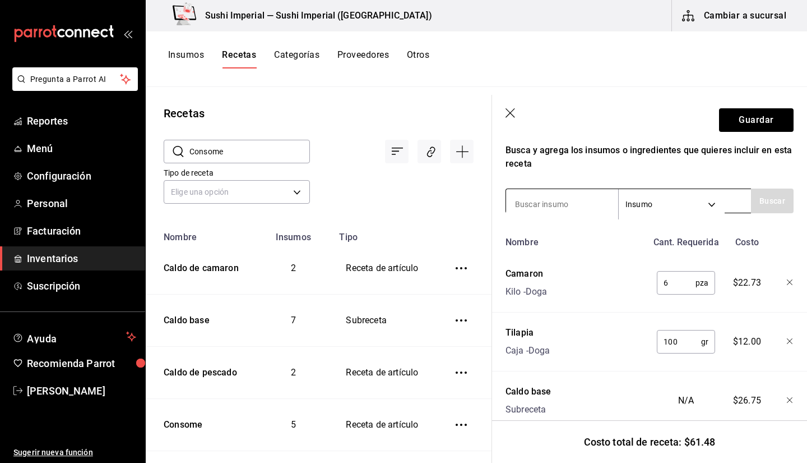
click at [538, 198] on input at bounding box center [562, 204] width 112 height 24
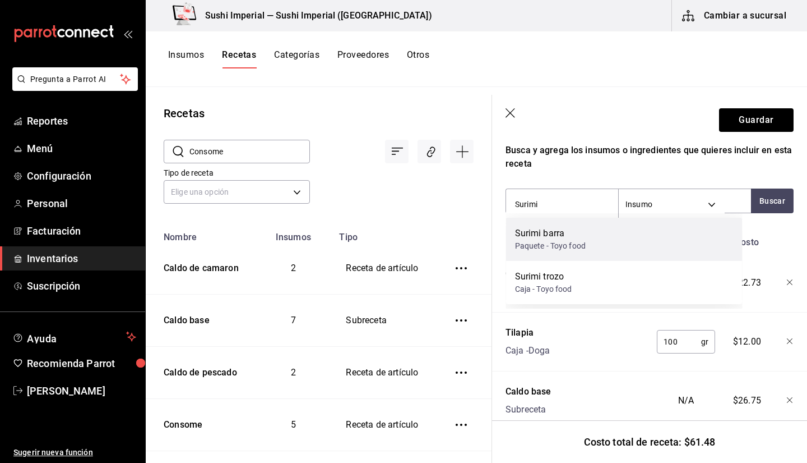
click at [572, 247] on div "Paquete - Toyo food" at bounding box center [550, 246] width 71 height 12
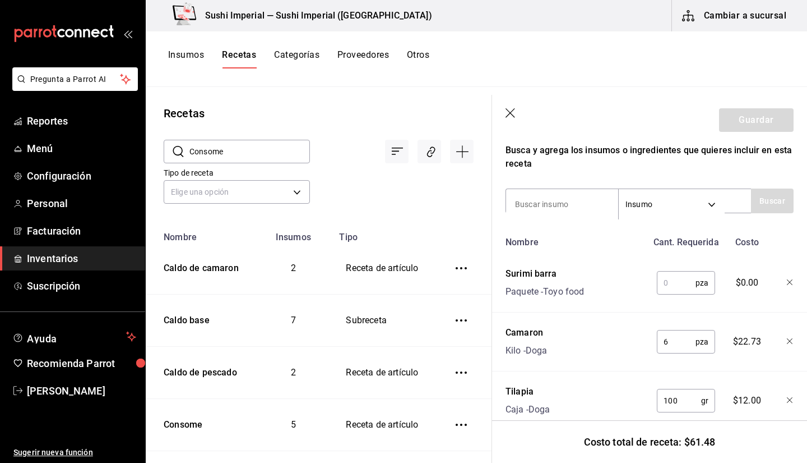
click at [663, 285] on input "text" at bounding box center [676, 282] width 39 height 22
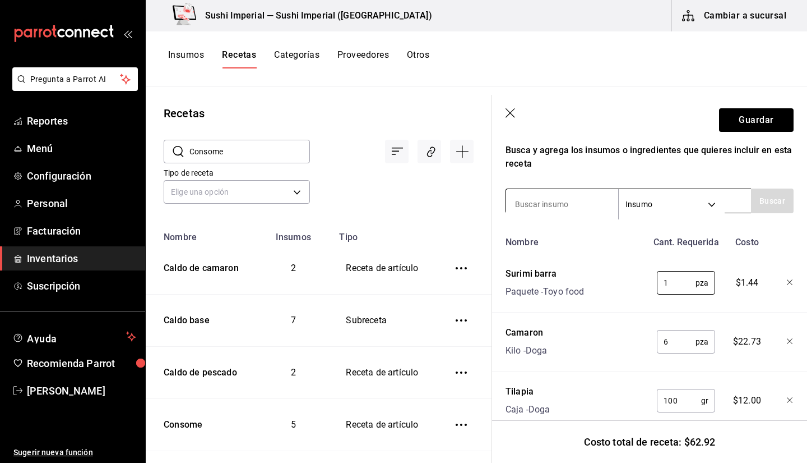
click at [589, 205] on input at bounding box center [562, 204] width 112 height 24
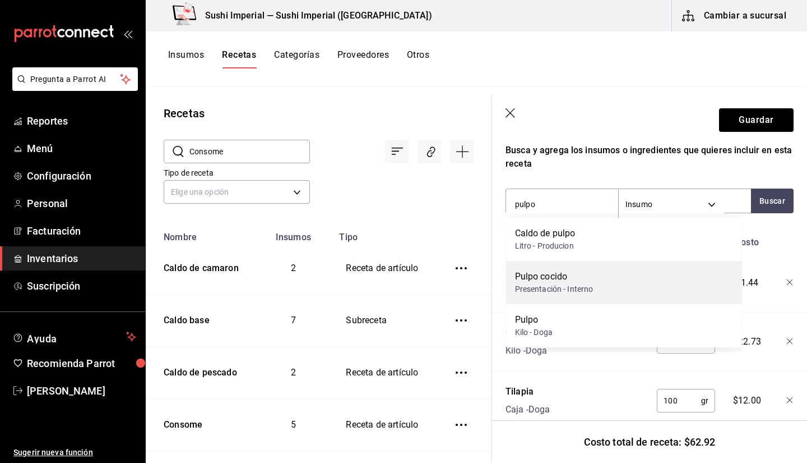
click at [570, 266] on div "Pulpo cocido Presentación - Interno" at bounding box center [624, 282] width 237 height 43
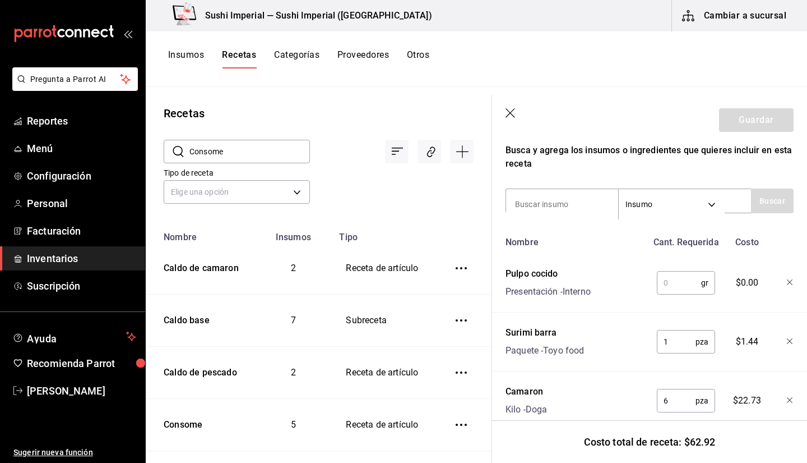
click at [680, 288] on input "text" at bounding box center [679, 282] width 44 height 22
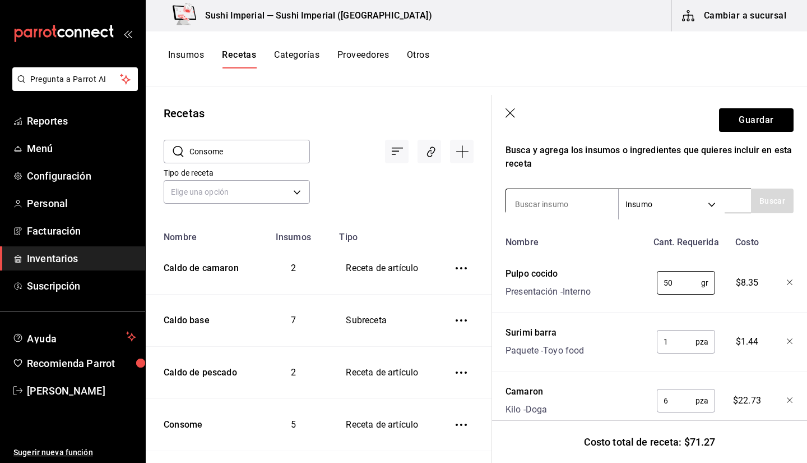
click at [565, 199] on input at bounding box center [562, 204] width 112 height 24
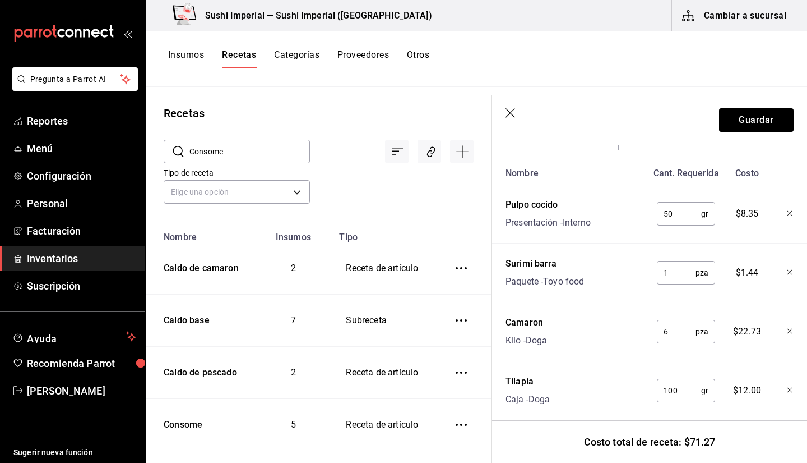
scroll to position [281, 0]
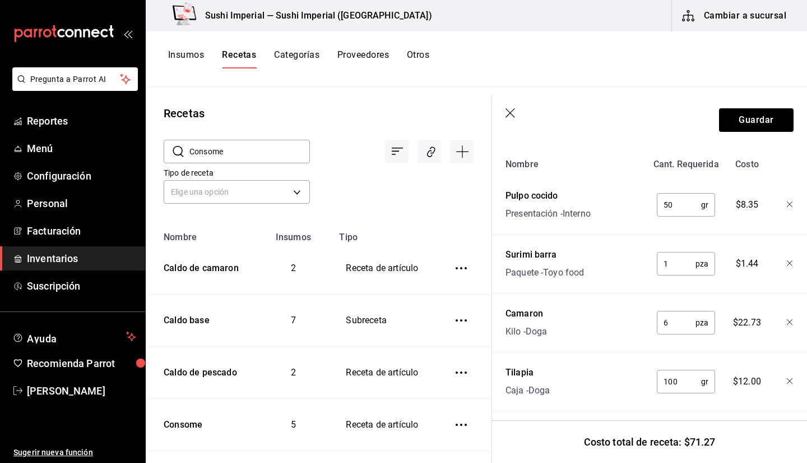
click at [671, 327] on input "100" at bounding box center [679, 381] width 44 height 22
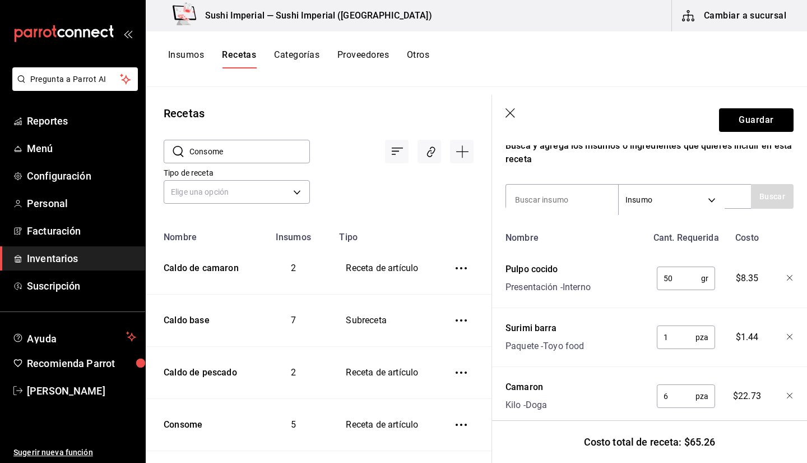
scroll to position [205, 0]
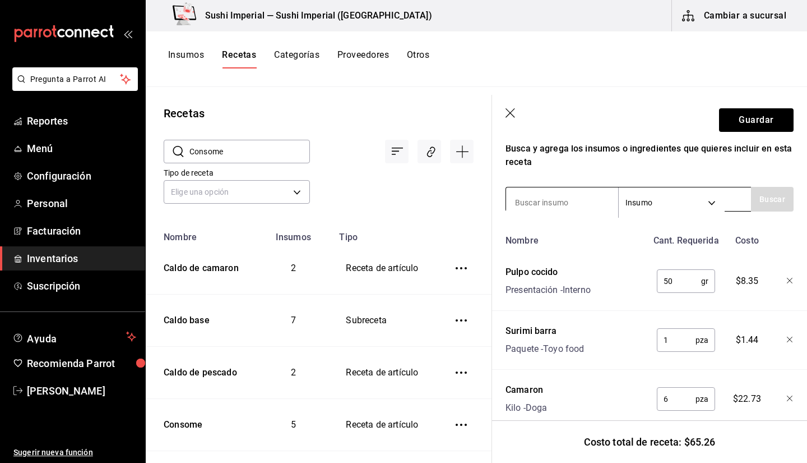
click at [531, 201] on input at bounding box center [562, 203] width 112 height 24
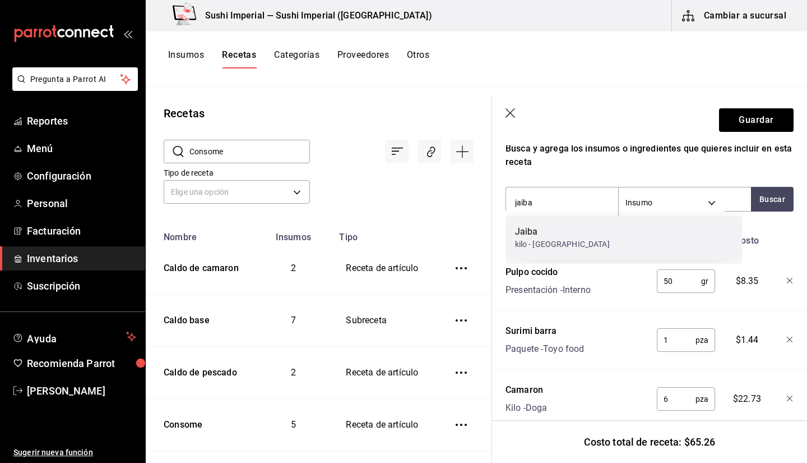
click at [547, 232] on div "Jaiba" at bounding box center [562, 231] width 95 height 13
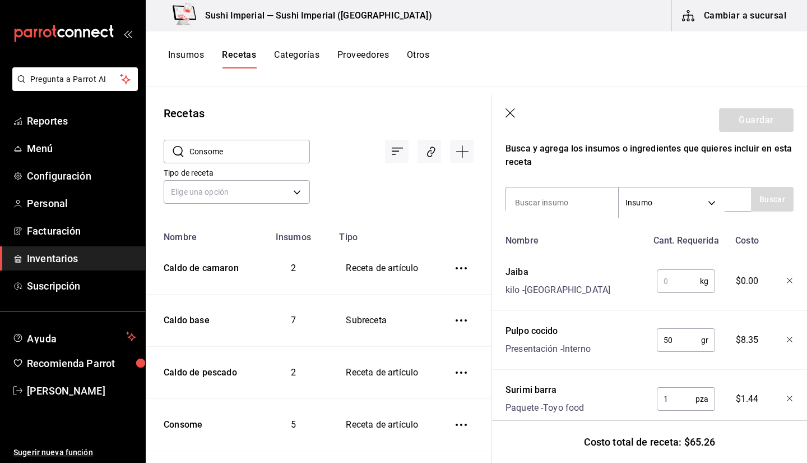
click at [672, 286] on input "text" at bounding box center [678, 281] width 43 height 22
click at [523, 193] on input at bounding box center [562, 203] width 112 height 24
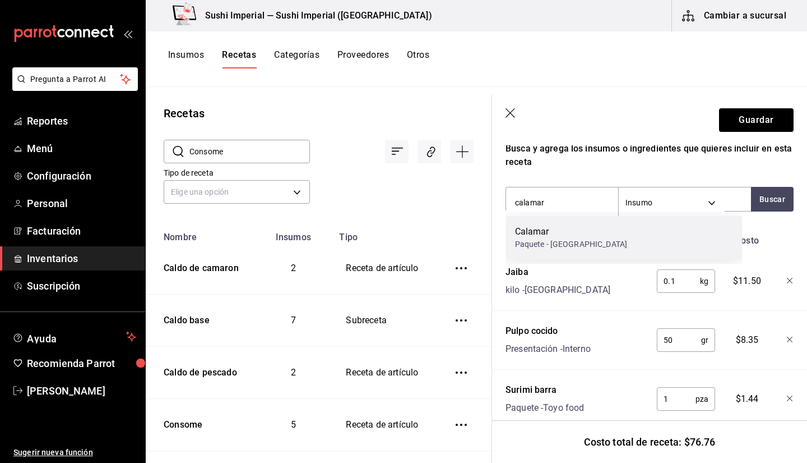
click at [554, 229] on div "Calamar" at bounding box center [571, 231] width 113 height 13
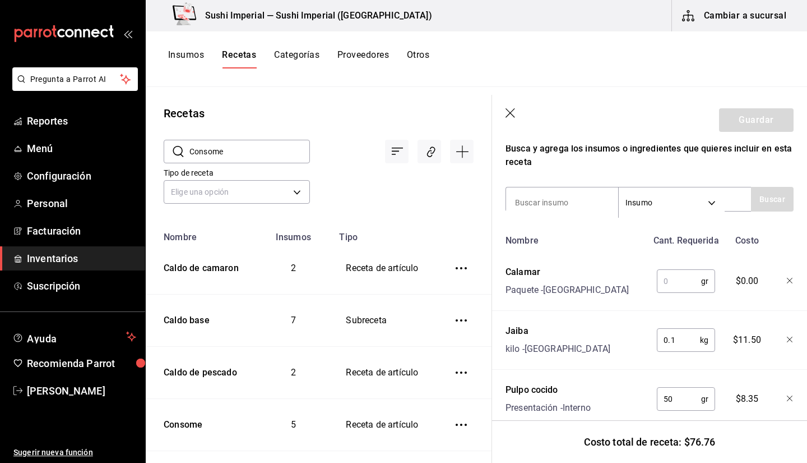
click at [677, 281] on input "text" at bounding box center [679, 281] width 44 height 22
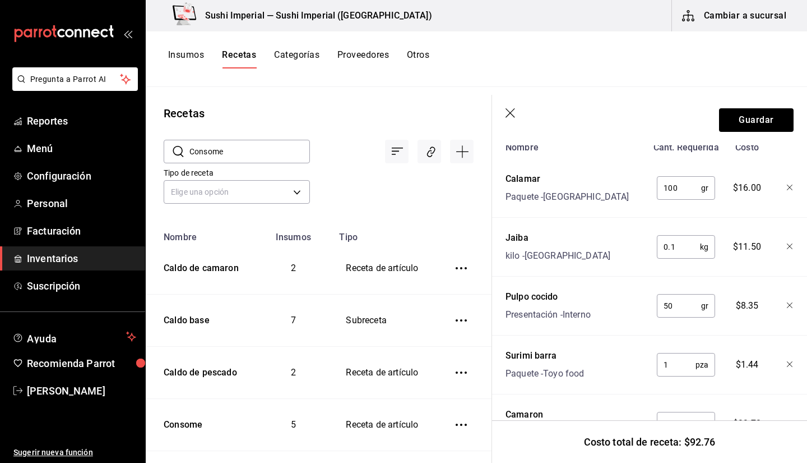
scroll to position [299, 0]
click at [668, 188] on input "100" at bounding box center [679, 186] width 44 height 22
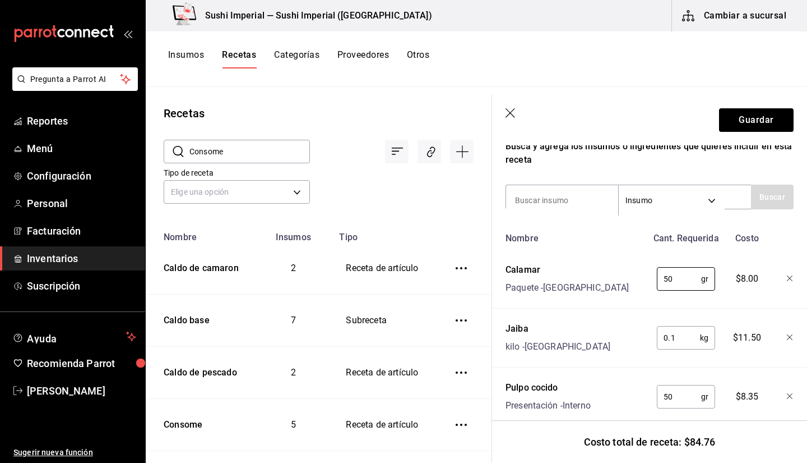
scroll to position [206, 0]
click at [521, 195] on input at bounding box center [562, 202] width 112 height 24
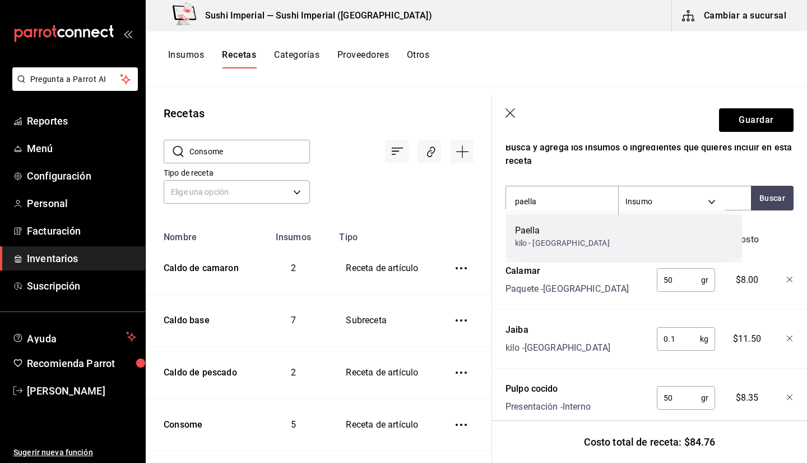
click at [541, 237] on div "kilo - [GEOGRAPHIC_DATA]" at bounding box center [562, 243] width 95 height 12
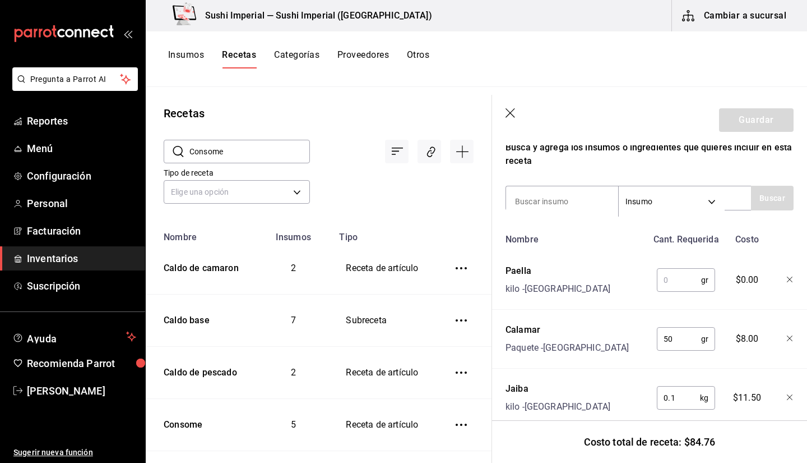
click at [686, 281] on input "text" at bounding box center [679, 280] width 44 height 22
click at [717, 118] on button "Guardar" at bounding box center [756, 120] width 75 height 24
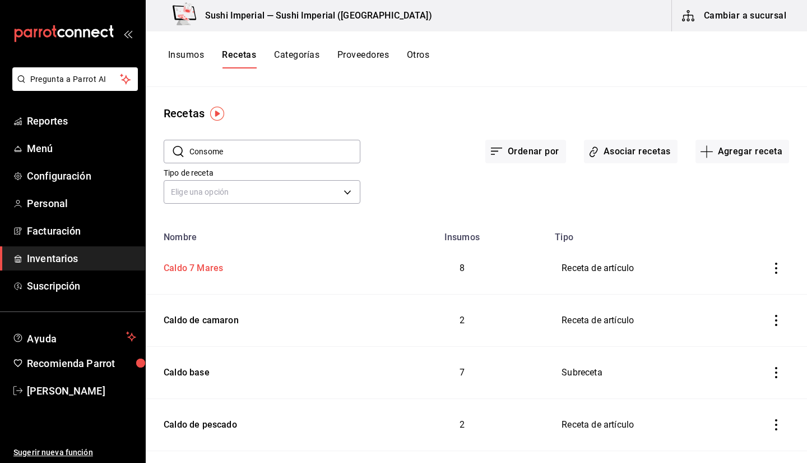
click at [204, 271] on div "Caldo 7 Mares" at bounding box center [191, 265] width 64 height 17
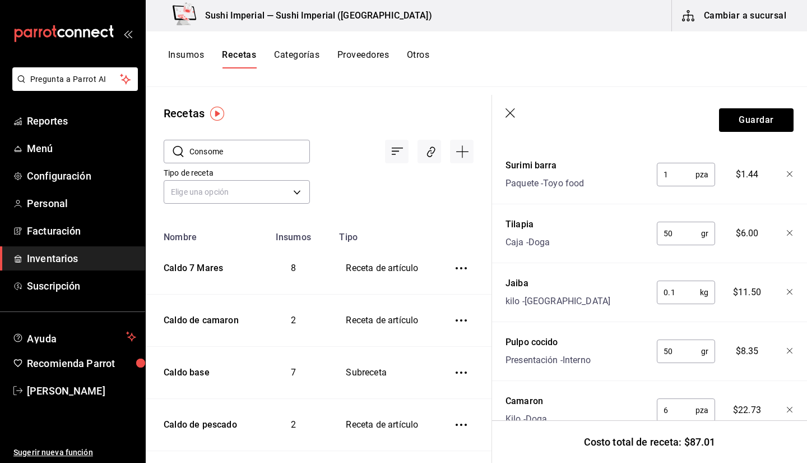
scroll to position [532, 0]
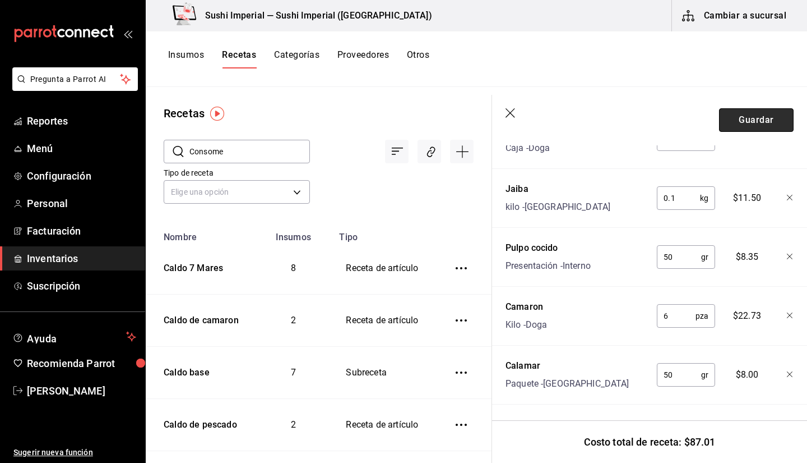
click at [717, 117] on button "Guardar" at bounding box center [756, 120] width 75 height 24
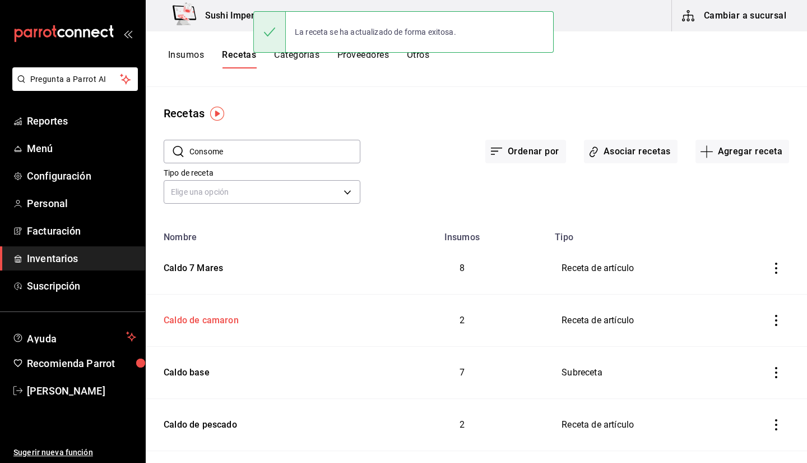
click at [201, 325] on div "Caldo de camaron" at bounding box center [199, 317] width 80 height 17
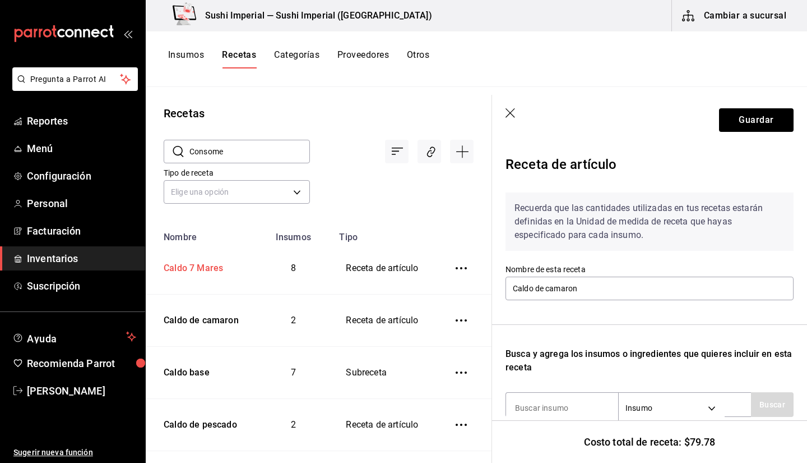
click at [193, 275] on td "Caldo 7 Mares" at bounding box center [200, 268] width 108 height 52
click at [717, 122] on button "Guardar" at bounding box center [756, 120] width 75 height 24
